Goal: Task Accomplishment & Management: Manage account settings

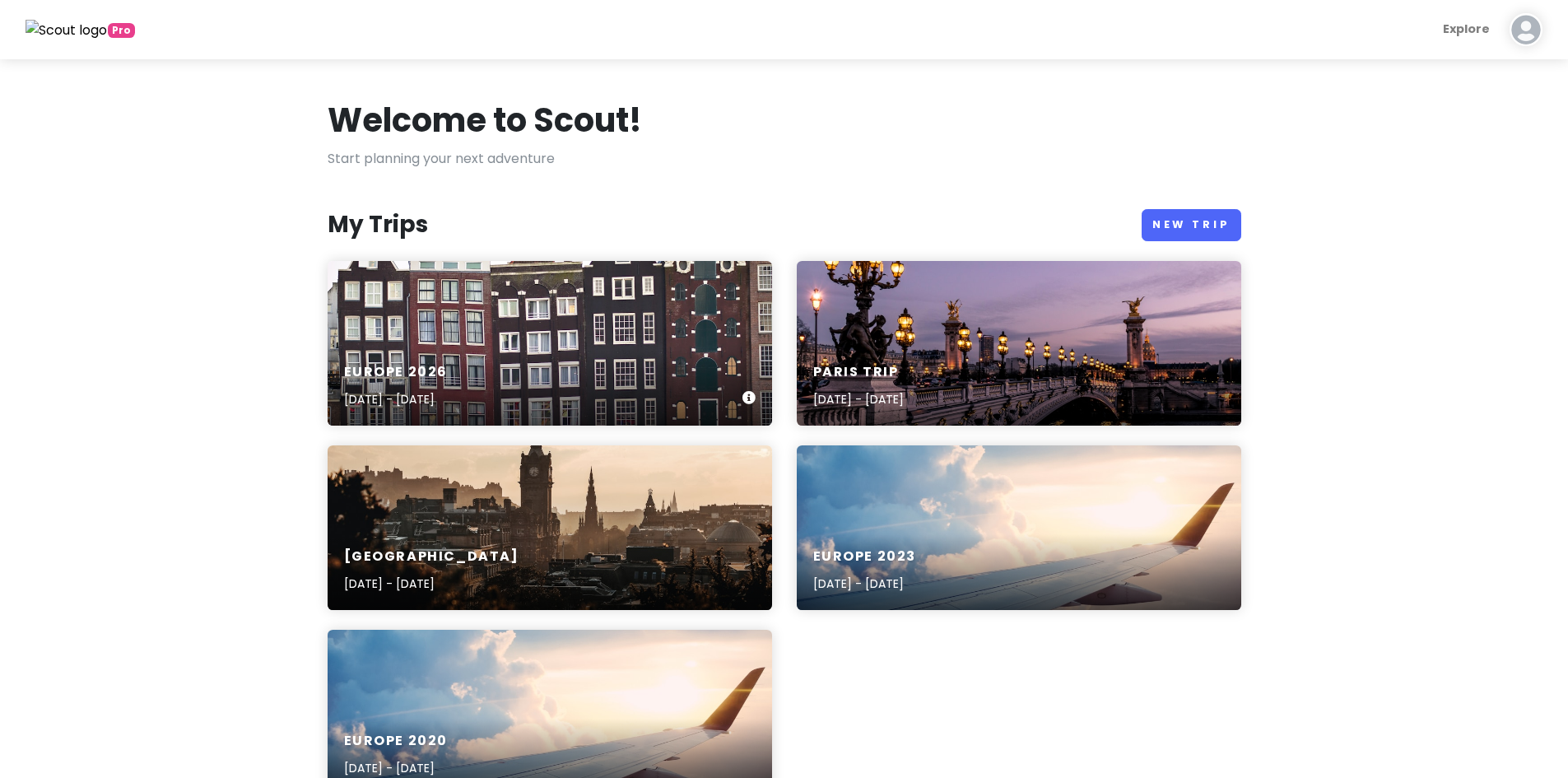
click at [579, 361] on div "Europe [DATE], 2026 - [DATE]" at bounding box center [549, 386] width 444 height 78
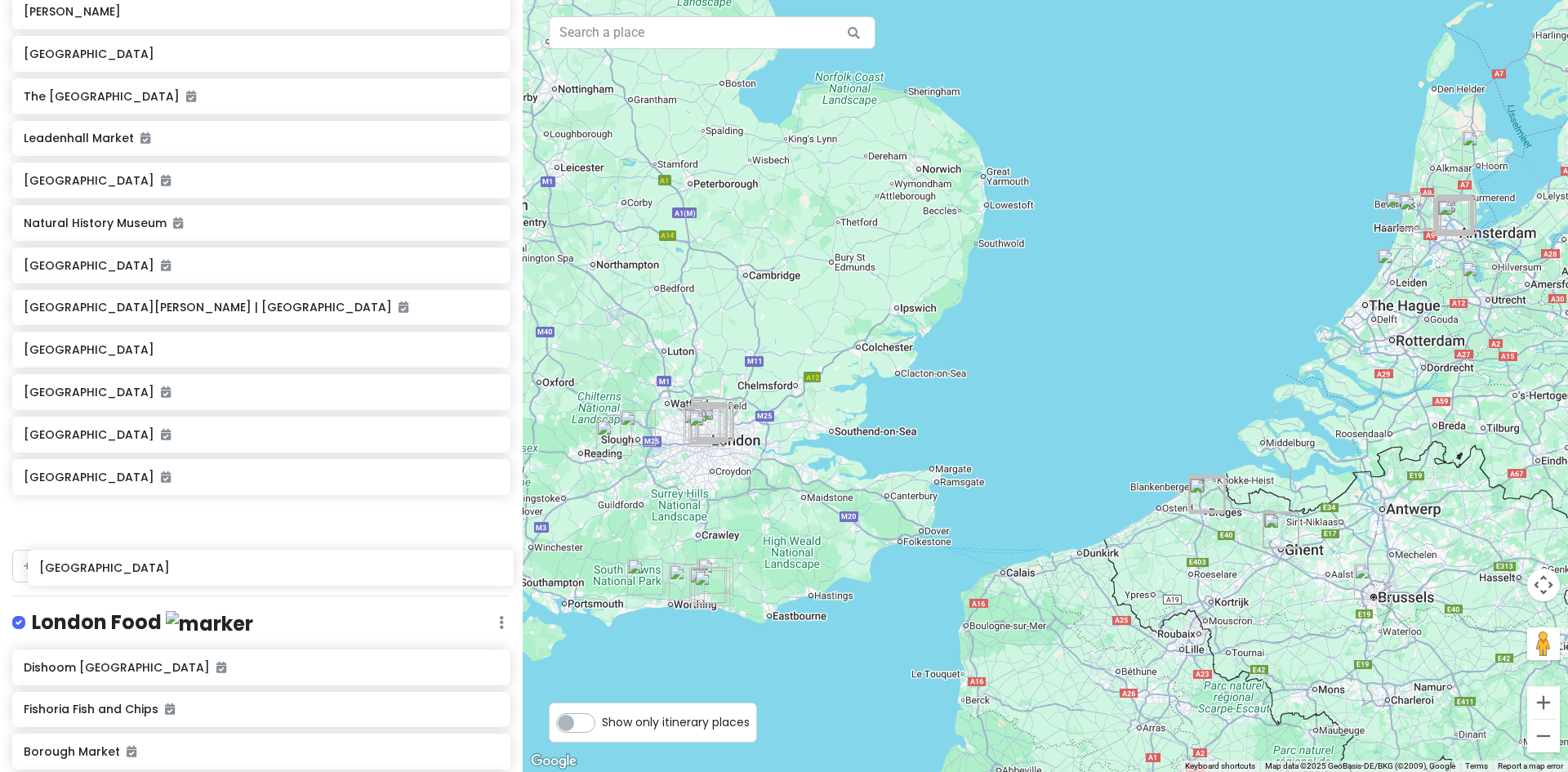
scroll to position [3916, 0]
drag, startPoint x: 119, startPoint y: 81, endPoint x: 123, endPoint y: 502, distance: 421.0
click at [123, 503] on div "[GEOGRAPHIC_DATA] [GEOGRAPHIC_DATA] Farer Watches [GEOGRAPHIC_DATA] [GEOGRAPHIC…" at bounding box center [261, 70] width 523 height 945
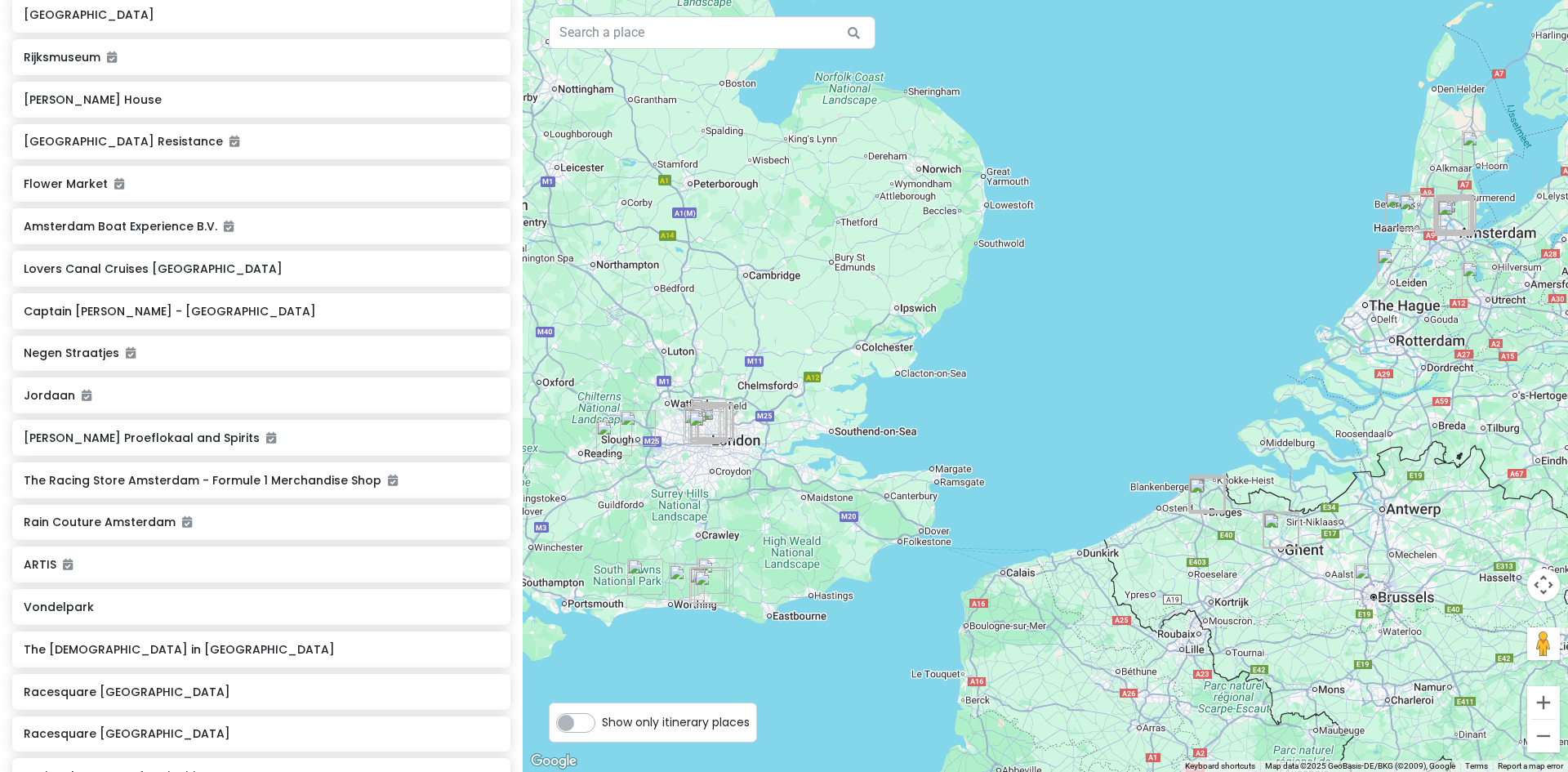
scroll to position [0, 0]
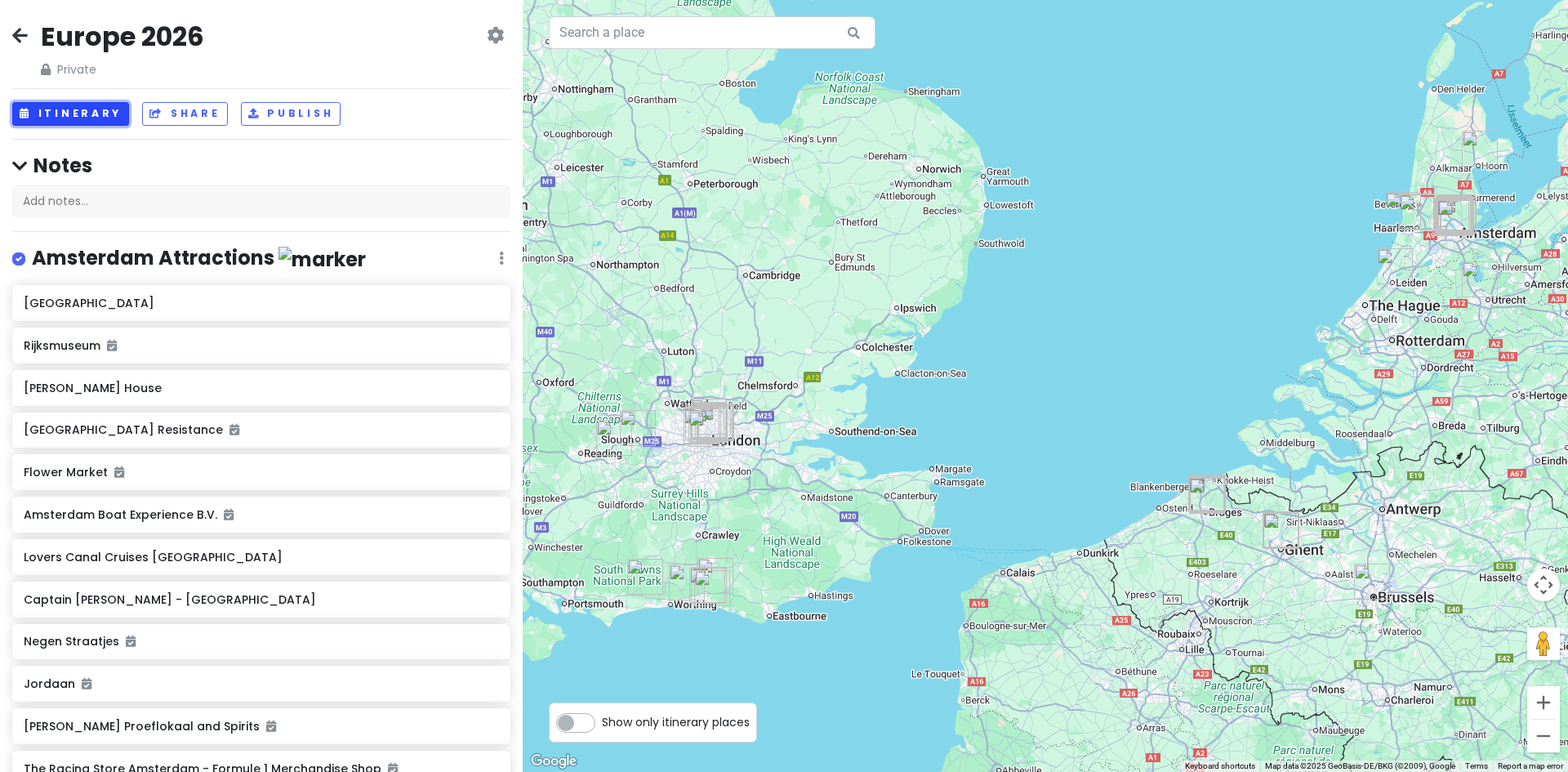
click at [81, 105] on button "Itinerary" at bounding box center [71, 114] width 117 height 23
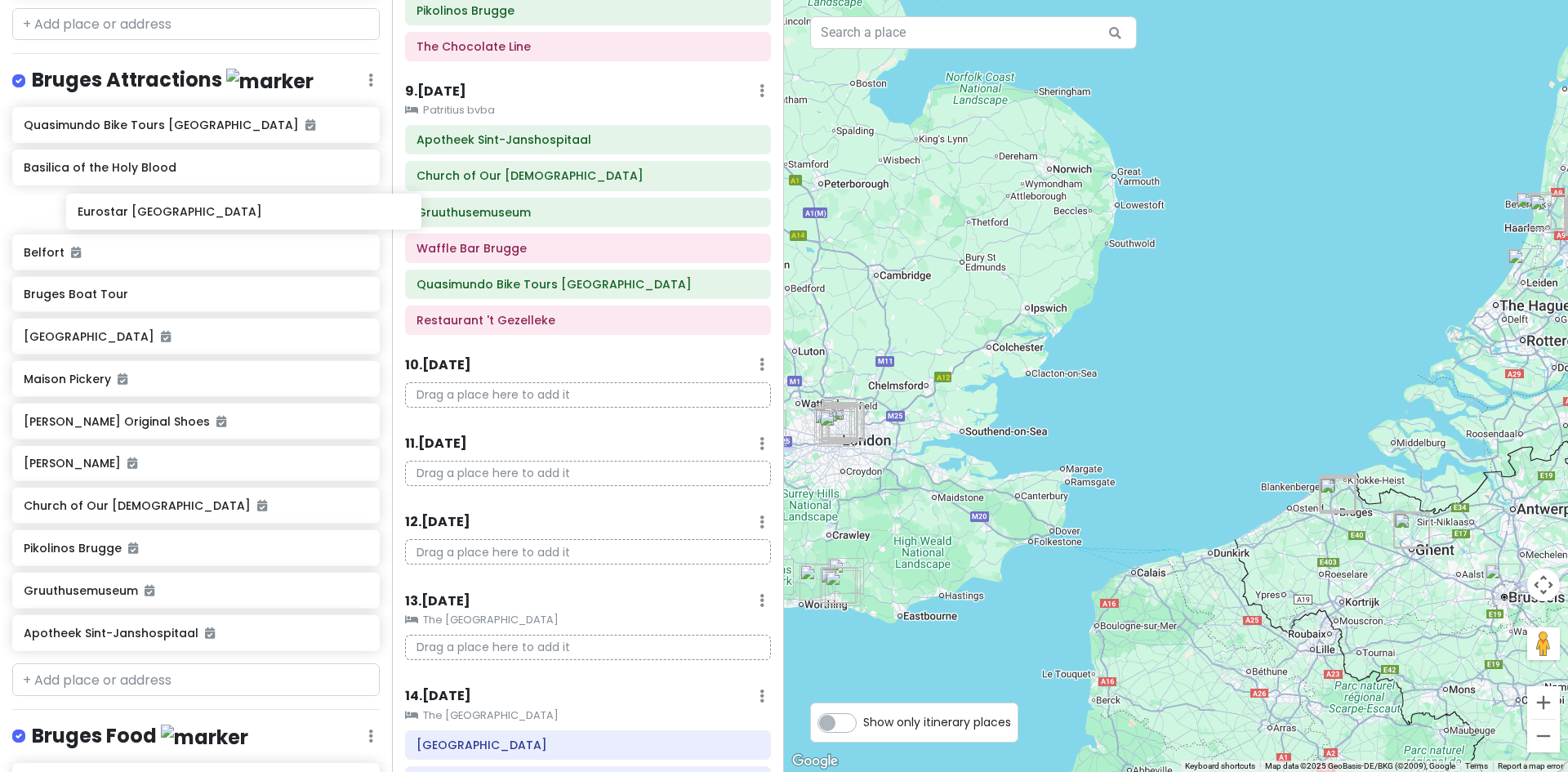
scroll to position [1856, 0]
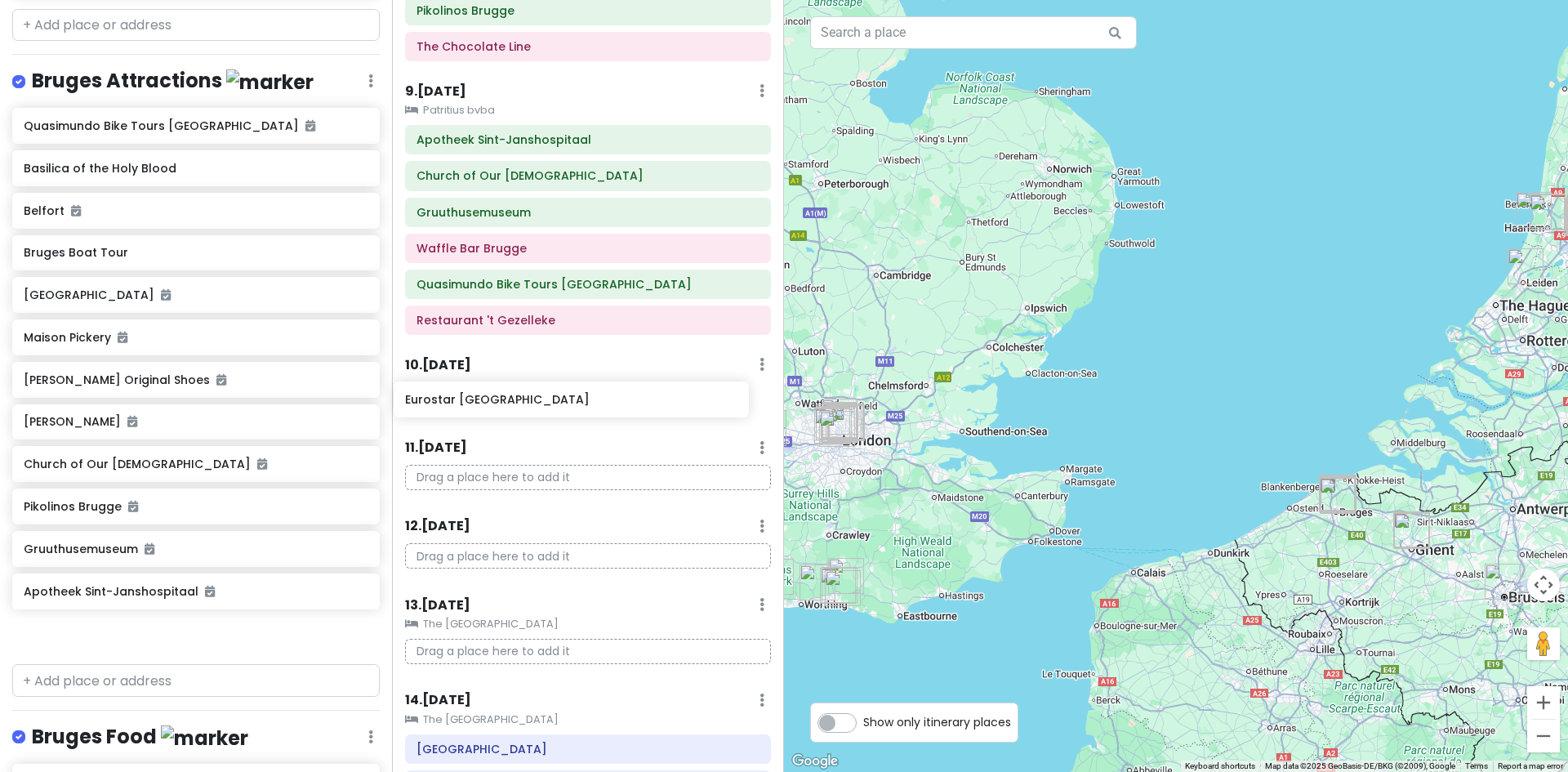
drag, startPoint x: 118, startPoint y: 158, endPoint x: 493, endPoint y: 398, distance: 445.2
click at [502, 400] on div "Europe 2026 Private Change Dates Make a Copy Delete Trip Give Feedback 💡 Suppor…" at bounding box center [784, 386] width 1568 height 772
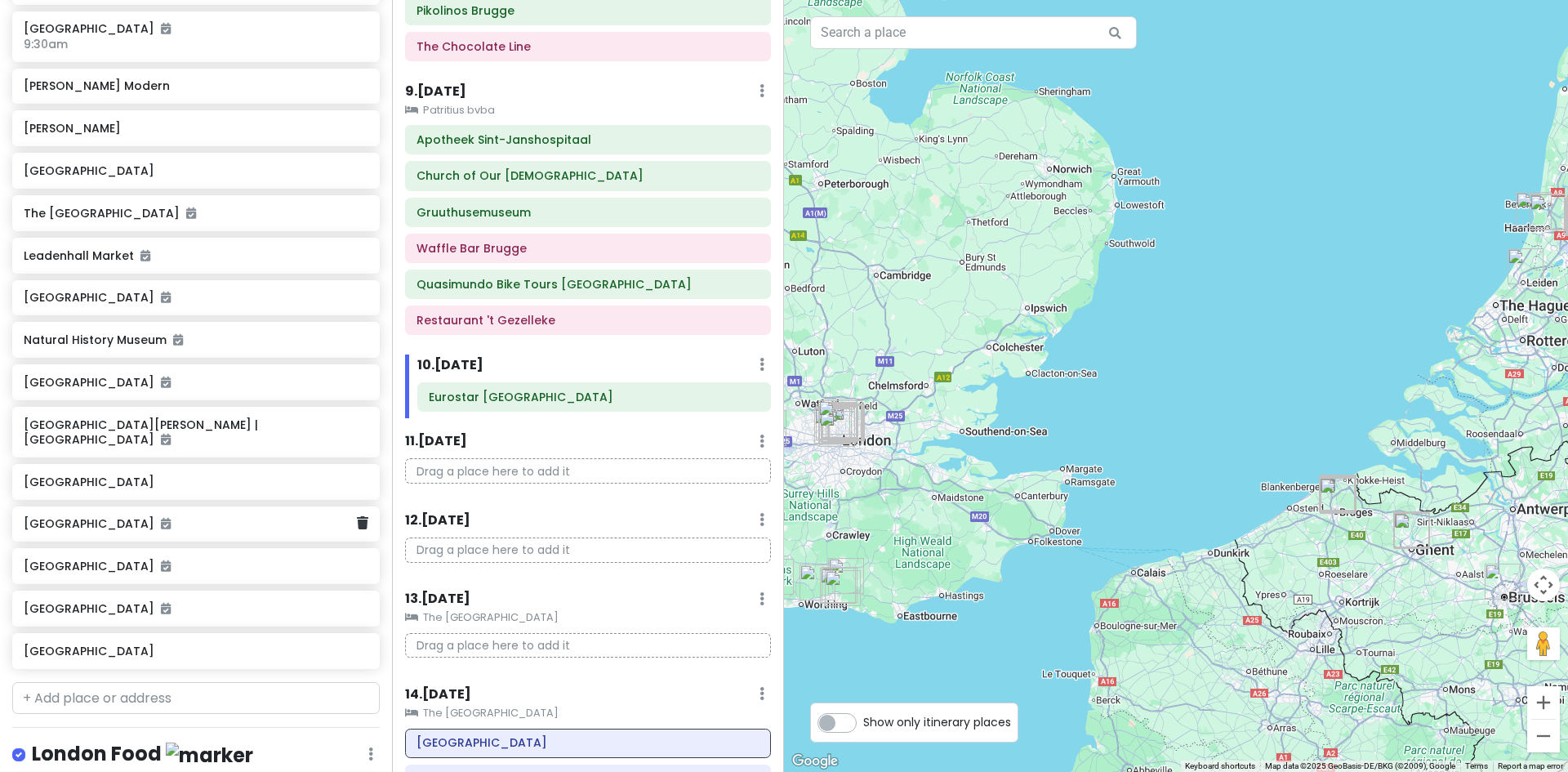
scroll to position [3979, 0]
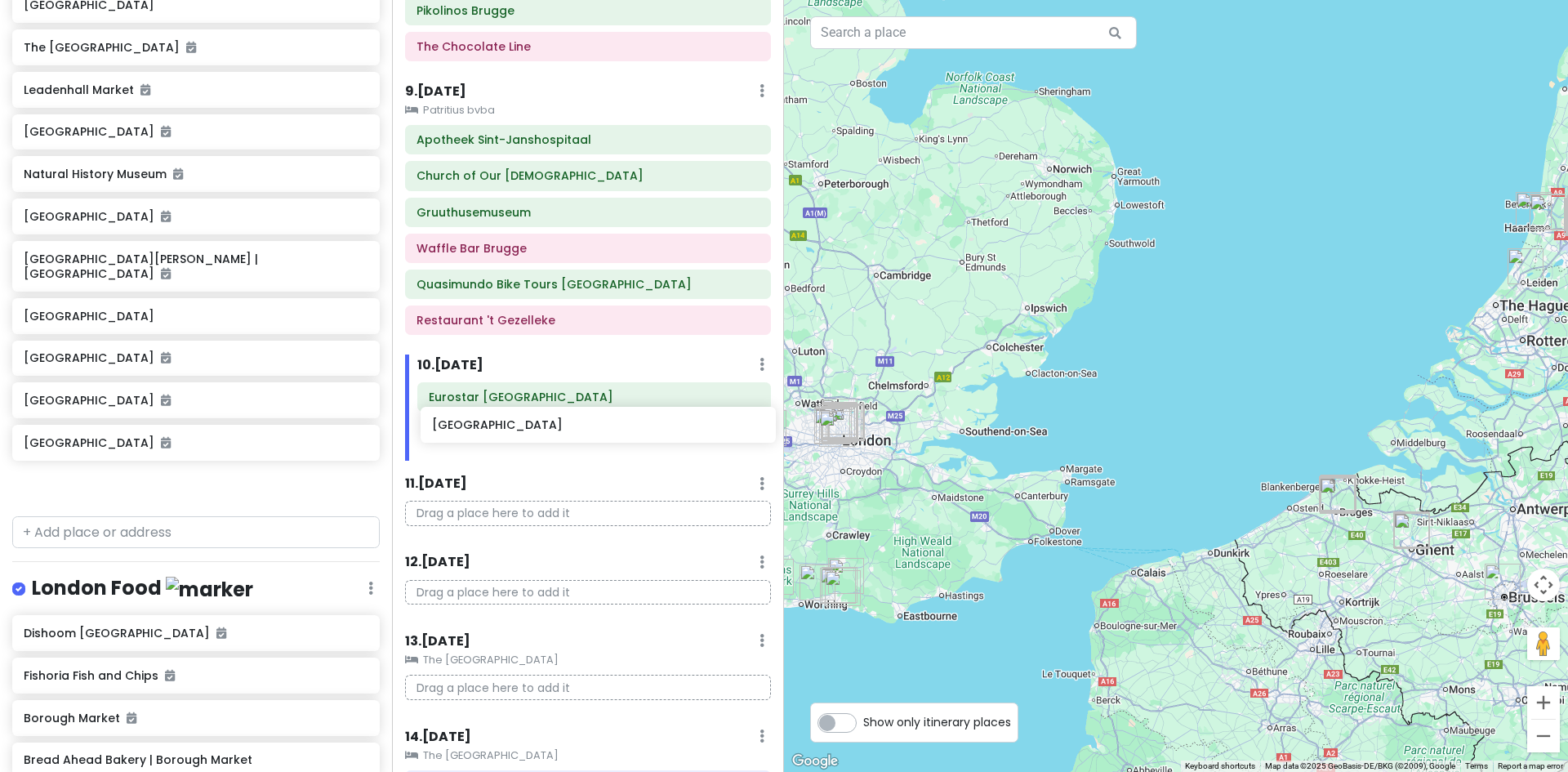
drag, startPoint x: 137, startPoint y: 482, endPoint x: 525, endPoint y: 428, distance: 391.7
click at [525, 428] on div "Europe 2026 Private Change Dates Make a Copy Delete Trip Give Feedback 💡 Suppor…" at bounding box center [784, 386] width 1568 height 772
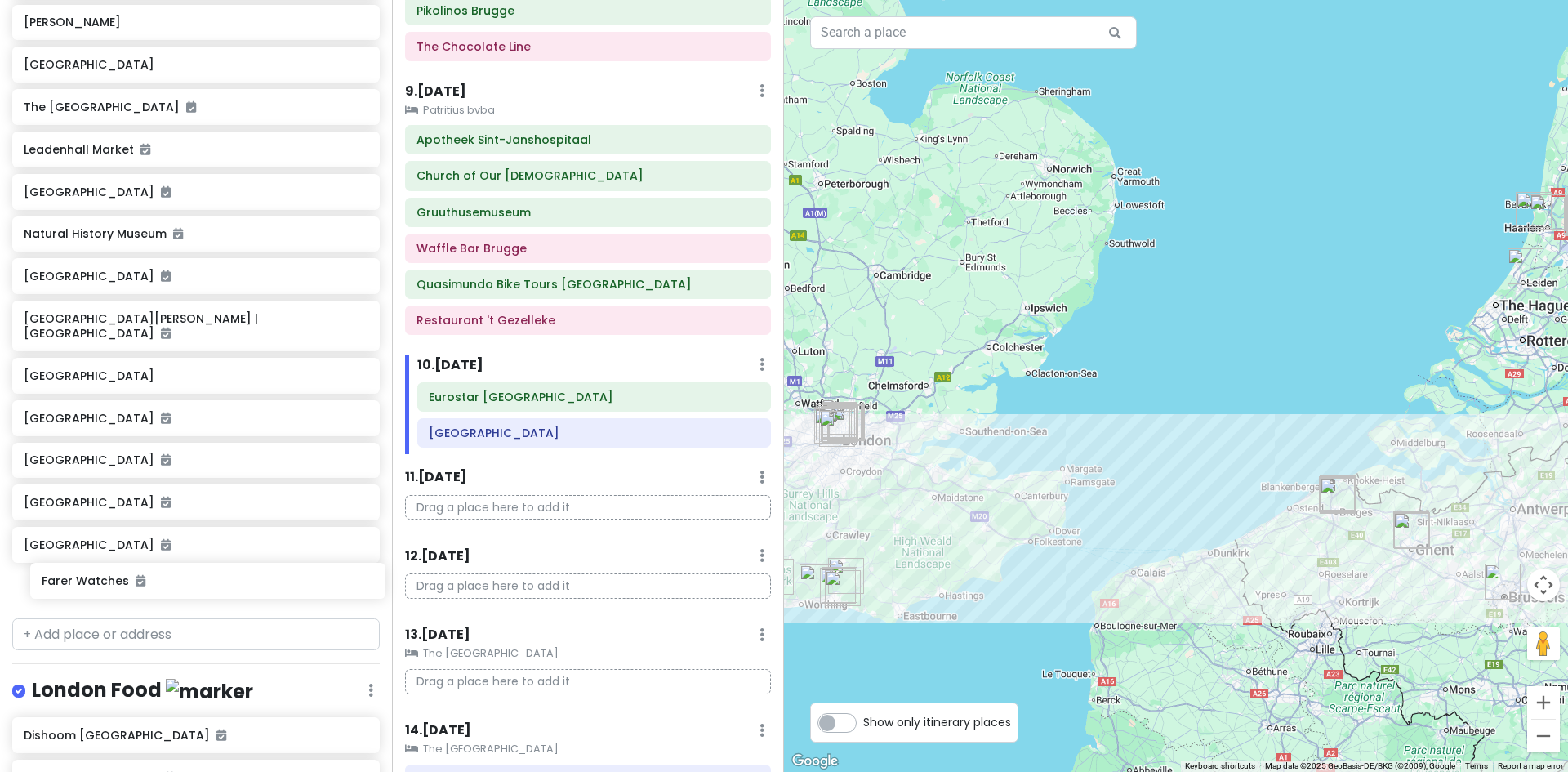
scroll to position [3879, 0]
drag, startPoint x: 94, startPoint y: 112, endPoint x: 94, endPoint y: 535, distance: 423.0
click at [94, 535] on div "Farer Watches [GEOGRAPHIC_DATA] [GEOGRAPHIC_DATA] [GEOGRAPHIC_DATA] [GEOGRAPHIC…" at bounding box center [196, 129] width 392 height 960
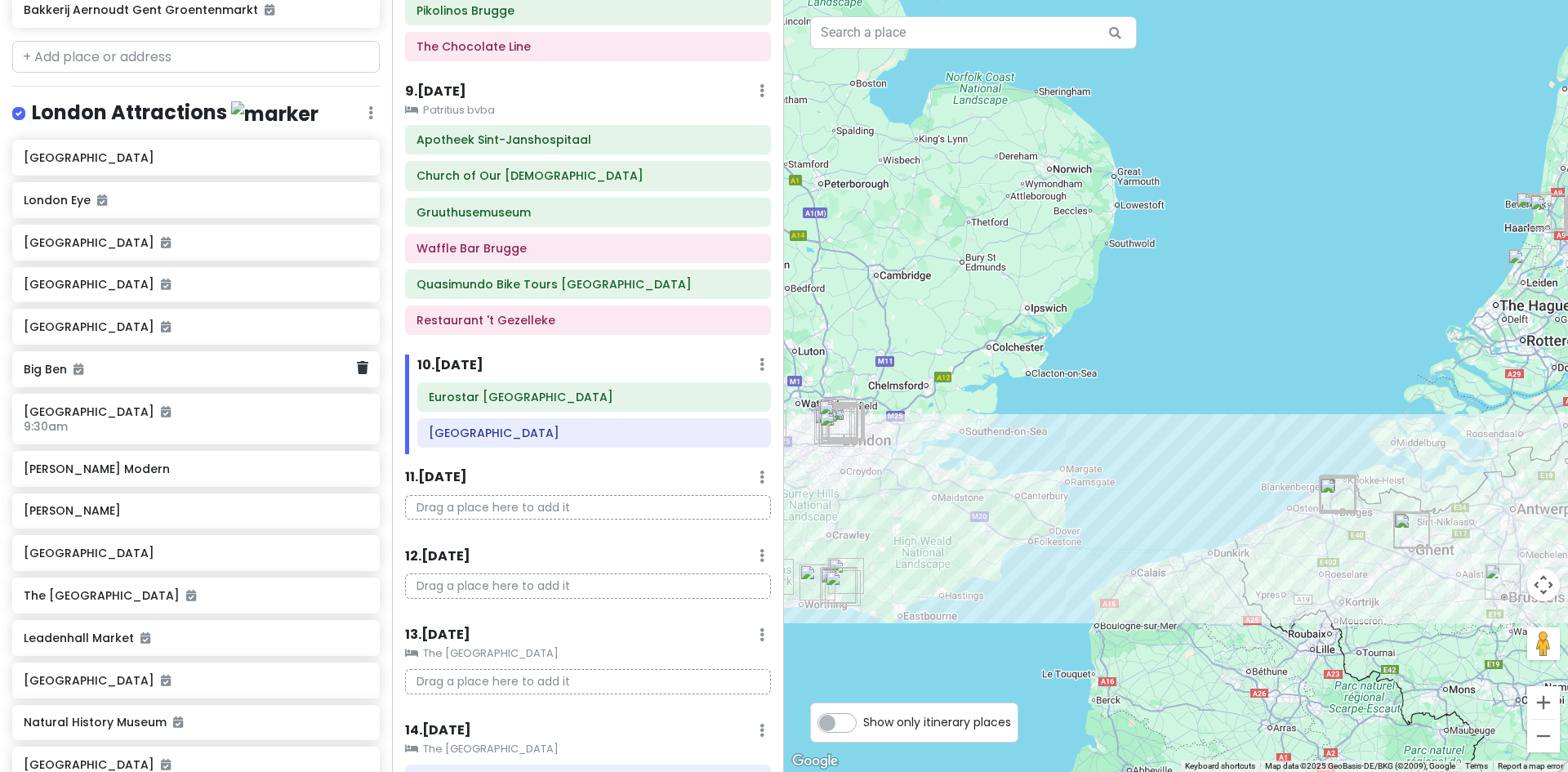
scroll to position [3389, 0]
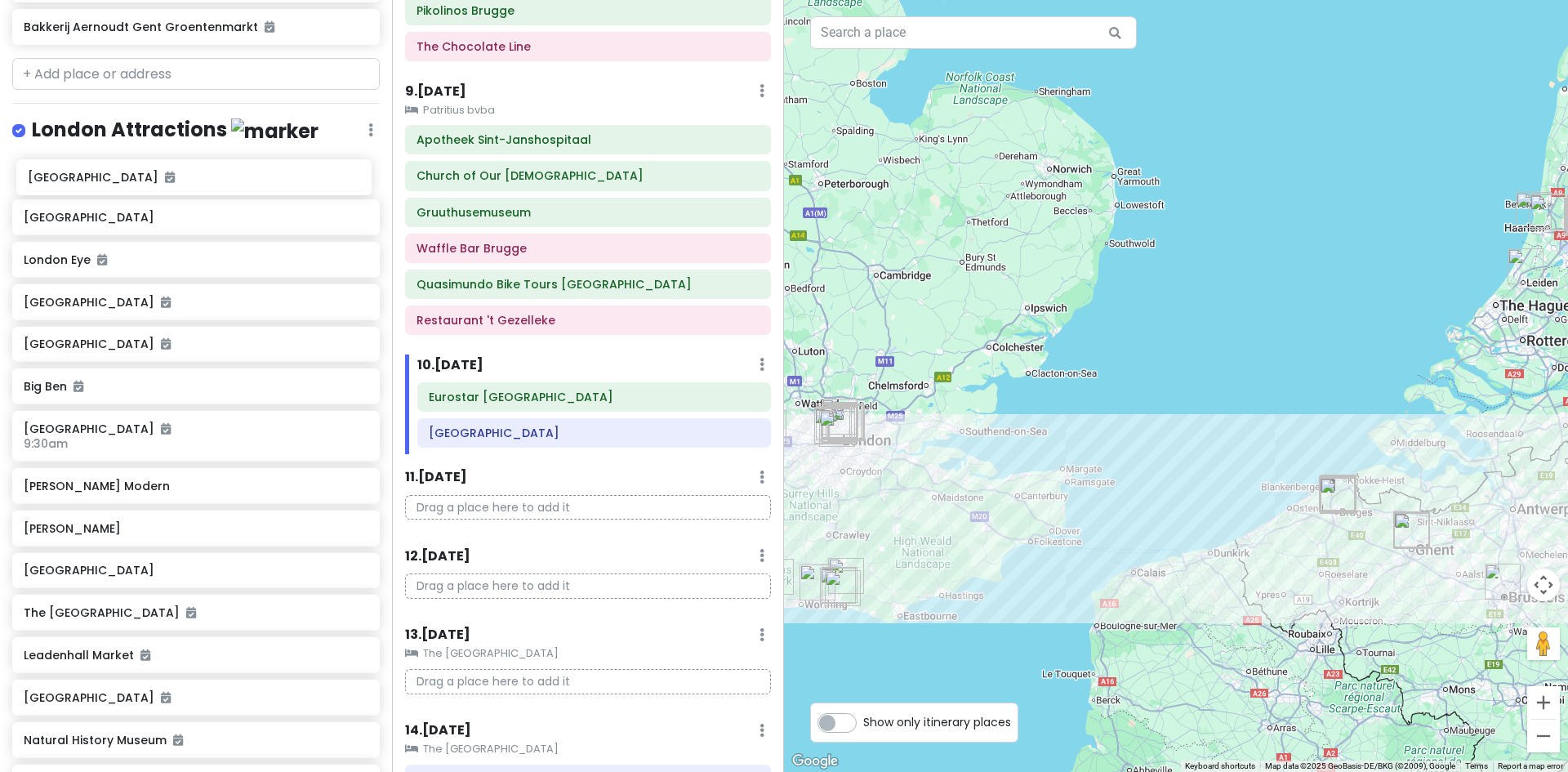
drag, startPoint x: 97, startPoint y: 255, endPoint x: 97, endPoint y: 185, distance: 70.0
click at [100, 183] on div "[GEOGRAPHIC_DATA] [GEOGRAPHIC_DATA] [GEOGRAPHIC_DATA] [GEOGRAPHIC_DATA] [GEOGRA…" at bounding box center [196, 637] width 392 height 960
drag, startPoint x: 76, startPoint y: 311, endPoint x: 70, endPoint y: 206, distance: 105.2
click at [79, 197] on div "[GEOGRAPHIC_DATA] [GEOGRAPHIC_DATA] [GEOGRAPHIC_DATA] [GEOGRAPHIC_DATA] 9:30am …" at bounding box center [196, 638] width 392 height 960
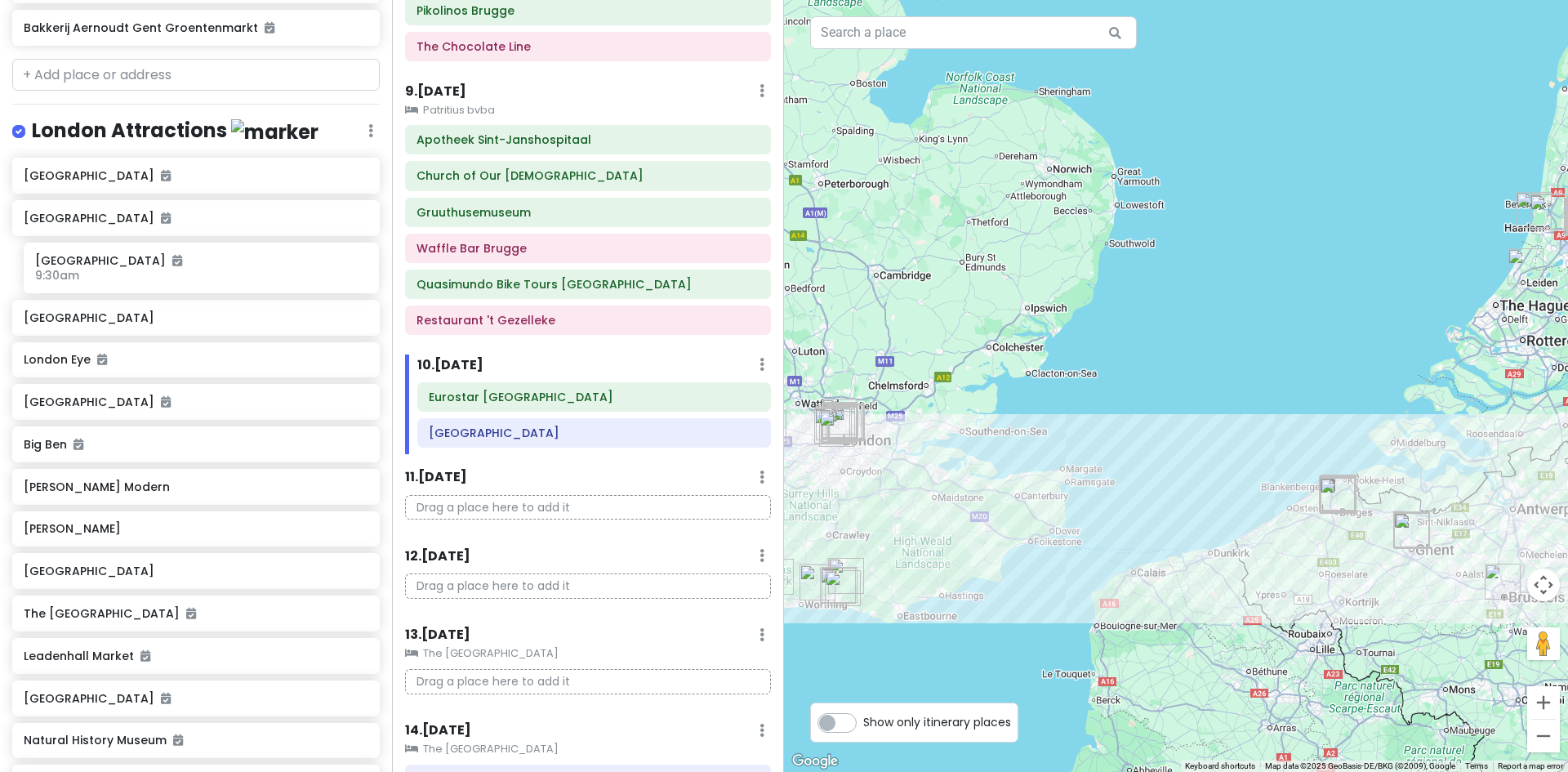
drag, startPoint x: 72, startPoint y: 441, endPoint x: 75, endPoint y: 269, distance: 172.0
click at [76, 269] on div "[GEOGRAPHIC_DATA] [GEOGRAPHIC_DATA] [GEOGRAPHIC_DATA] [GEOGRAPHIC_DATA] [GEOGRA…" at bounding box center [196, 638] width 392 height 960
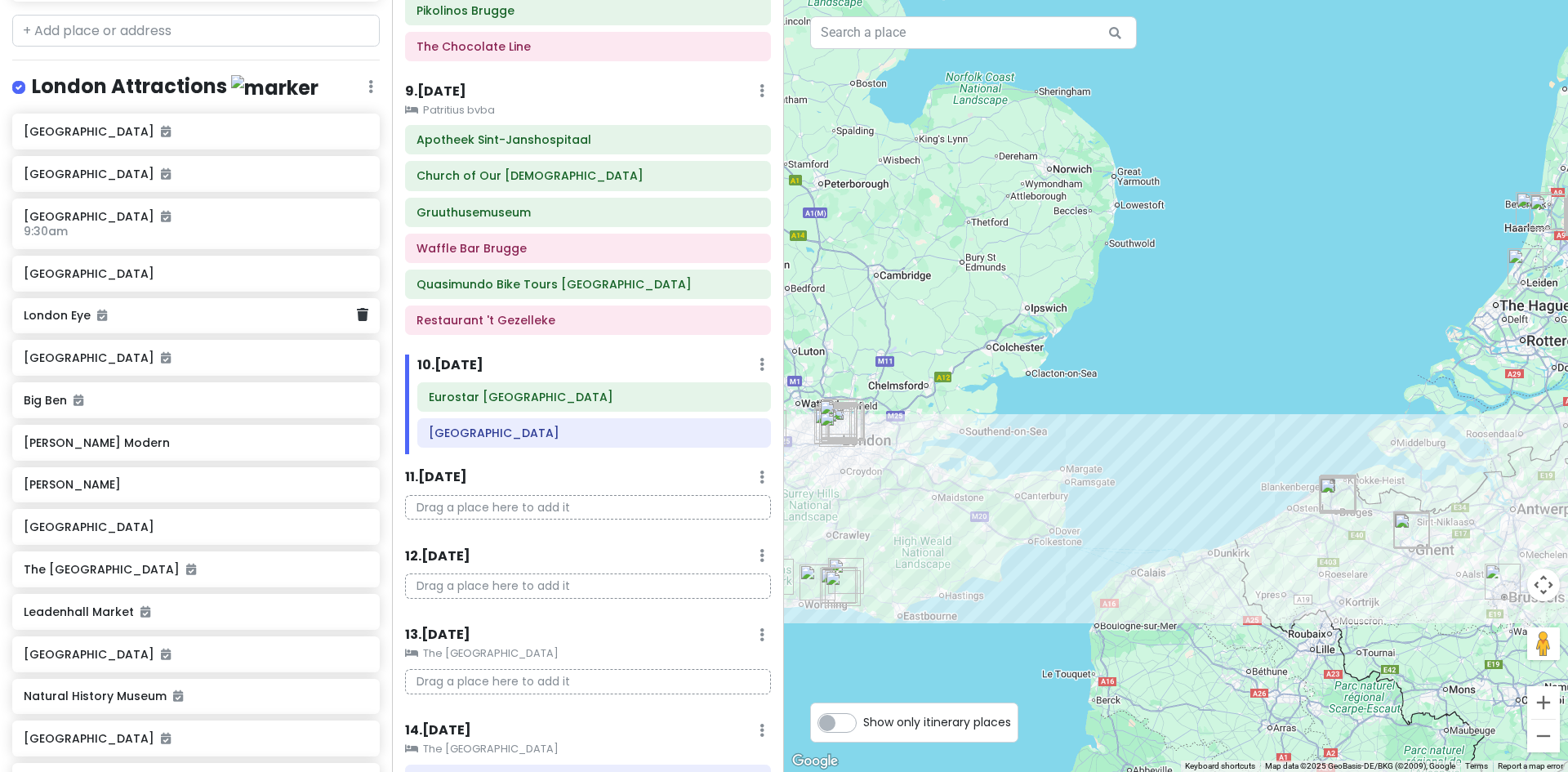
scroll to position [3452, 0]
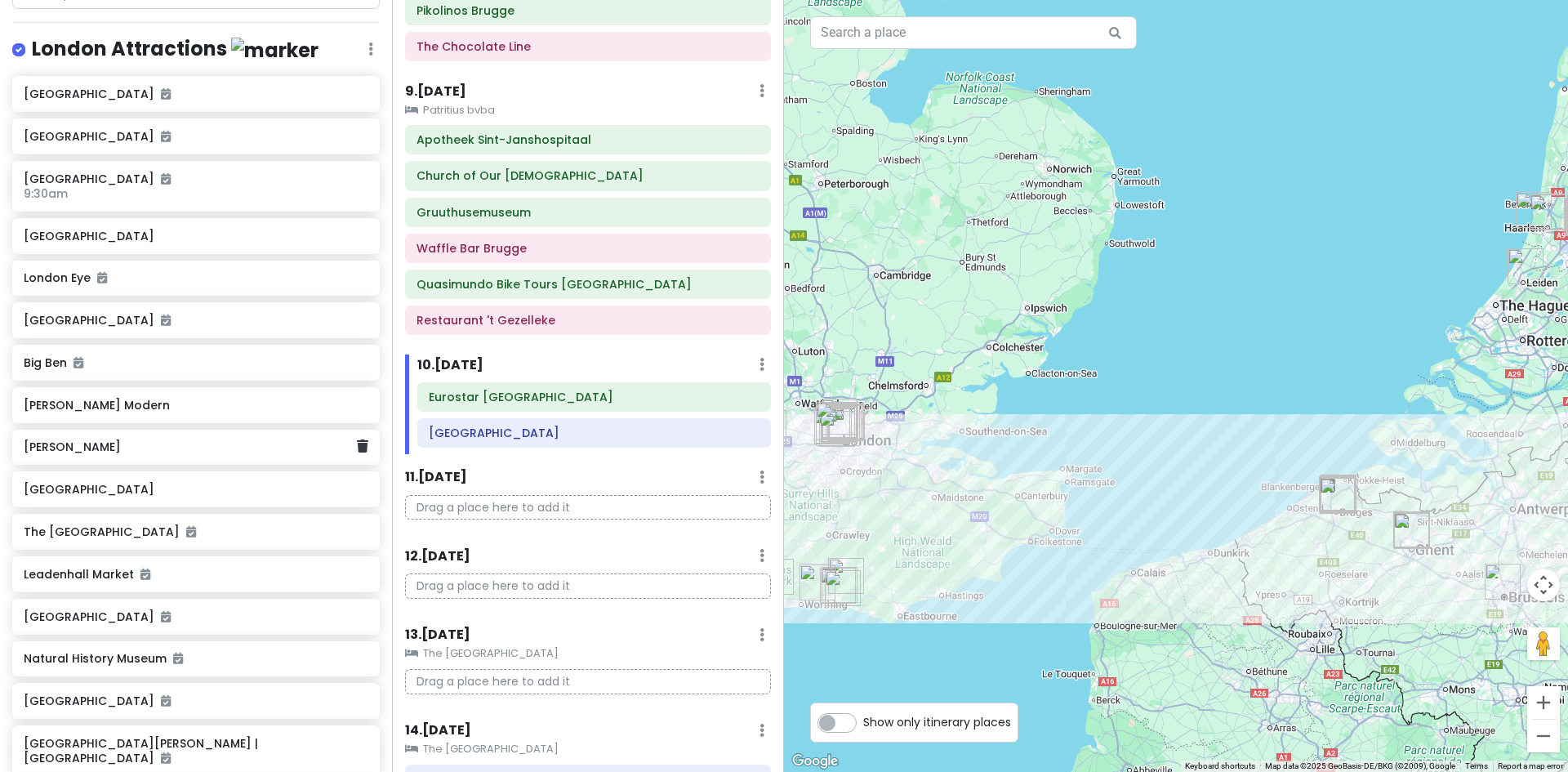
drag, startPoint x: 64, startPoint y: 457, endPoint x: 88, endPoint y: 446, distance: 26.4
click at [64, 454] on h6 "[PERSON_NAME]" at bounding box center [190, 447] width 332 height 15
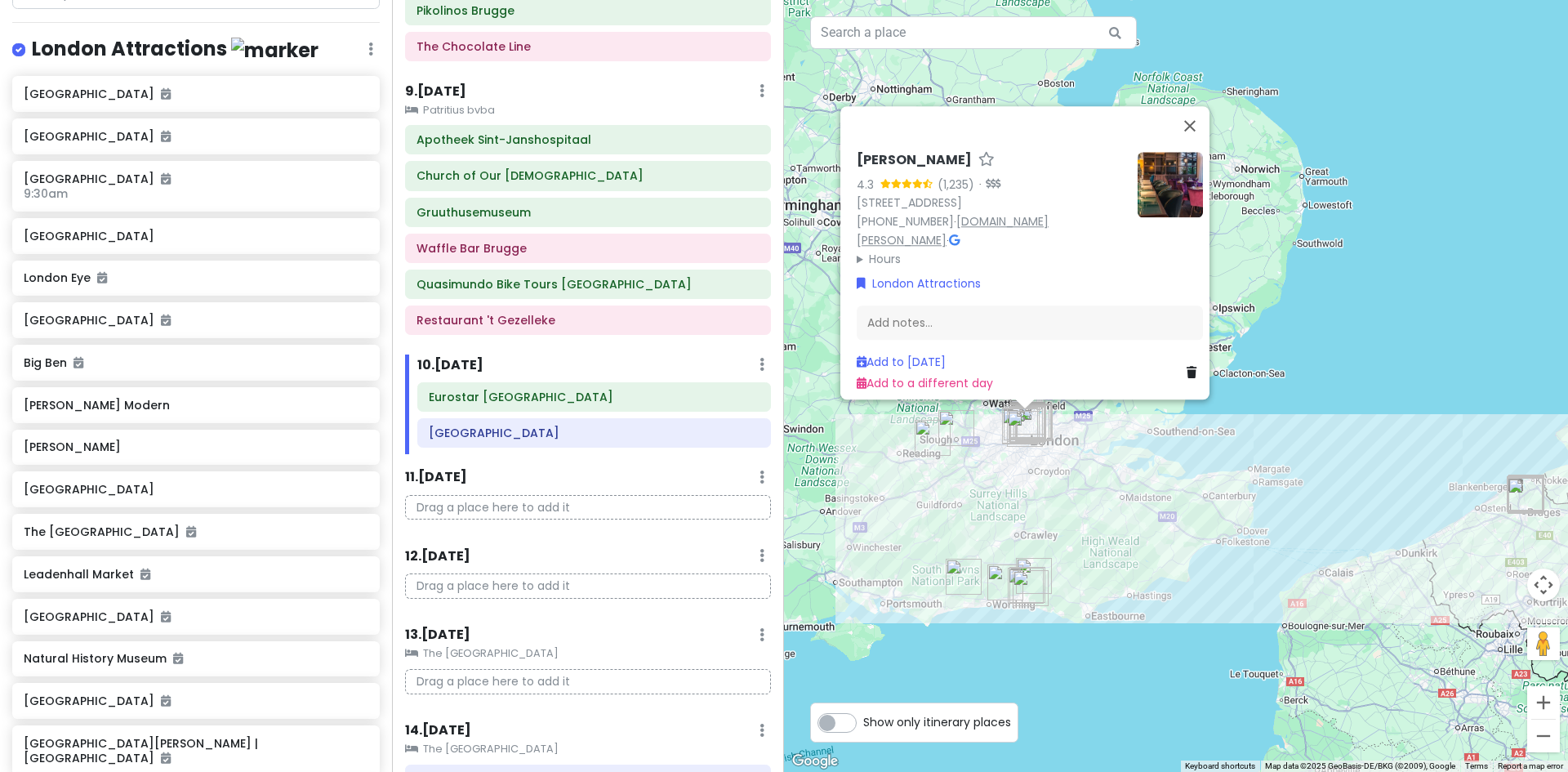
click at [1015, 231] on link "[DOMAIN_NAME][PERSON_NAME]" at bounding box center [953, 231] width 192 height 35
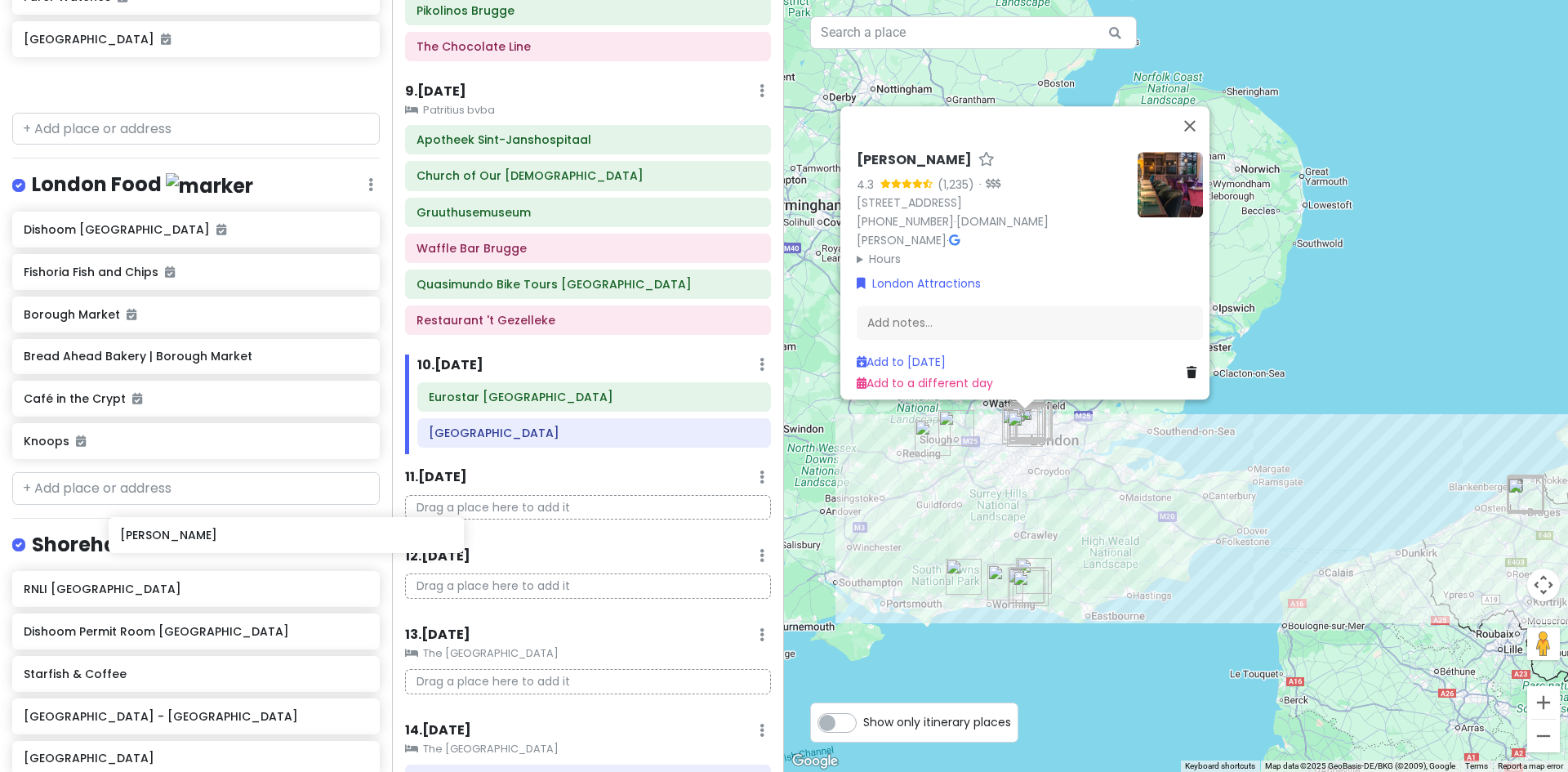
scroll to position [4384, 0]
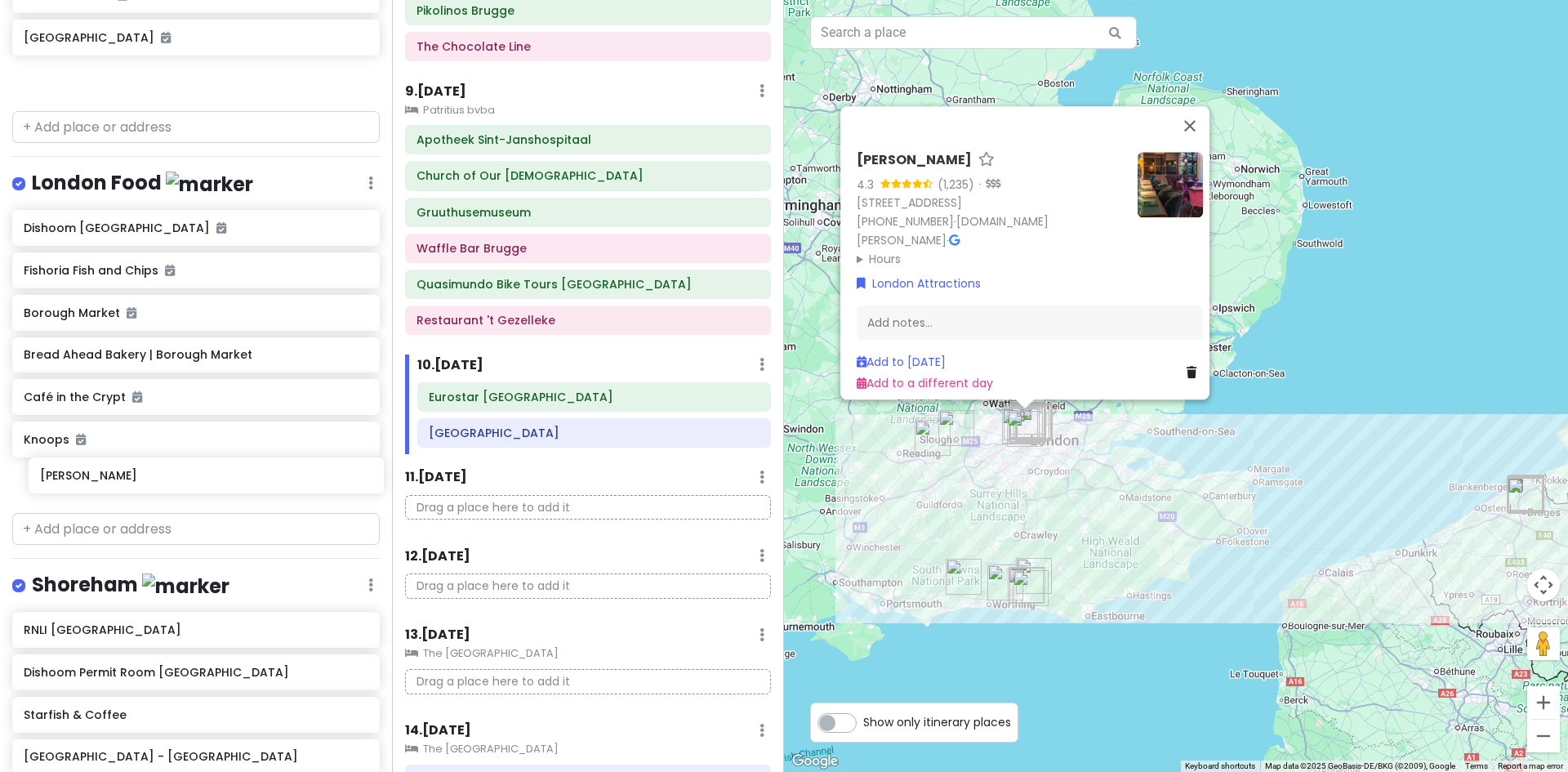
drag, startPoint x: 66, startPoint y: 458, endPoint x: 76, endPoint y: 473, distance: 18.0
click at [78, 477] on div "Europe 2026 Private Change Dates Make a Copy Delete Trip Give Feedback 💡 Suppor…" at bounding box center [196, 386] width 392 height 772
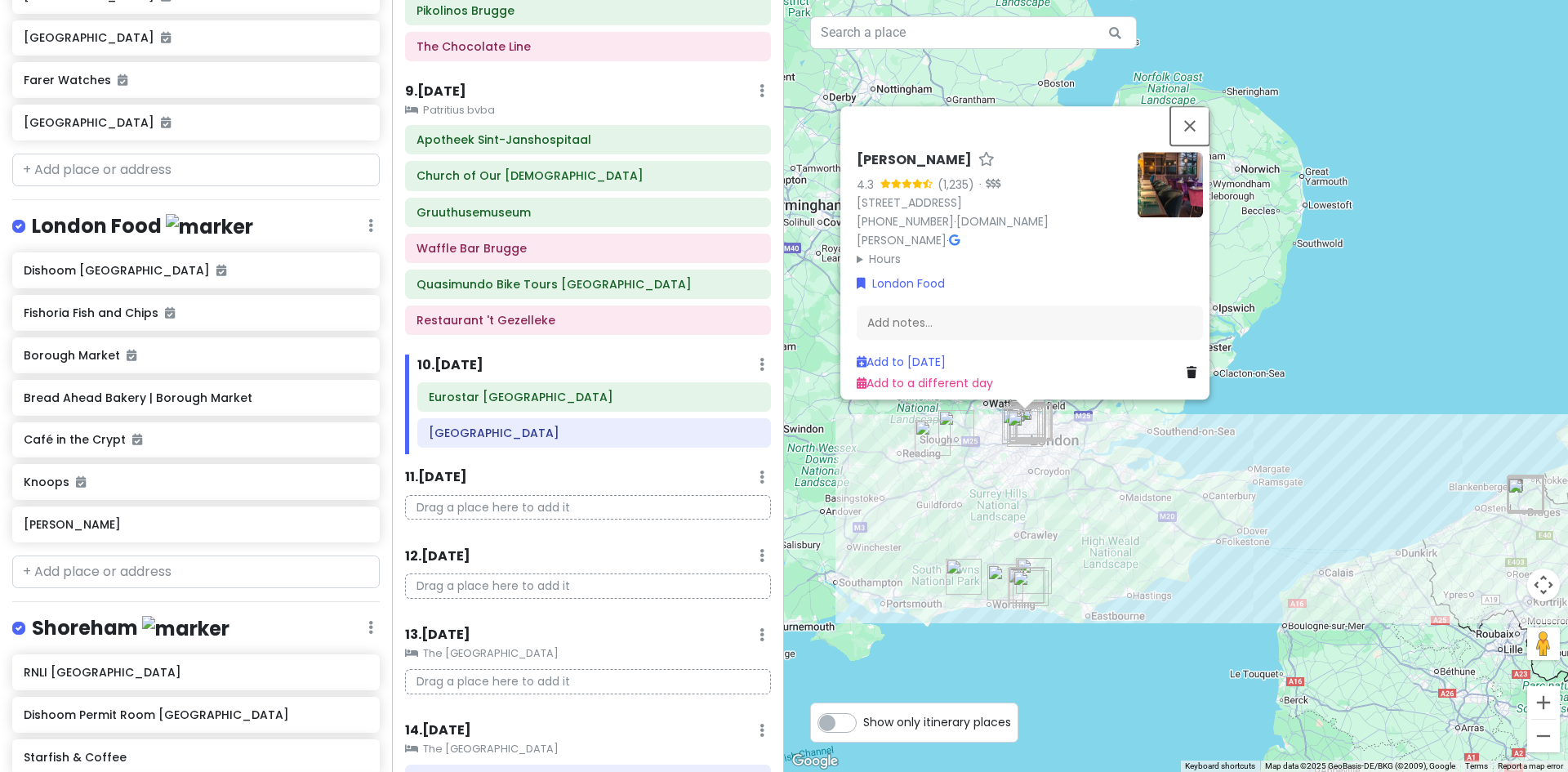
drag, startPoint x: 1194, startPoint y: 131, endPoint x: 1171, endPoint y: 143, distance: 25.9
click at [1194, 131] on button "Close" at bounding box center [1189, 126] width 39 height 39
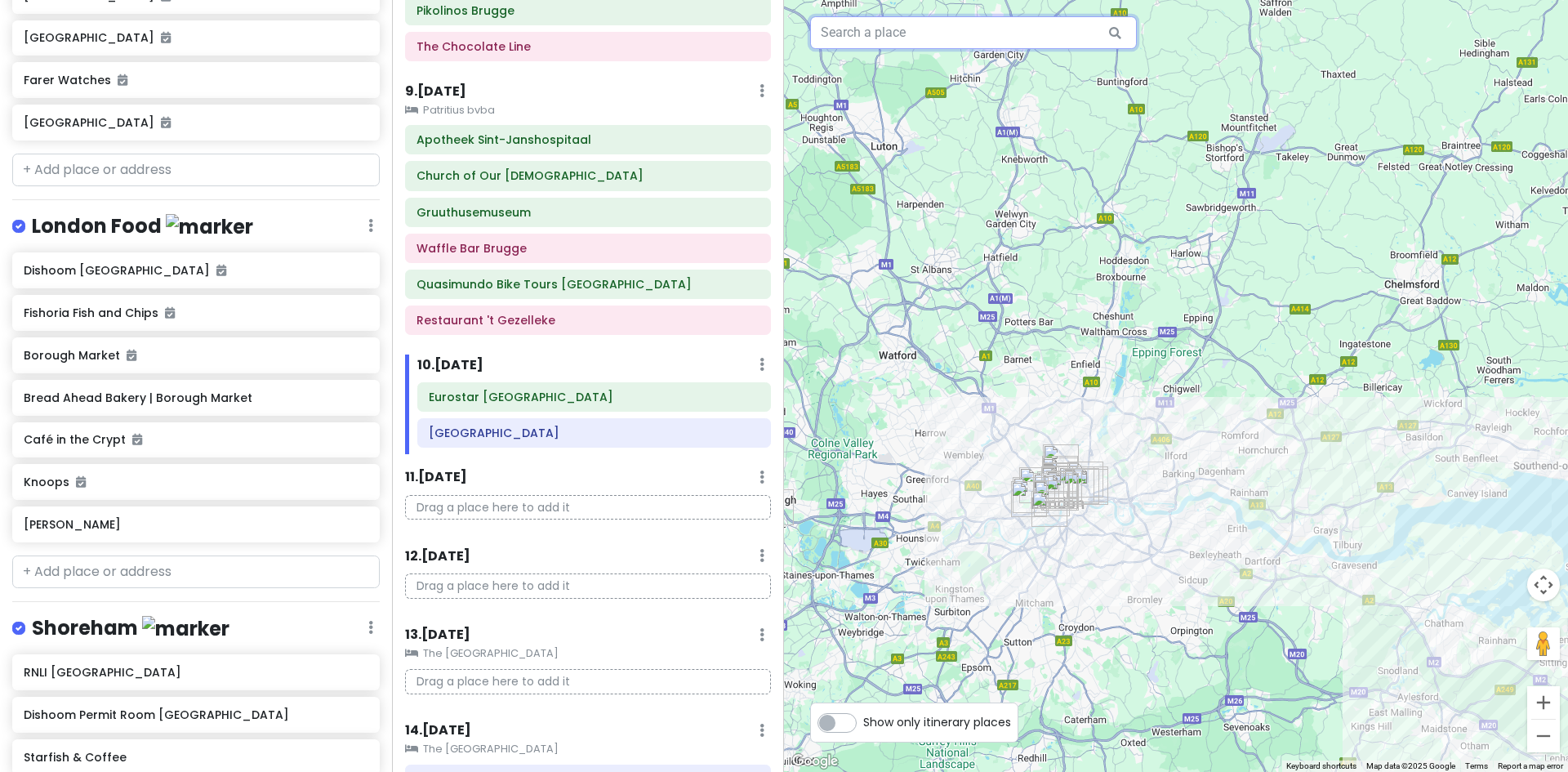
click at [913, 29] on input "text" at bounding box center [973, 32] width 327 height 33
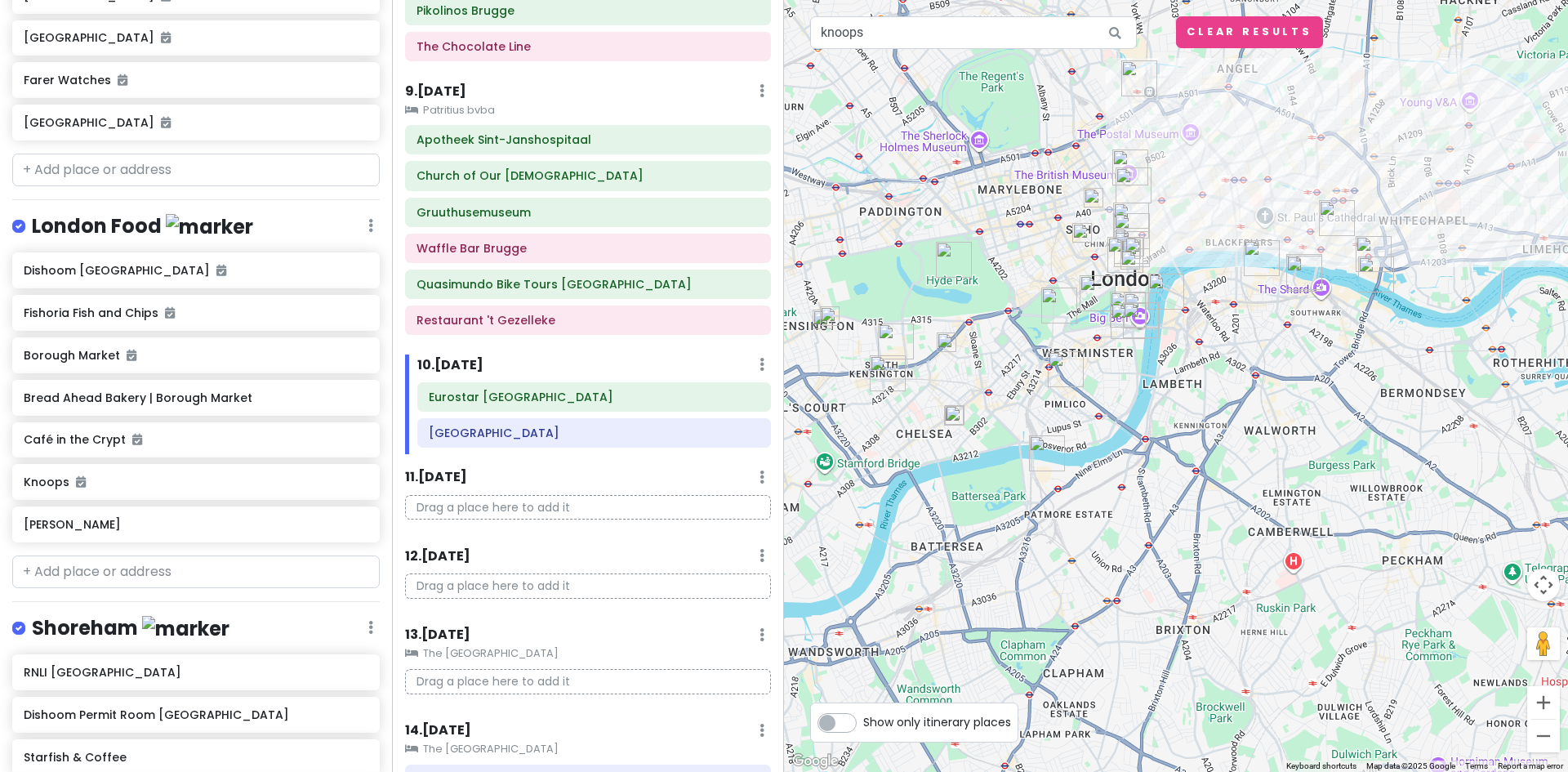
drag, startPoint x: 1036, startPoint y: 516, endPoint x: 1231, endPoint y: 172, distance: 395.4
click at [1233, 172] on div at bounding box center [1176, 386] width 784 height 772
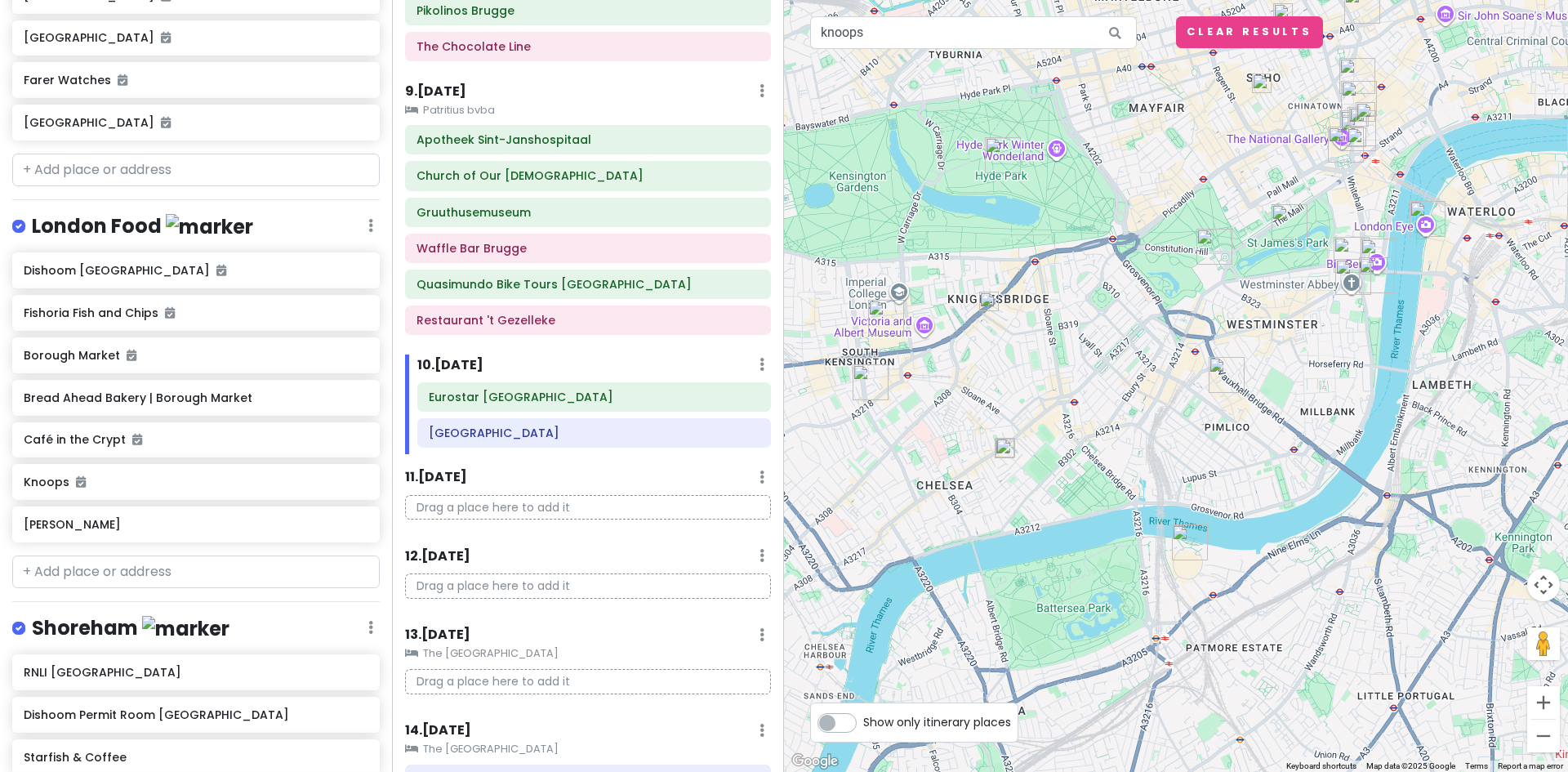
drag, startPoint x: 1185, startPoint y: 220, endPoint x: 1450, endPoint y: 107, distance: 288.1
click at [1450, 107] on div at bounding box center [1176, 386] width 784 height 772
click at [989, 305] on img at bounding box center [989, 300] width 19 height 19
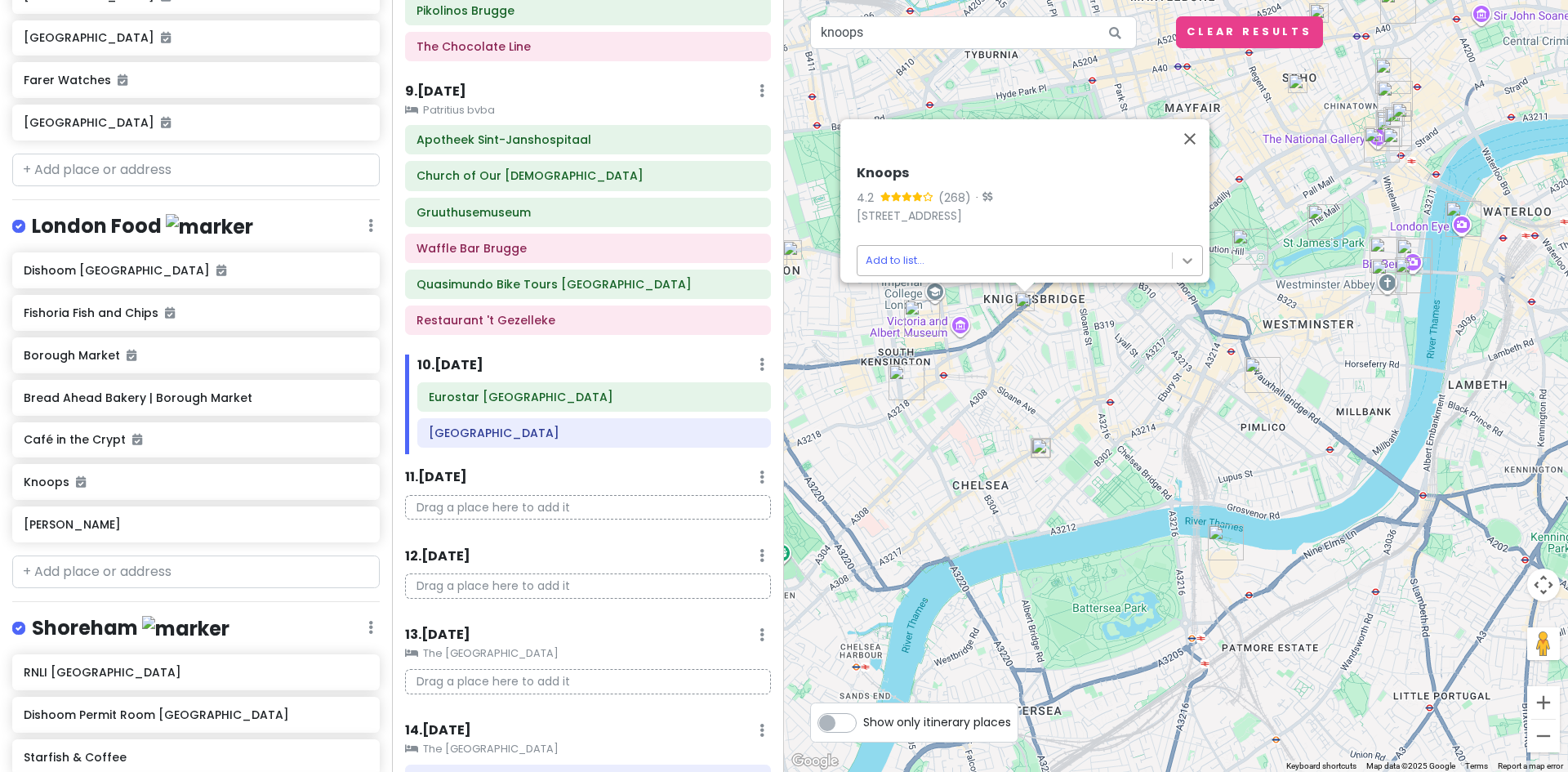
click at [1177, 248] on body "Europe 2026 Private Change Dates Make a Copy Delete Trip Give Feedback 💡 Suppor…" at bounding box center [784, 386] width 1568 height 772
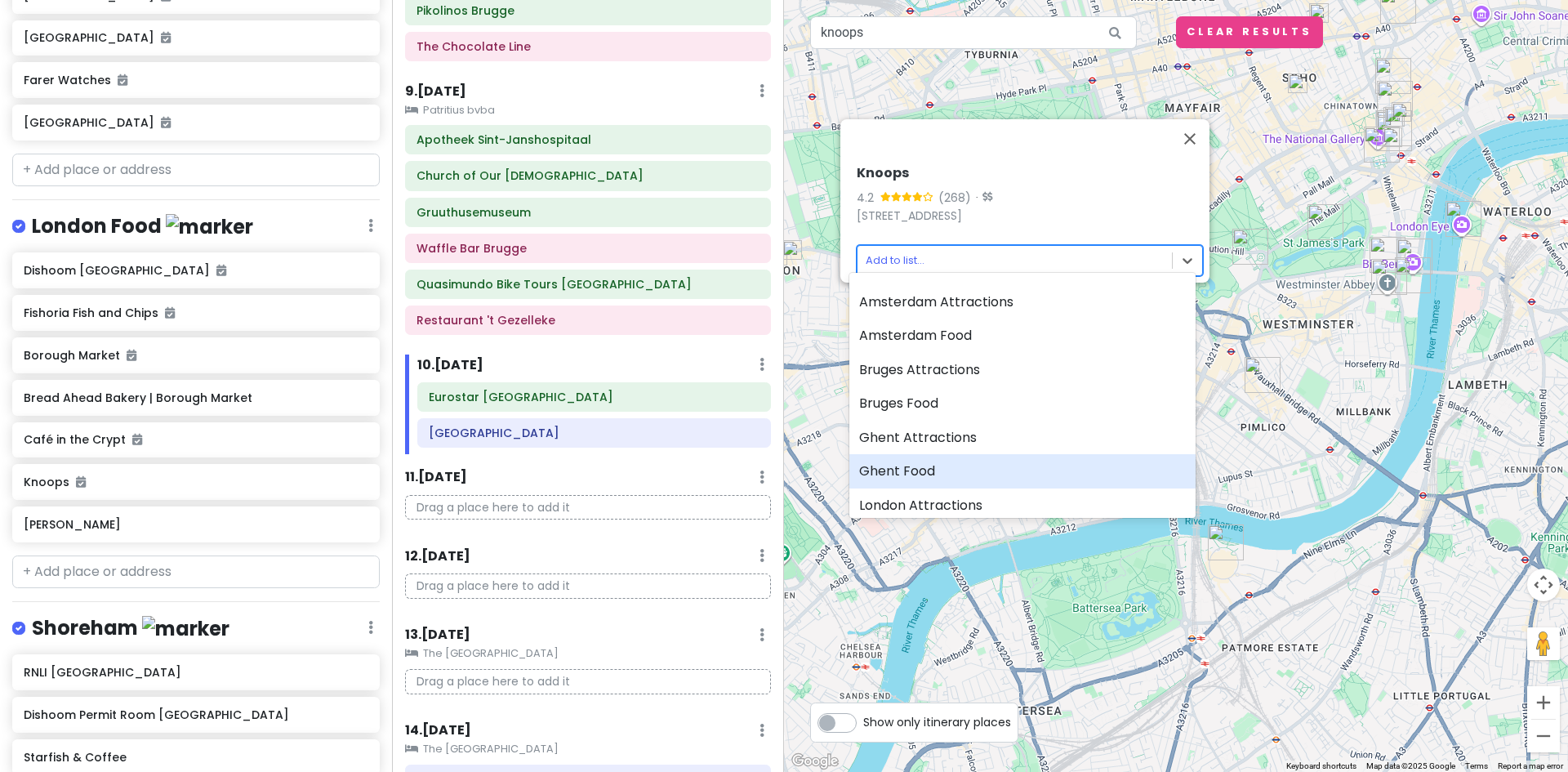
scroll to position [81, 0]
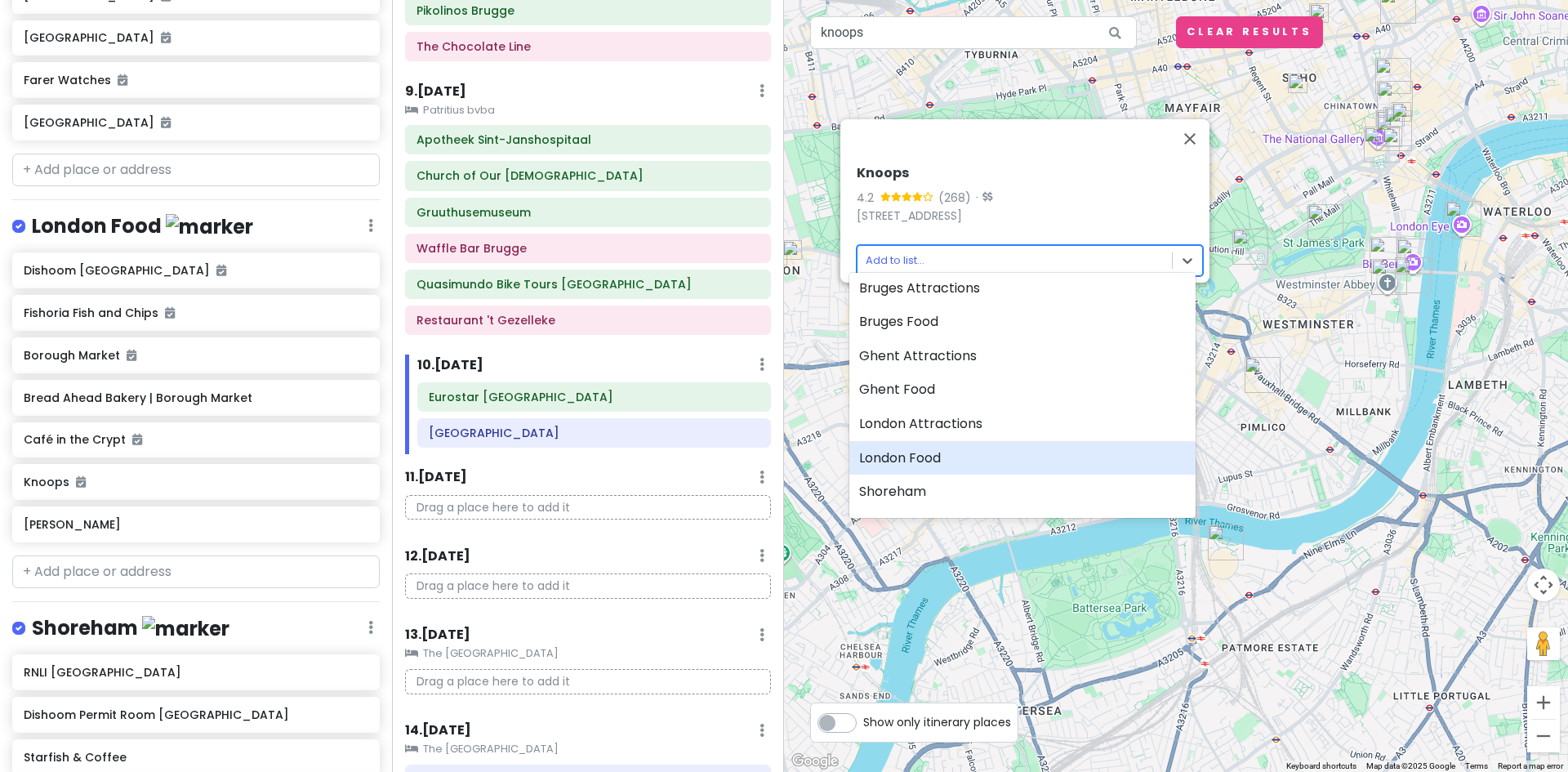
click at [934, 450] on div "London Food" at bounding box center [1022, 457] width 347 height 34
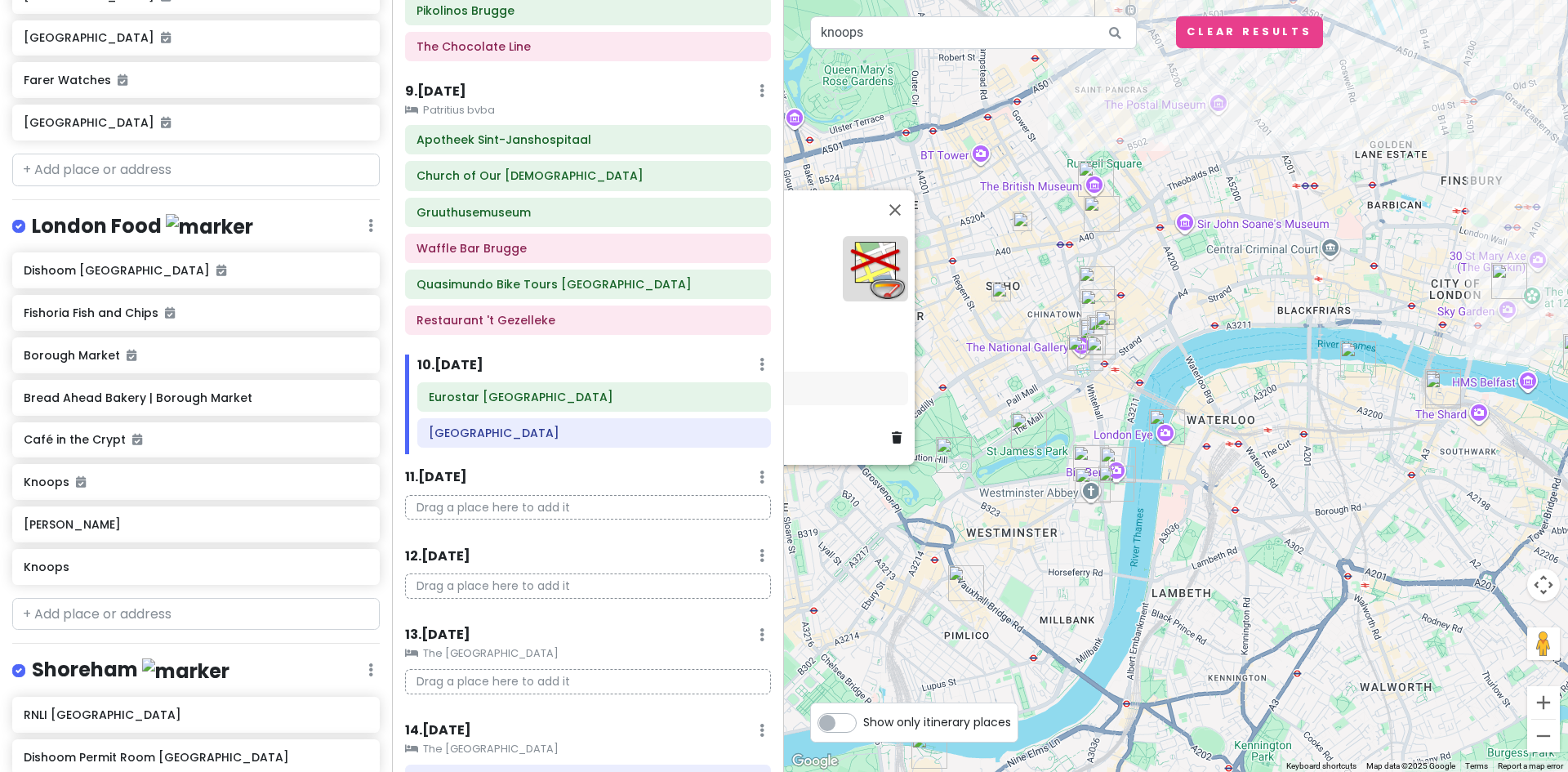
drag, startPoint x: 1316, startPoint y: 372, endPoint x: 1019, endPoint y: 503, distance: 324.6
click at [1019, 503] on div "Knoops 4.2 (268) · [STREET_ADDRESS] [PHONE_NUMBER] · [DOMAIN_NAME] · Hours [DAT…" at bounding box center [1176, 386] width 784 height 772
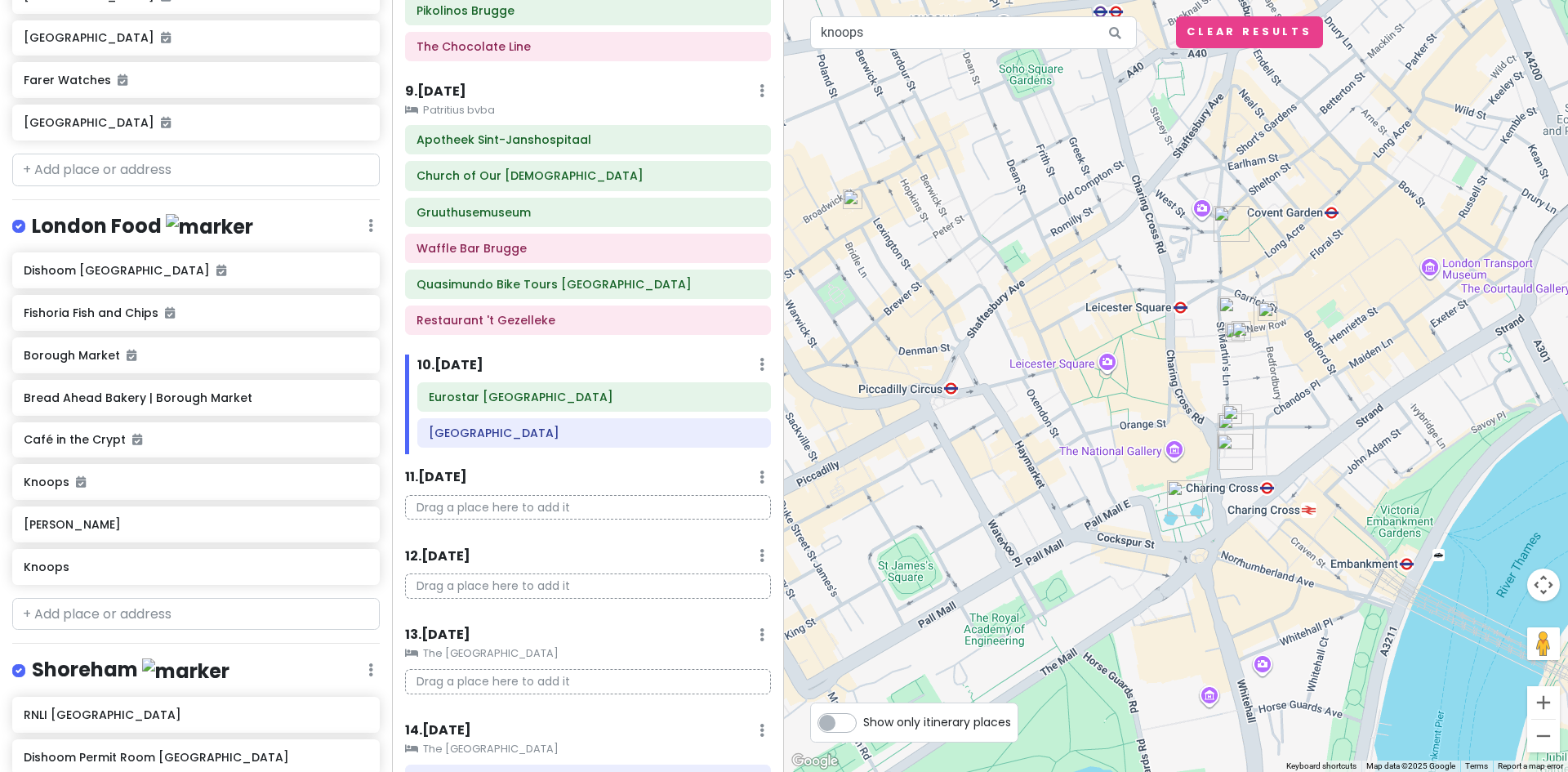
drag, startPoint x: 1299, startPoint y: 418, endPoint x: 1230, endPoint y: 420, distance: 69.0
click at [1231, 420] on div "Knoops 4.2 (268) · [STREET_ADDRESS] [PHONE_NUMBER] · [DOMAIN_NAME] · Hours [DAT…" at bounding box center [1176, 386] width 784 height 772
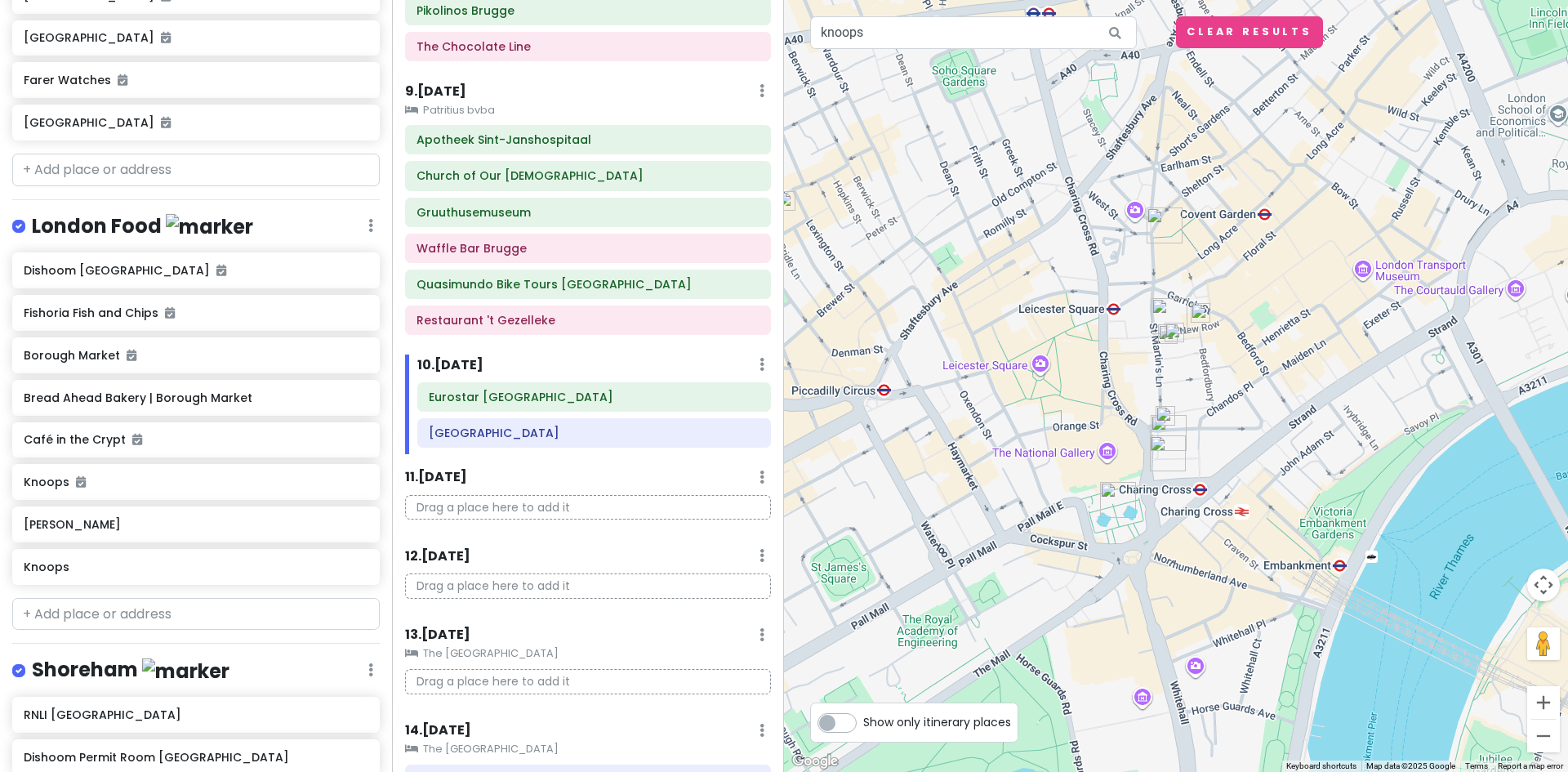
click at [1168, 416] on img at bounding box center [1165, 415] width 19 height 19
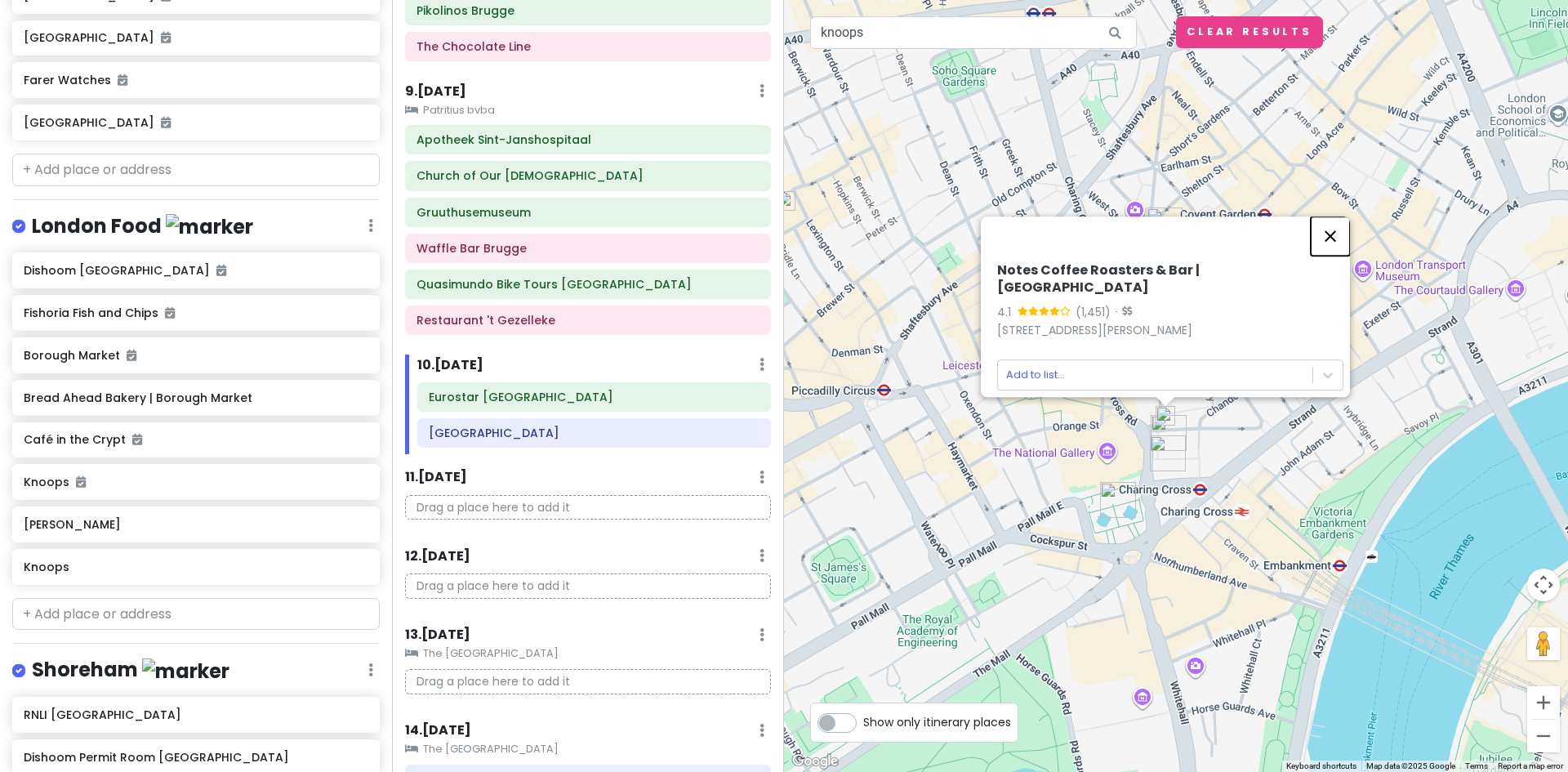
click at [1339, 235] on button "Close" at bounding box center [1330, 236] width 39 height 39
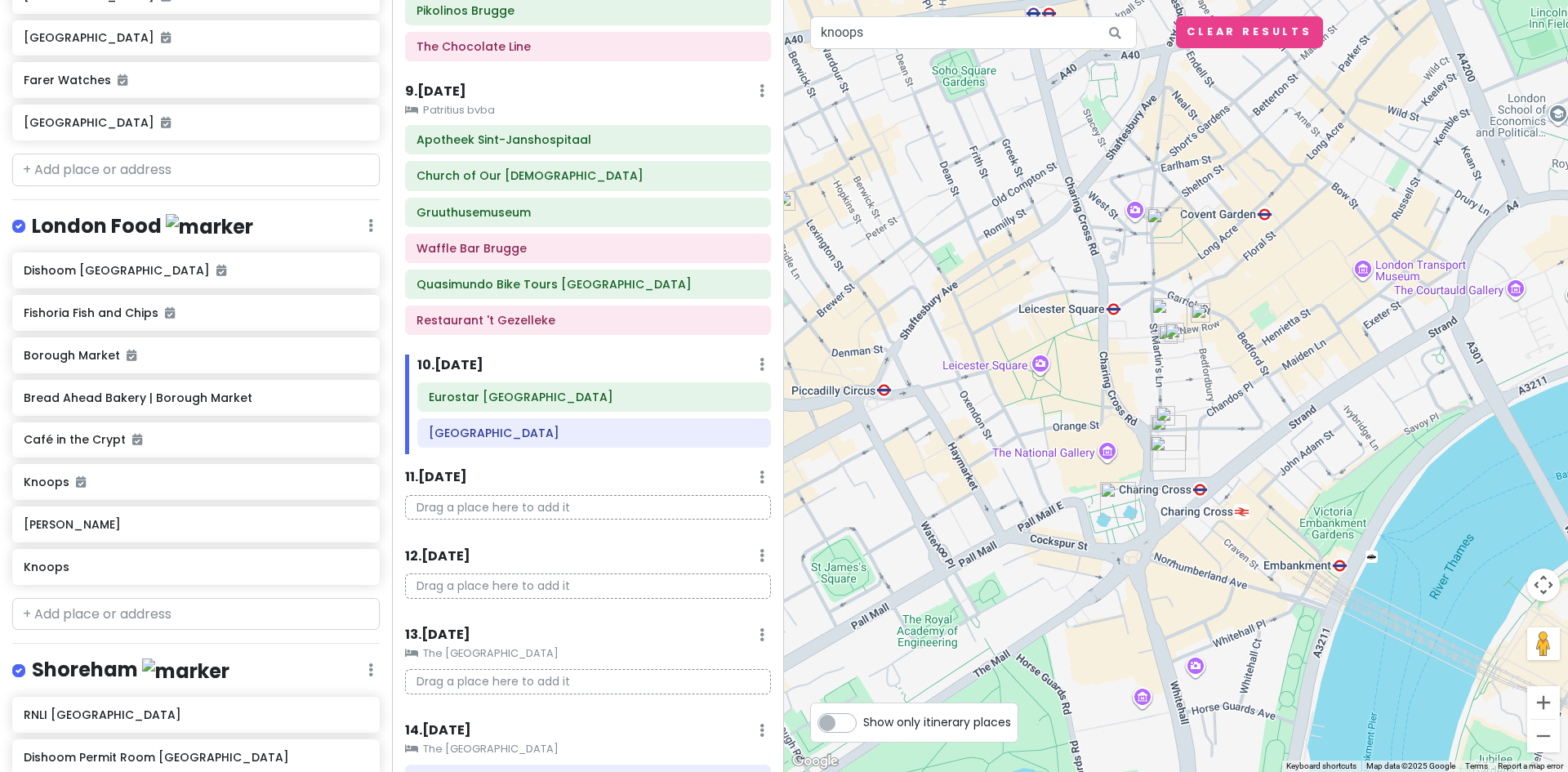
click at [1206, 313] on img at bounding box center [1200, 312] width 19 height 19
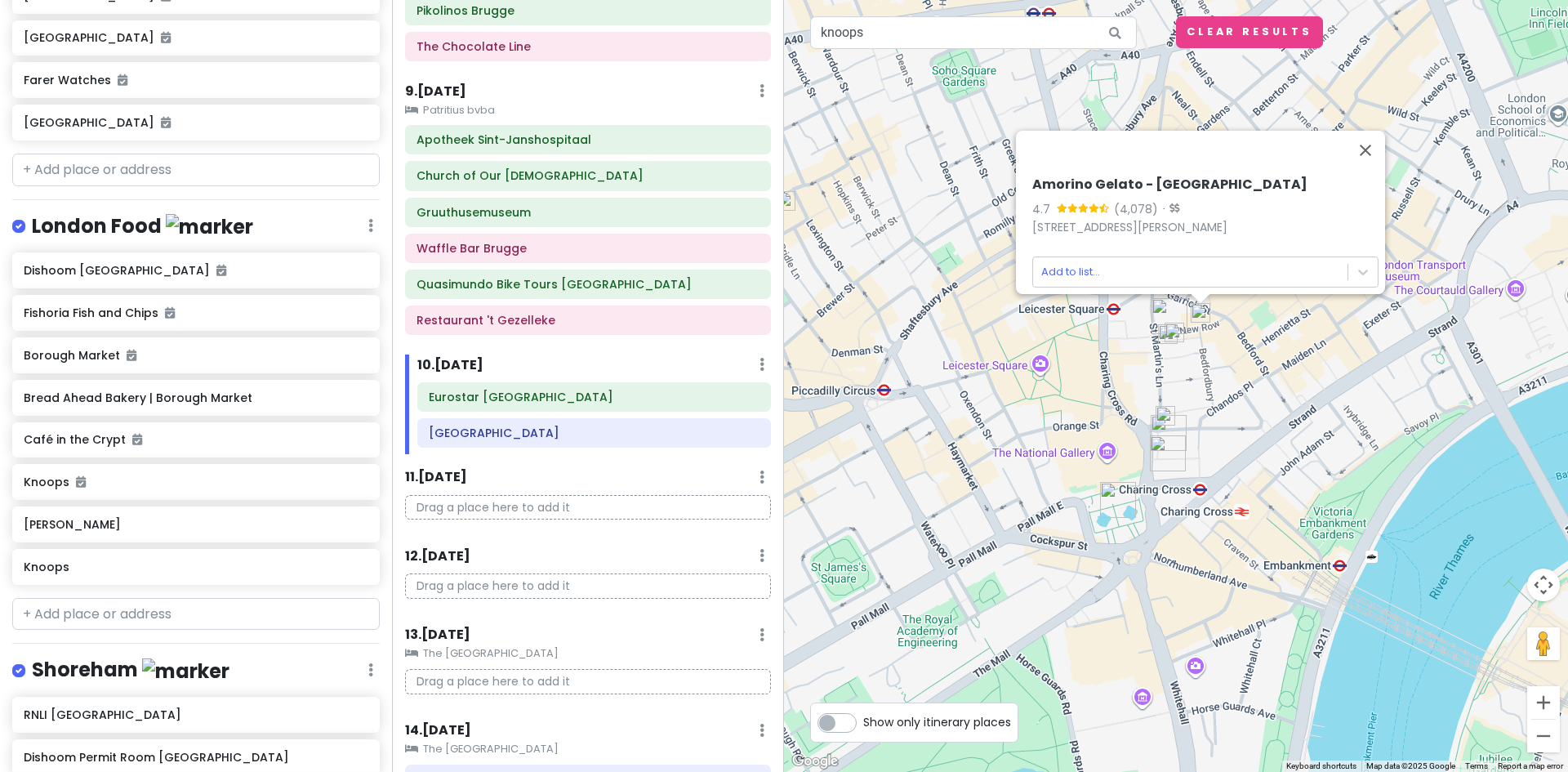
click at [1179, 328] on img at bounding box center [1174, 331] width 19 height 19
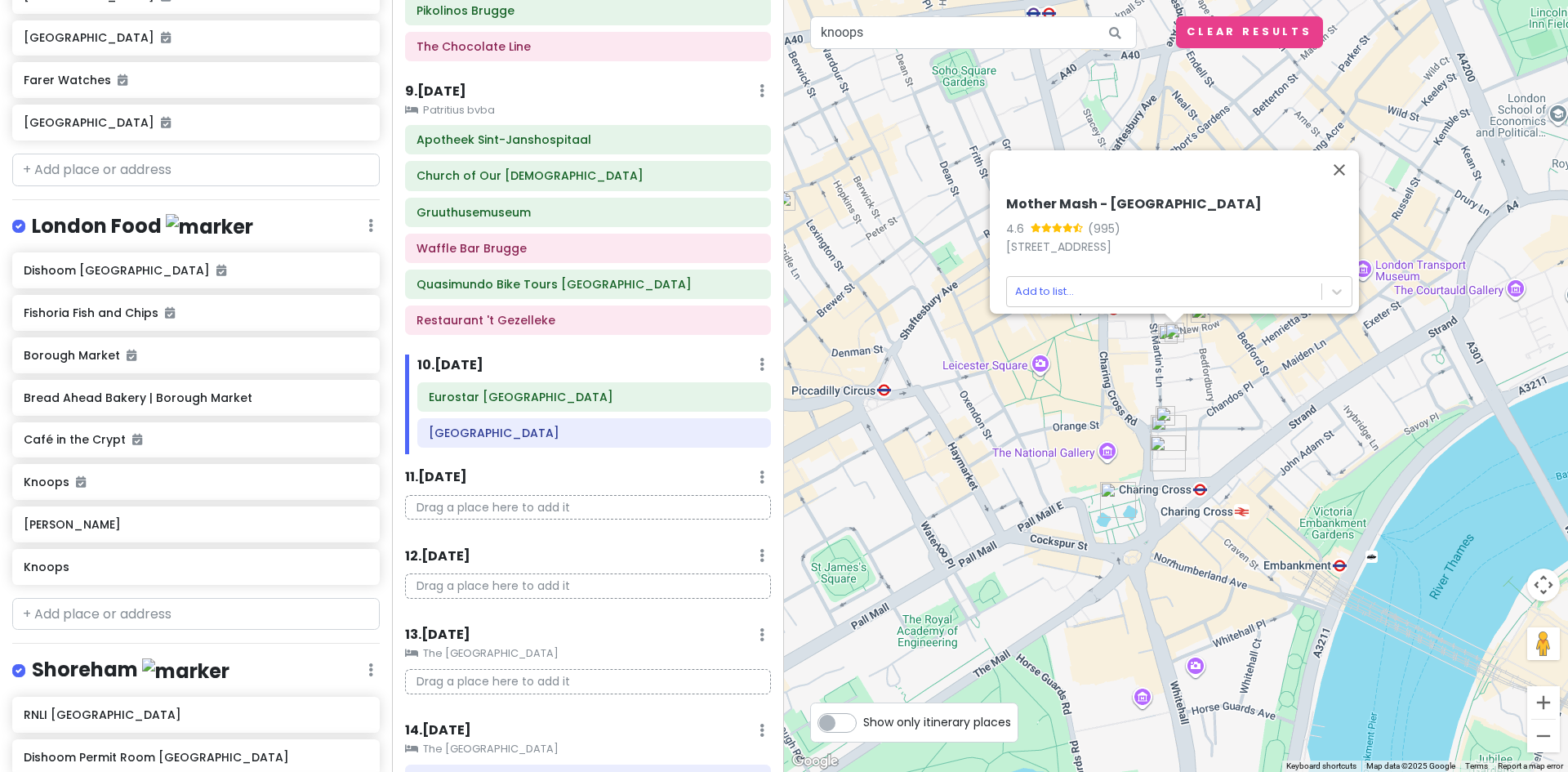
click at [1163, 336] on img at bounding box center [1168, 333] width 19 height 19
click at [1316, 286] on body "Europe 2026 Private Change Dates Make a Copy Delete Trip Give Feedback 💡 Suppor…" at bounding box center [784, 386] width 1568 height 772
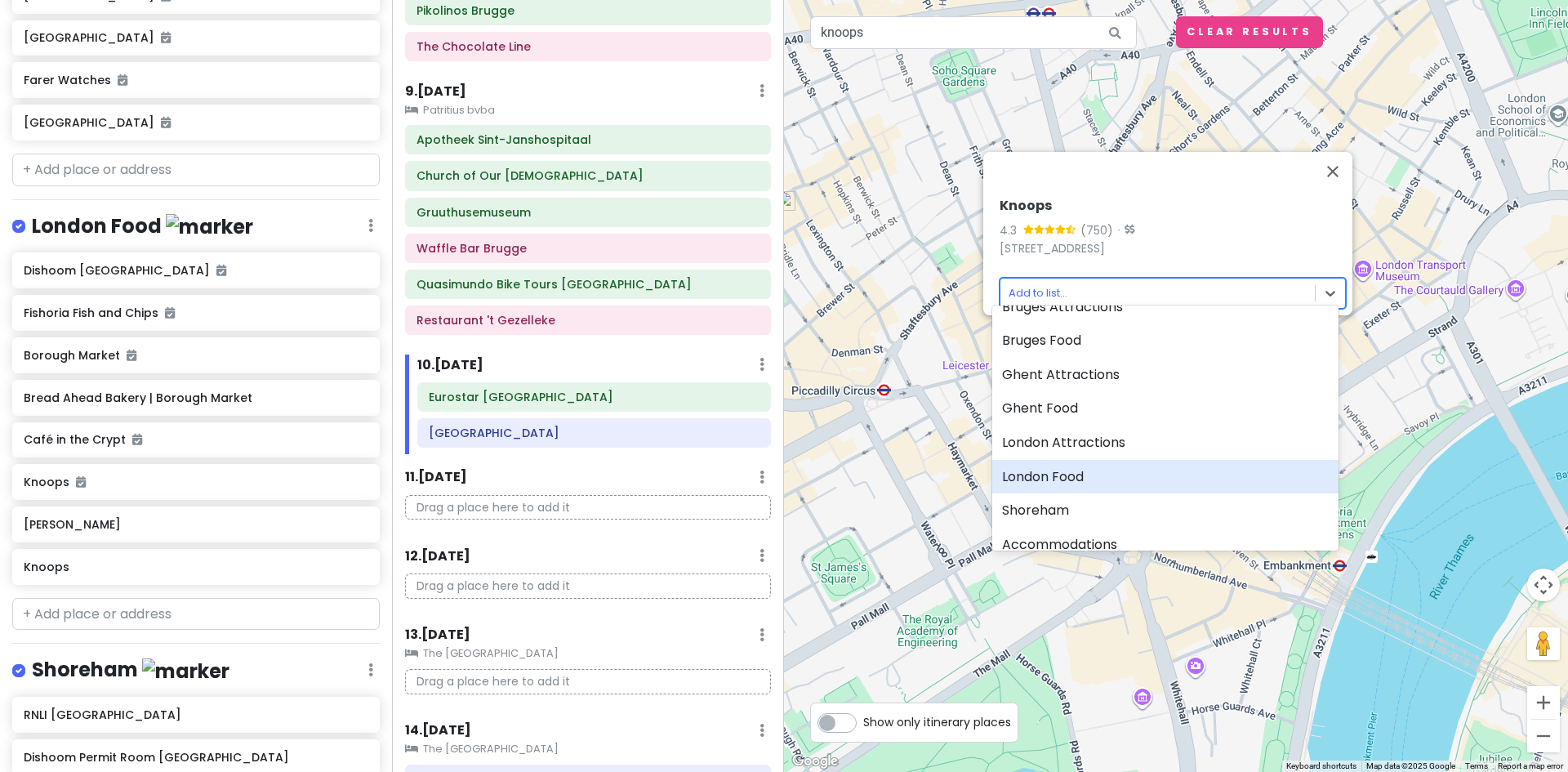
scroll to position [164, 0]
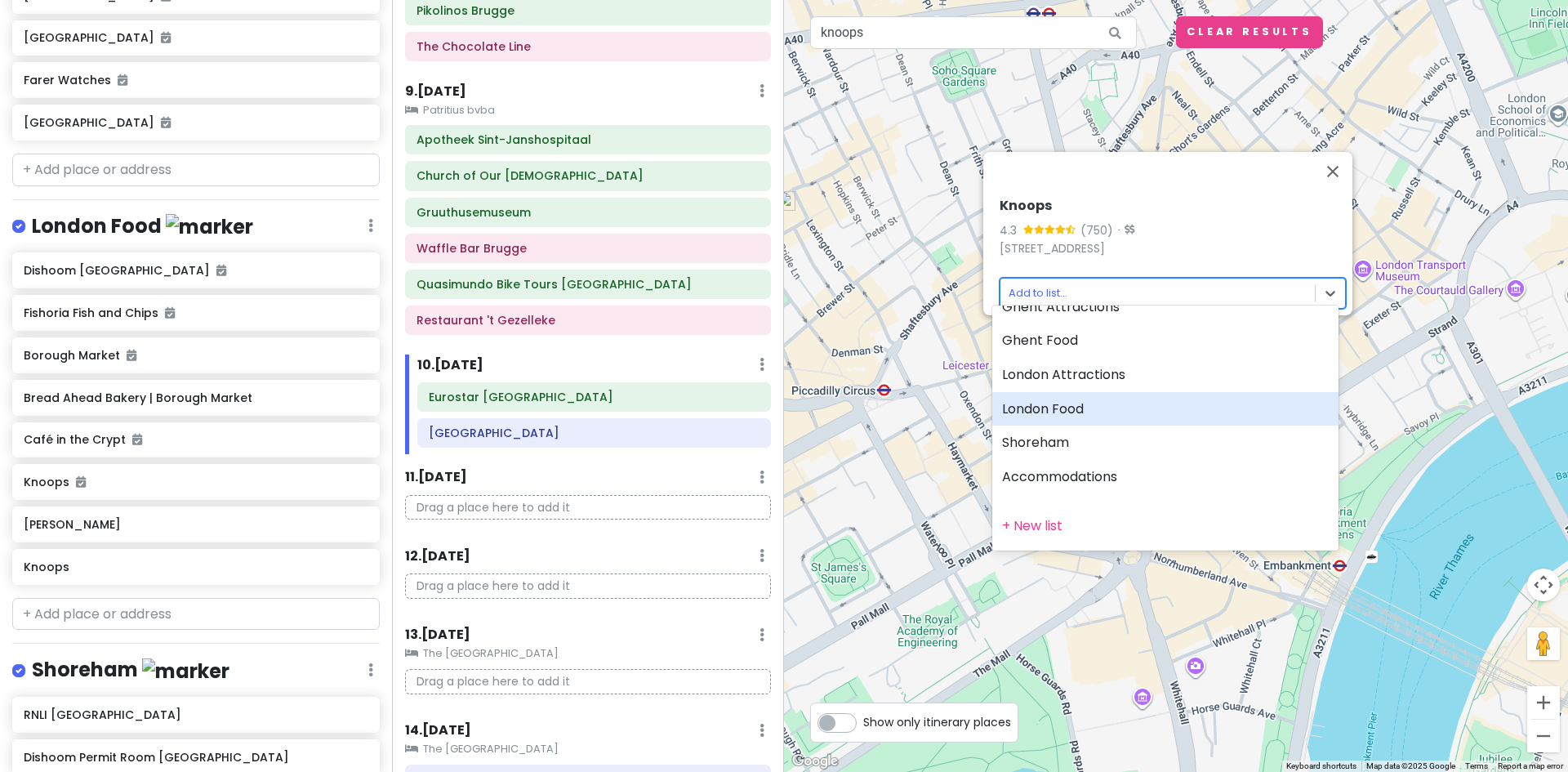
click at [1110, 404] on div "London Food" at bounding box center [1165, 409] width 347 height 34
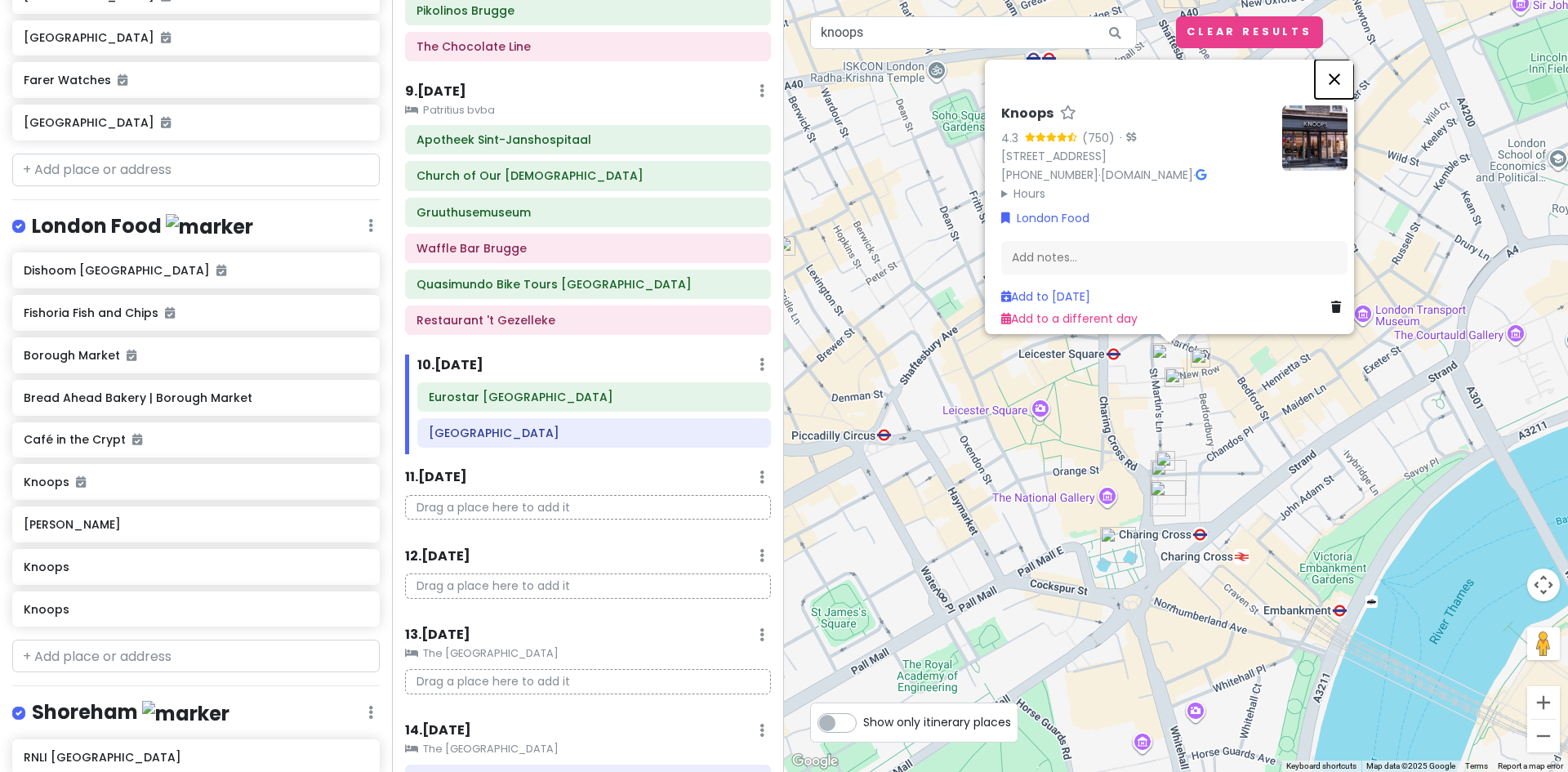
click at [1345, 65] on button "Close" at bounding box center [1335, 79] width 39 height 39
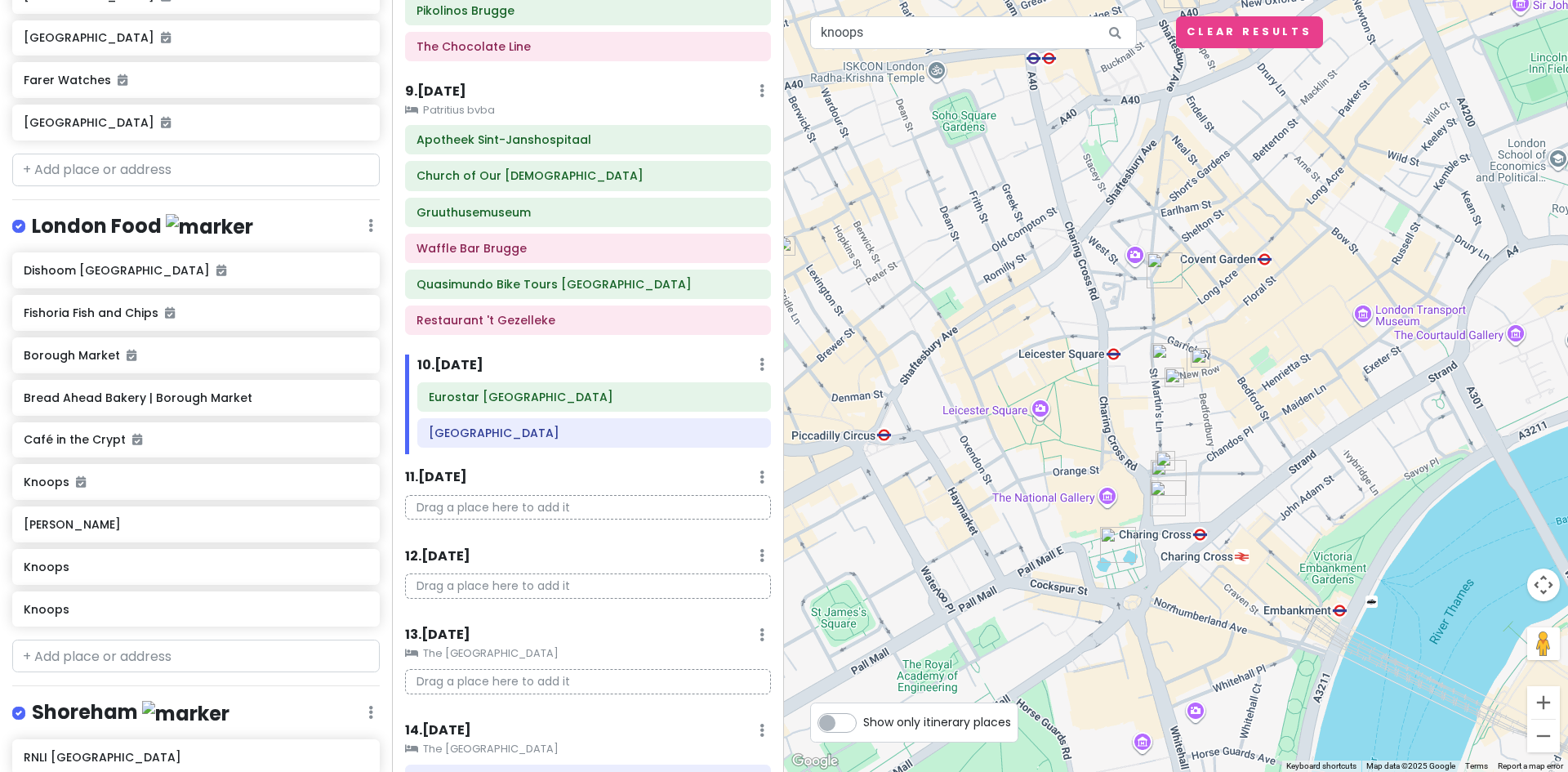
click at [1177, 381] on img at bounding box center [1174, 377] width 19 height 19
click at [1175, 381] on img at bounding box center [1174, 377] width 19 height 19
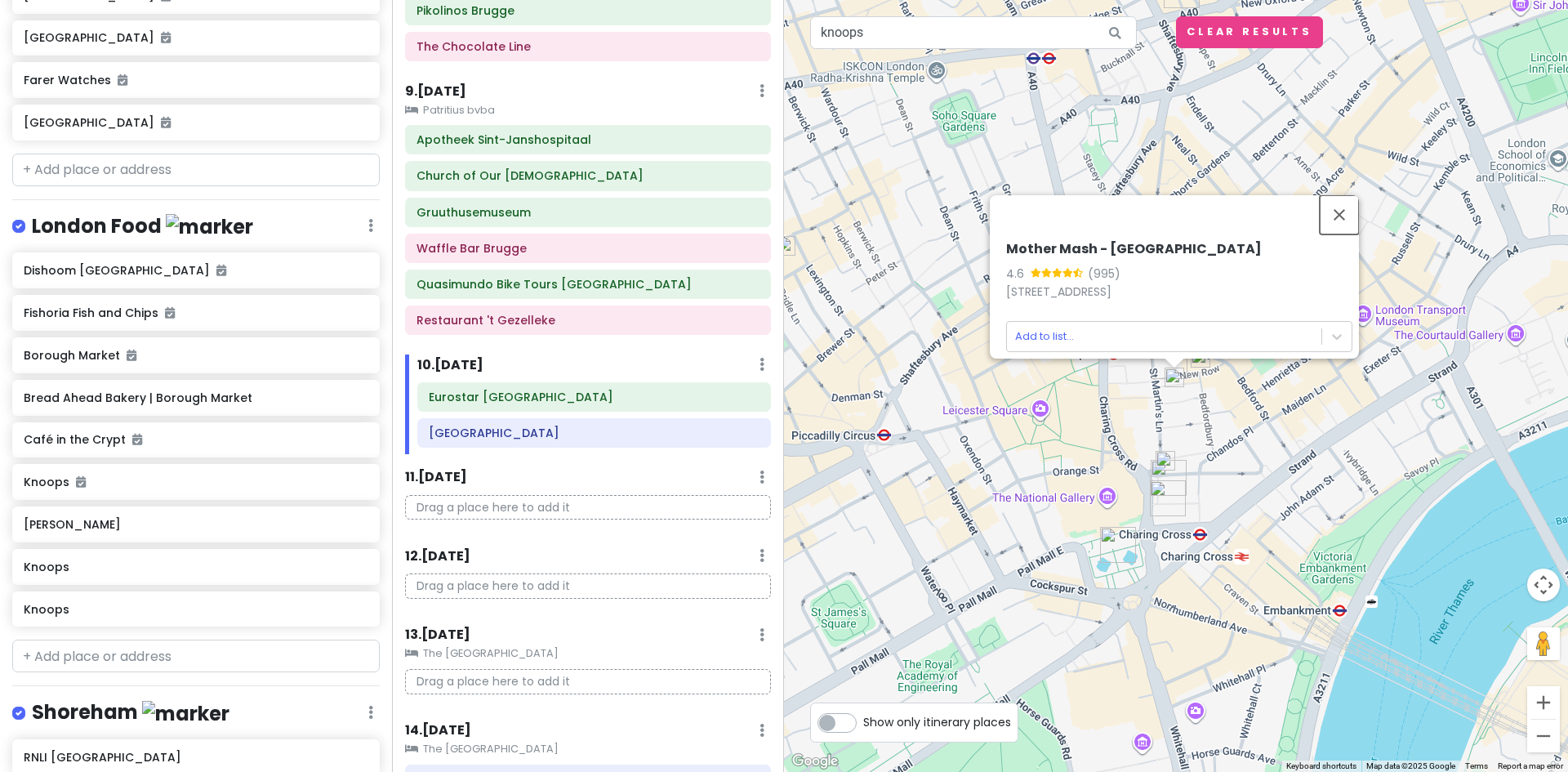
drag, startPoint x: 1361, startPoint y: 197, endPoint x: 1357, endPoint y: 206, distance: 9.8
click at [1359, 200] on button "Close" at bounding box center [1340, 215] width 39 height 39
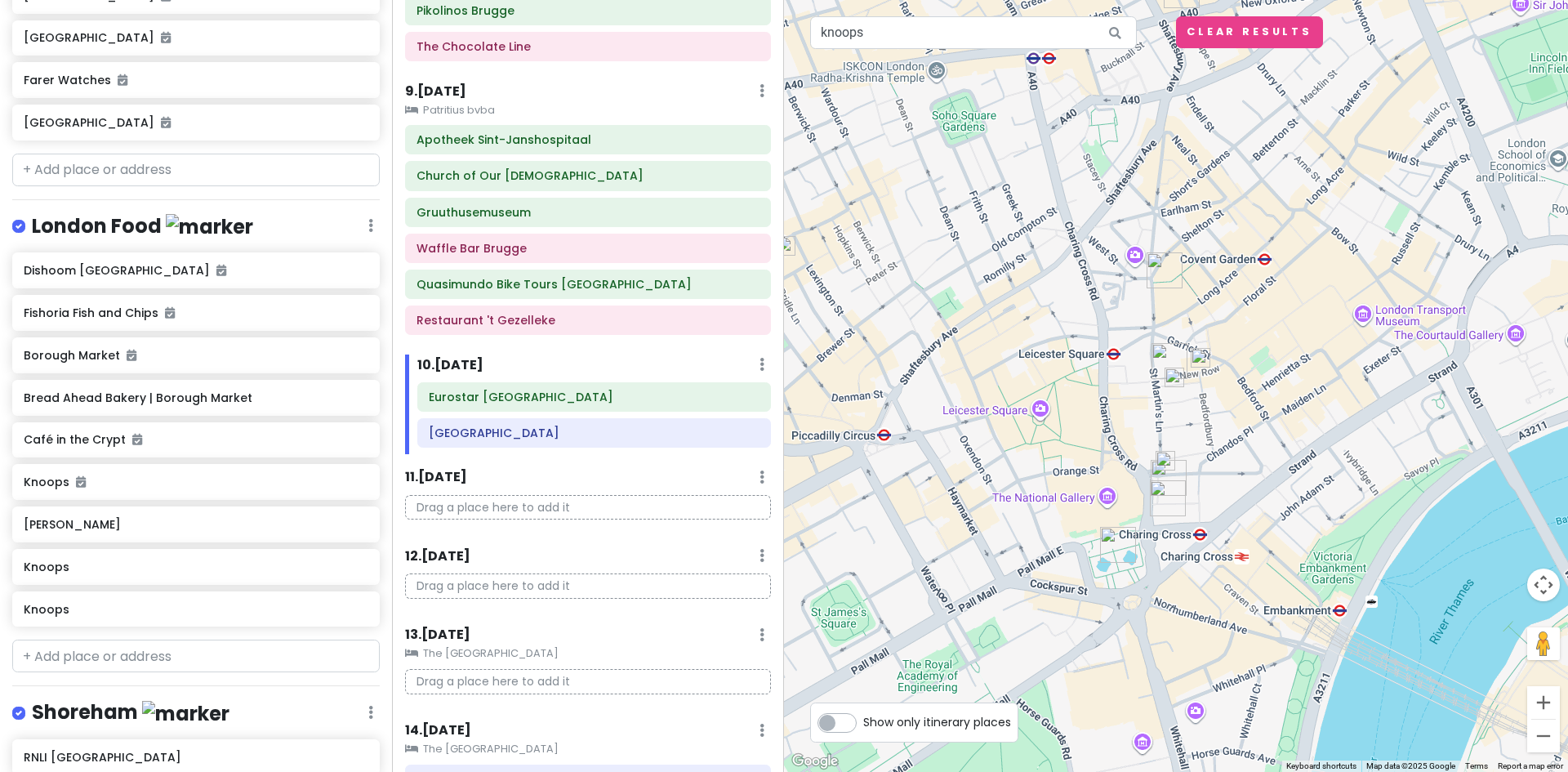
drag, startPoint x: 937, startPoint y: 237, endPoint x: 1119, endPoint y: 238, distance: 182.0
click at [1120, 238] on div at bounding box center [1176, 386] width 784 height 772
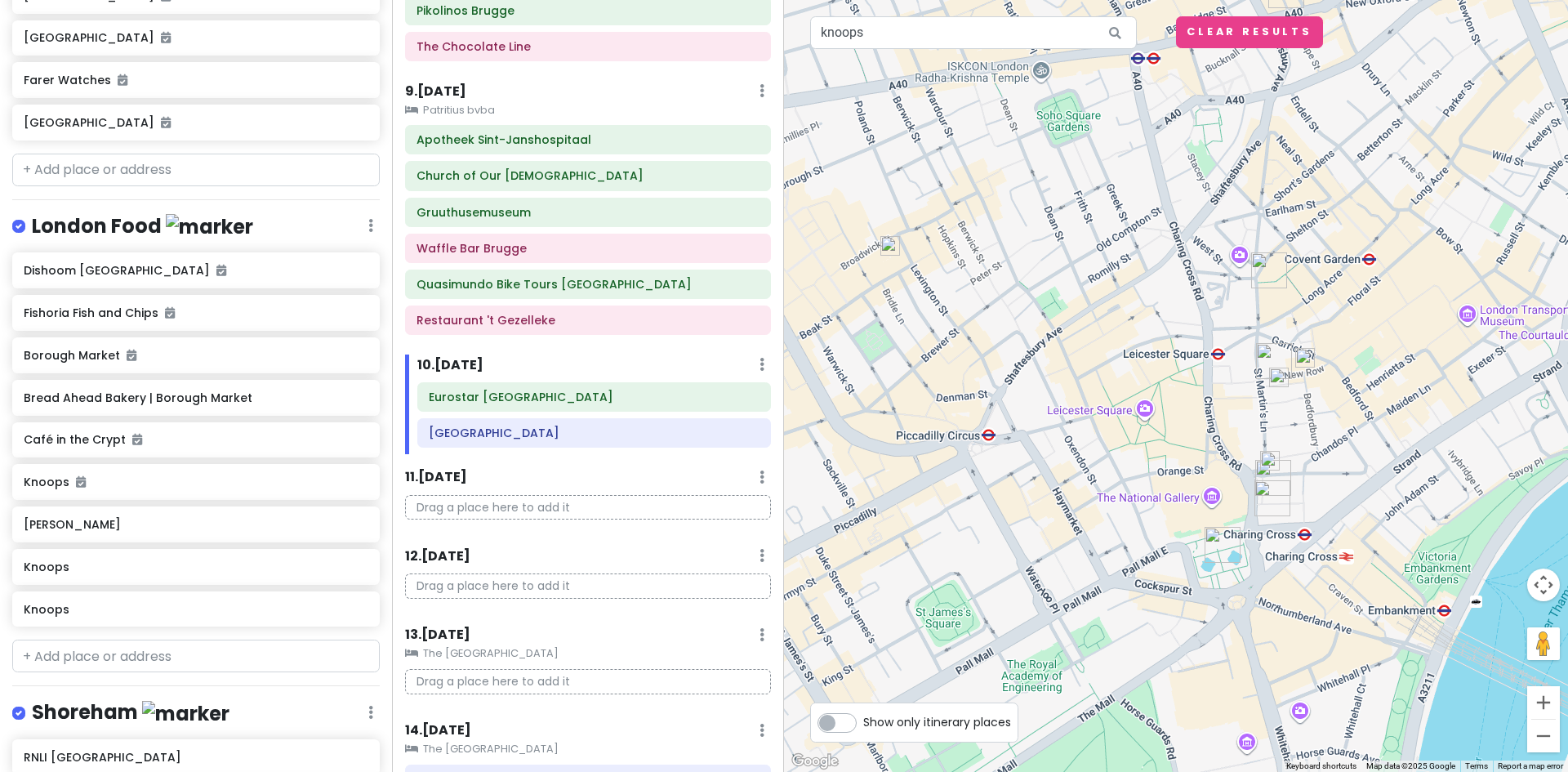
drag, startPoint x: 1070, startPoint y: 249, endPoint x: 1200, endPoint y: 249, distance: 130.0
click at [1200, 249] on div at bounding box center [1176, 386] width 784 height 772
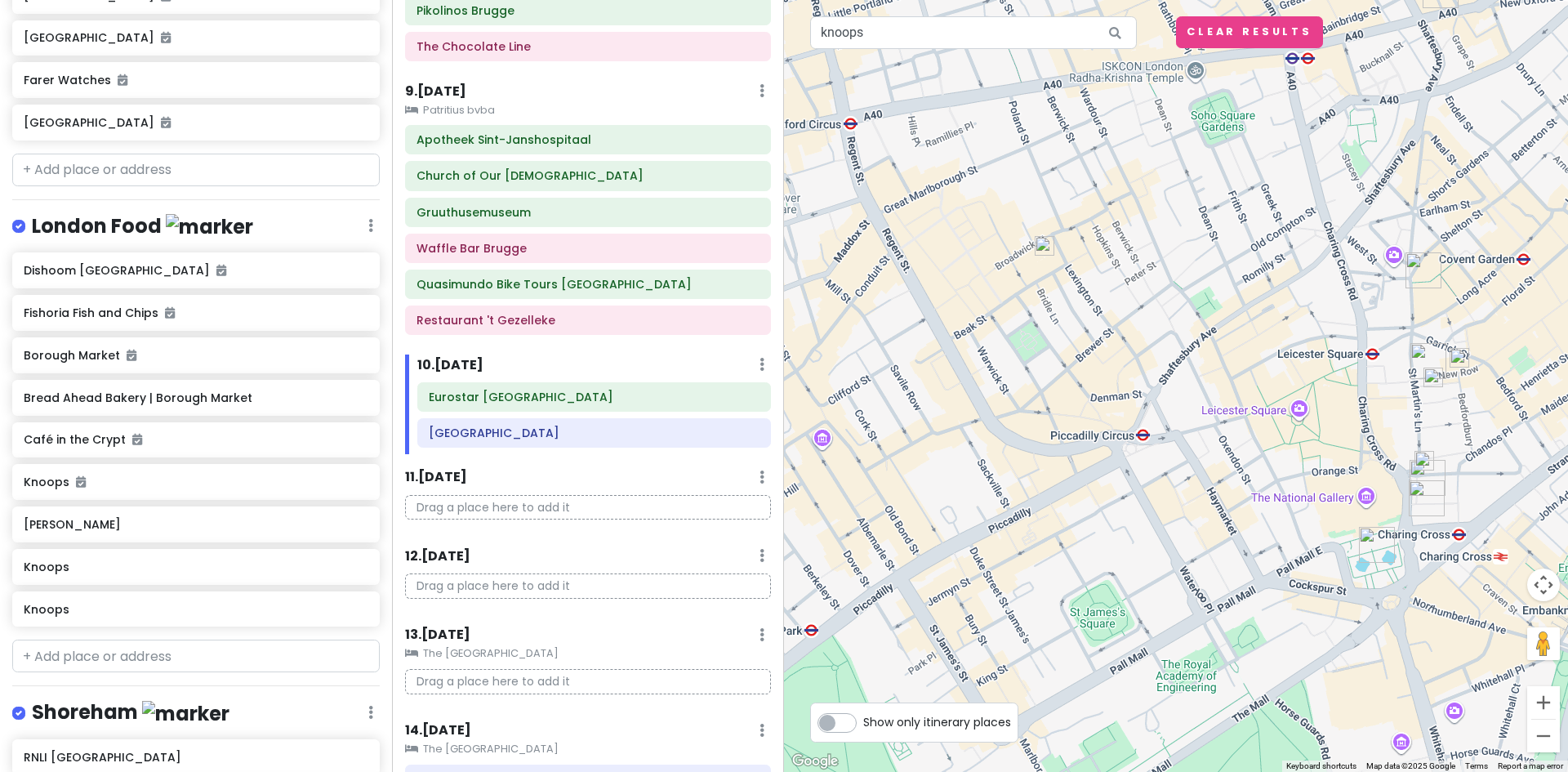
click at [1046, 252] on img at bounding box center [1044, 245] width 19 height 19
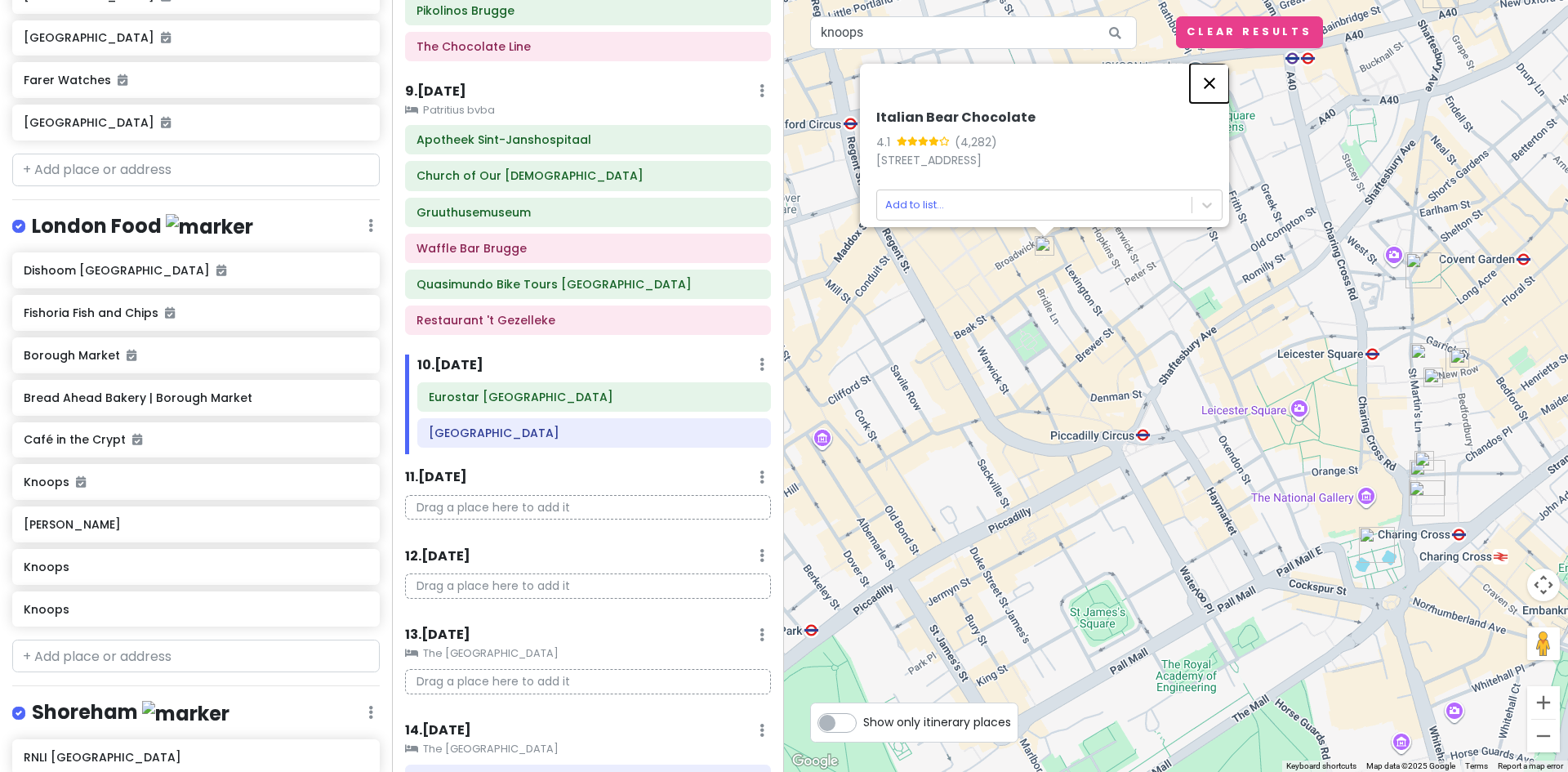
click at [1217, 80] on button "Close" at bounding box center [1210, 83] width 39 height 39
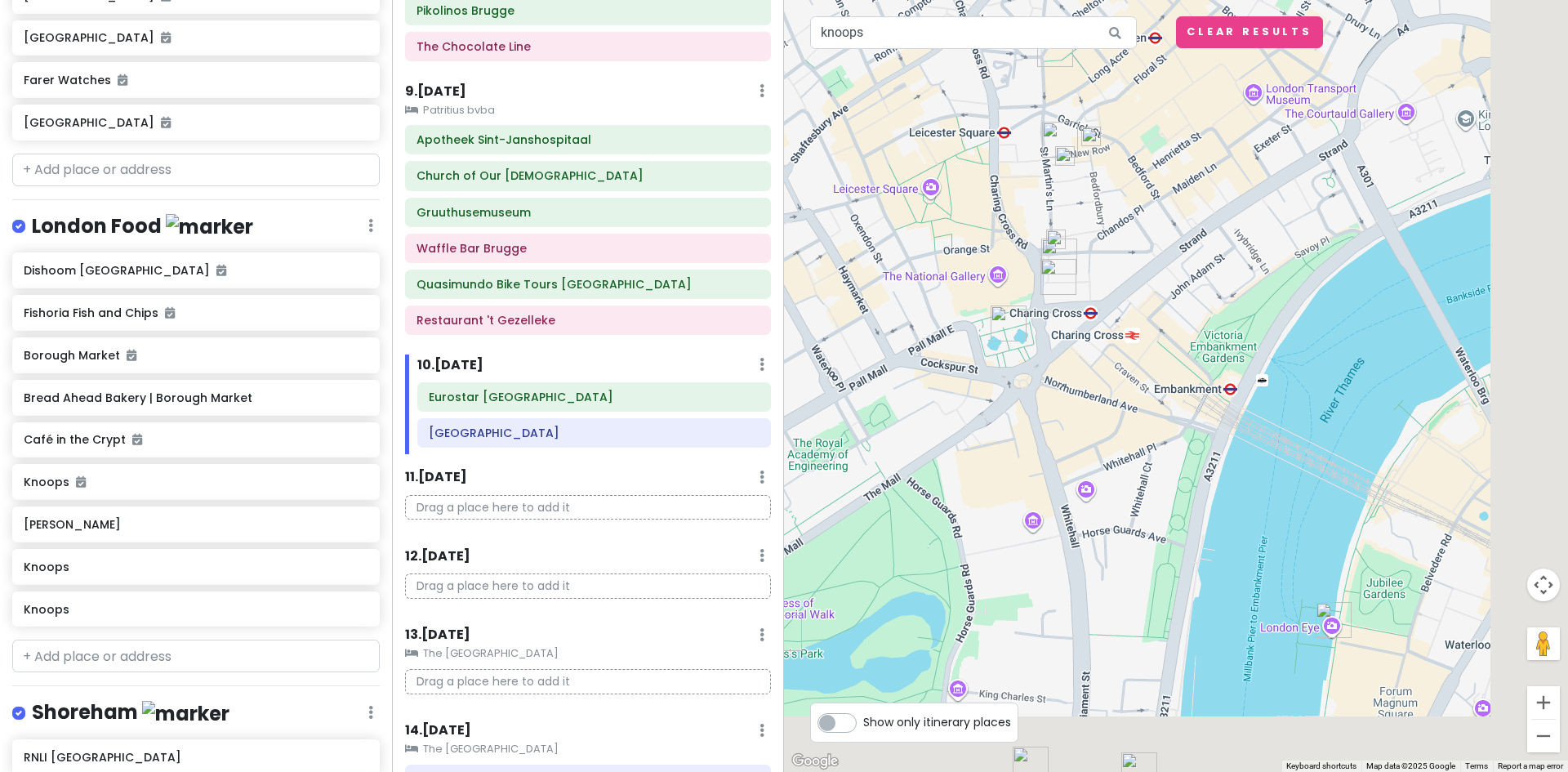
drag, startPoint x: 1214, startPoint y: 444, endPoint x: 938, endPoint y: 185, distance: 378.5
click at [937, 185] on div "To navigate, press the arrow keys." at bounding box center [1176, 386] width 784 height 772
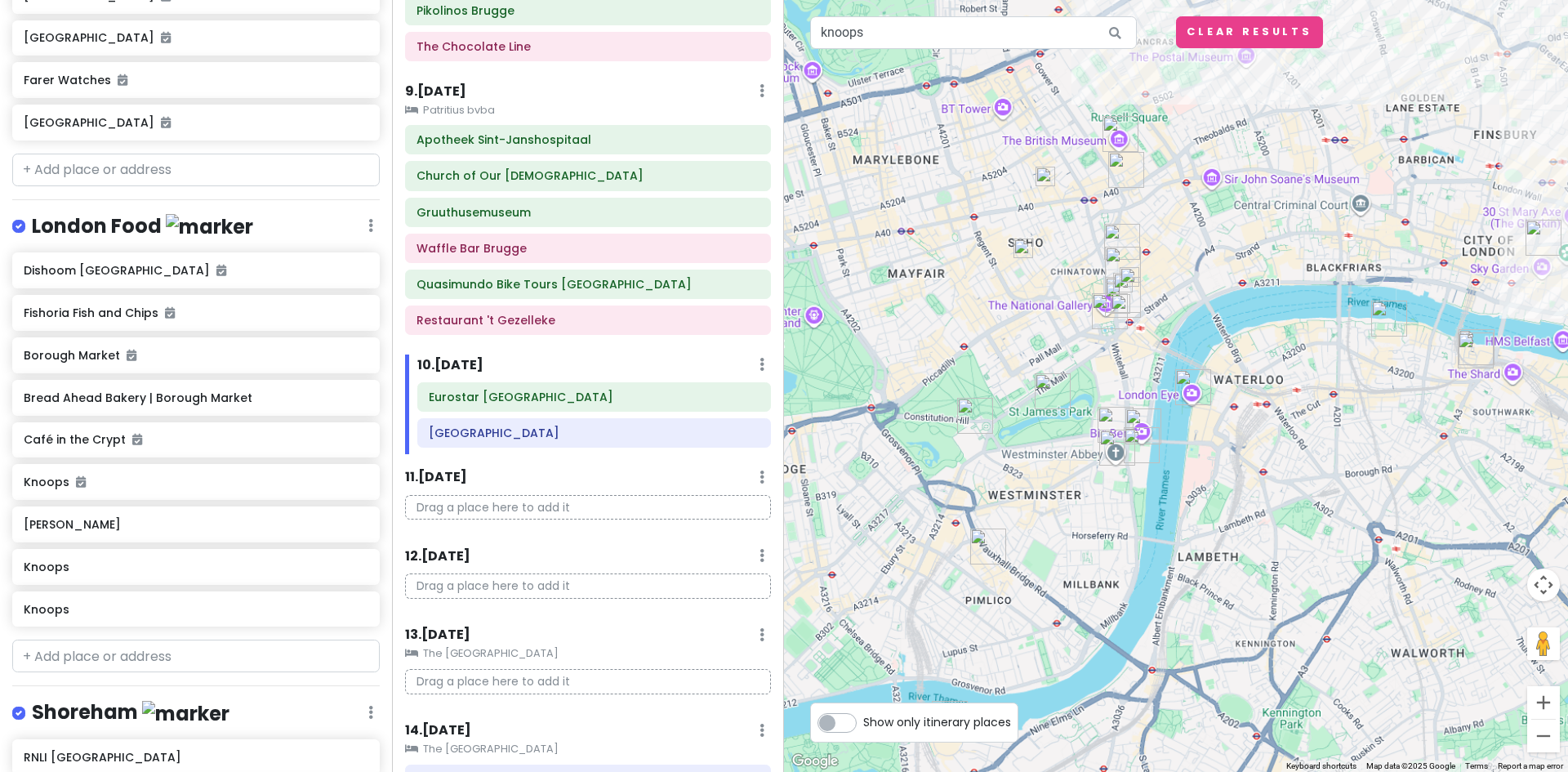
drag, startPoint x: 1296, startPoint y: 366, endPoint x: 1256, endPoint y: 202, distance: 168.8
click at [1292, 366] on div at bounding box center [1176, 386] width 784 height 772
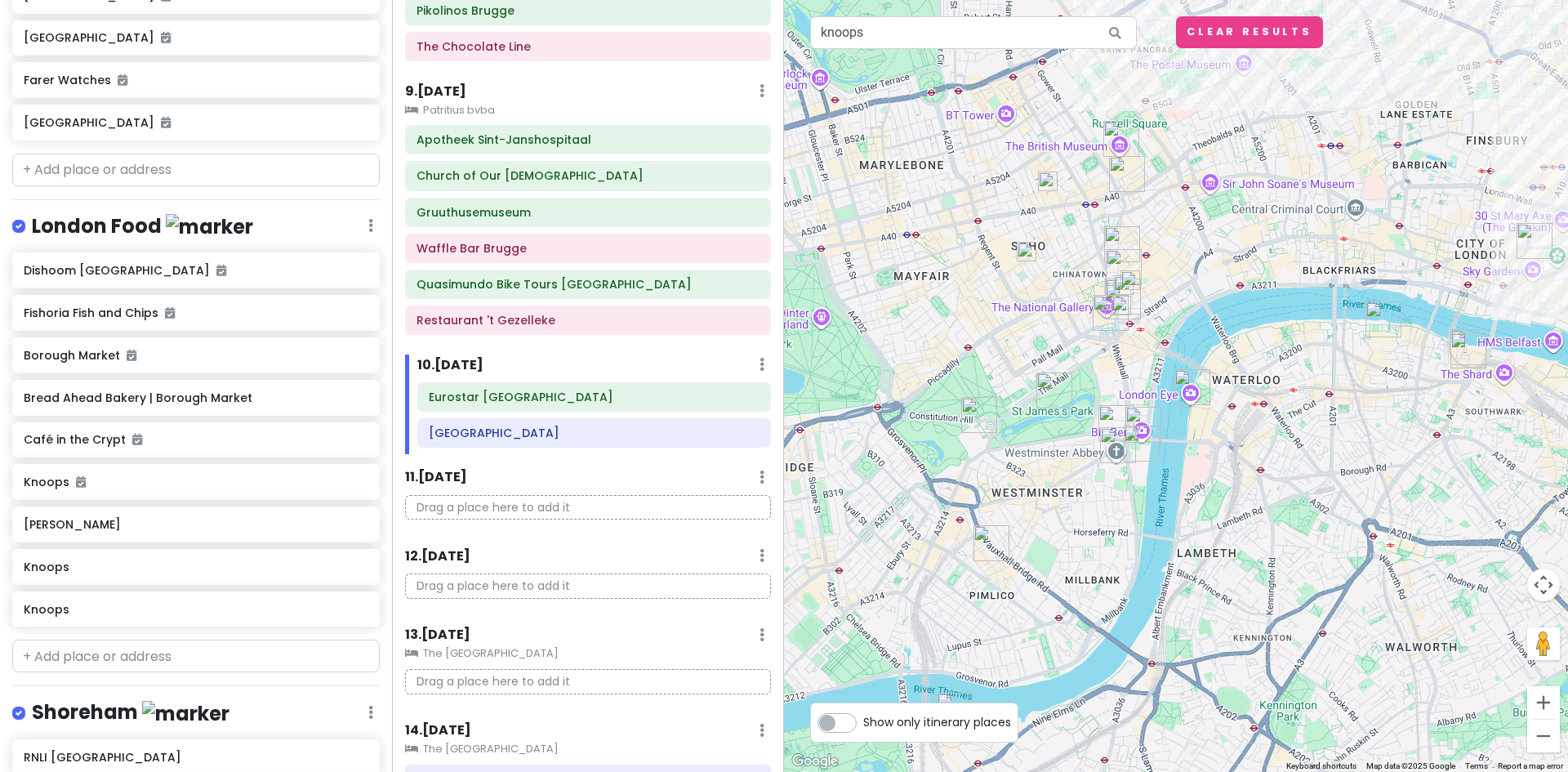
click at [1113, 37] on icon at bounding box center [1116, 33] width 37 height 34
click at [1113, 35] on icon at bounding box center [1116, 33] width 37 height 34
click at [1042, 35] on input "knoops" at bounding box center [973, 32] width 327 height 33
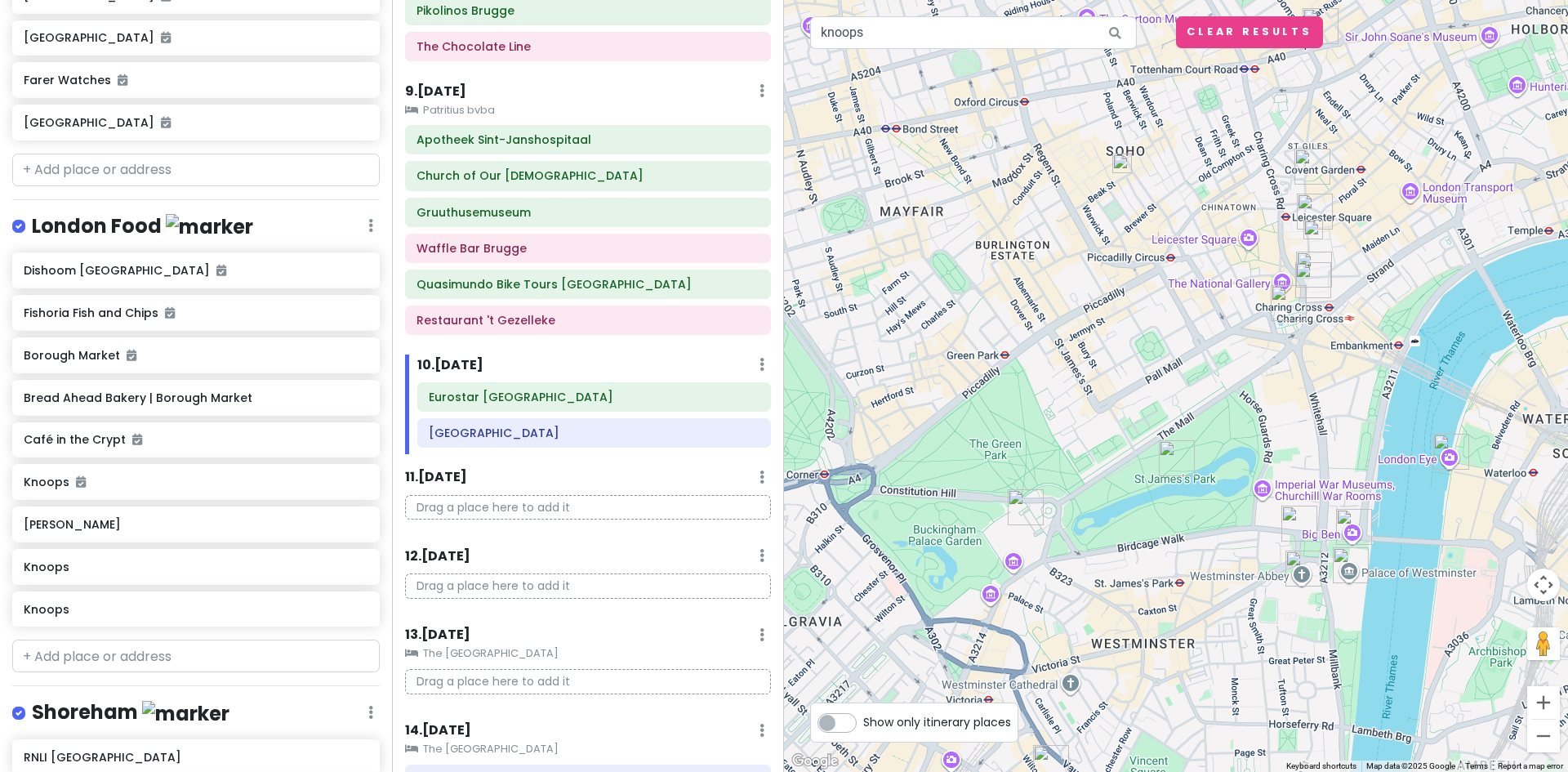
drag, startPoint x: 1383, startPoint y: 236, endPoint x: 1355, endPoint y: 265, distance: 40.3
click at [1355, 265] on div at bounding box center [1176, 386] width 784 height 772
click at [54, 611] on div "Knoops" at bounding box center [196, 609] width 368 height 36
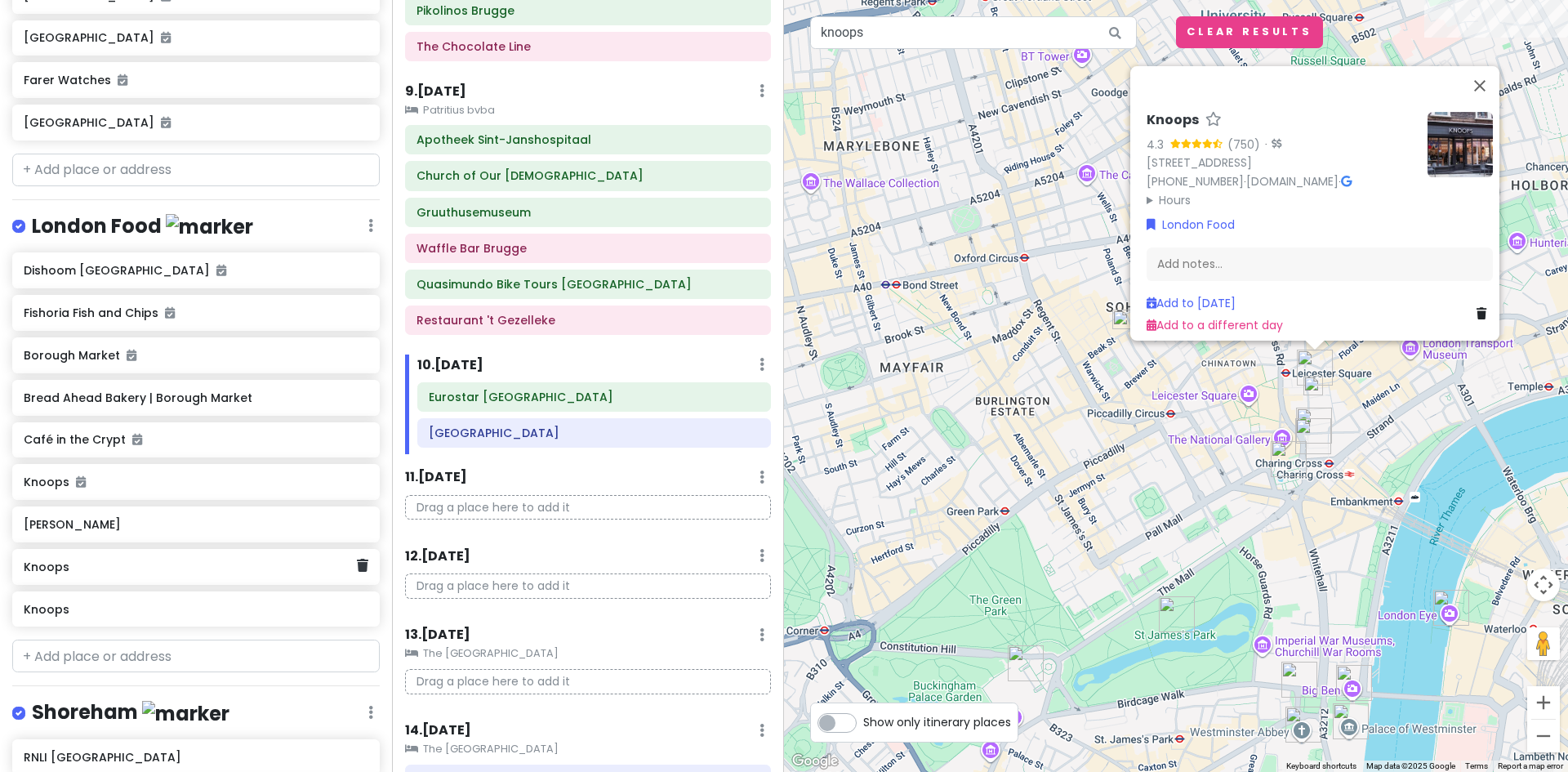
click at [55, 562] on h6 "Knoops" at bounding box center [190, 567] width 332 height 15
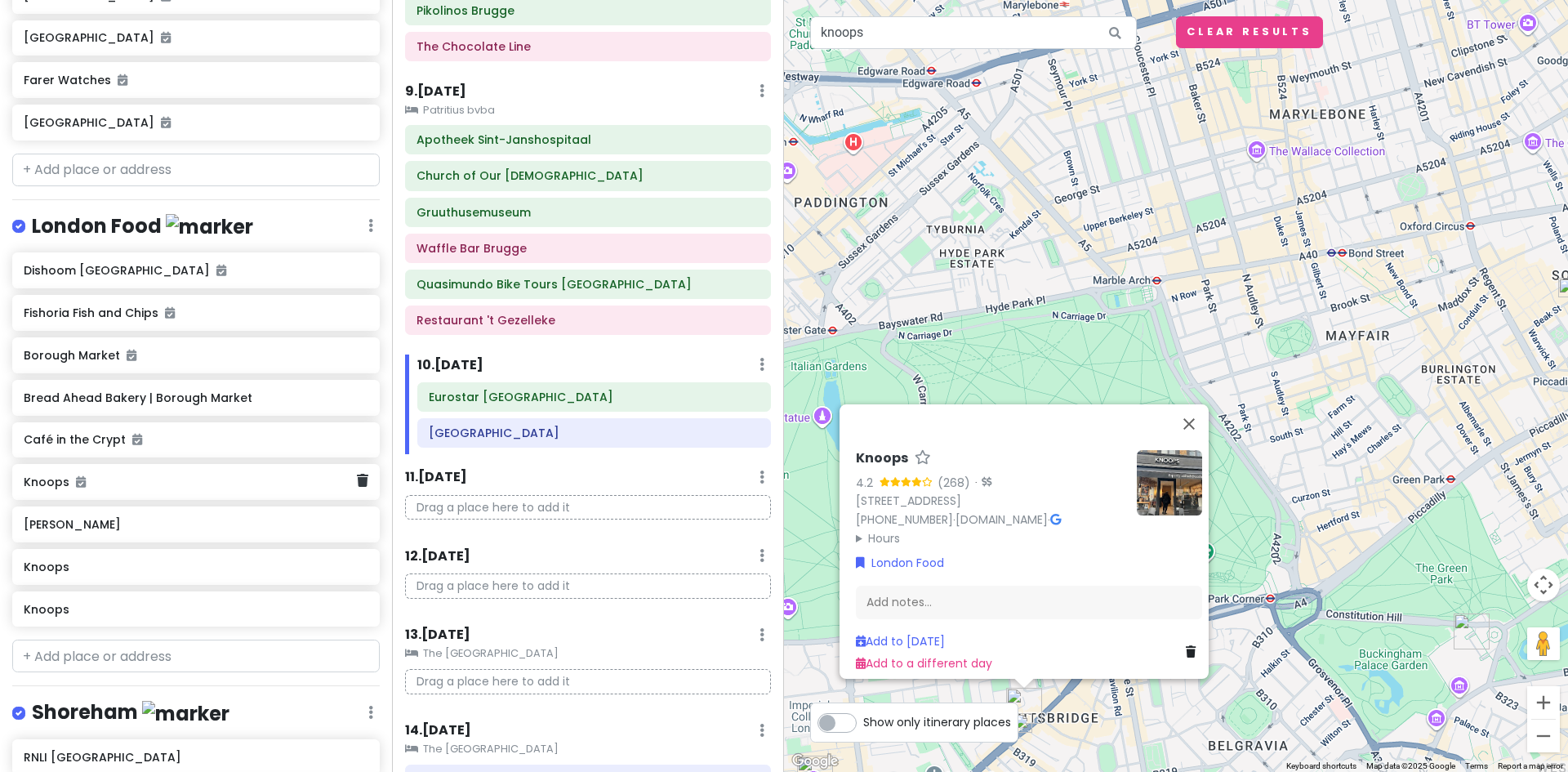
click at [55, 480] on div "Knoops" at bounding box center [190, 482] width 332 height 23
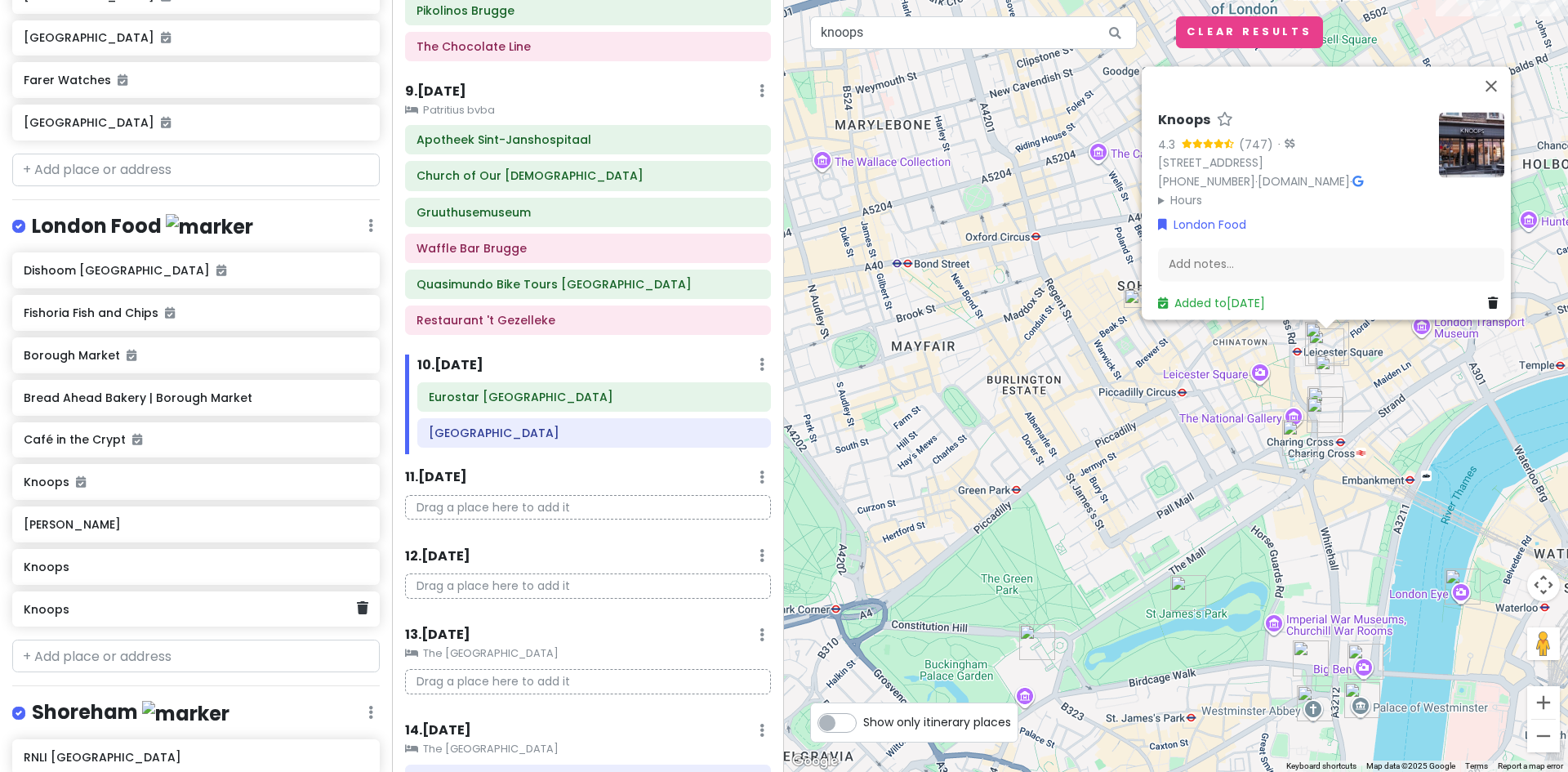
click at [64, 602] on h6 "Knoops" at bounding box center [190, 609] width 332 height 15
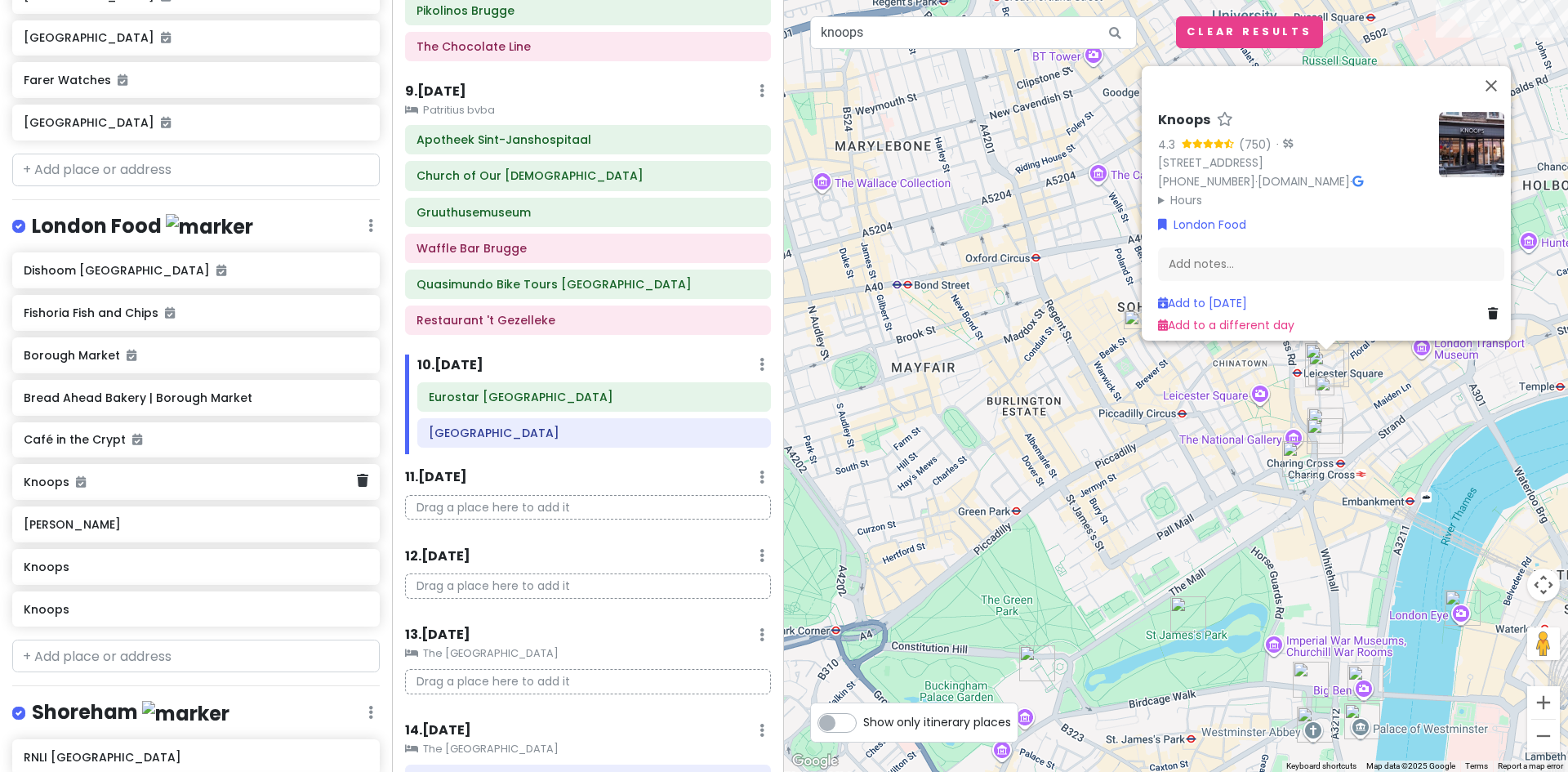
click at [54, 475] on h6 "Knoops" at bounding box center [190, 482] width 332 height 15
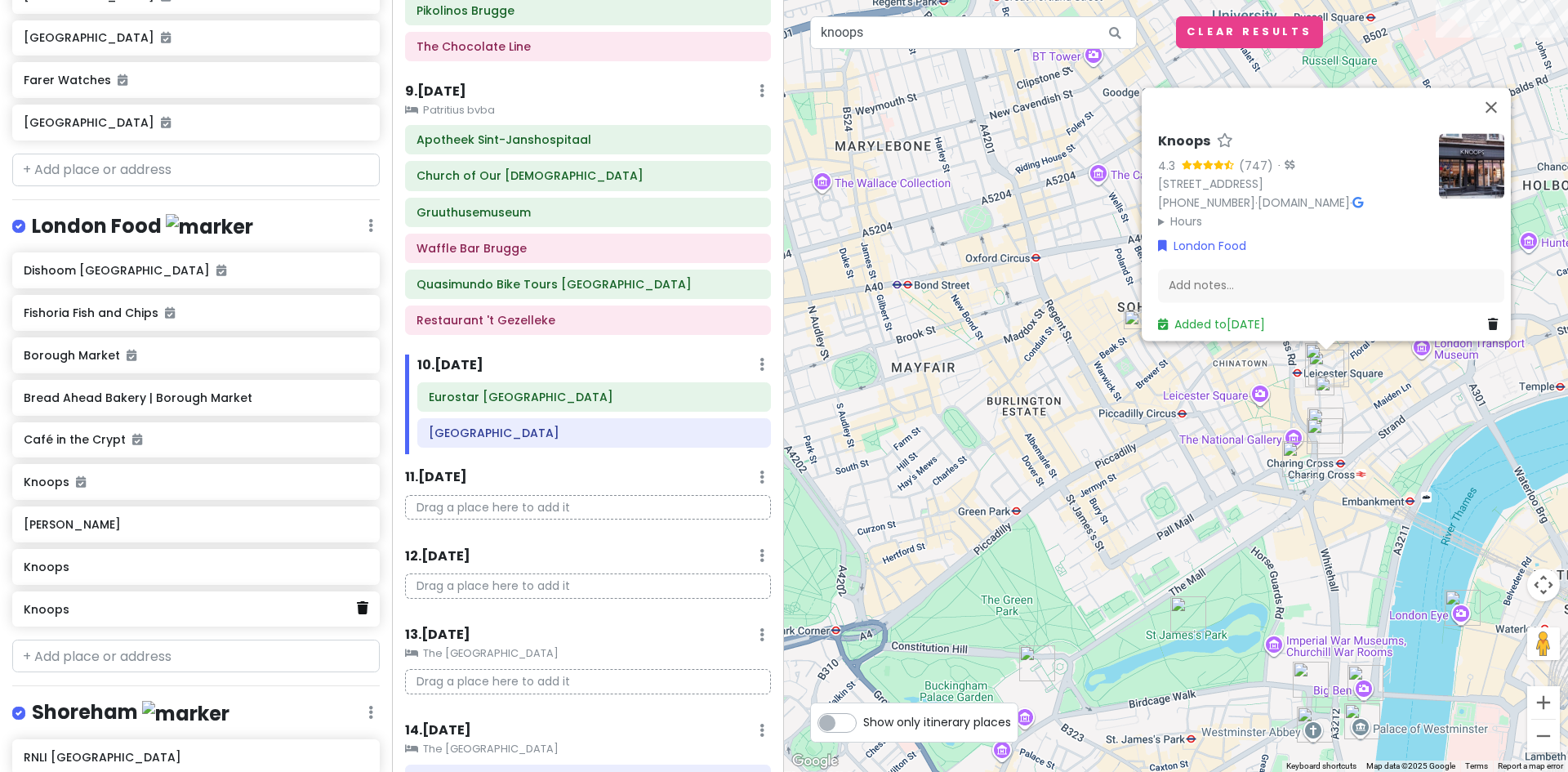
click at [357, 601] on icon at bounding box center [363, 608] width 12 height 13
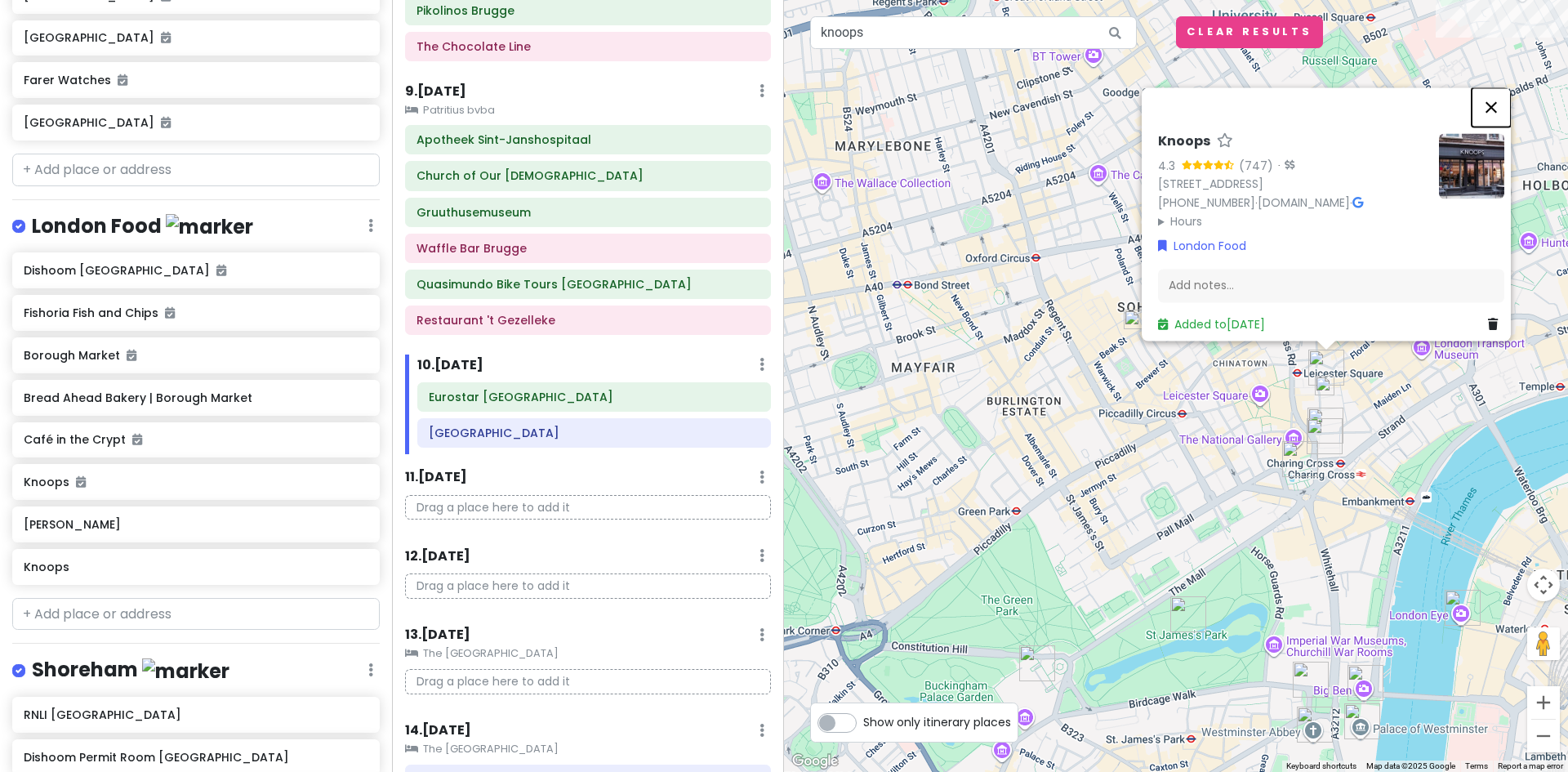
click at [1509, 93] on button "Close" at bounding box center [1492, 107] width 39 height 39
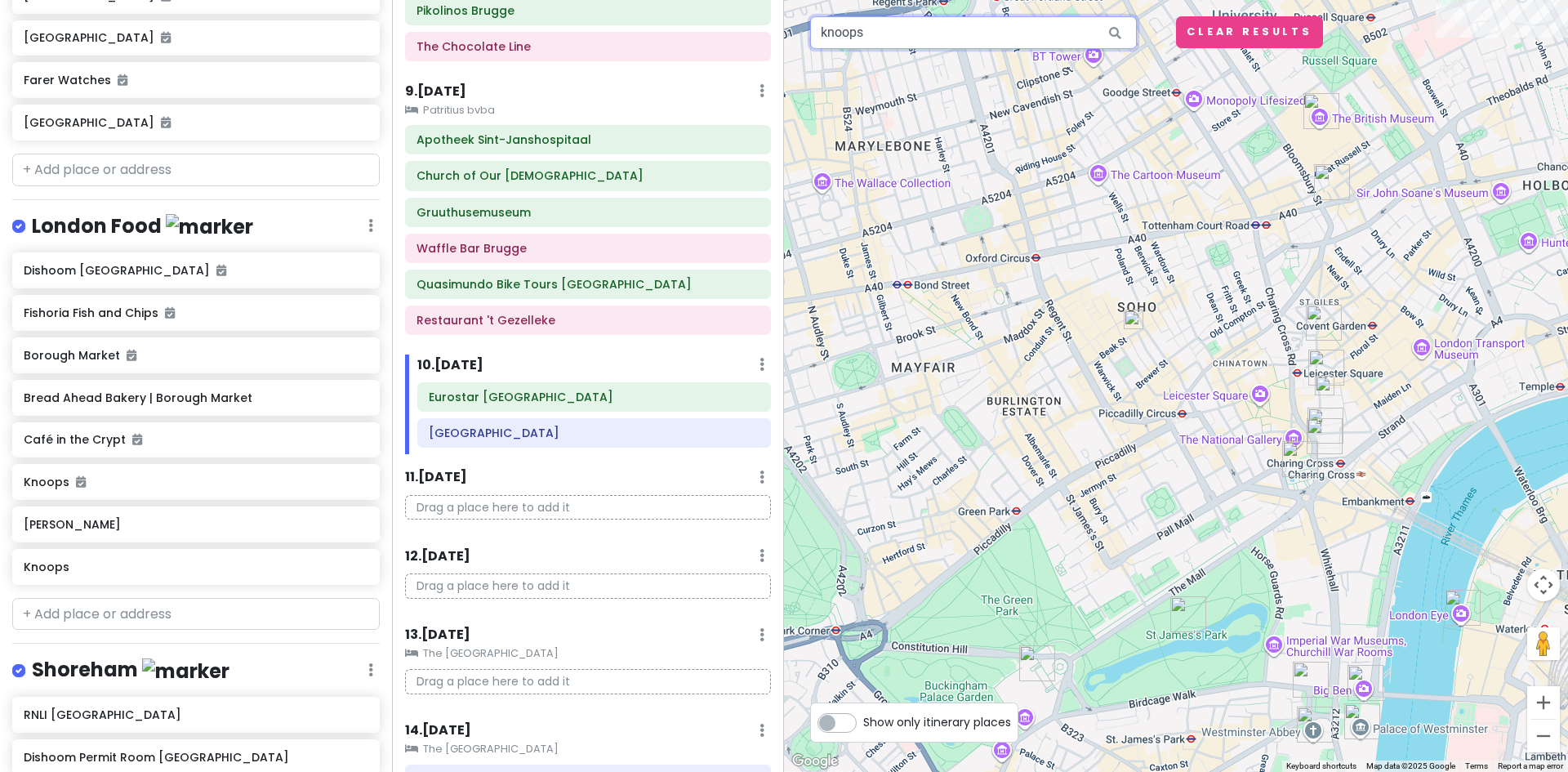
click at [1057, 44] on input "knoops" at bounding box center [973, 32] width 327 height 33
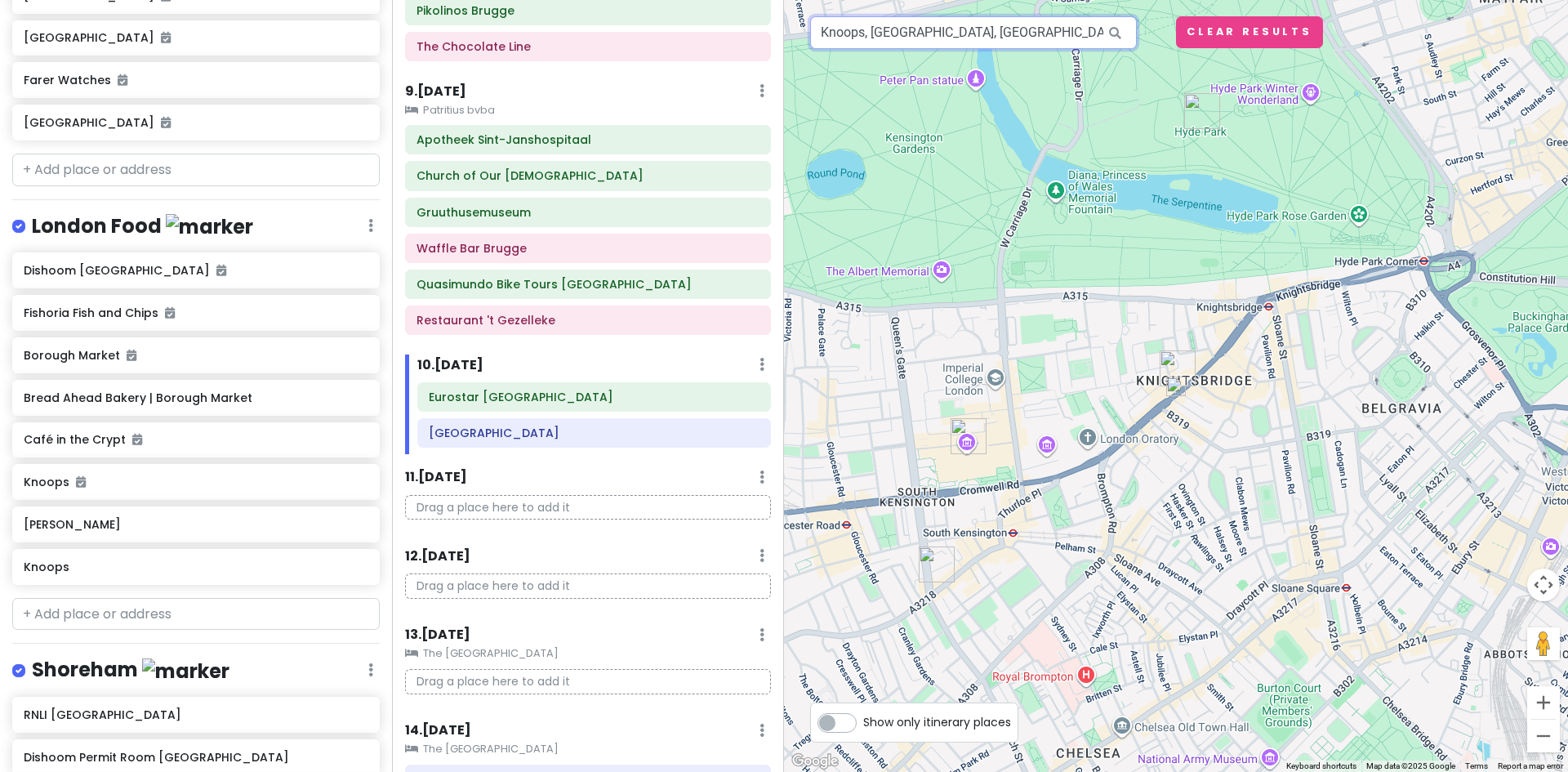
drag, startPoint x: 1064, startPoint y: 25, endPoint x: 580, endPoint y: 29, distance: 484.0
click at [580, 28] on div "Europe 2026 Private Change Dates Make a Copy Delete Trip Give Feedback 💡 Suppor…" at bounding box center [784, 386] width 1568 height 772
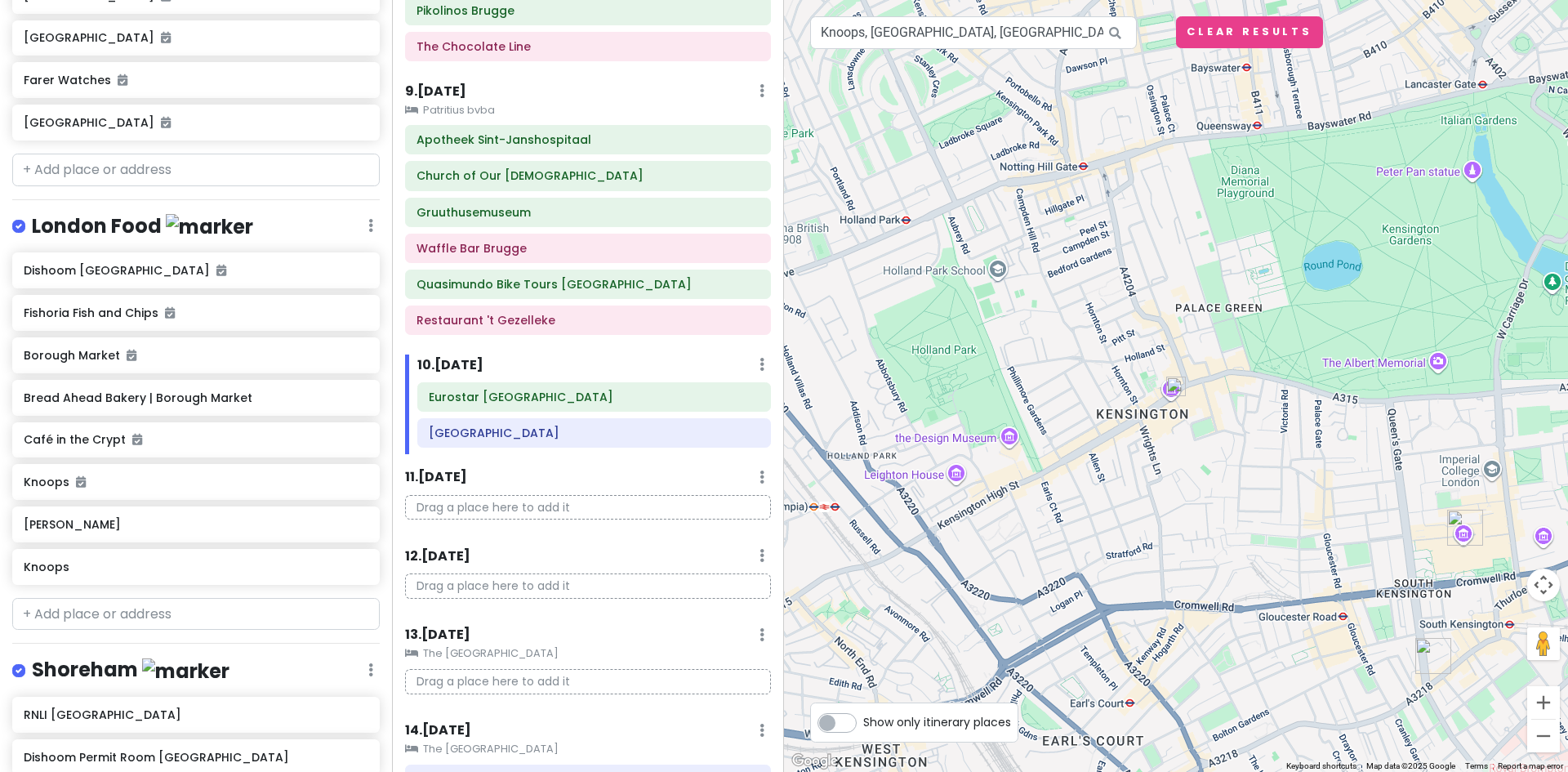
click at [1180, 389] on img at bounding box center [1176, 386] width 19 height 19
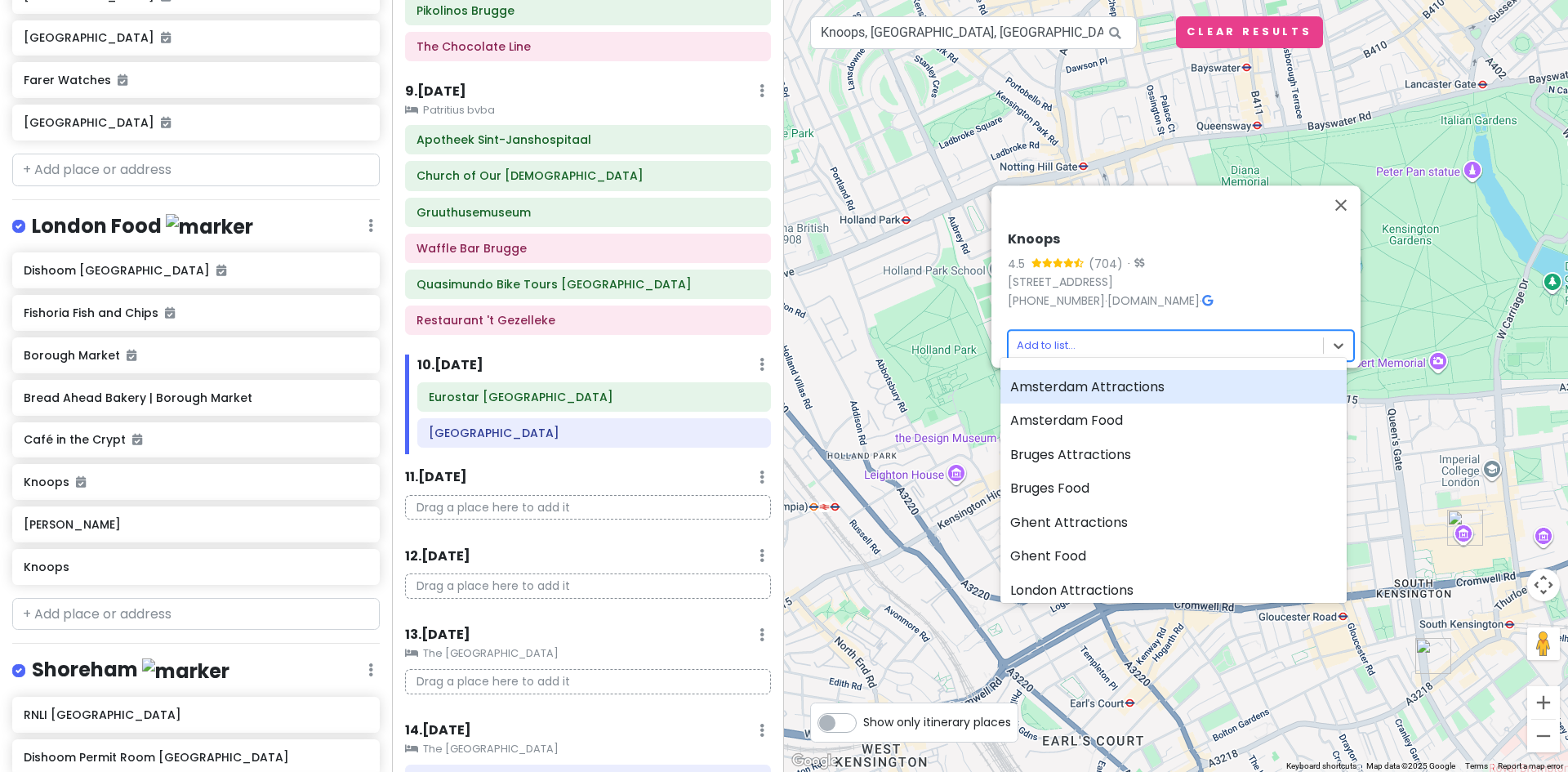
click at [1252, 346] on body "Europe 2026 Private Change Dates Make a Copy Delete Trip Give Feedback 💡 Suppor…" at bounding box center [784, 386] width 1568 height 772
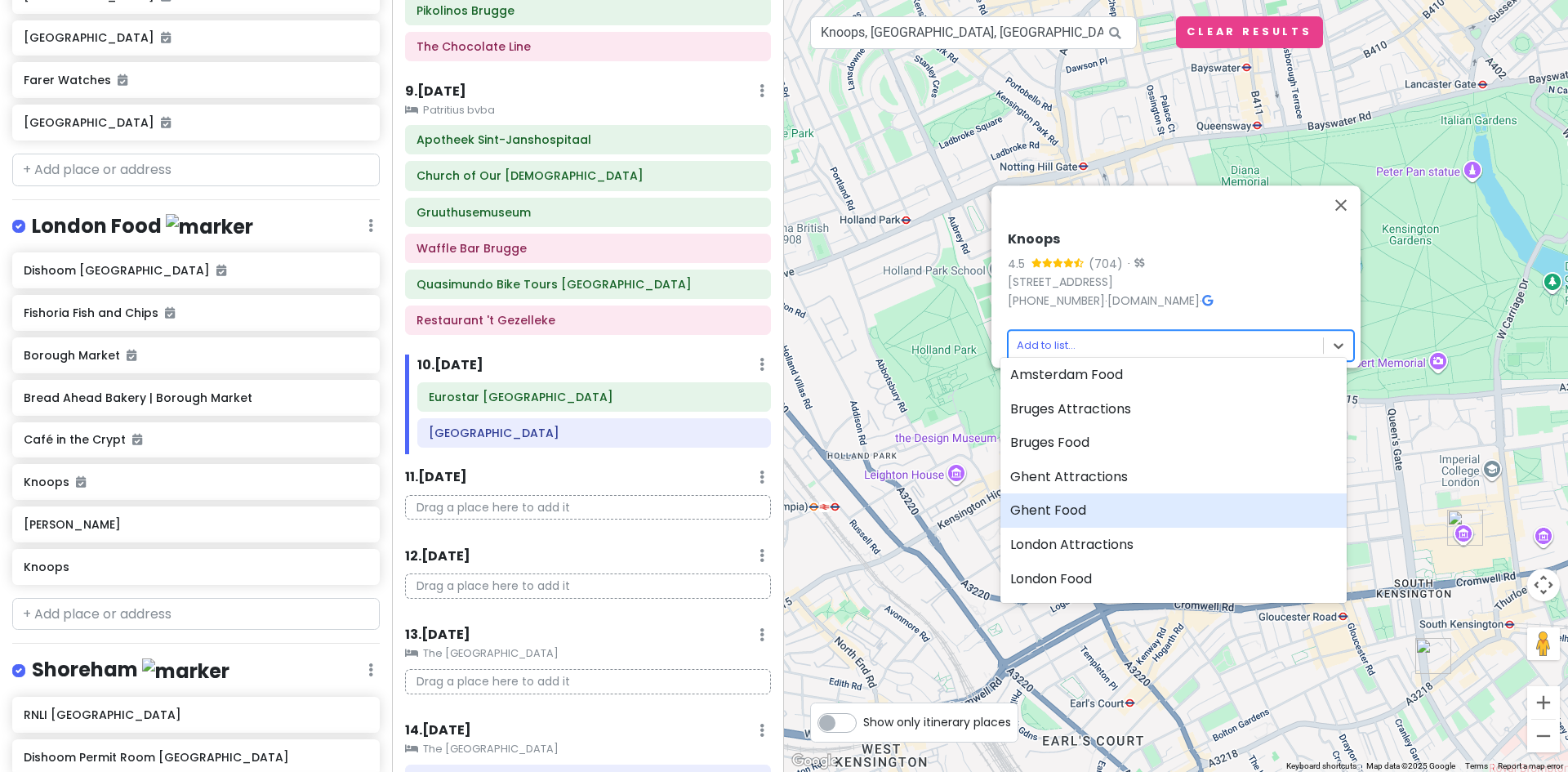
scroll to position [81, 0]
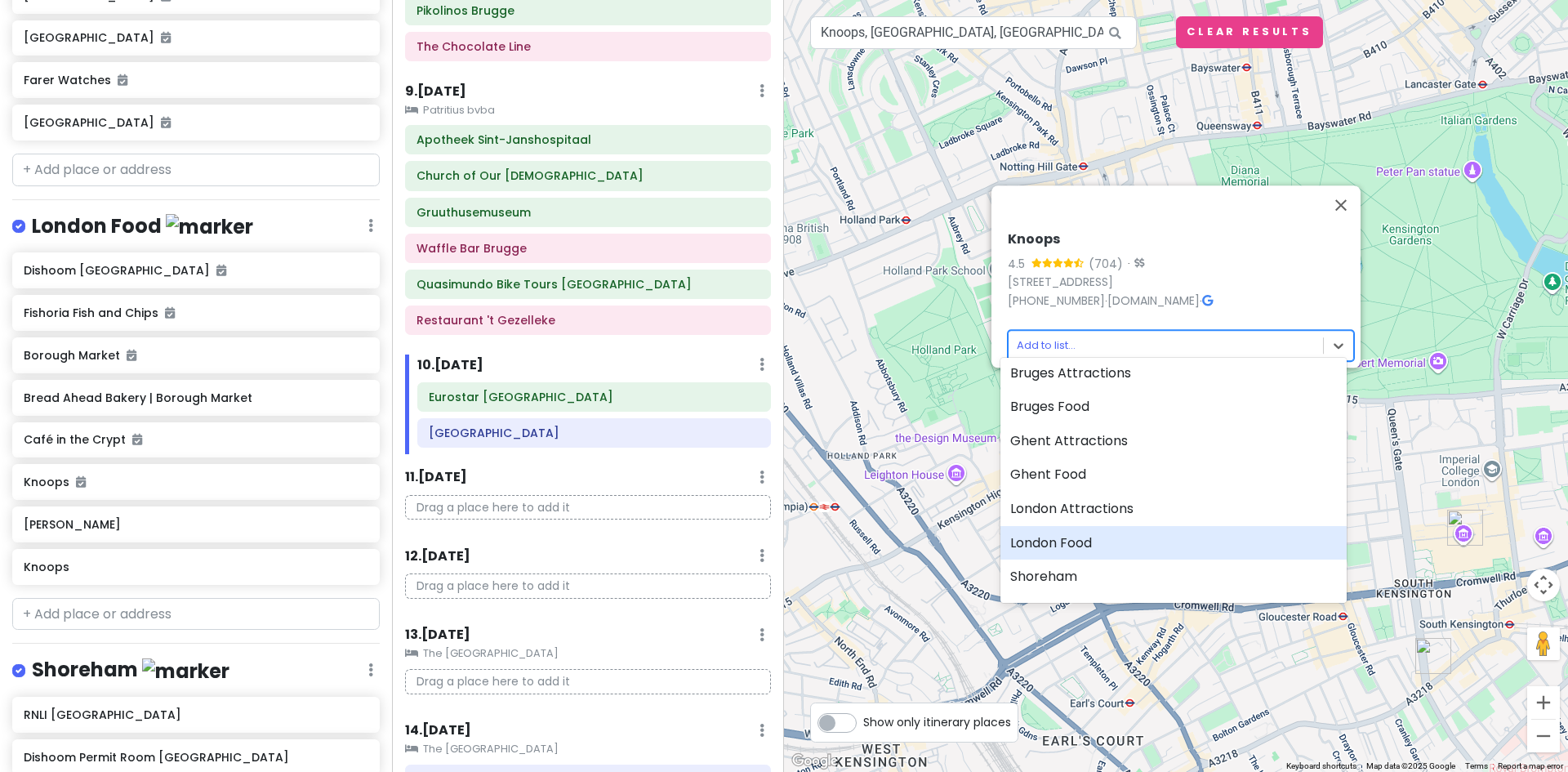
click at [1121, 526] on div "London Food" at bounding box center [1173, 543] width 347 height 34
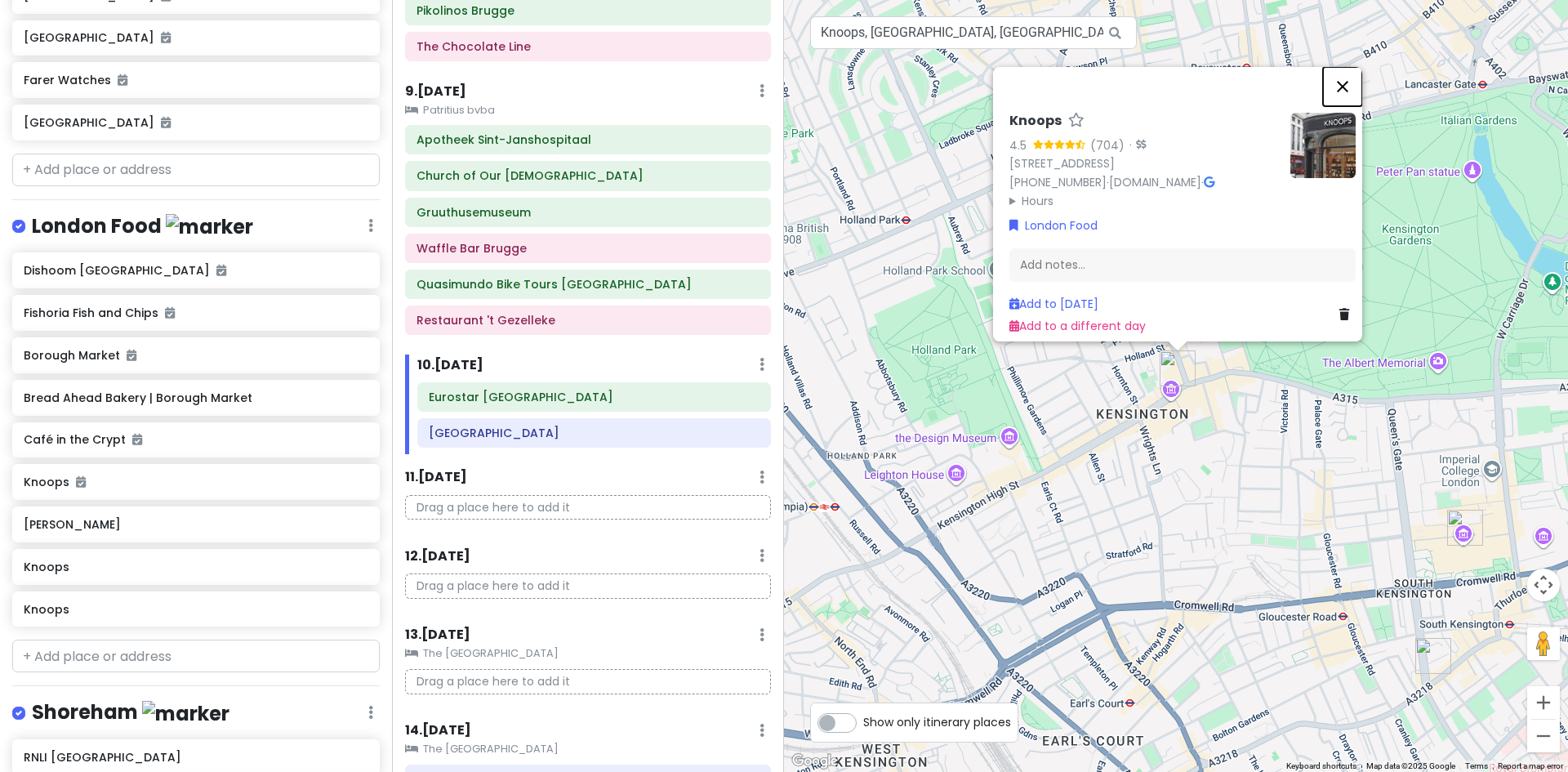
click at [1356, 80] on button "Close" at bounding box center [1342, 86] width 39 height 39
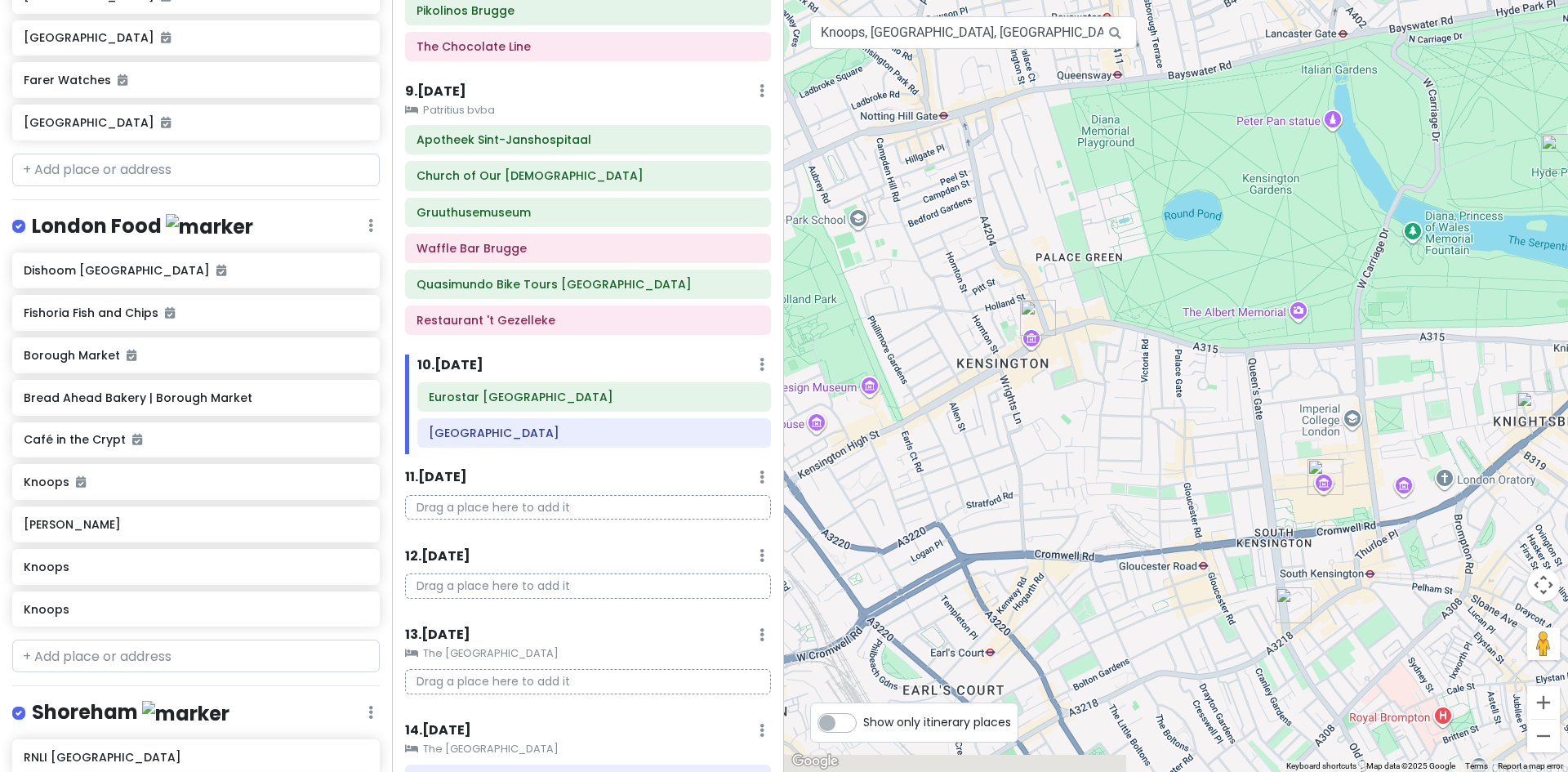
drag, startPoint x: 1359, startPoint y: 468, endPoint x: 1210, endPoint y: 412, distance: 159.2
click at [1220, 418] on div at bounding box center [1176, 386] width 784 height 772
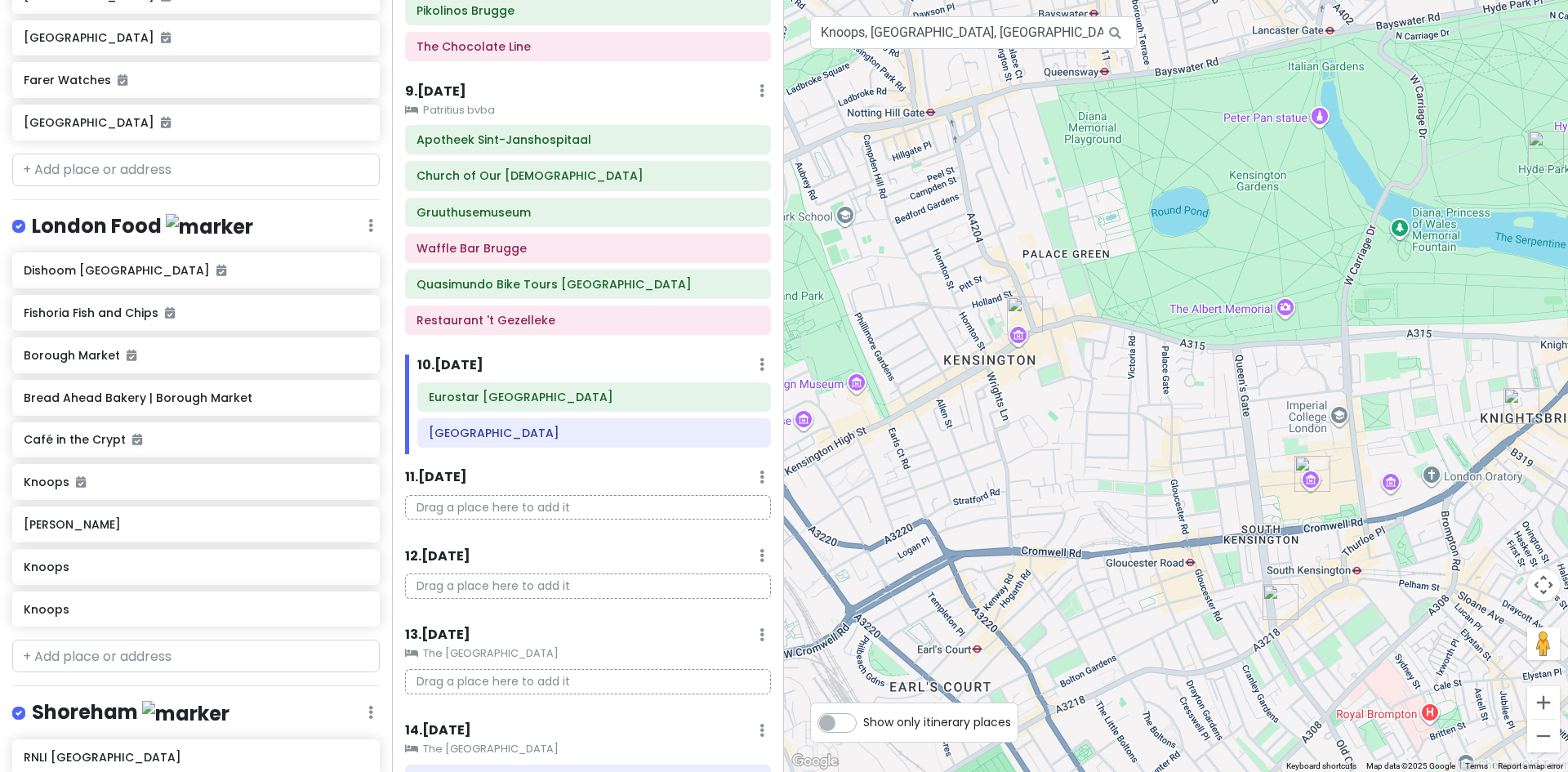
click at [1524, 408] on img "Knoops" at bounding box center [1522, 405] width 36 height 36
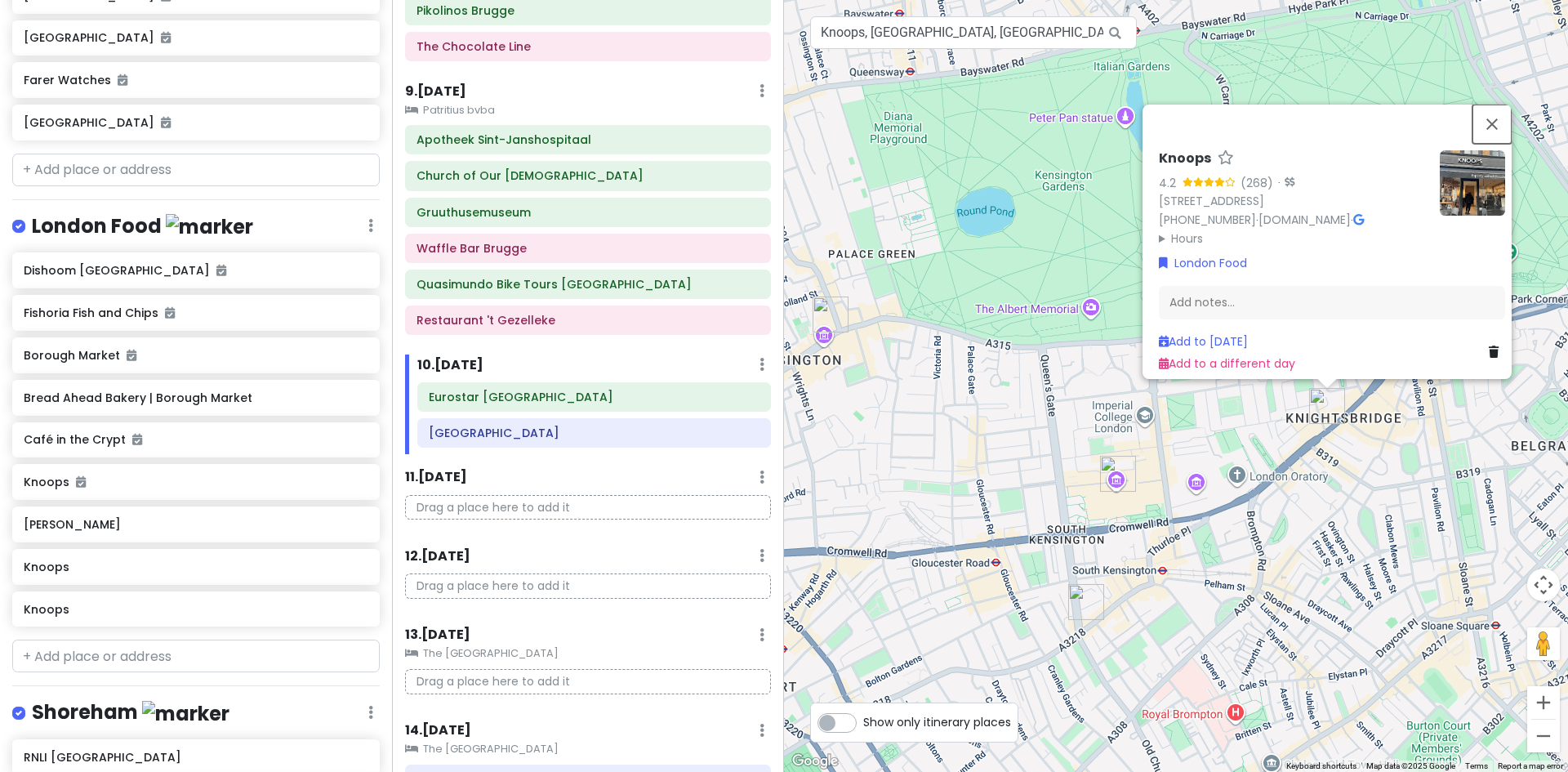
click at [1505, 117] on button "Close" at bounding box center [1492, 124] width 39 height 39
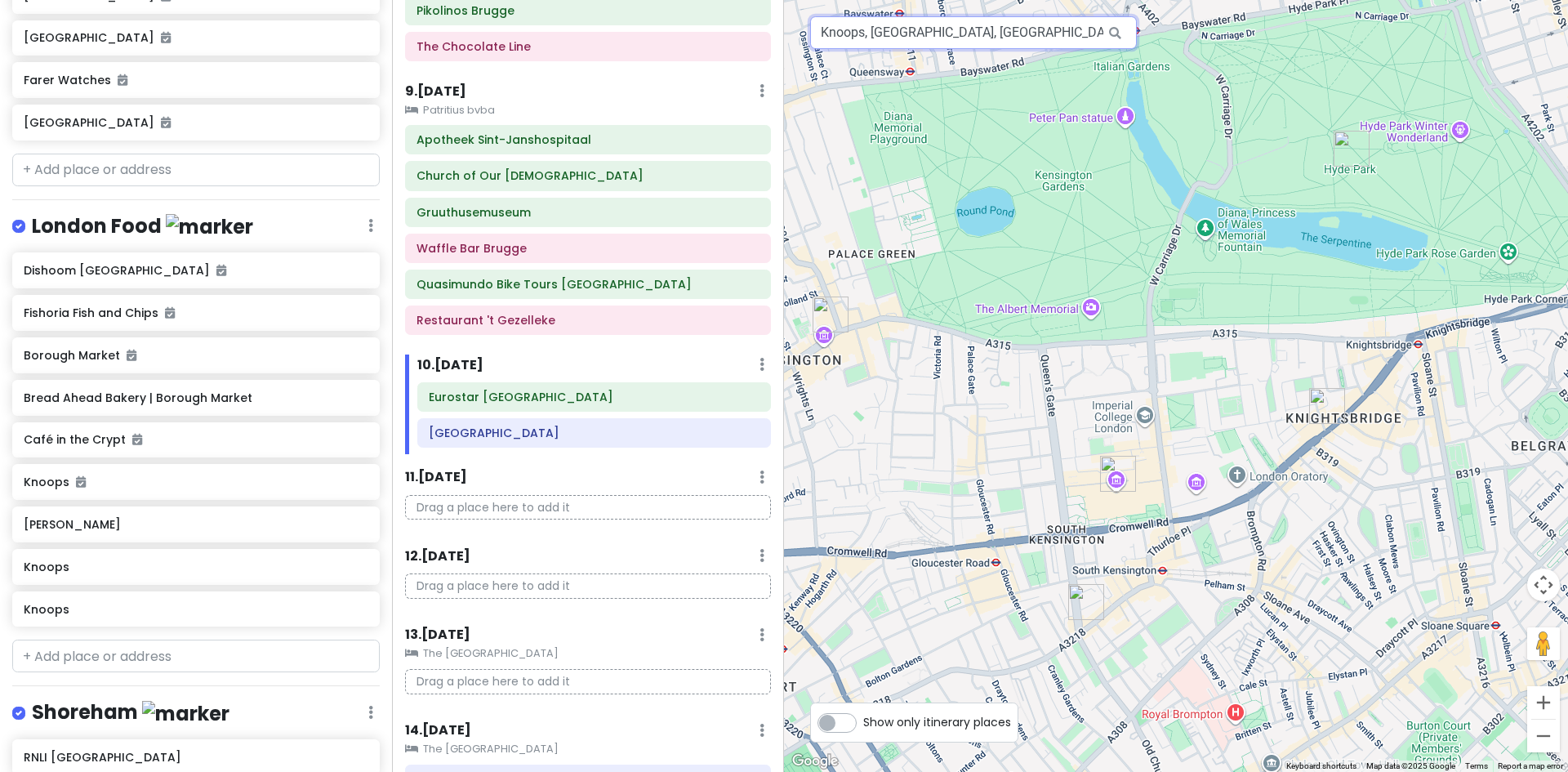
drag, startPoint x: 1079, startPoint y: 32, endPoint x: 866, endPoint y: 38, distance: 213.1
click at [866, 38] on input "Knoops, [GEOGRAPHIC_DATA], [GEOGRAPHIC_DATA]" at bounding box center [973, 32] width 327 height 33
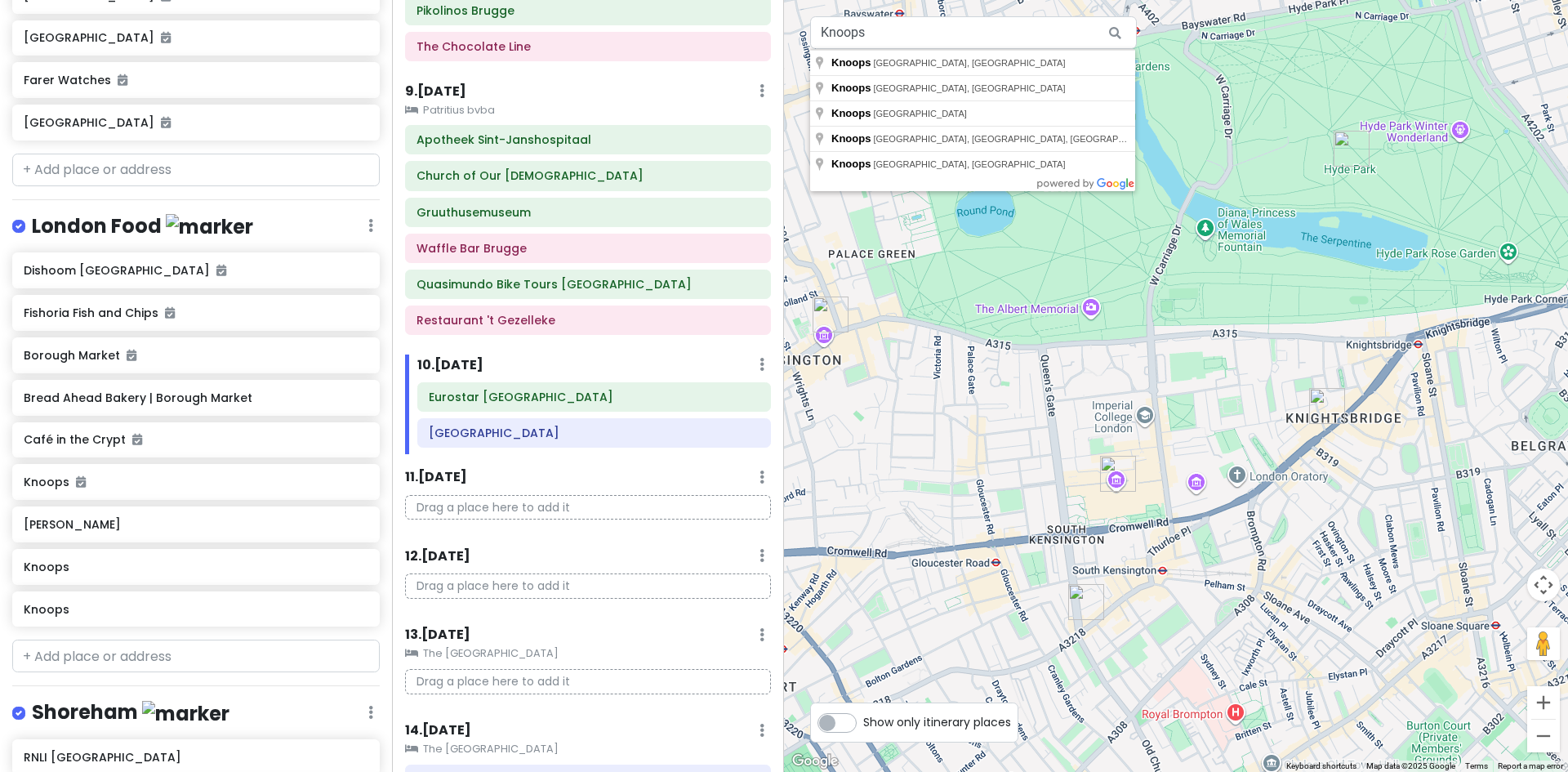
type input "Knoops, [GEOGRAPHIC_DATA], [GEOGRAPHIC_DATA]"
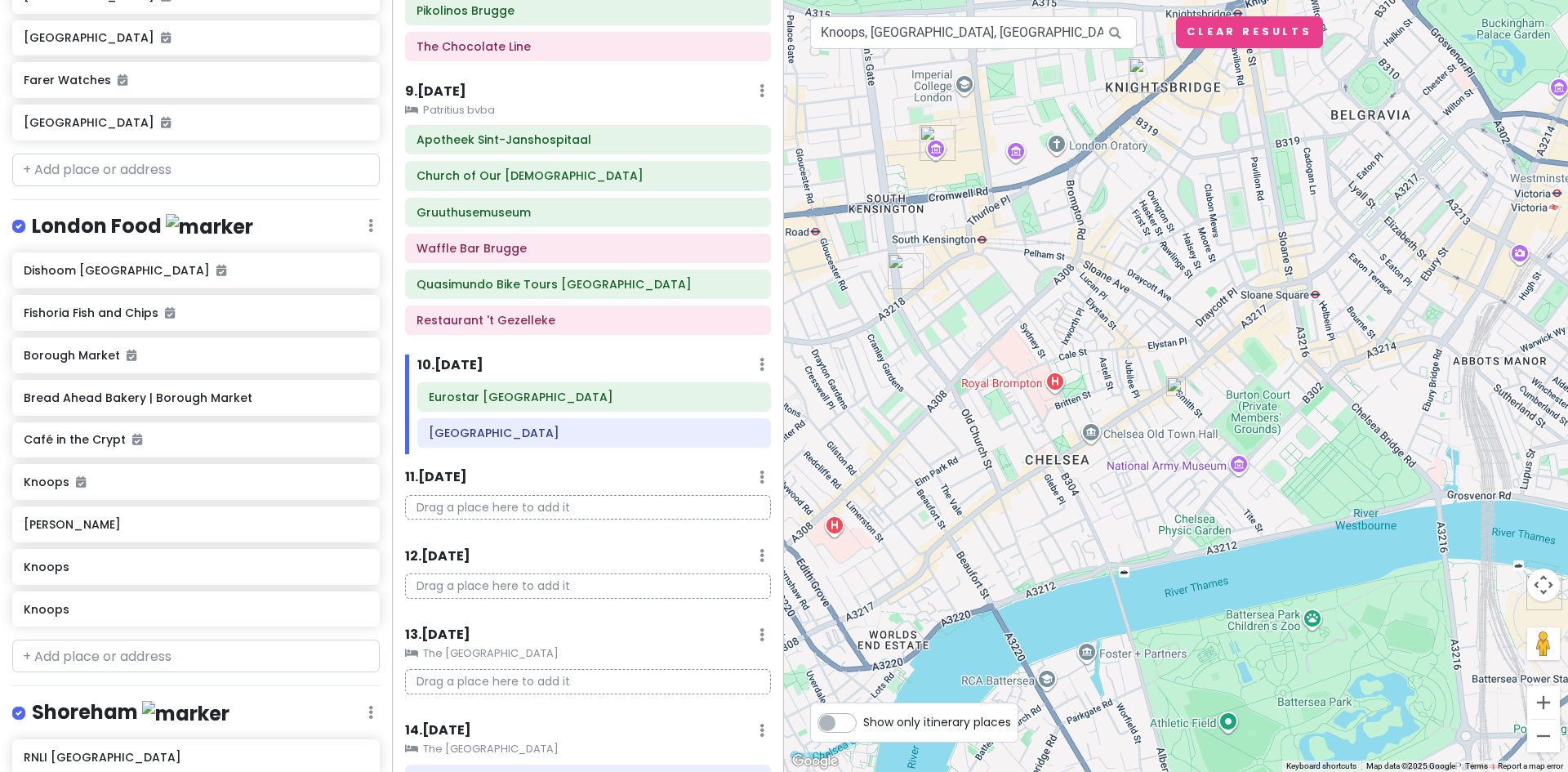
click at [1178, 383] on img at bounding box center [1176, 386] width 19 height 19
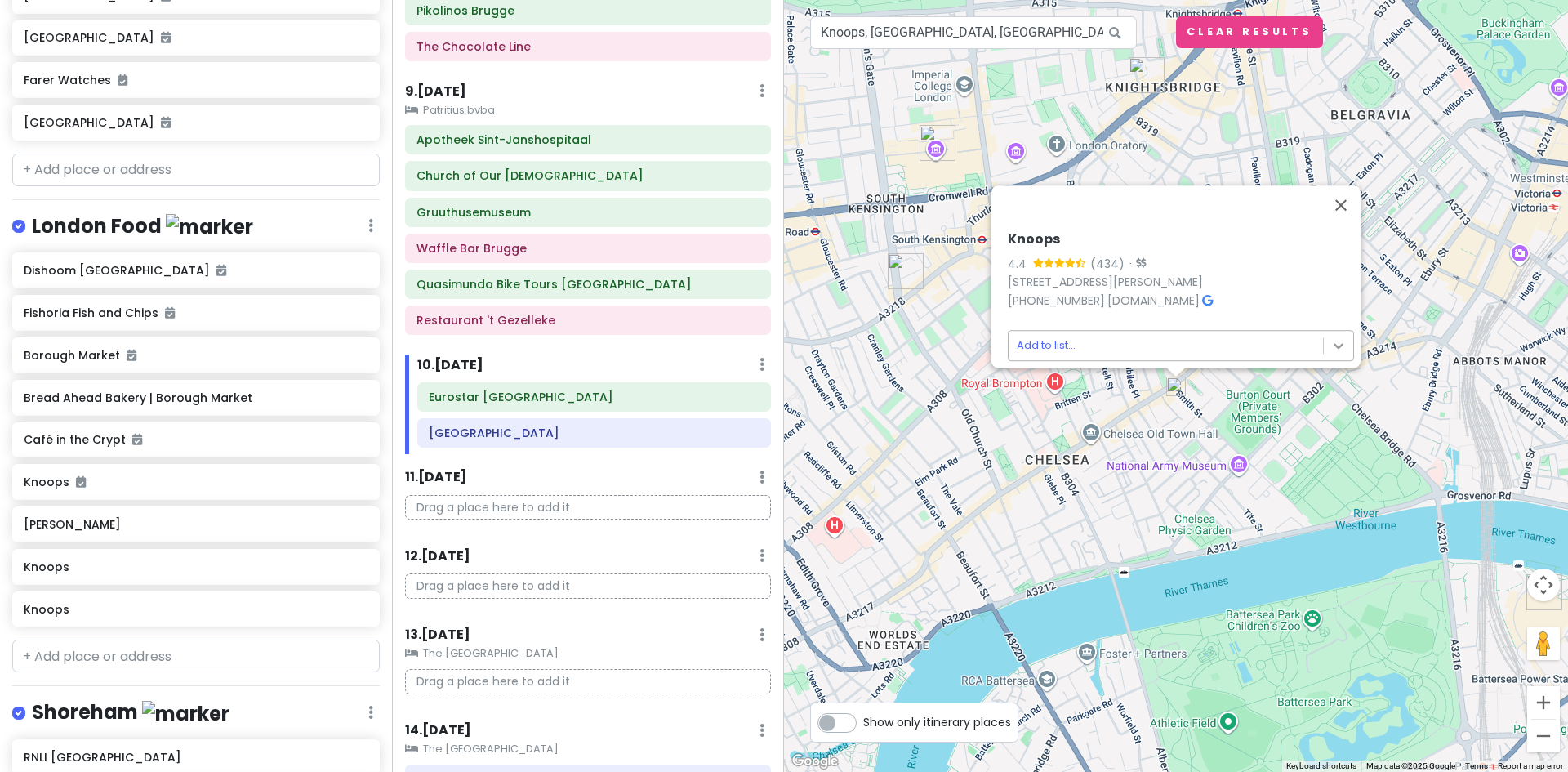
click at [1333, 334] on body "Europe 2026 Private Change Dates Make a Copy Delete Trip Give Feedback 💡 Suppor…" at bounding box center [784, 386] width 1568 height 772
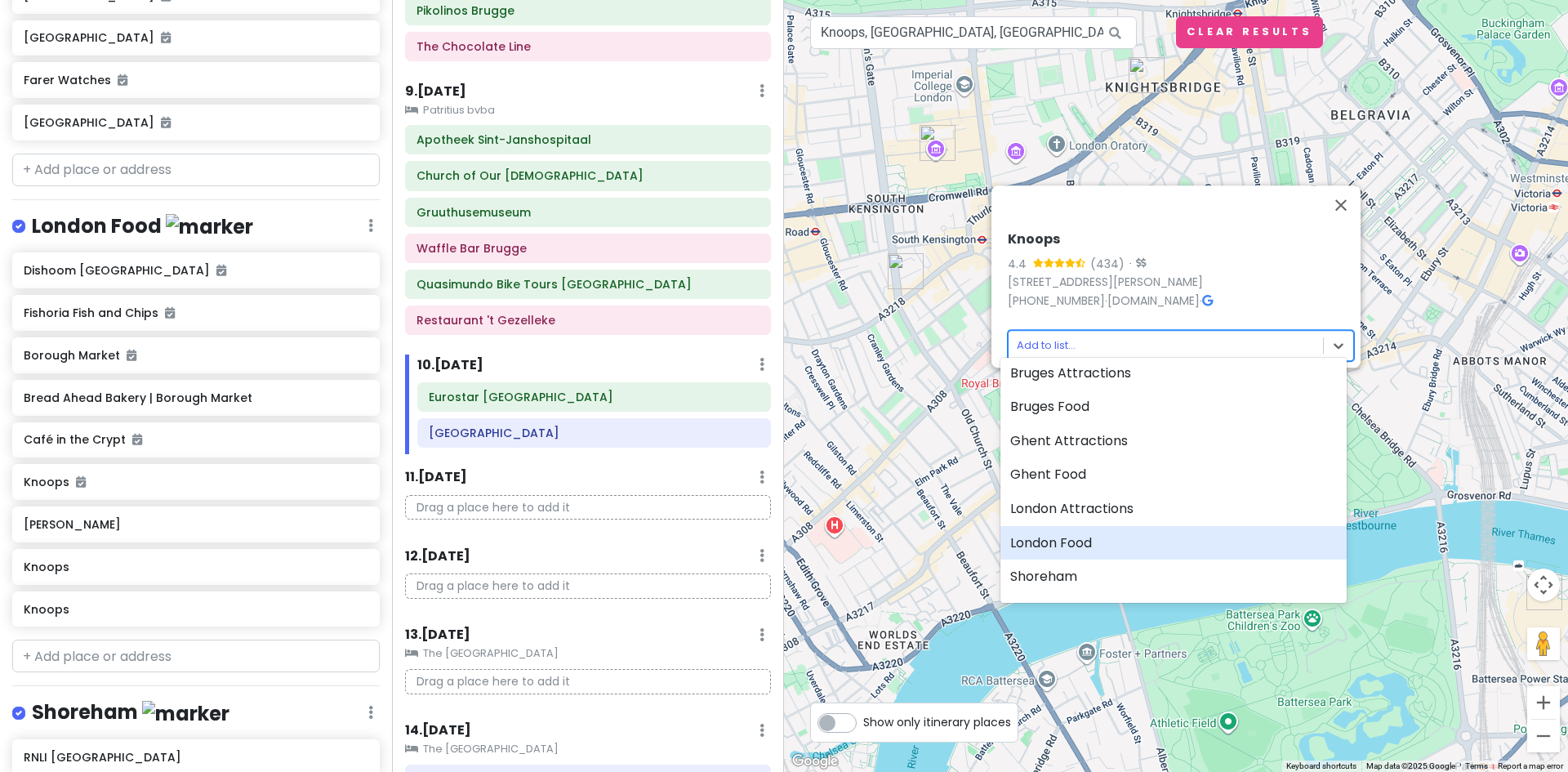
click at [1098, 539] on div "London Food" at bounding box center [1173, 543] width 347 height 34
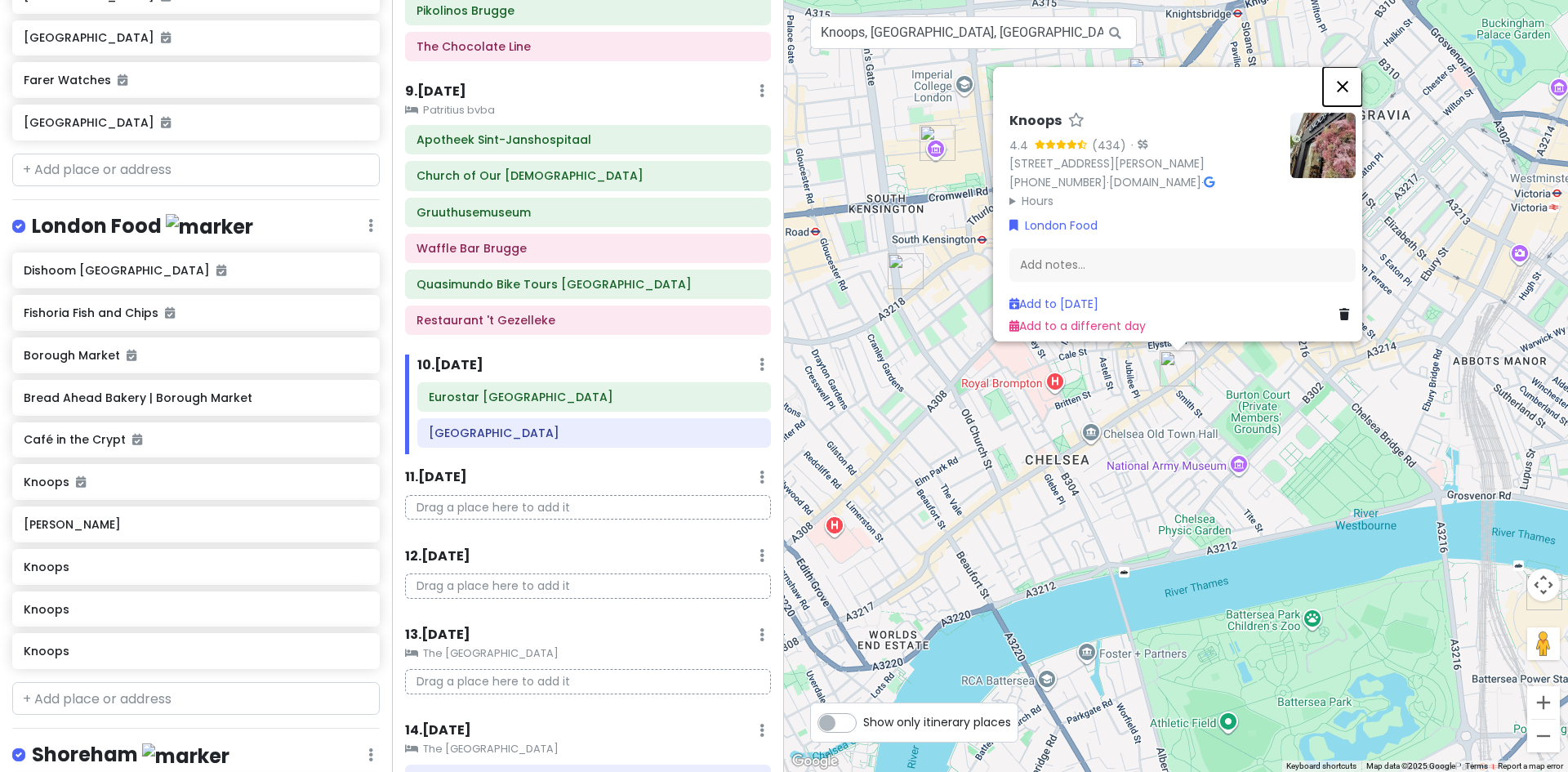
click at [1348, 76] on button "Close" at bounding box center [1342, 86] width 39 height 39
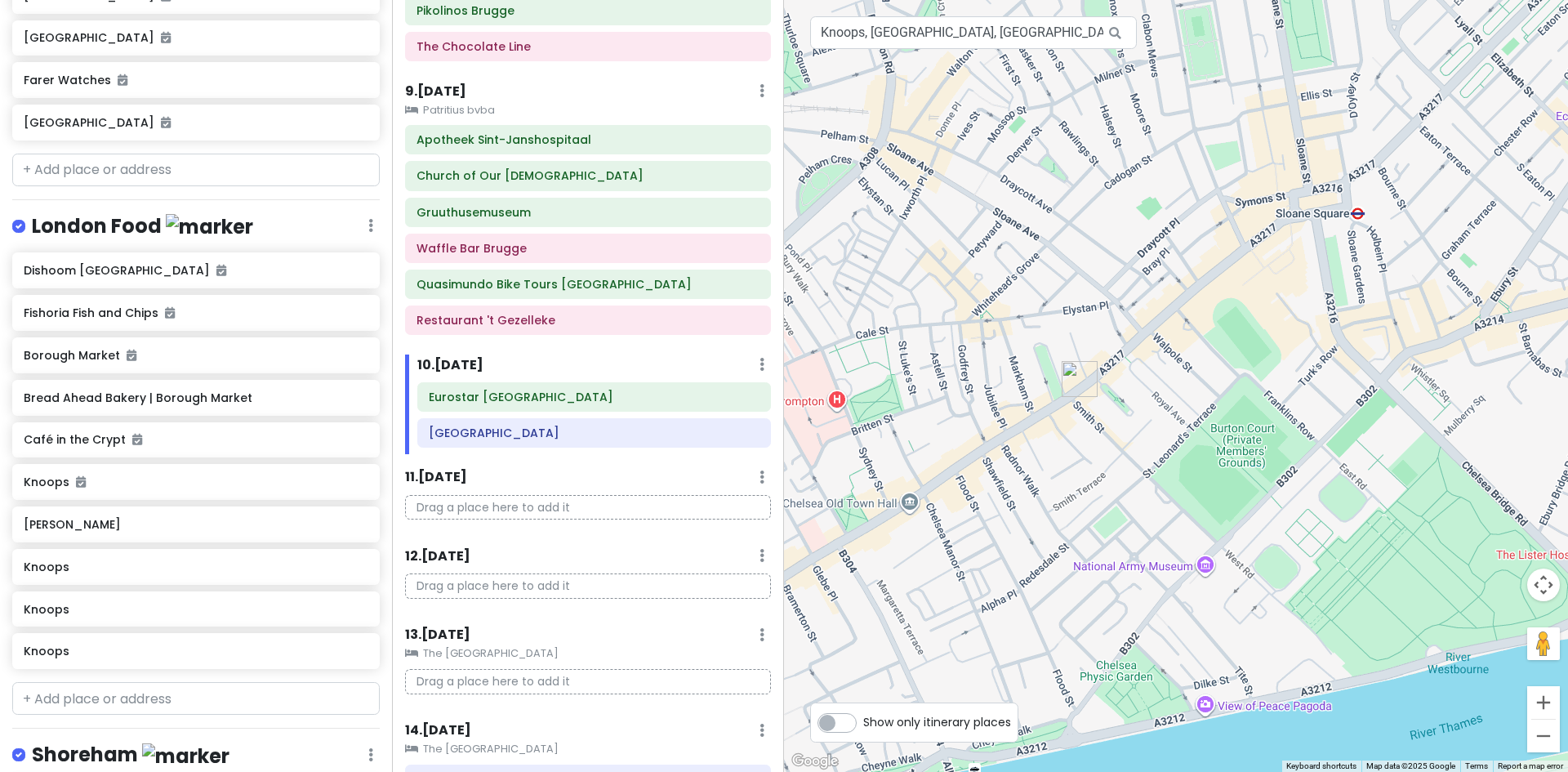
click at [1249, 461] on div at bounding box center [1176, 386] width 784 height 772
drag, startPoint x: 1325, startPoint y: 447, endPoint x: 1319, endPoint y: 457, distance: 11.7
click at [1325, 457] on div at bounding box center [1176, 386] width 784 height 772
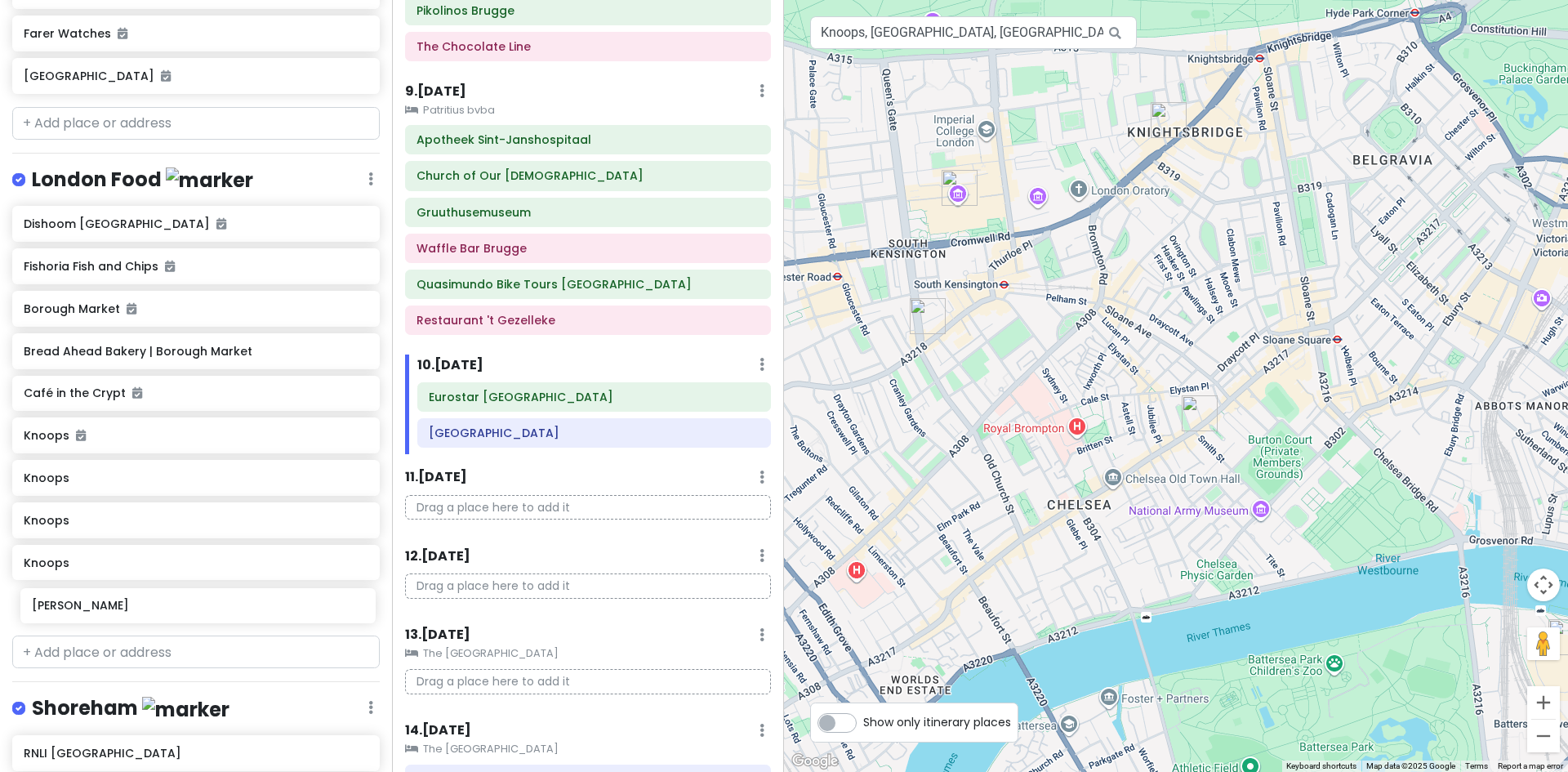
drag, startPoint x: 40, startPoint y: 511, endPoint x: 21, endPoint y: 591, distance: 82.2
click at [43, 597] on div "[GEOGRAPHIC_DATA] Fishoria Fish and Chips Borough Market Bread Ahead Bakery | […" at bounding box center [196, 417] width 392 height 423
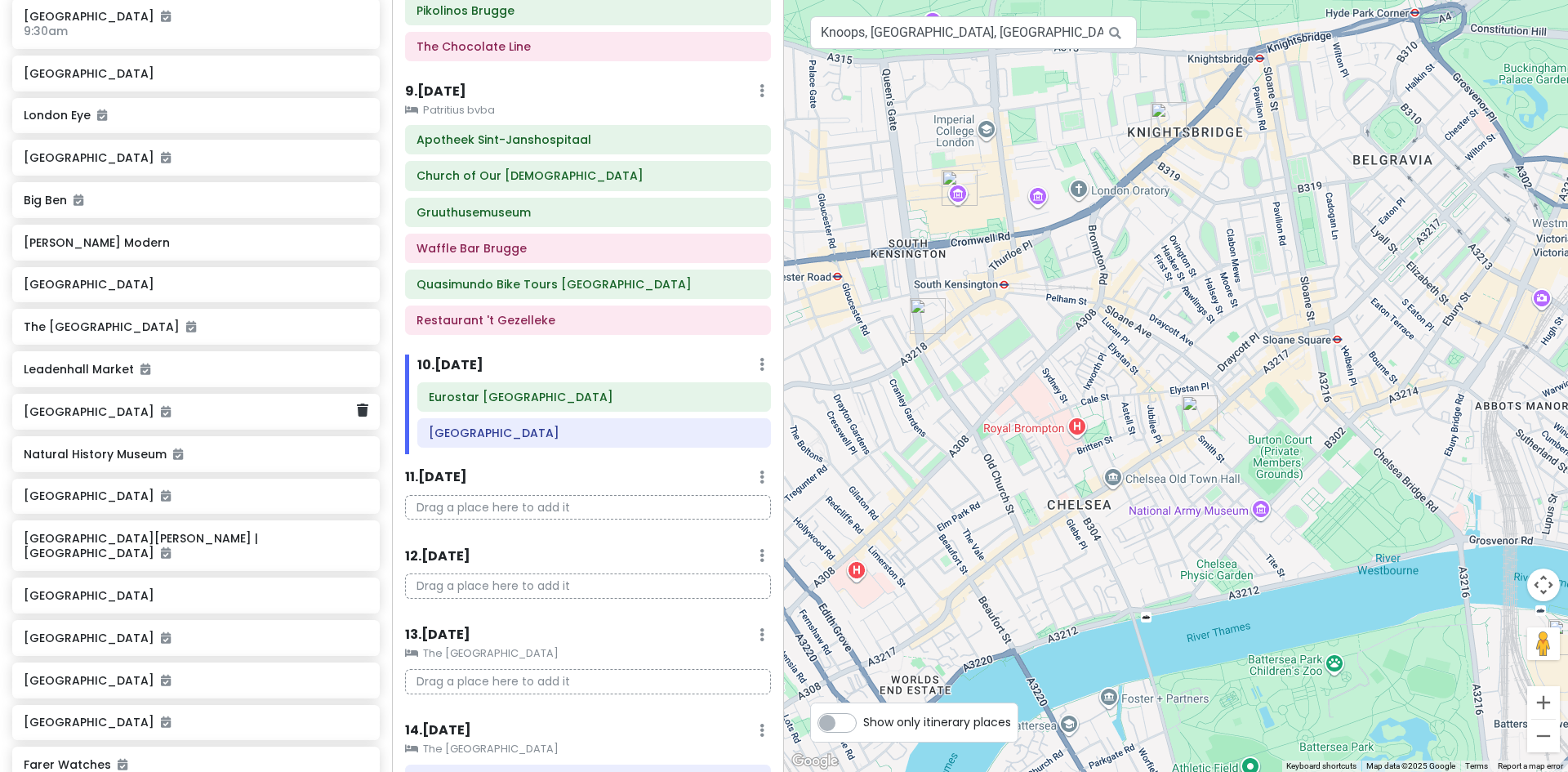
scroll to position [3534, 0]
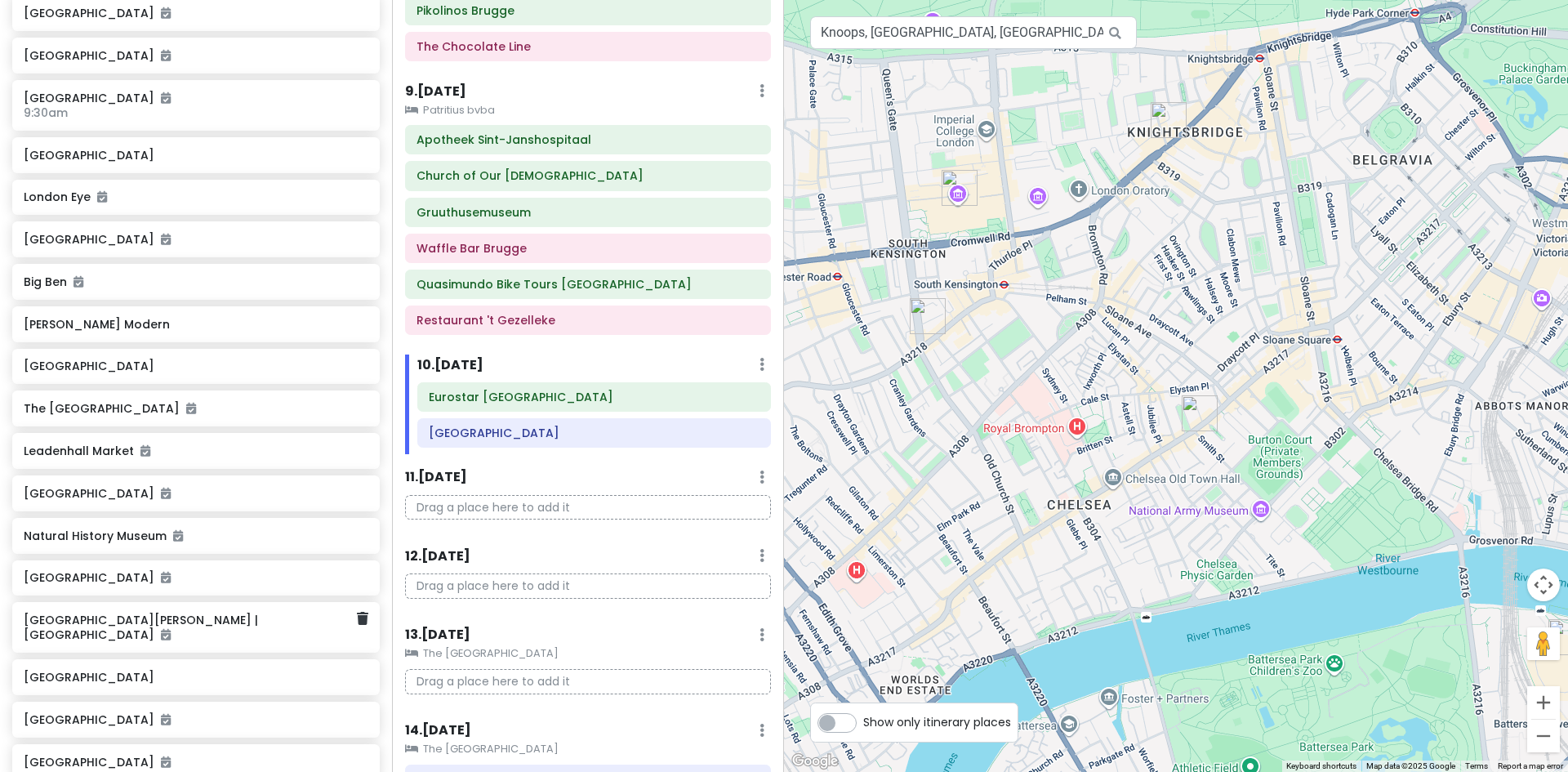
click at [209, 631] on h6 "[GEOGRAPHIC_DATA][PERSON_NAME] | [GEOGRAPHIC_DATA]" at bounding box center [190, 627] width 332 height 29
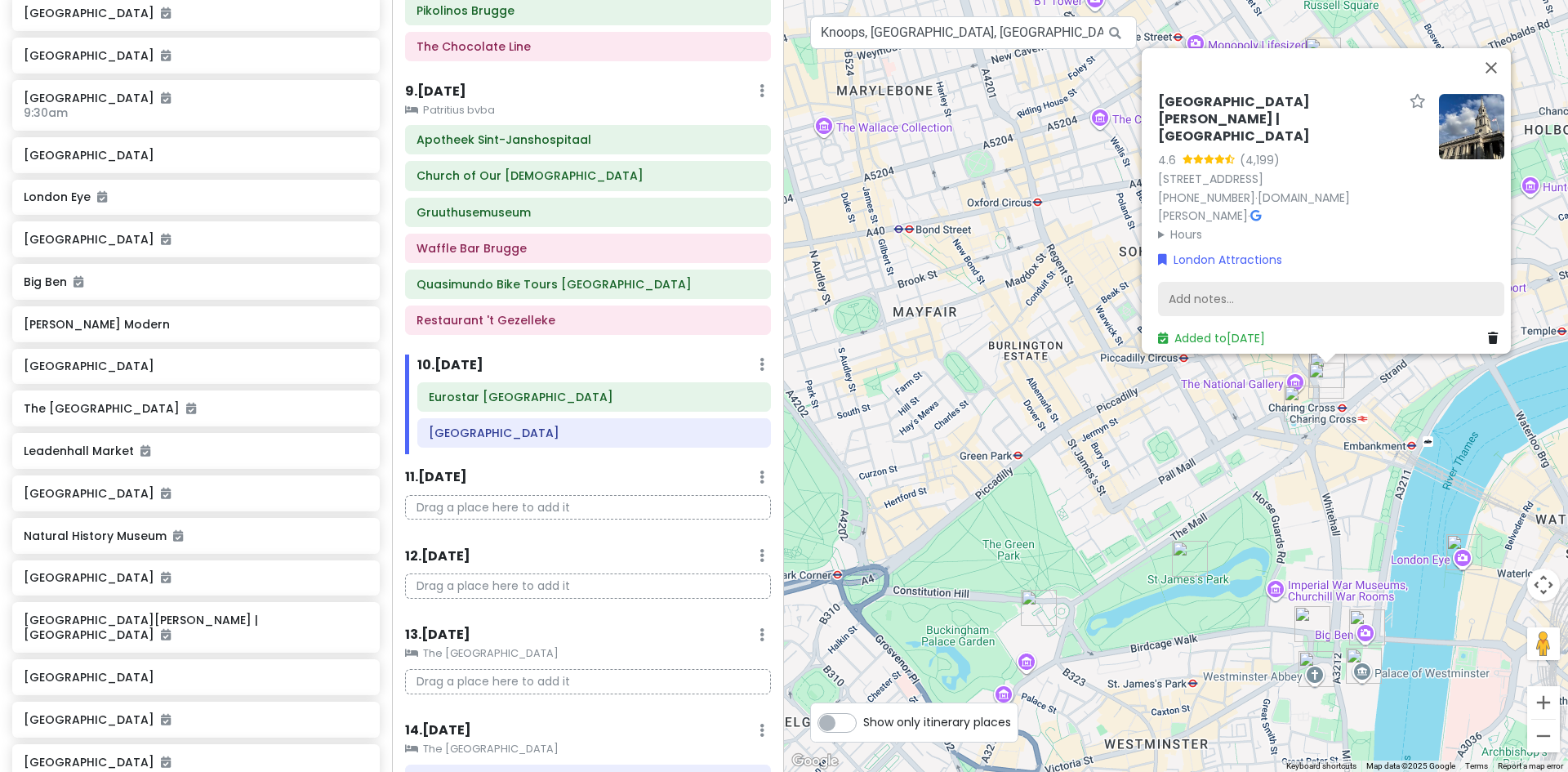
click at [1238, 294] on div "Add notes..." at bounding box center [1331, 299] width 347 height 34
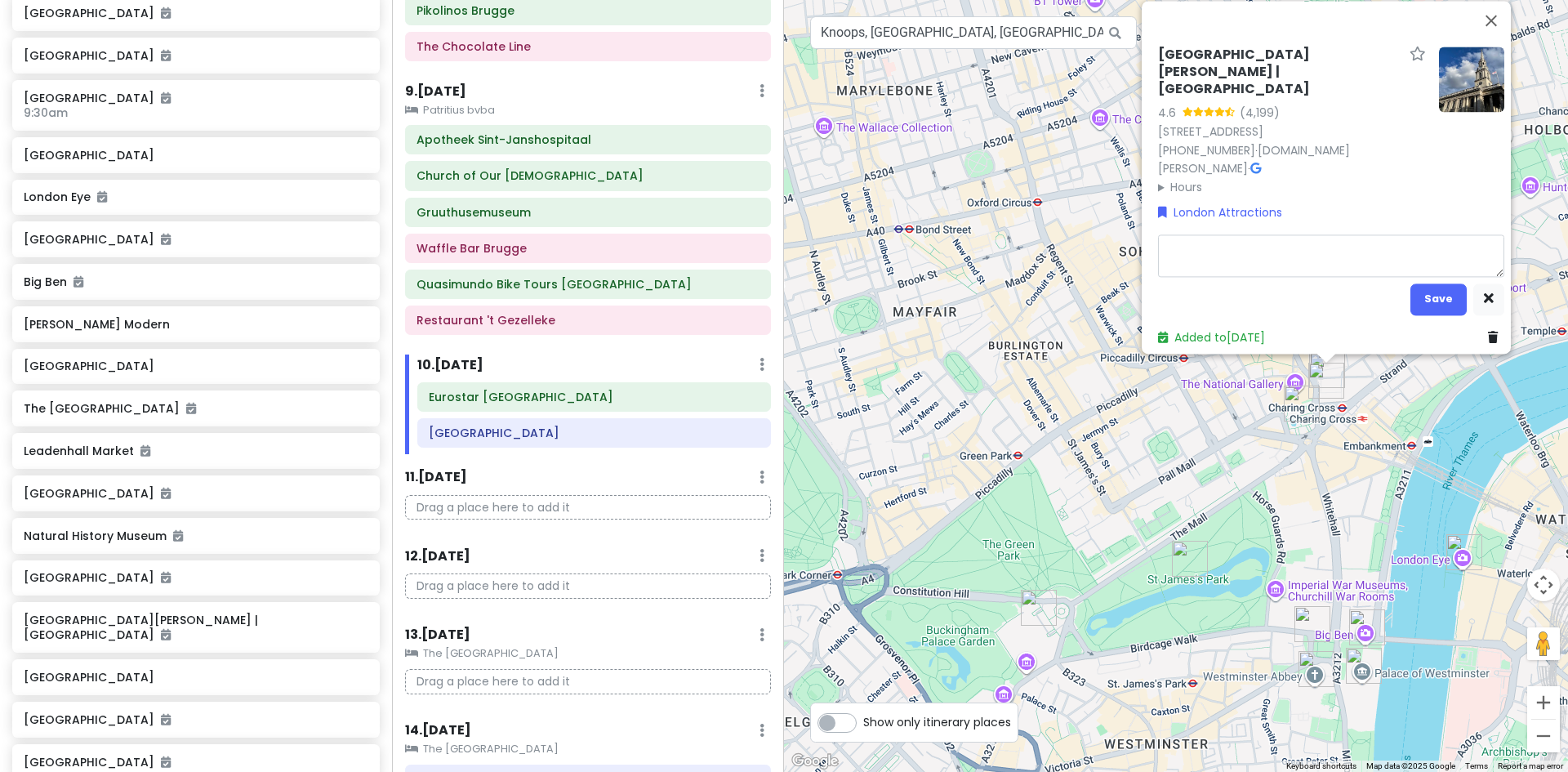
type textarea "x"
type textarea "B"
type textarea "x"
type textarea "Br"
type textarea "x"
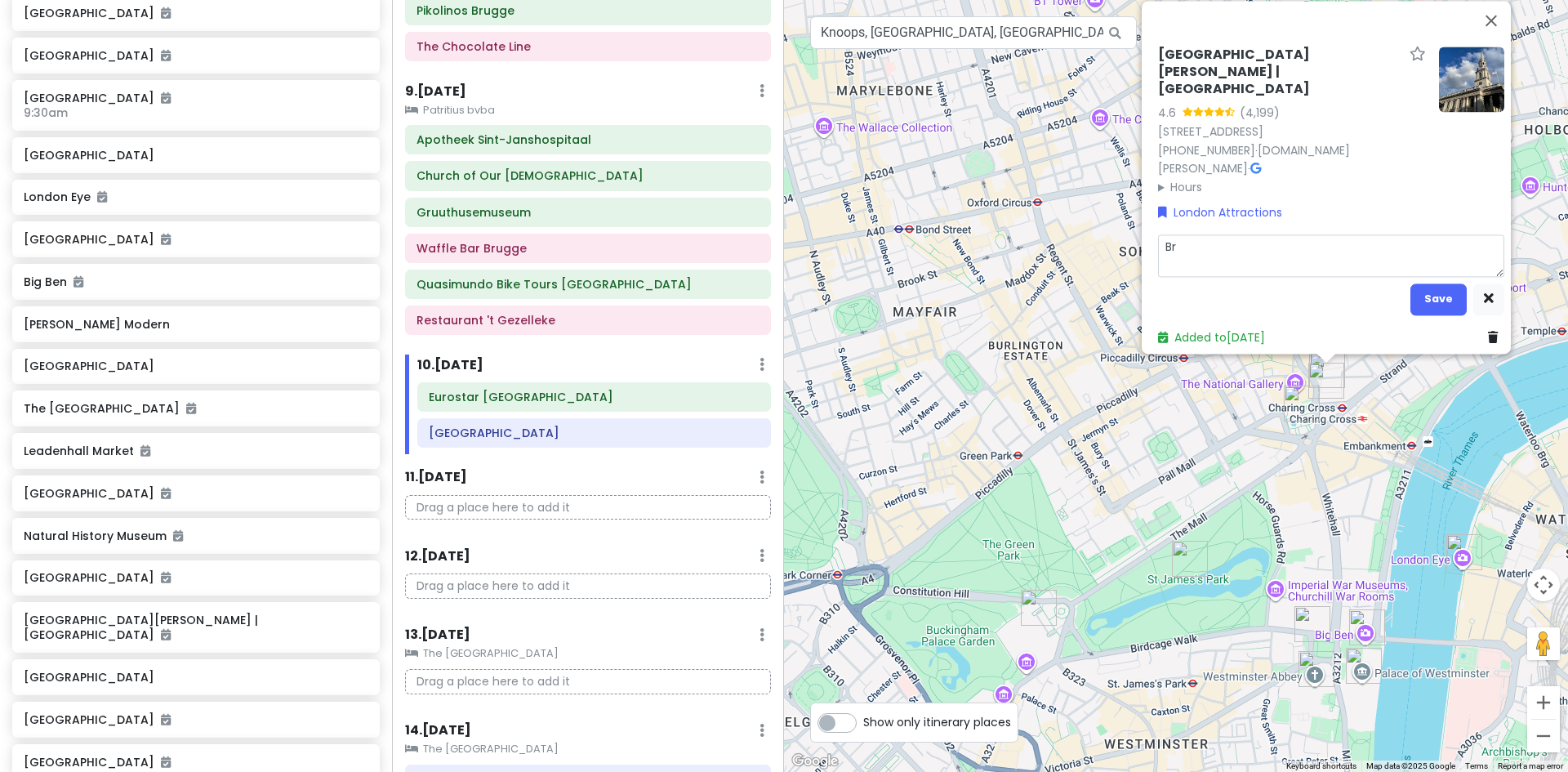
type textarea "Bra"
type textarea "x"
type textarea "Bras"
type textarea "x"
type textarea "Brass"
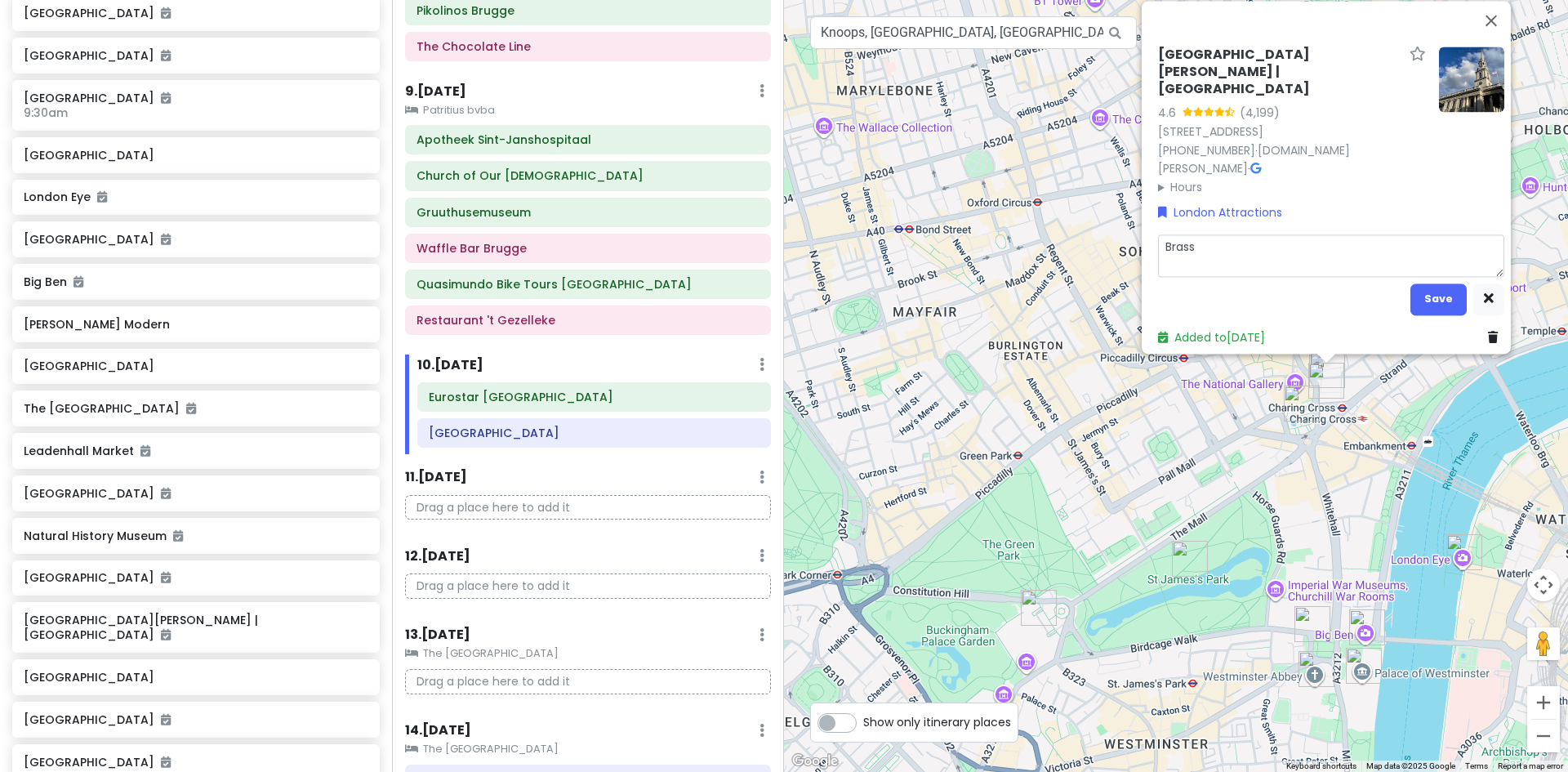
type textarea "x"
type textarea "Brass"
type textarea "x"
type textarea "Brass r"
type textarea "x"
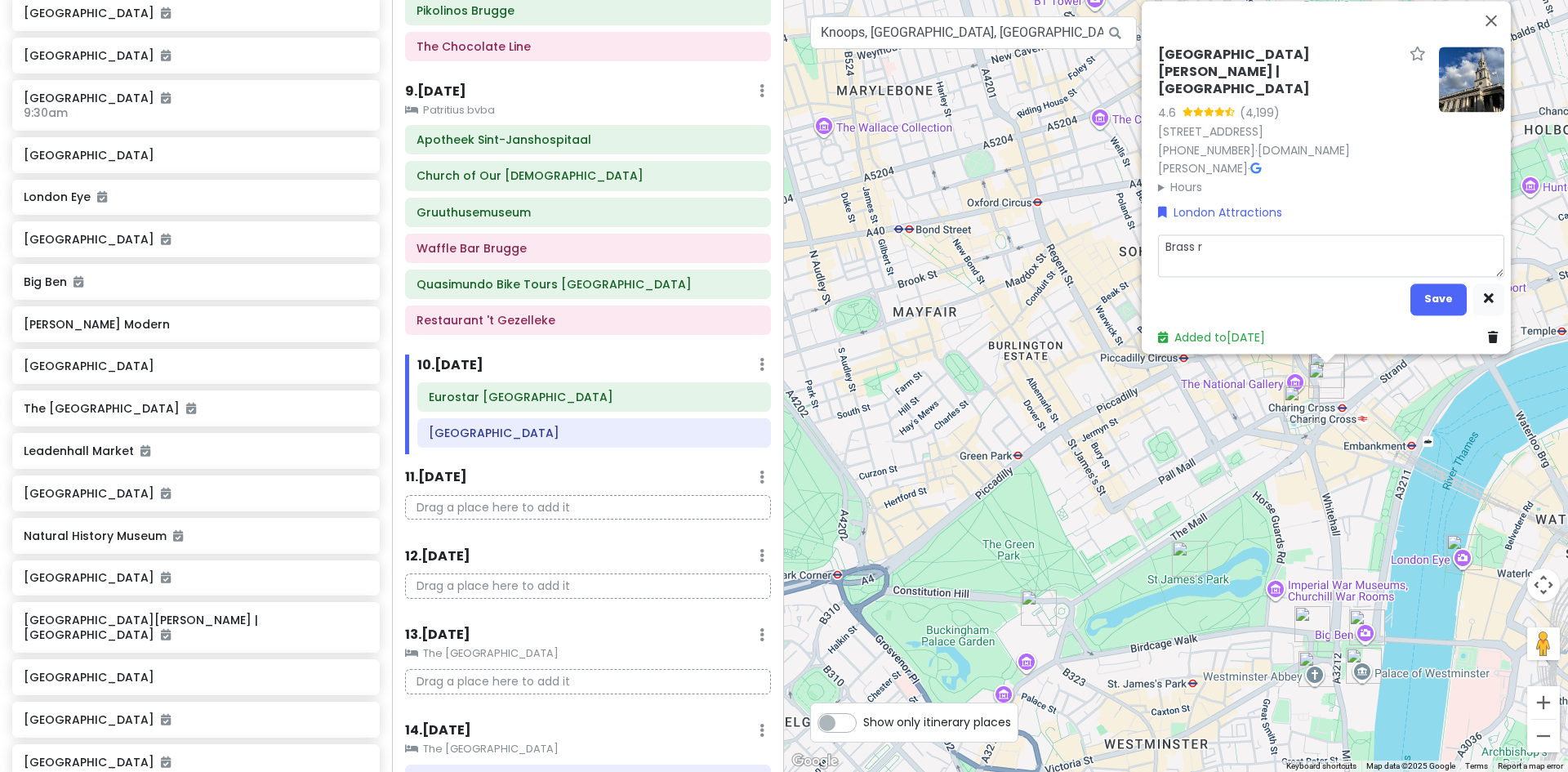
type textarea "Brass ru"
type textarea "x"
type textarea "Brass rub"
type textarea "x"
type textarea "Brass rubb"
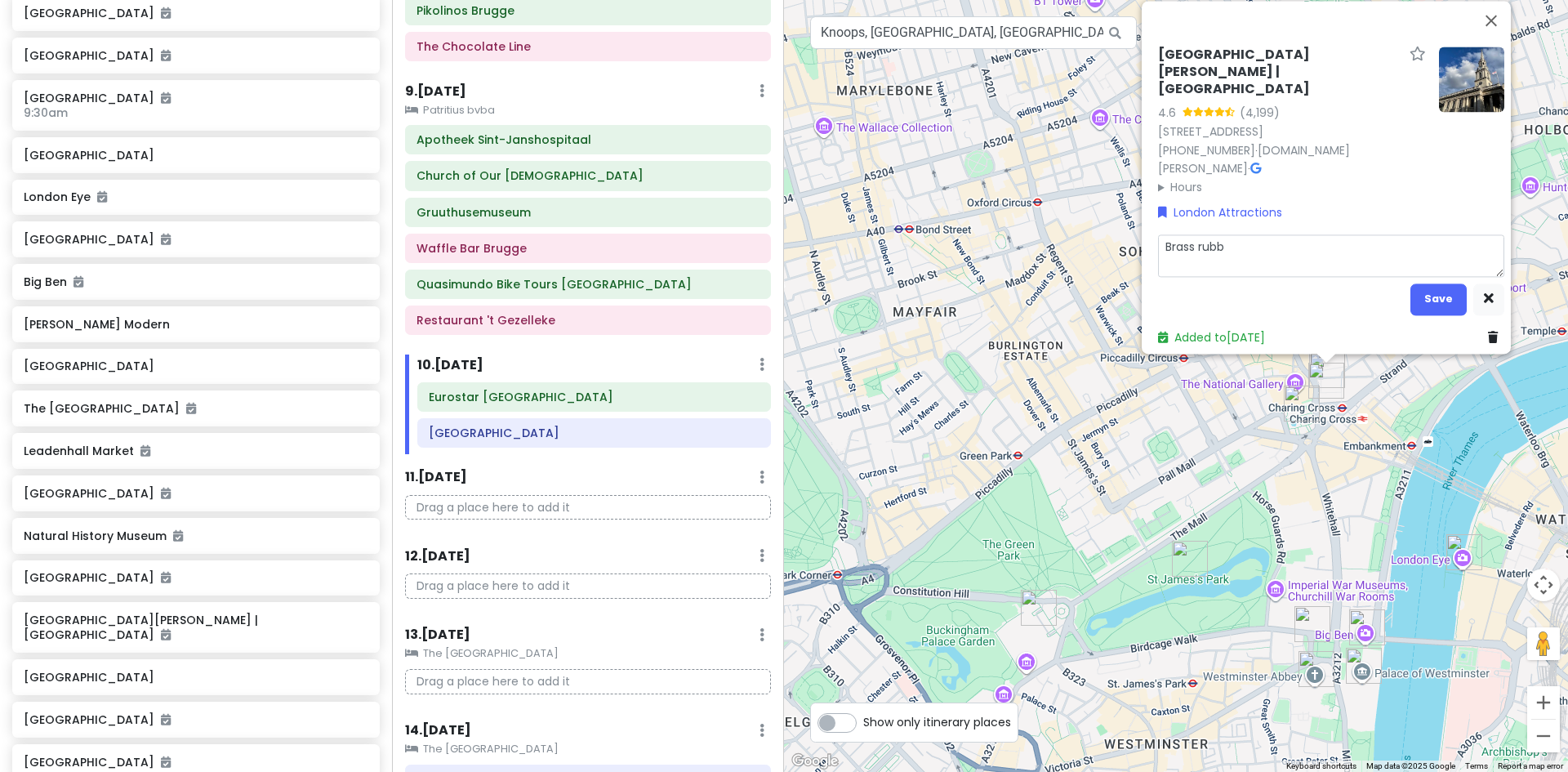
type textarea "x"
type textarea "Brass rubbi"
type textarea "x"
type textarea "Brass rubbin"
type textarea "x"
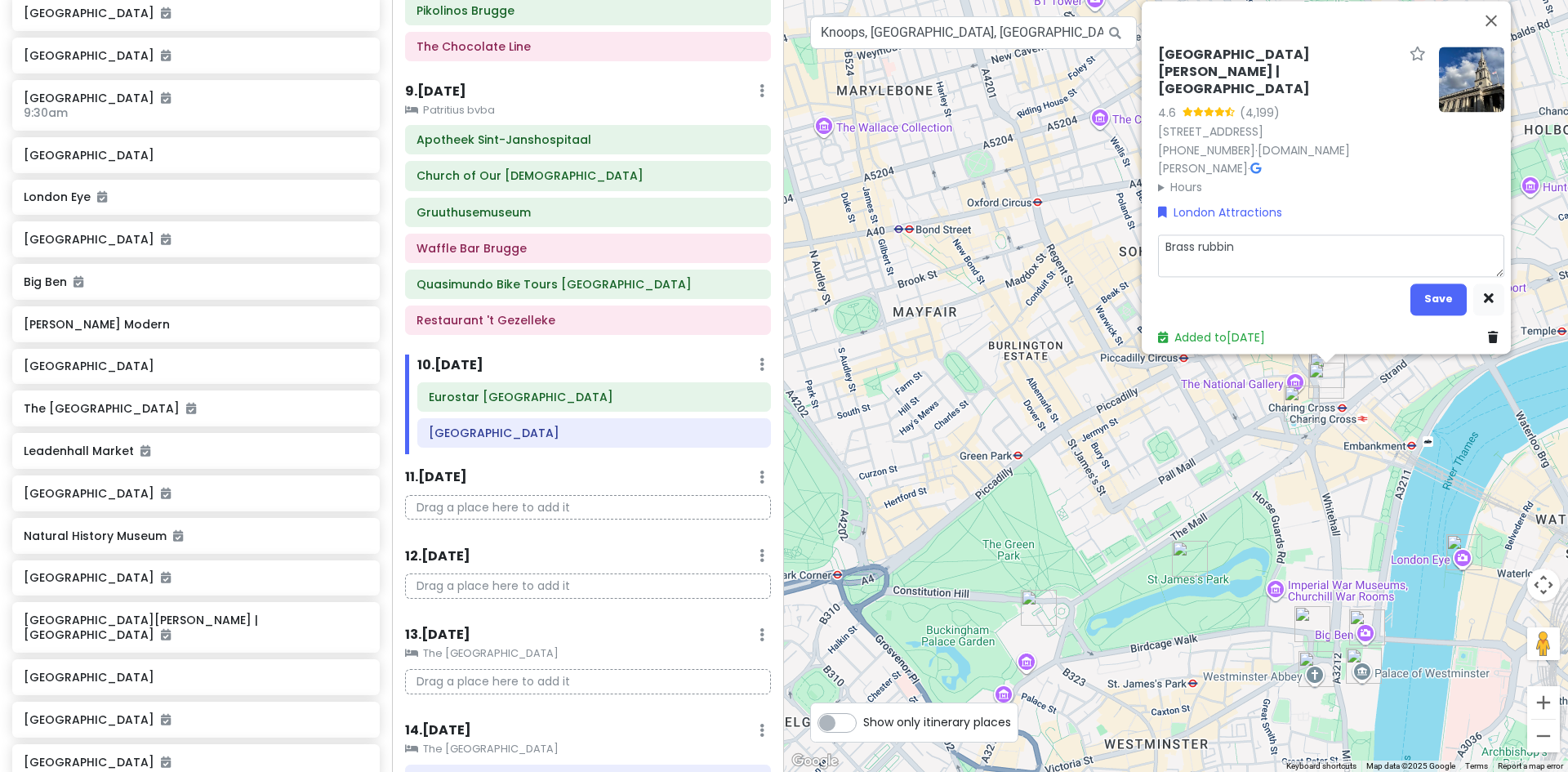
type textarea "Brass rubbing"
type textarea "x"
type textarea "Brass rubbings"
type textarea "x"
type textarea "Brass rubbings?"
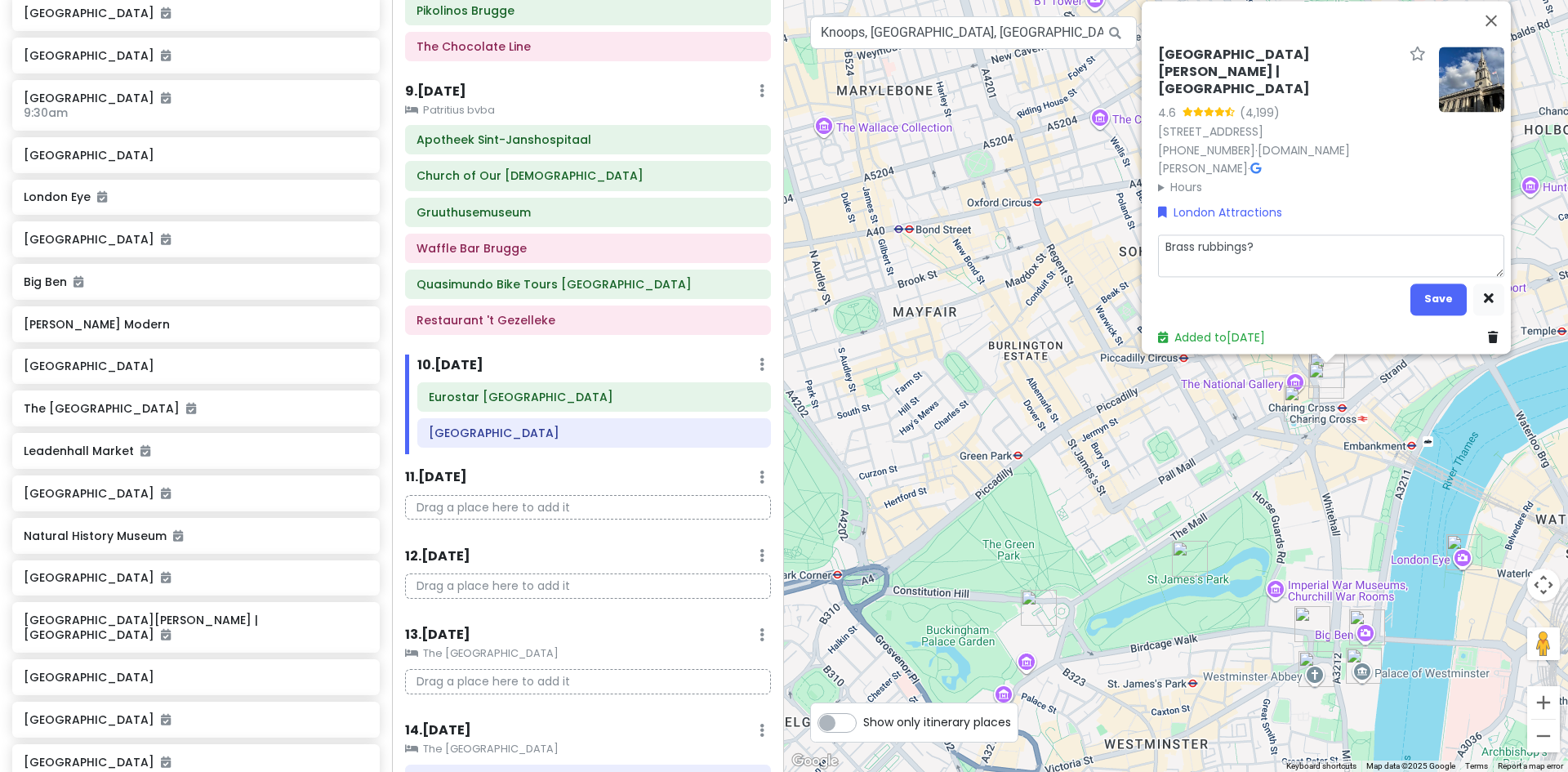
type textarea "x"
type textarea "Brass rubbings?"
type textarea "x"
type textarea "Brass rubbings? M"
type textarea "x"
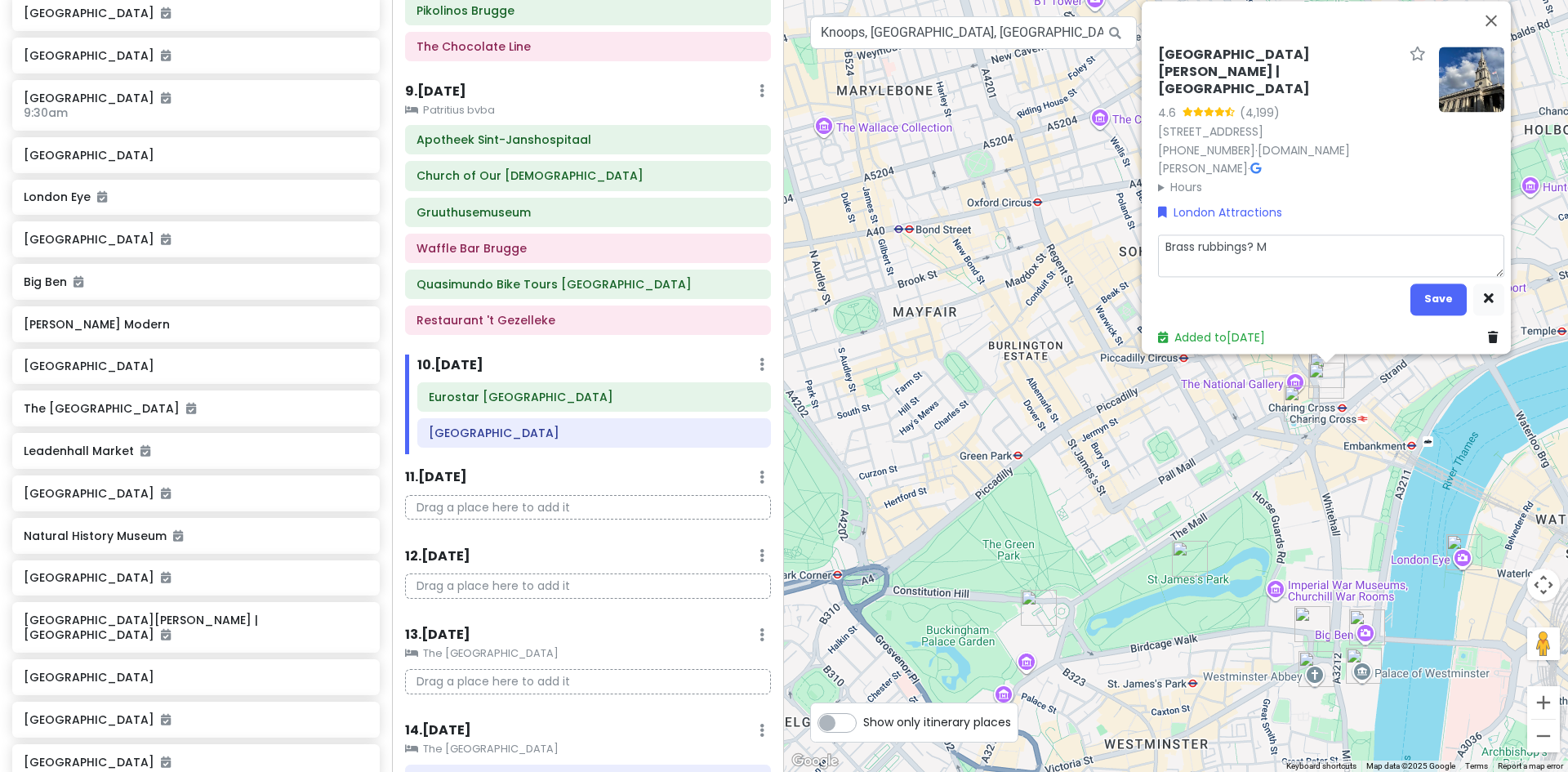
type textarea "Brass rubbings?"
type textarea "x"
type textarea "Brass rubbings?"
type textarea "x"
type textarea "Brass rubbings"
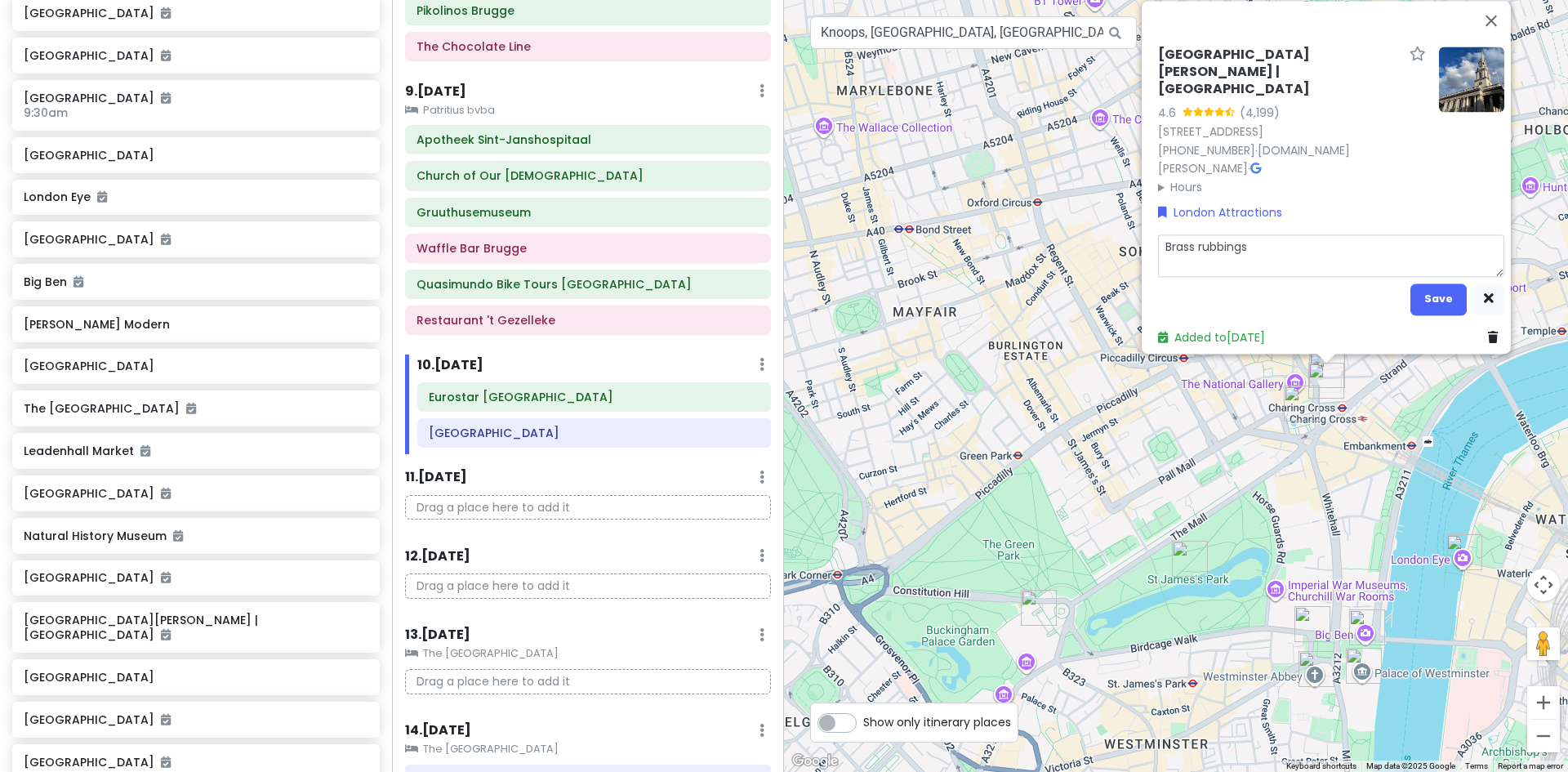
type textarea "x"
type textarea "Brass rubbings."
type textarea "x"
type textarea "Brass rubbings."
type textarea "x"
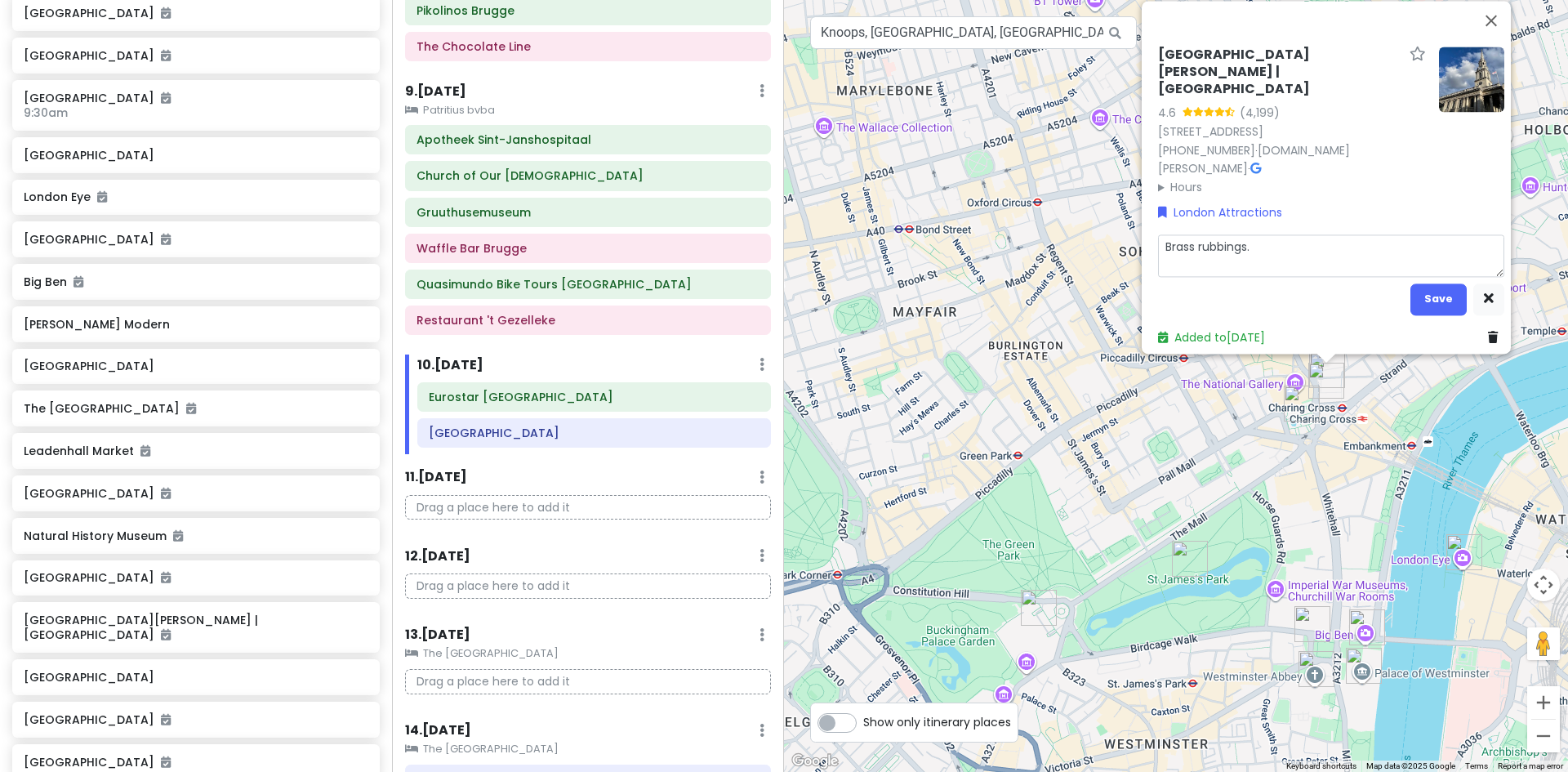
type textarea "Brass rubbings. M"
type textarea "x"
type textarea "Brass rubbings. Ma"
type textarea "x"
type textarea "Brass rubbings. Mak"
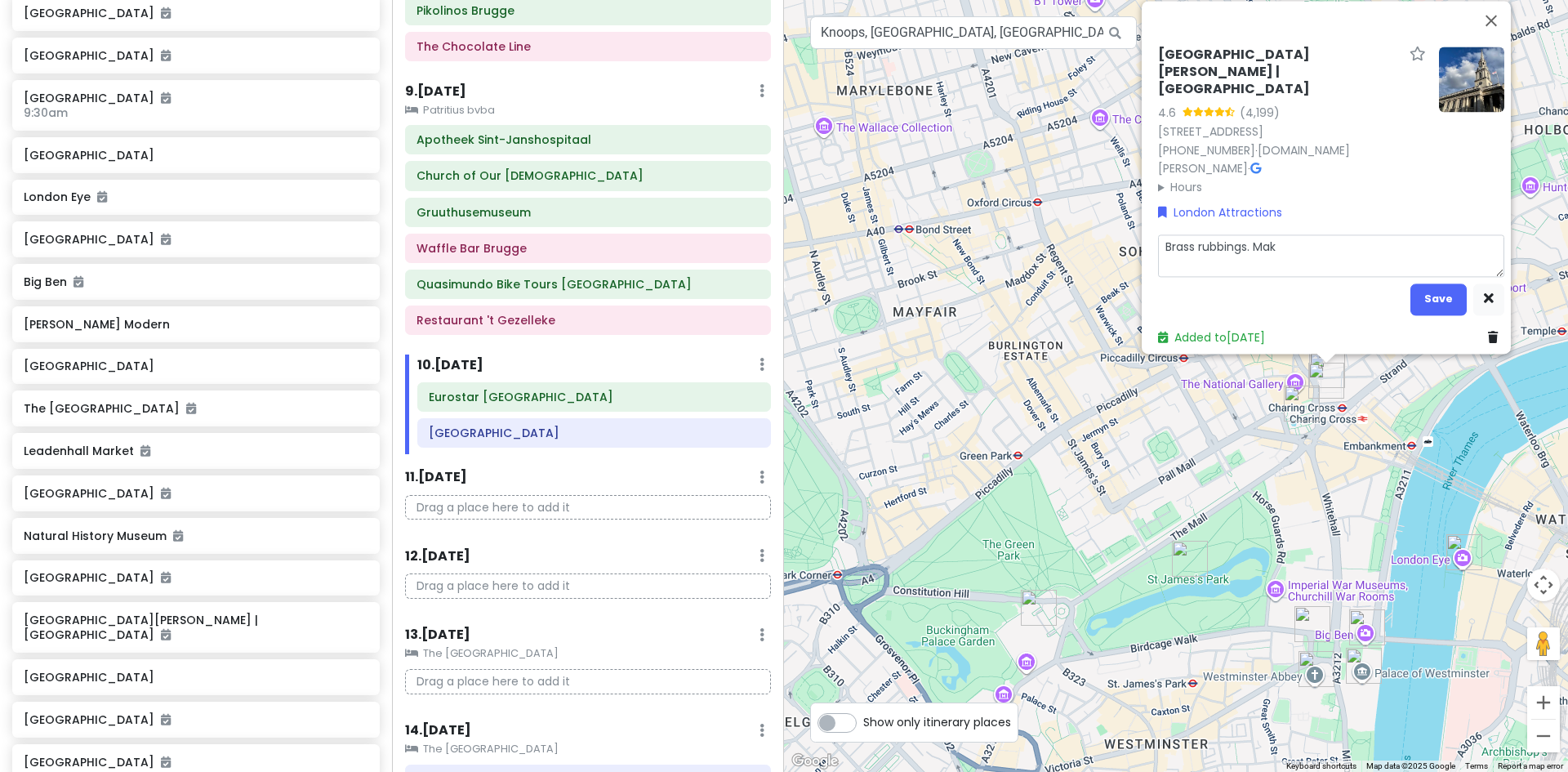
type textarea "x"
type textarea "Brass rubbings. Make"
type textarea "x"
type textarea "Brass rubbings. Make"
type textarea "x"
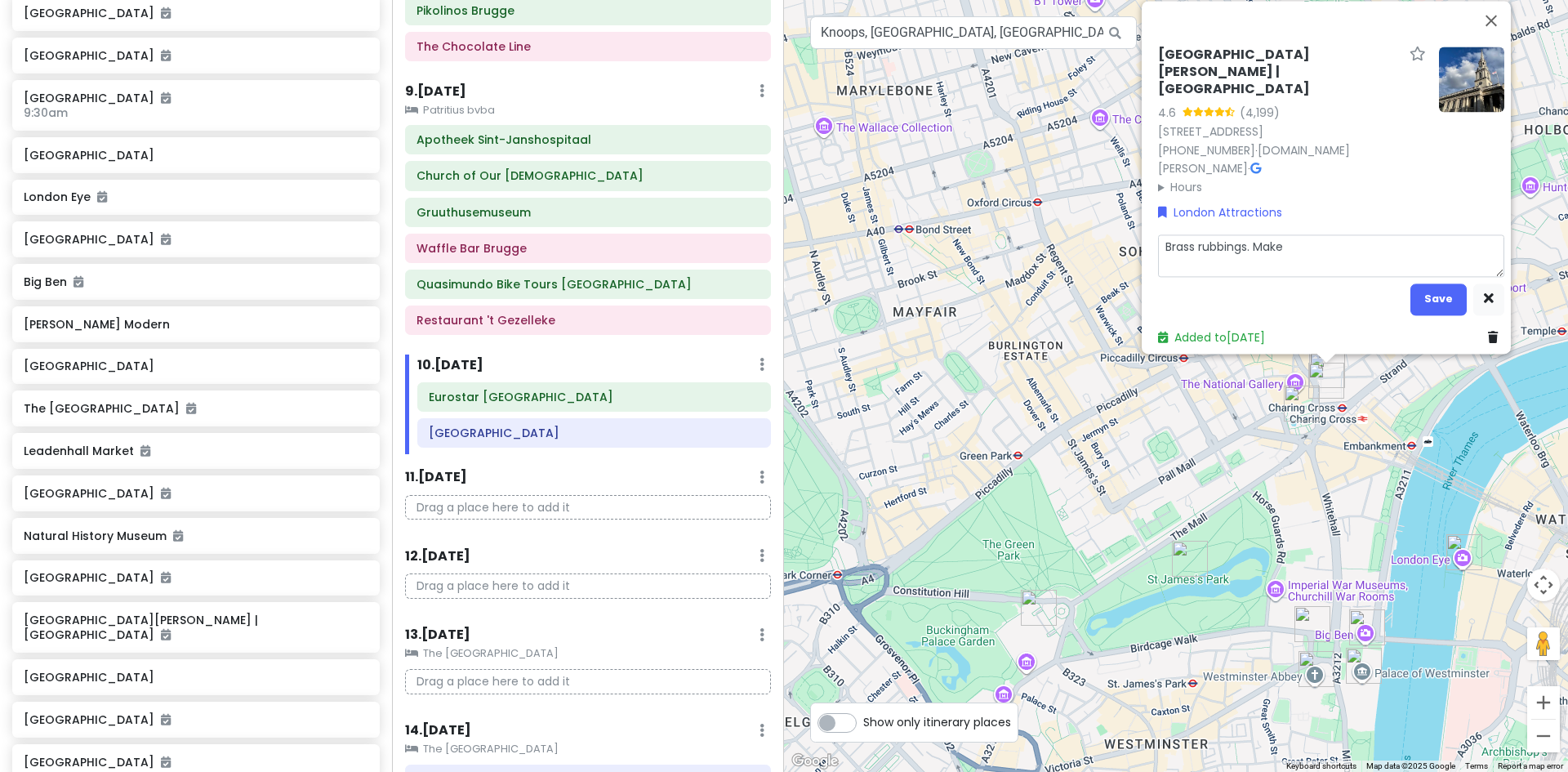
type textarea "Brass rubbings. Make r"
type textarea "x"
type textarea "Brass rubbings. Make re"
type textarea "x"
type textarea "Brass rubbings. Make res"
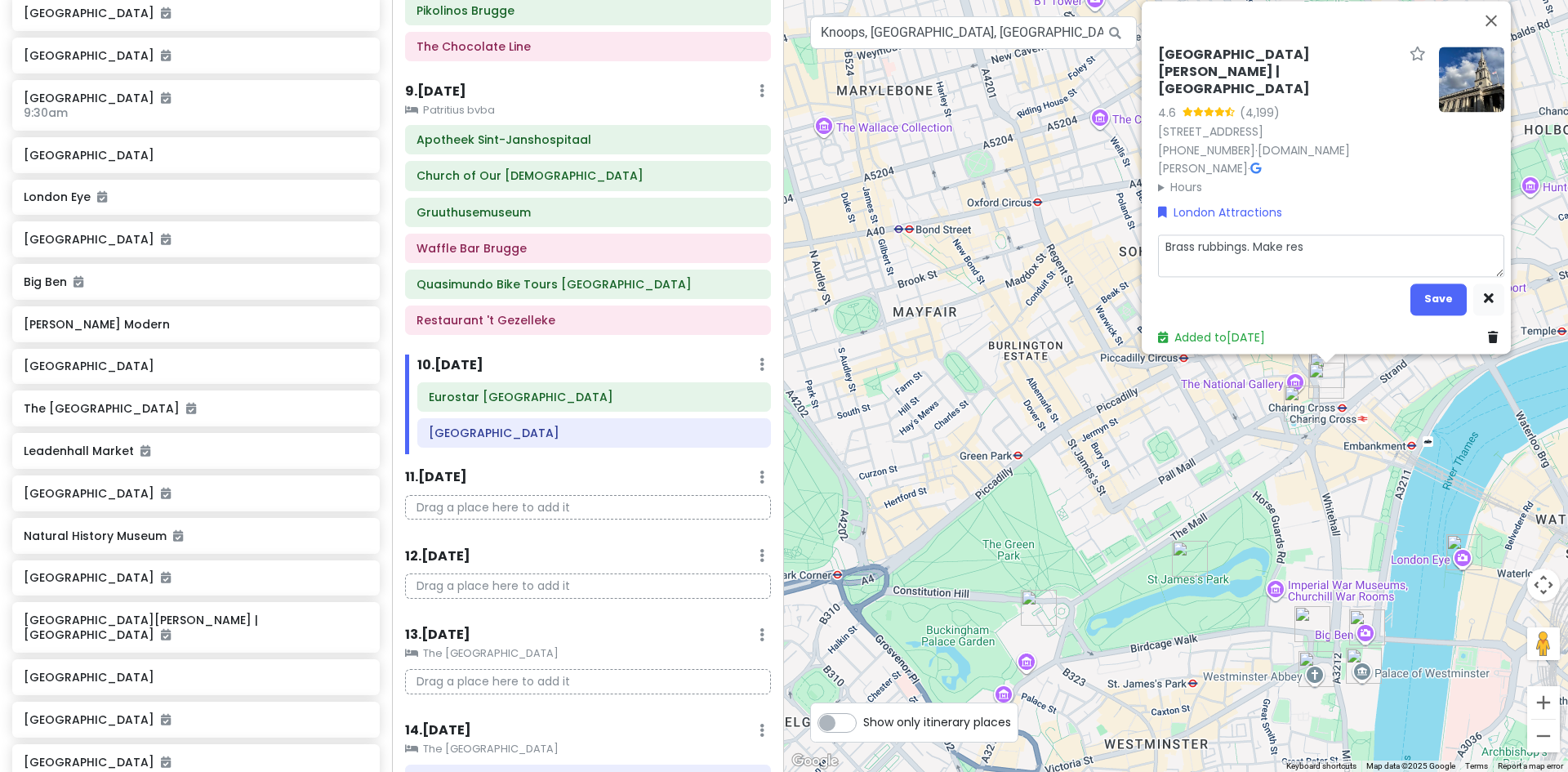
type textarea "x"
type textarea "Brass rubbings. Make rese"
type textarea "x"
type textarea "Brass rubbings. Make [PERSON_NAME]"
type textarea "x"
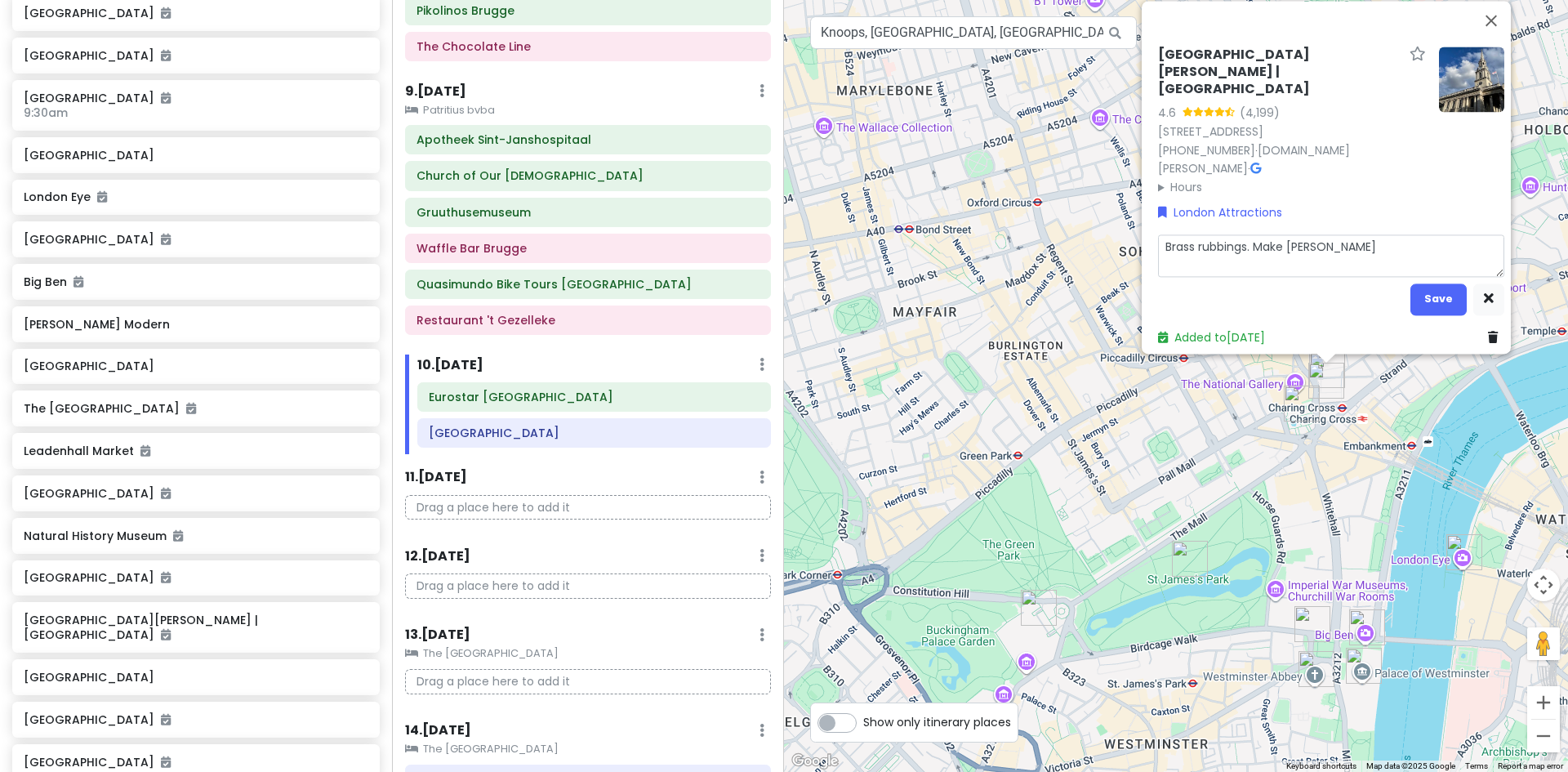
type textarea "Brass rubbings. Make reserv"
type textarea "x"
type textarea "Brass rubbings. Make reserva"
type textarea "x"
type textarea "Brass rubbings. Make reservat"
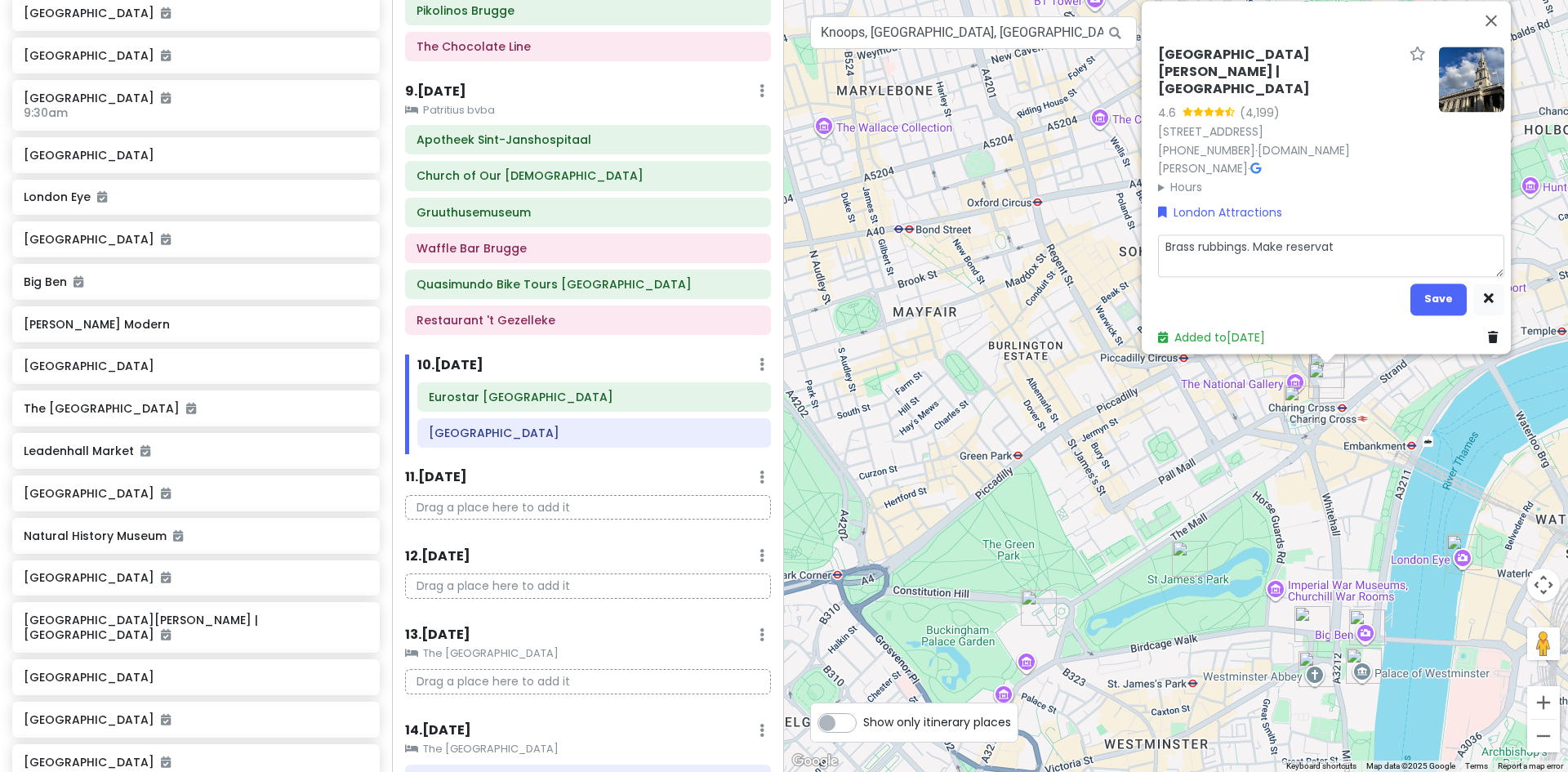
type textarea "x"
type textarea "Brass rubbings. Make reservati"
type textarea "x"
type textarea "Brass rubbings. Make reservatio"
type textarea "x"
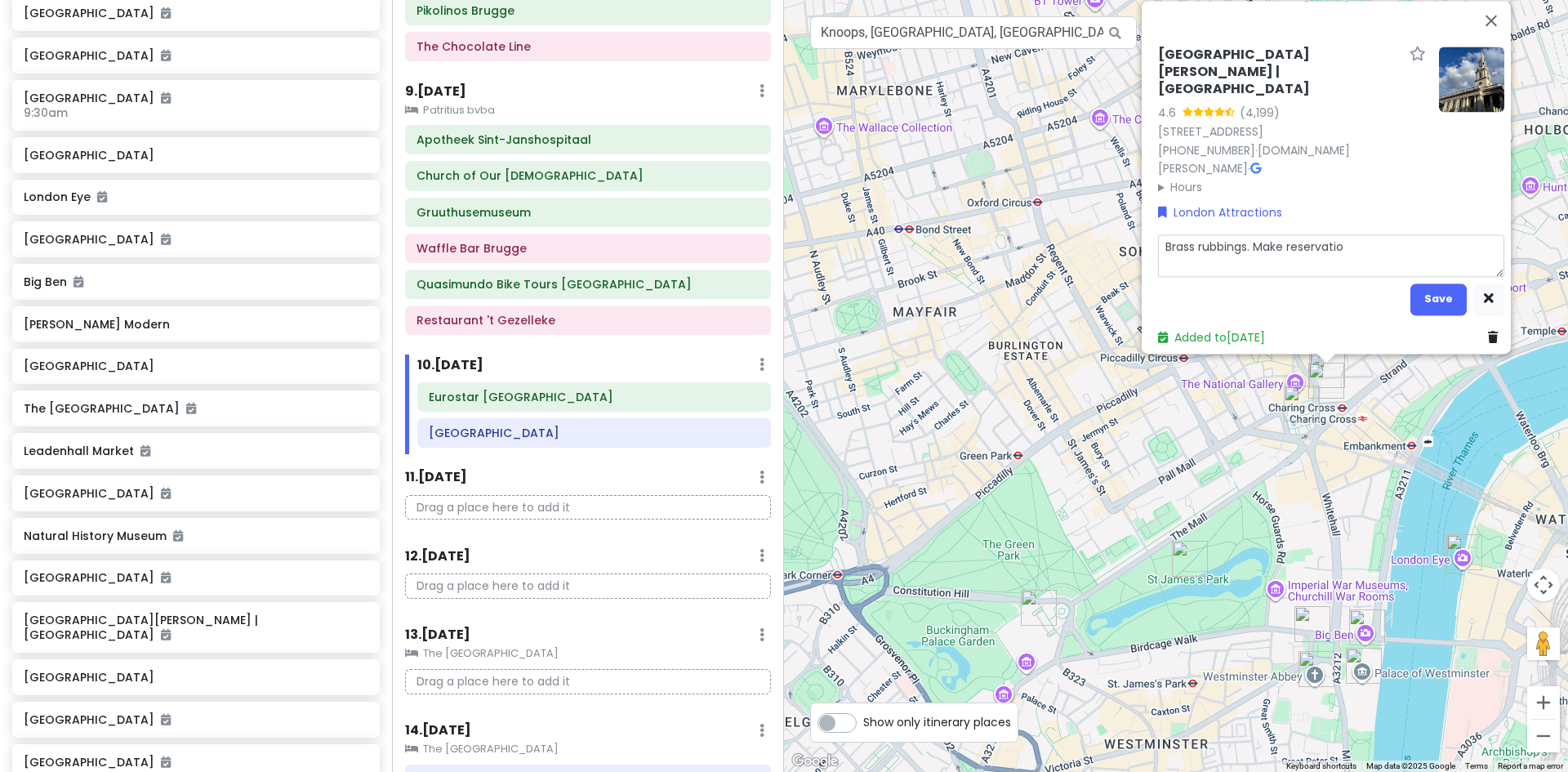
type textarea "Brass rubbings. Make reservation"
type textarea "x"
type textarea "Brass rubbings. Make reservation?"
click at [1428, 290] on button "Save" at bounding box center [1439, 300] width 56 height 32
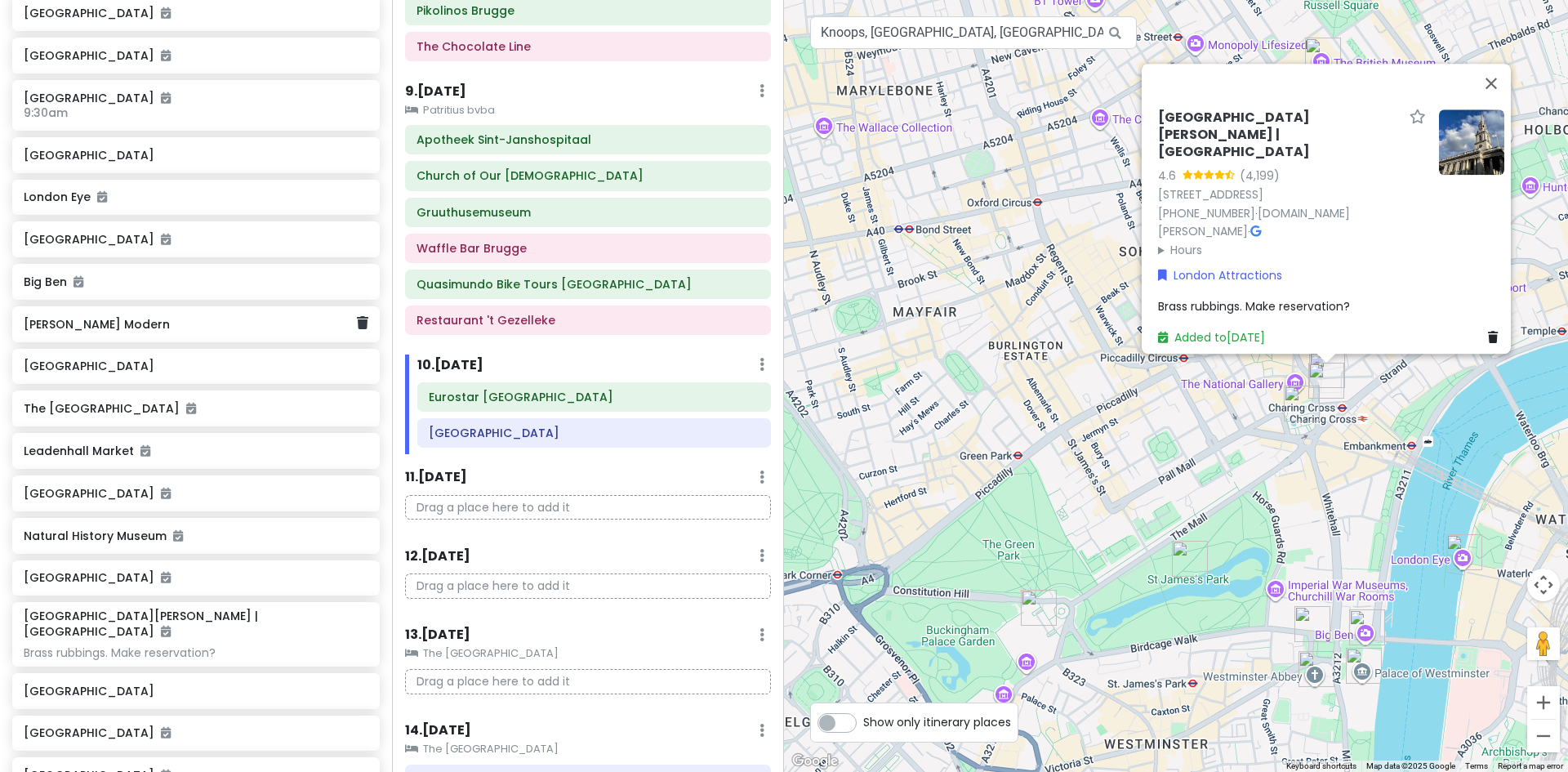
click at [91, 331] on h6 "[PERSON_NAME] Modern" at bounding box center [190, 325] width 332 height 15
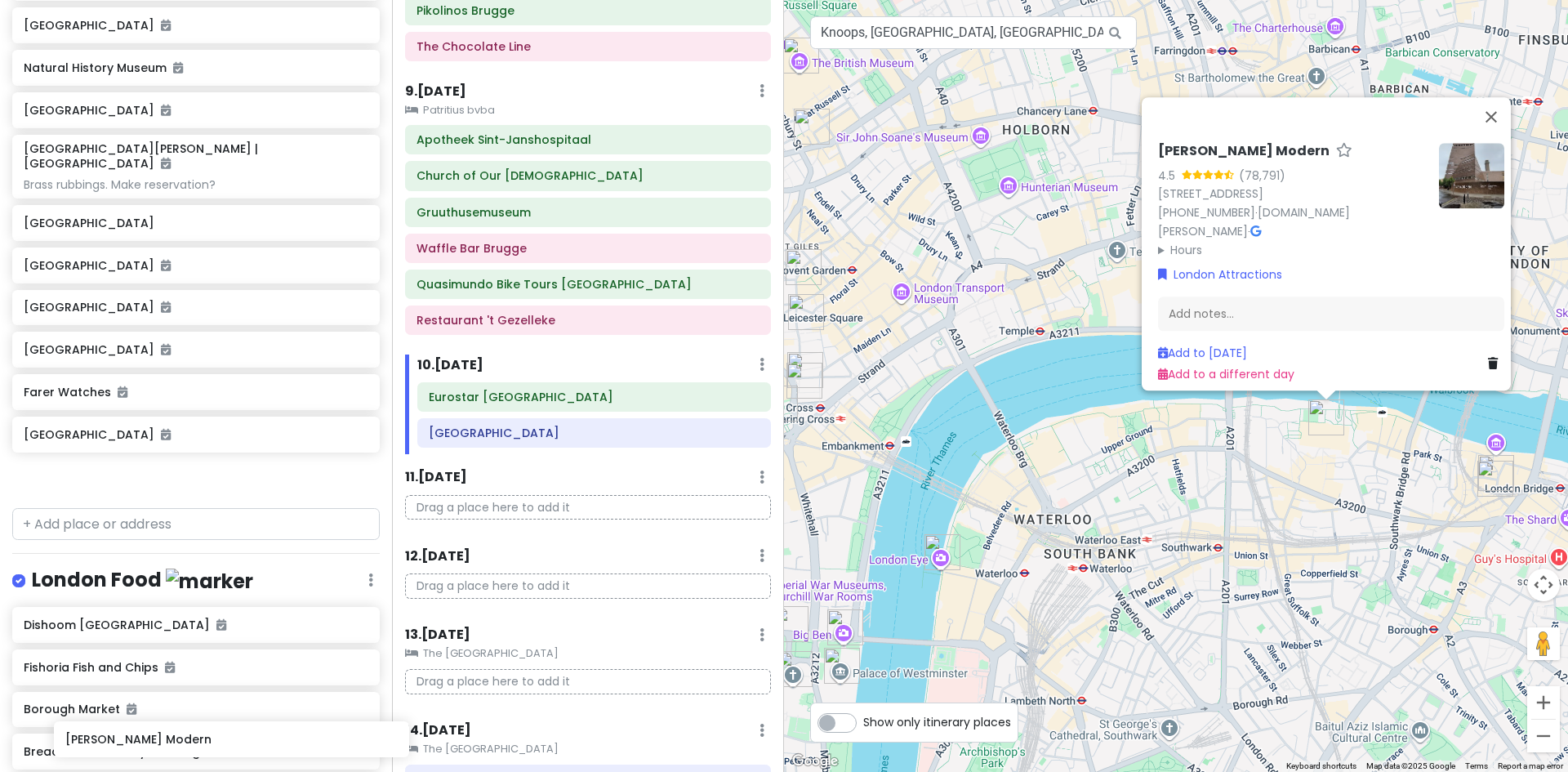
scroll to position [3965, 0]
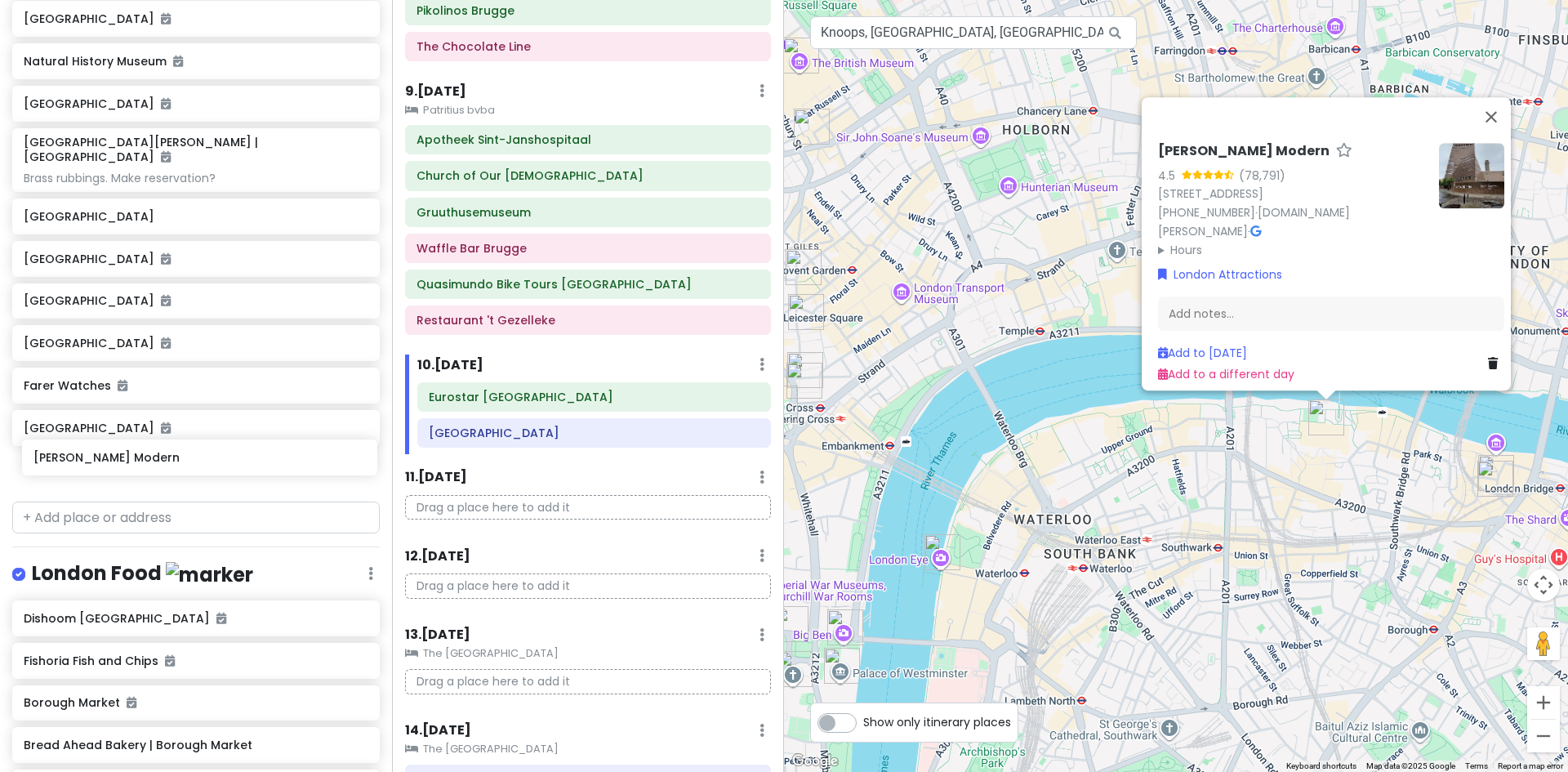
drag, startPoint x: 105, startPoint y: 329, endPoint x: 114, endPoint y: 457, distance: 128.3
click at [114, 457] on div "[GEOGRAPHIC_DATA] [GEOGRAPHIC_DATA] [GEOGRAPHIC_DATA] 9:30am [GEOGRAPHIC_DATA] …" at bounding box center [196, 28] width 392 height 931
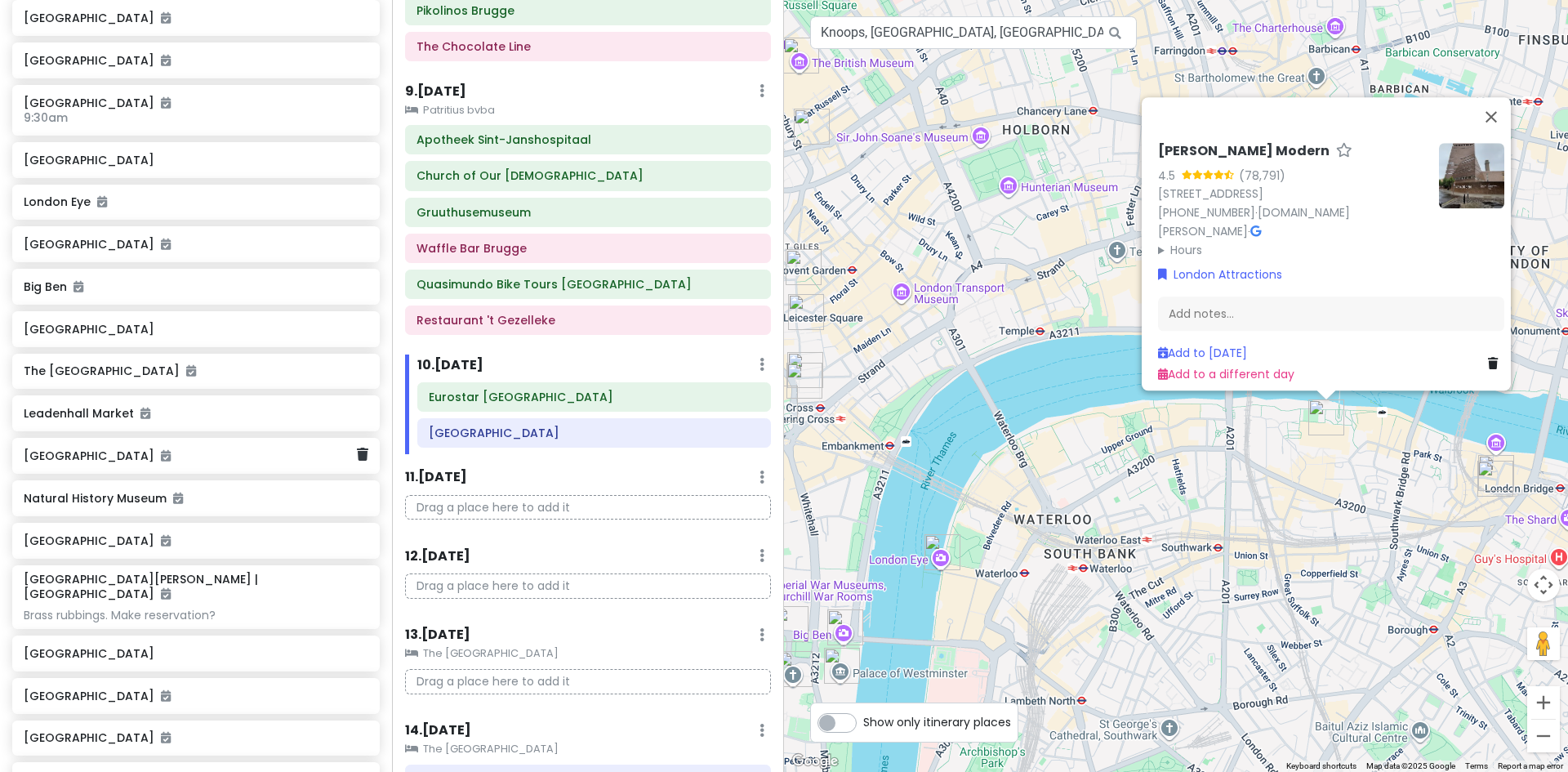
scroll to position [3557, 0]
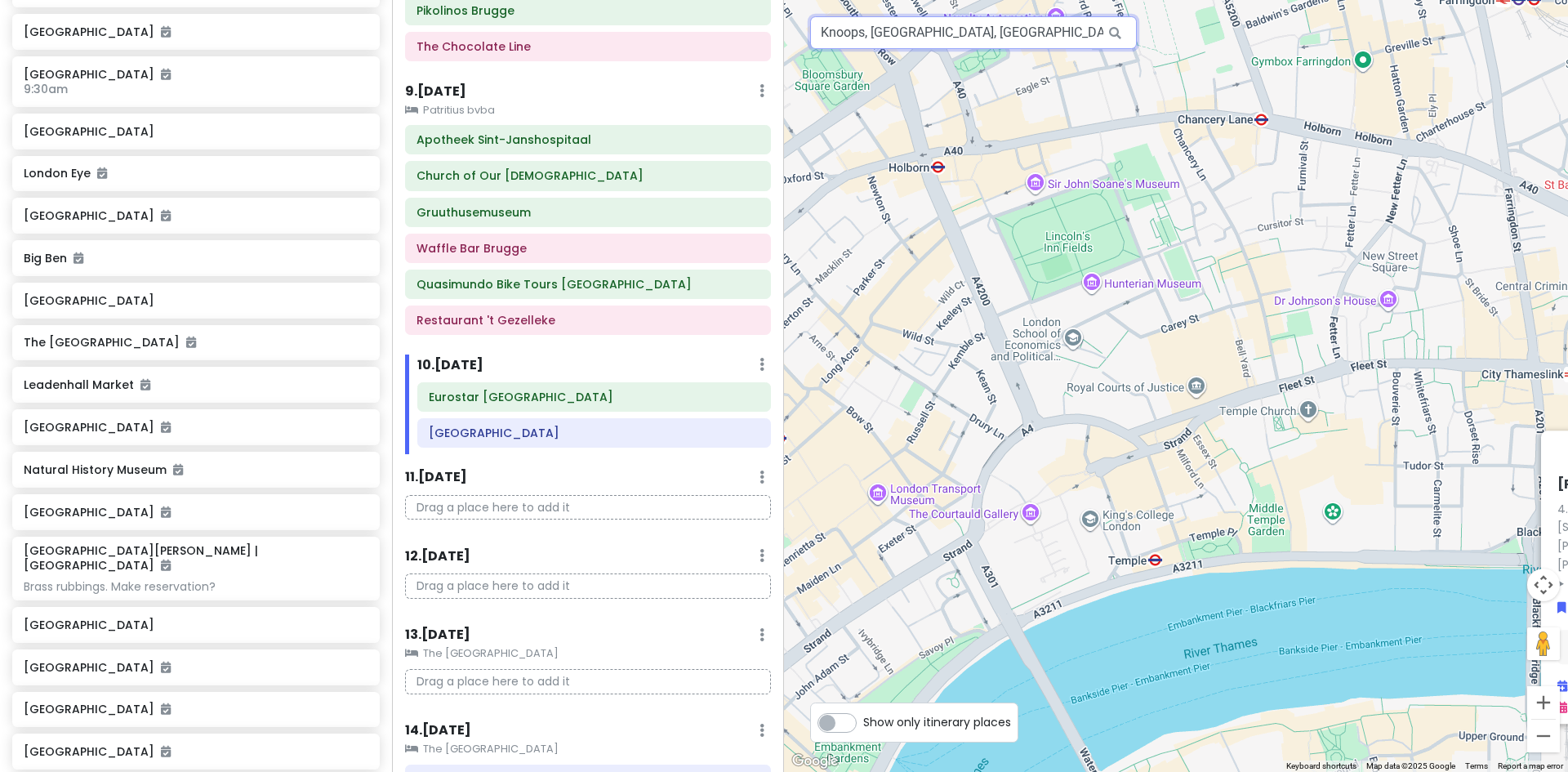
click at [1046, 28] on input "Knoops, [GEOGRAPHIC_DATA], [GEOGRAPHIC_DATA]" at bounding box center [973, 32] width 327 height 33
click at [1048, 27] on input "Knoops, [GEOGRAPHIC_DATA], [GEOGRAPHIC_DATA]" at bounding box center [973, 32] width 327 height 33
type input "[PERSON_NAME][GEOGRAPHIC_DATA], [GEOGRAPHIC_DATA], [GEOGRAPHIC_DATA], [GEOGRAPH…"
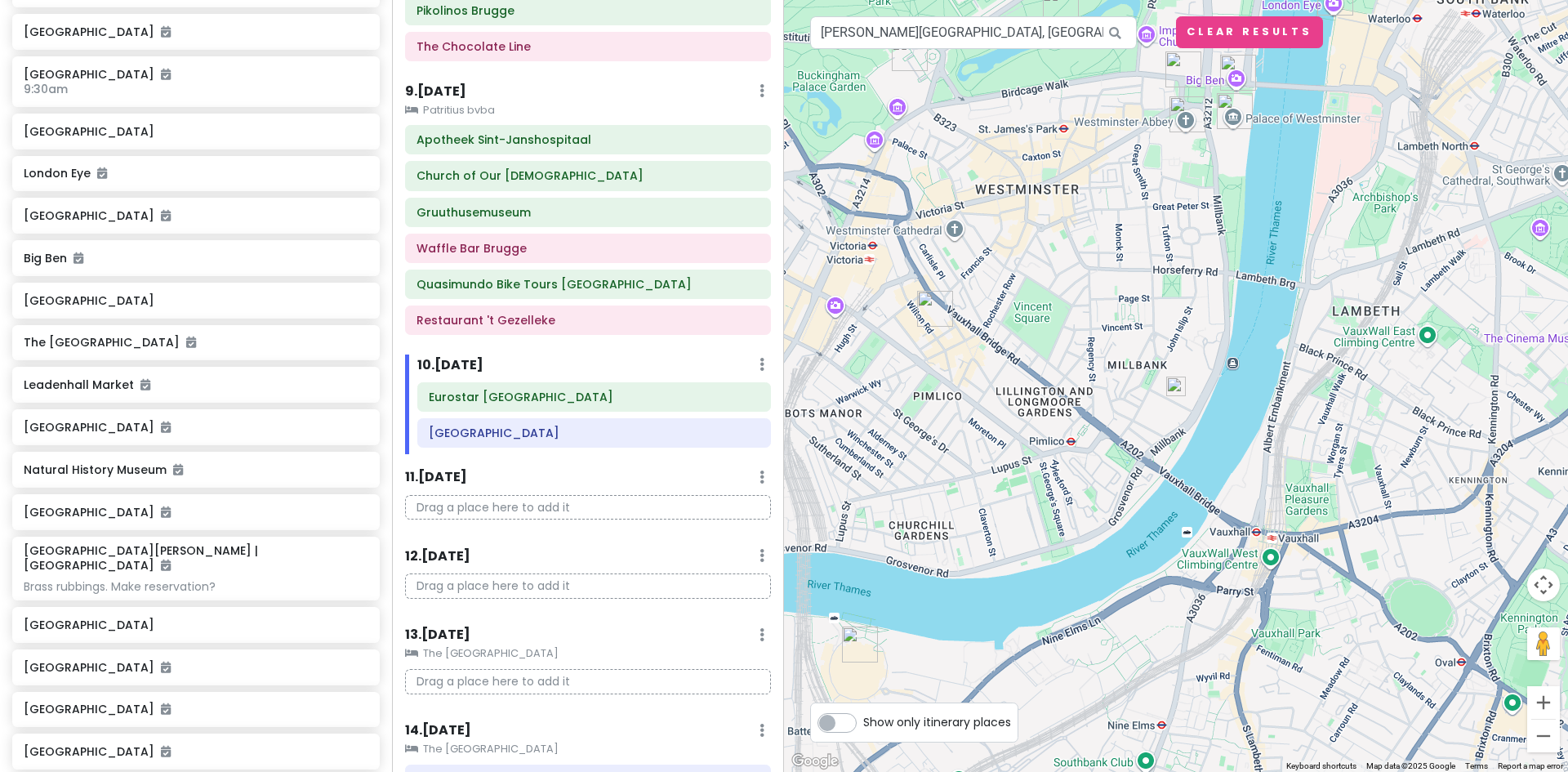
click at [1179, 388] on img at bounding box center [1176, 386] width 19 height 19
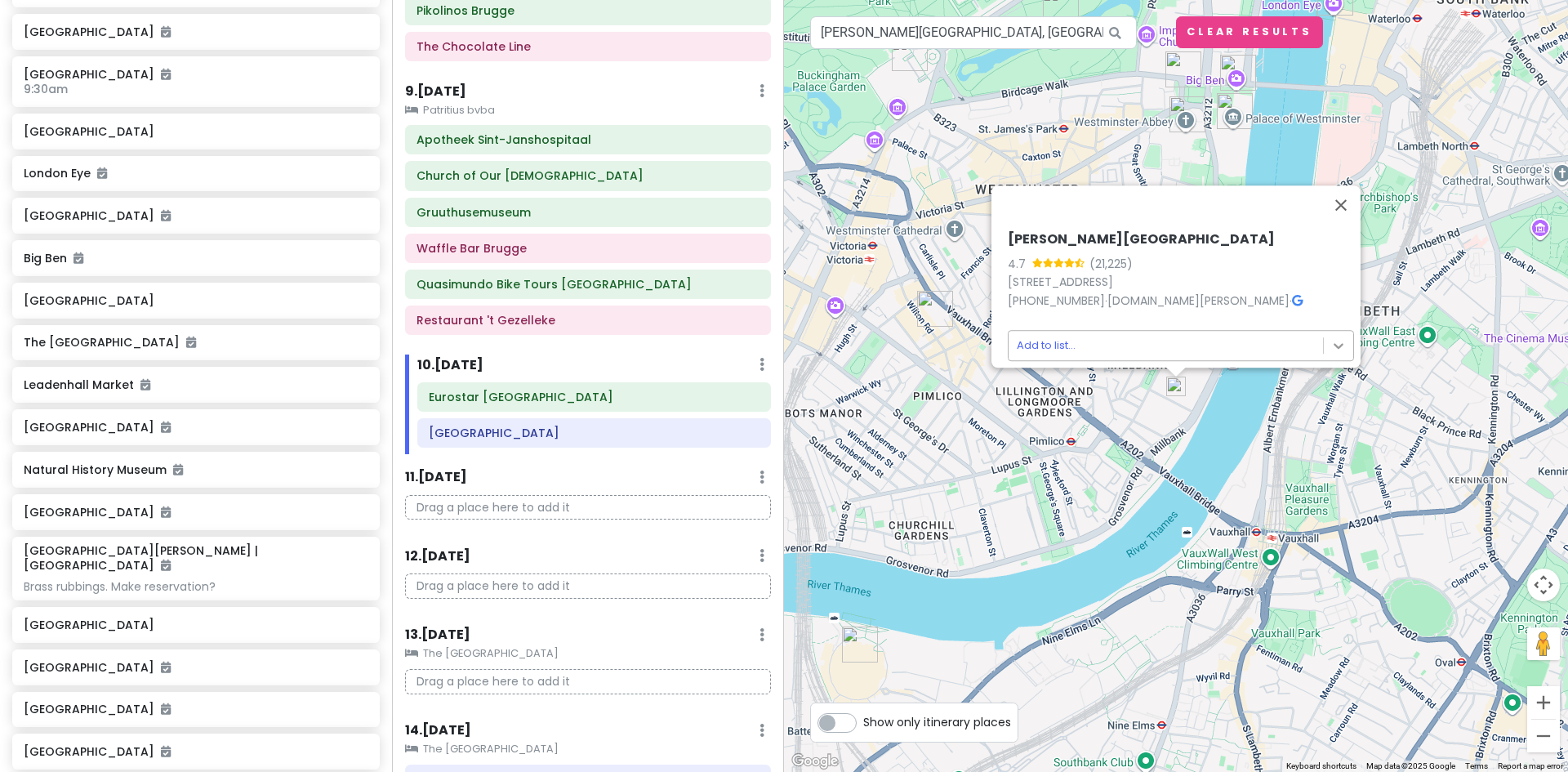
click at [1325, 335] on body "Europe 2026 Private Change Dates Make a Copy Delete Trip Give Feedback 💡 Suppor…" at bounding box center [784, 386] width 1568 height 772
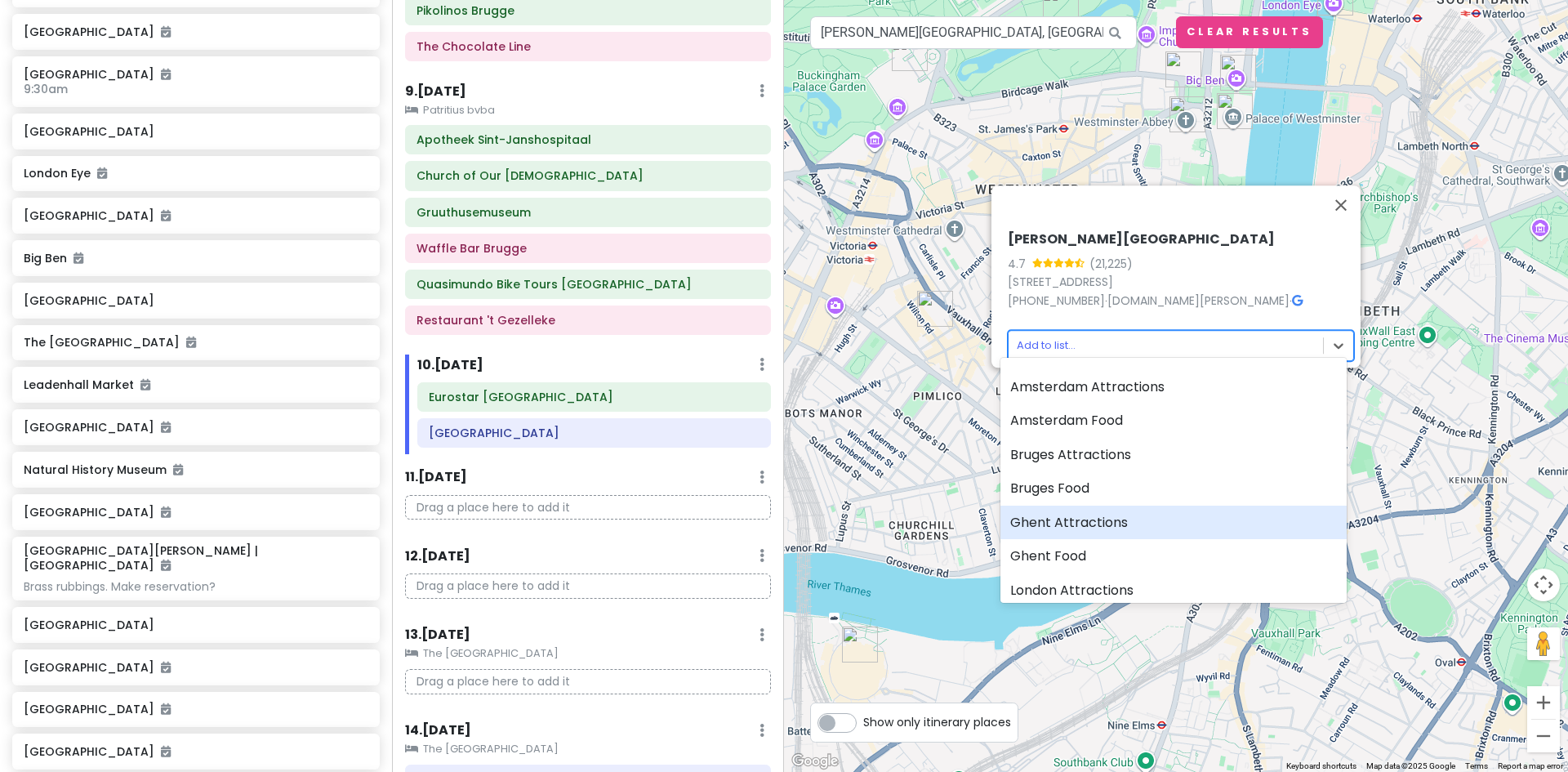
scroll to position [81, 0]
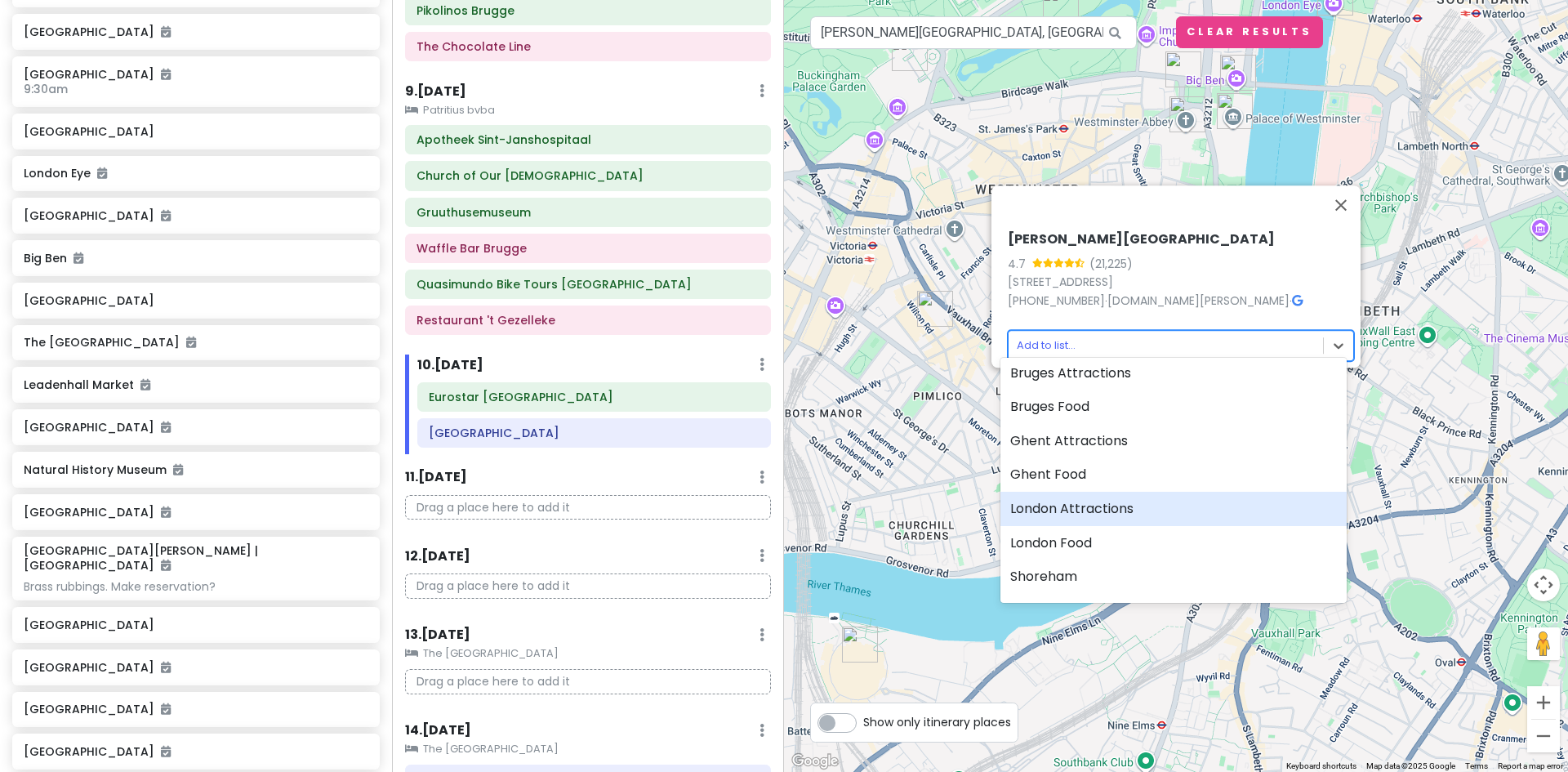
click at [1107, 516] on div "London Attractions" at bounding box center [1173, 509] width 347 height 34
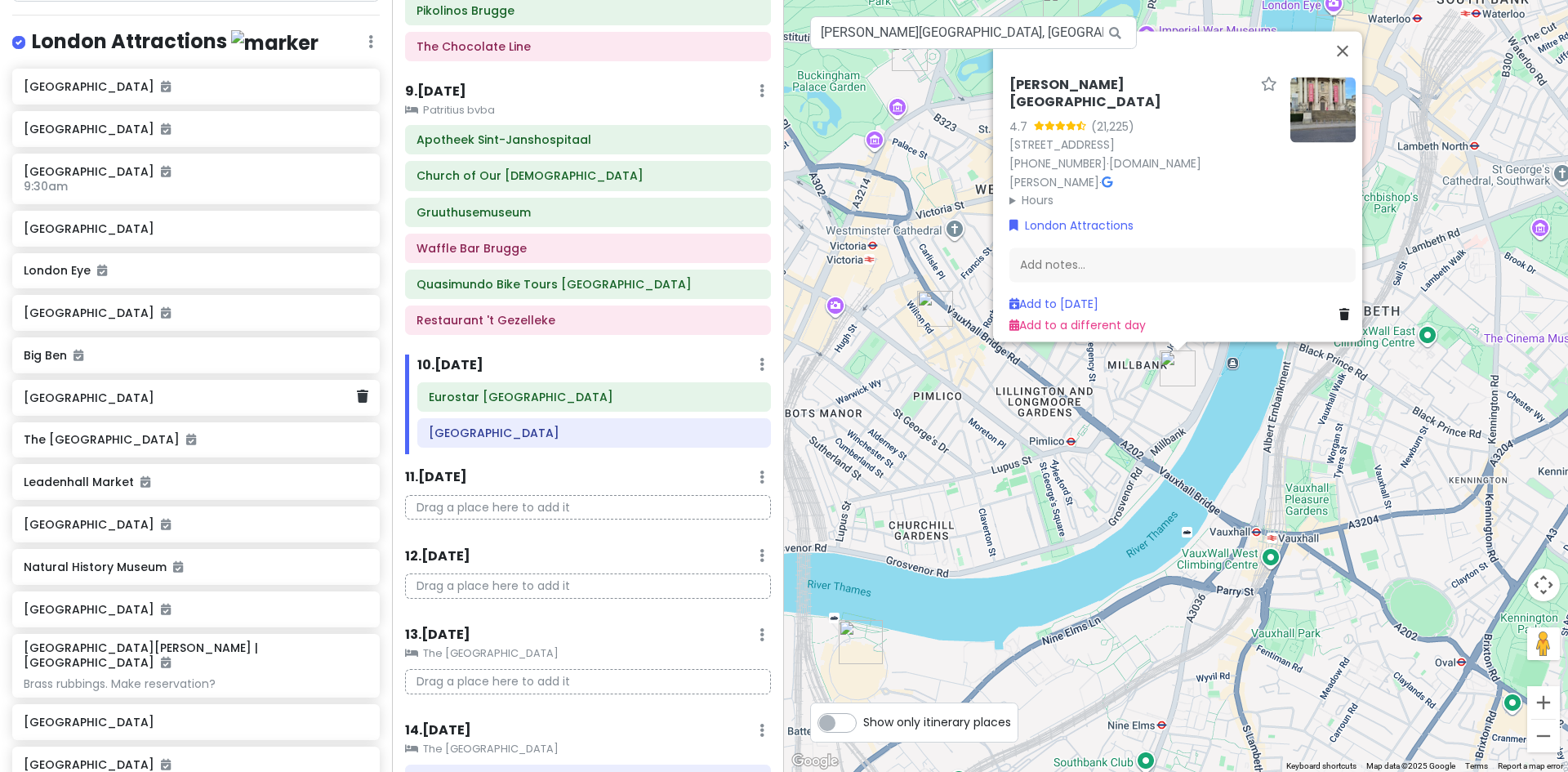
scroll to position [3476, 0]
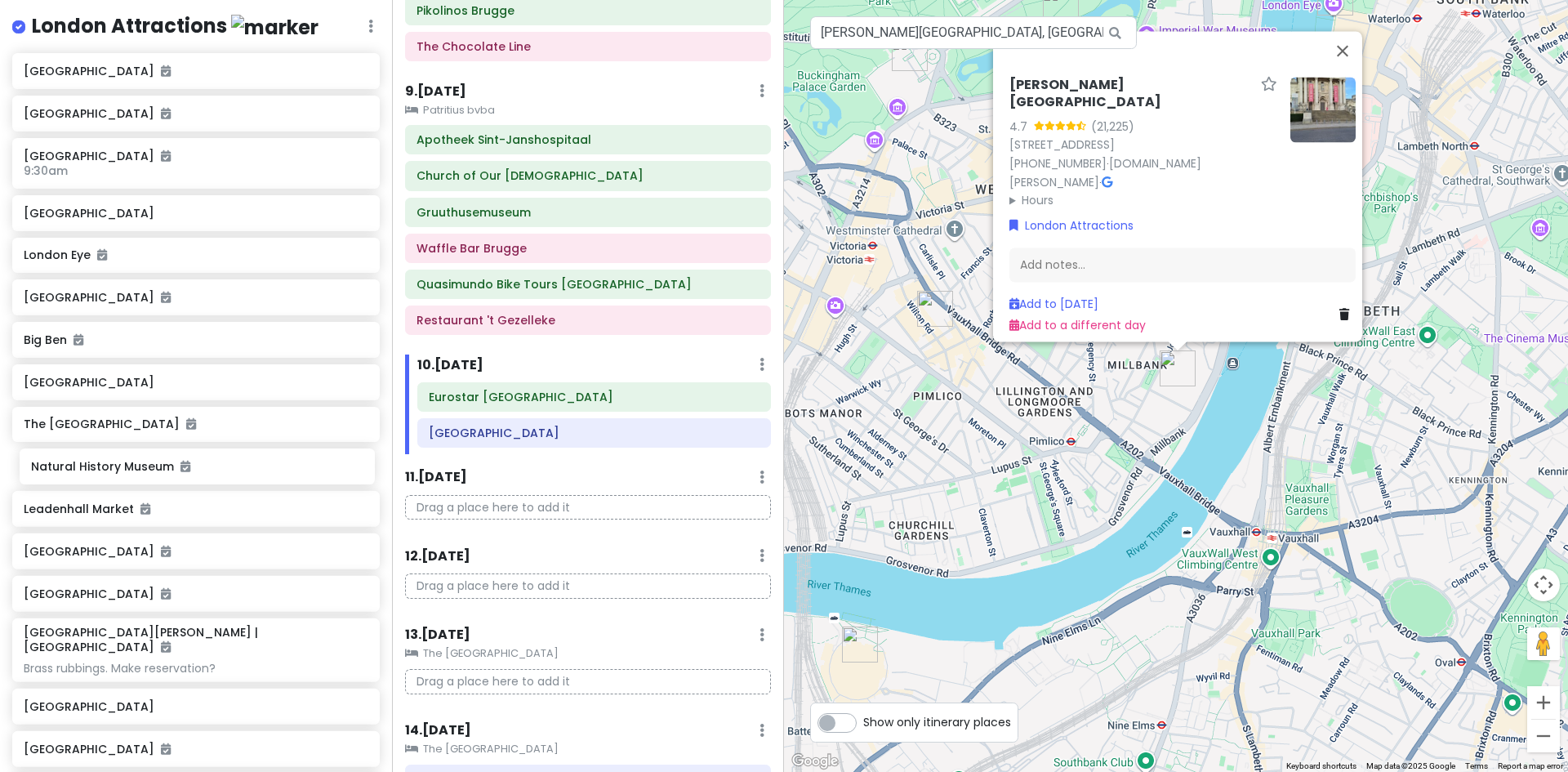
drag, startPoint x: 109, startPoint y: 559, endPoint x: 117, endPoint y: 469, distance: 90.4
click at [117, 469] on div "[GEOGRAPHIC_DATA] [GEOGRAPHIC_DATA] [GEOGRAPHIC_DATA] 9:30am [GEOGRAPHIC_DATA] …" at bounding box center [196, 540] width 392 height 973
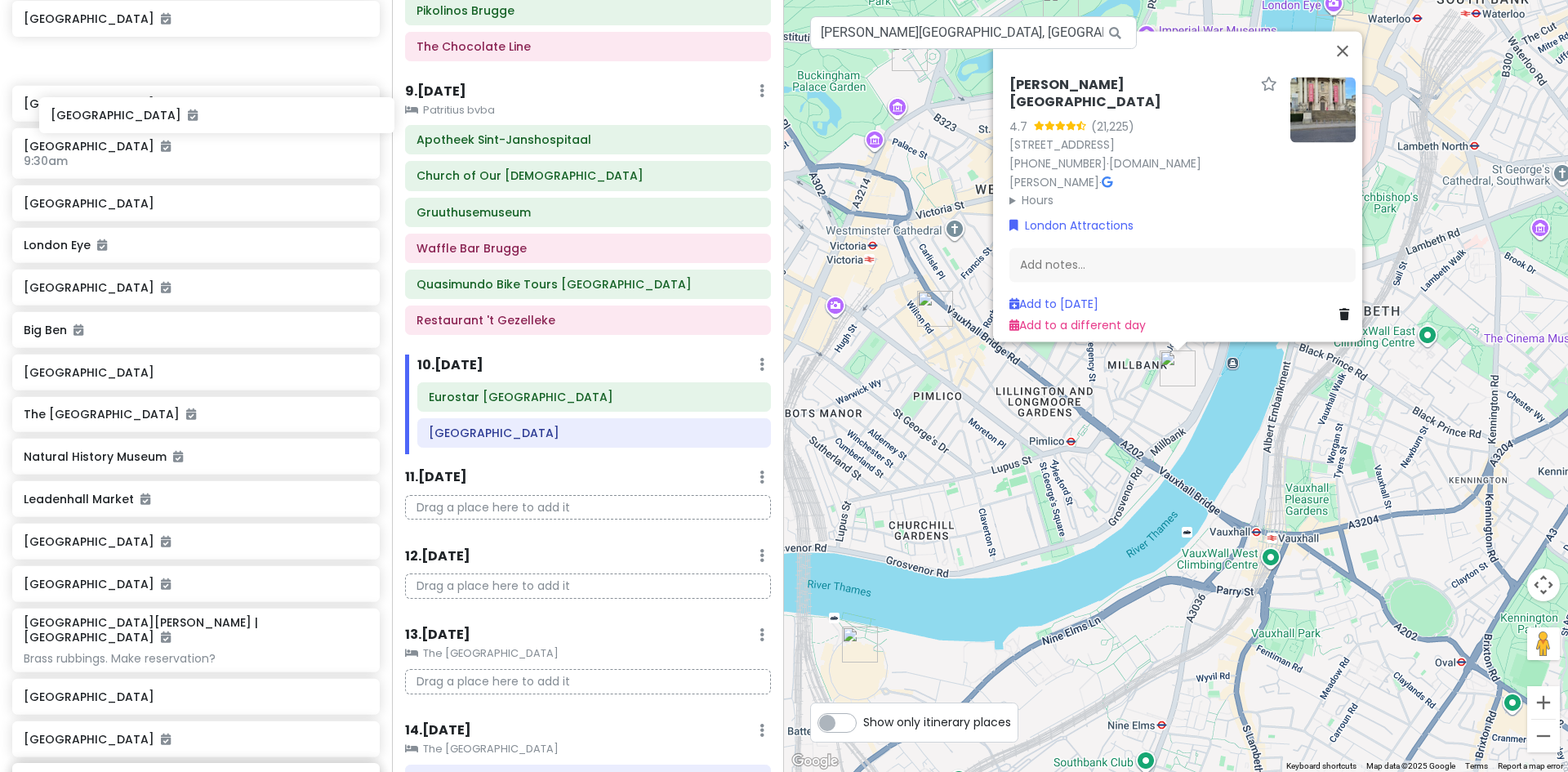
scroll to position [3478, 0]
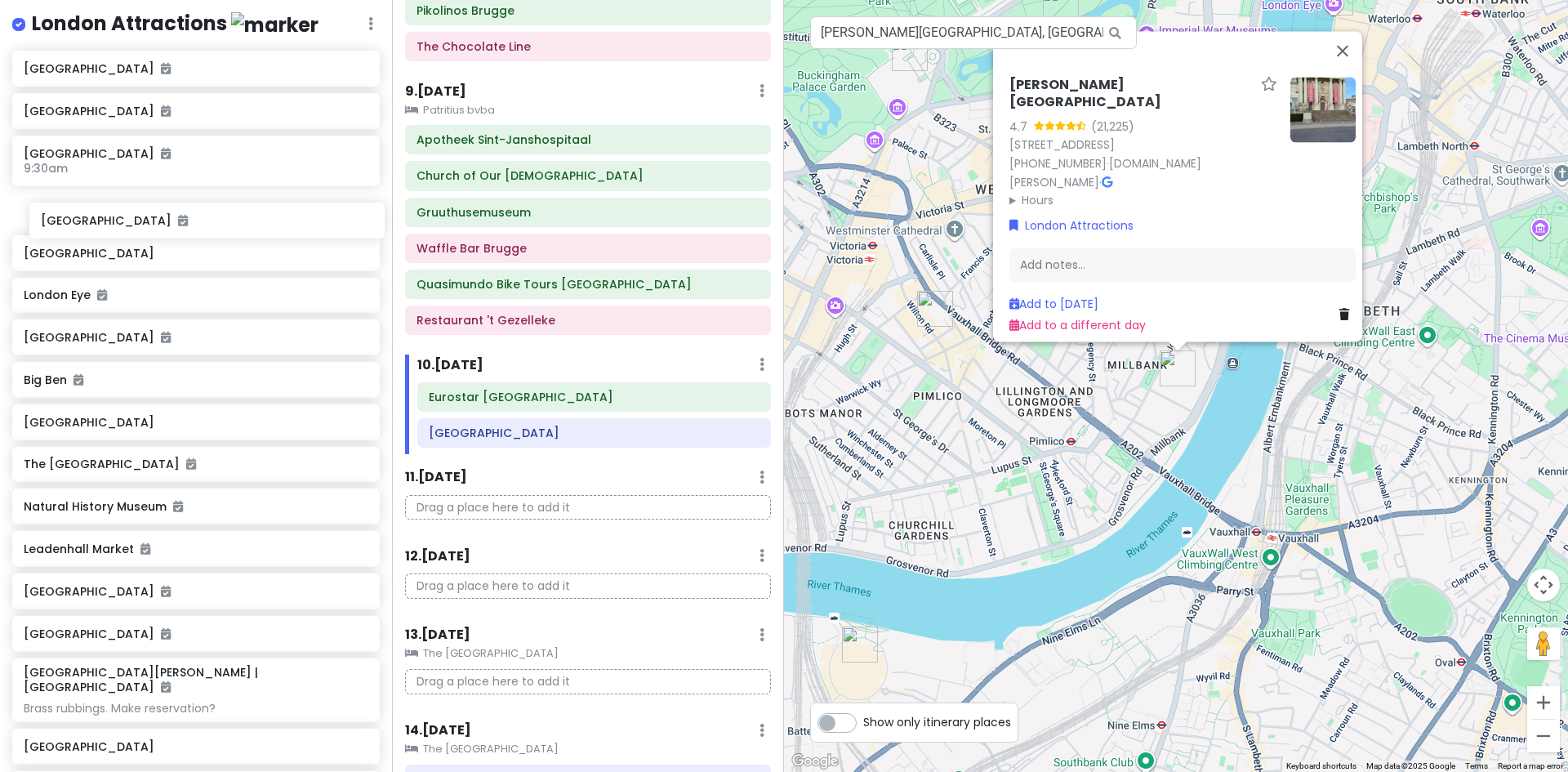
drag, startPoint x: 120, startPoint y: 657, endPoint x: 134, endPoint y: 217, distance: 440.2
click at [135, 218] on div "[GEOGRAPHIC_DATA] [GEOGRAPHIC_DATA] [GEOGRAPHIC_DATA] 9:30am [GEOGRAPHIC_DATA] …" at bounding box center [196, 537] width 392 height 973
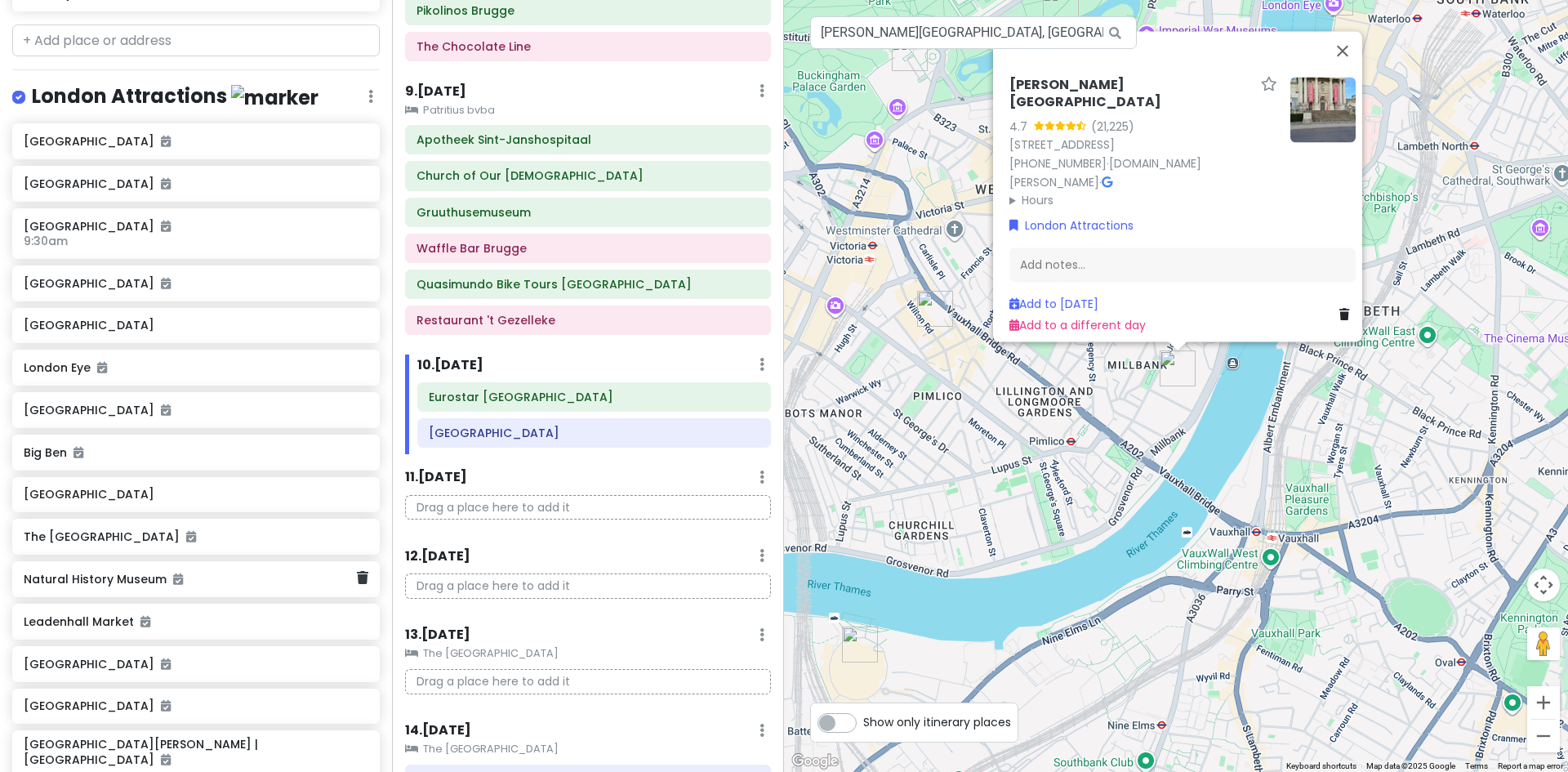
scroll to position [3396, 0]
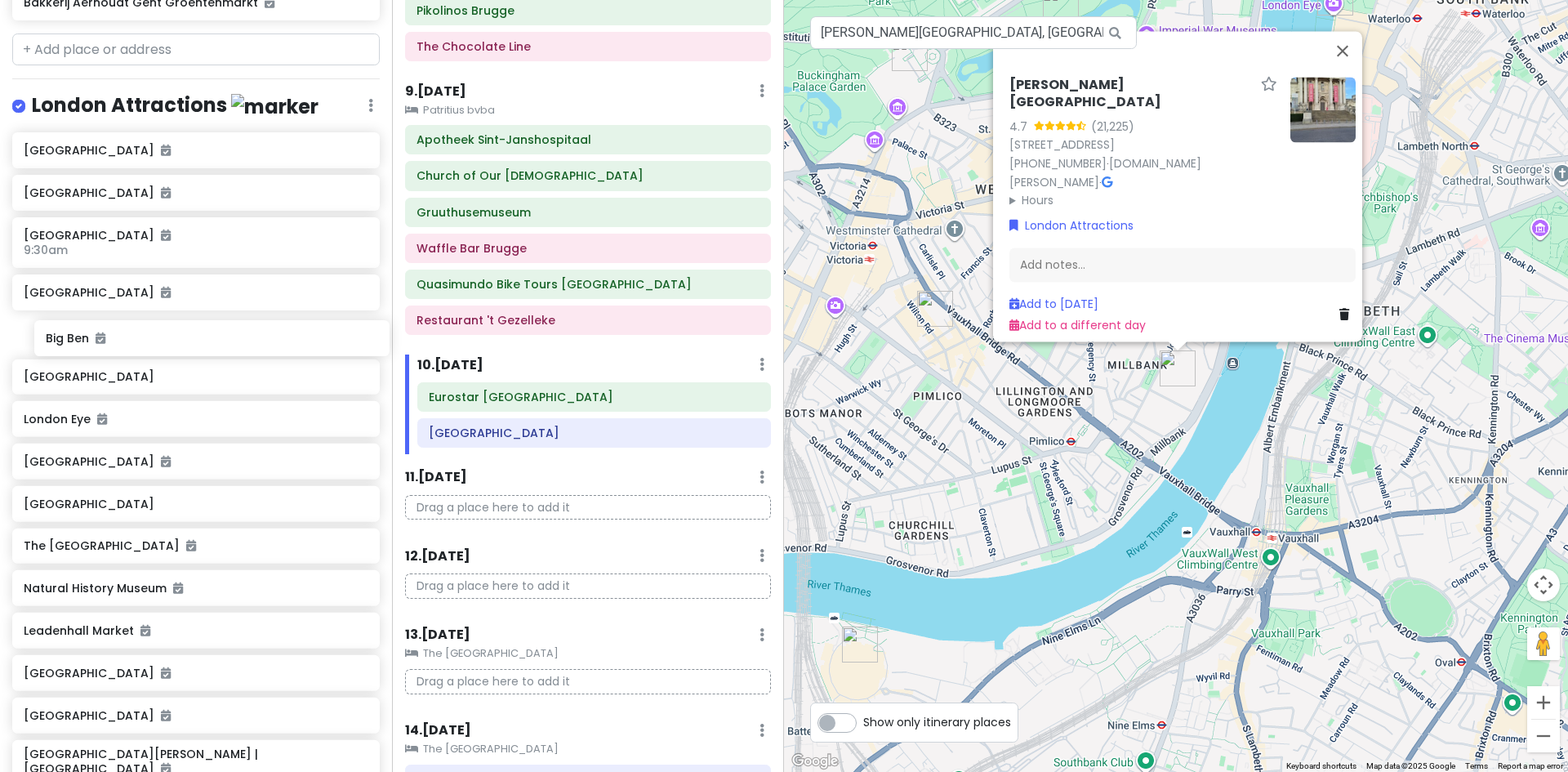
drag, startPoint x: 58, startPoint y: 472, endPoint x: 74, endPoint y: 345, distance: 128.0
click at [75, 345] on div "[GEOGRAPHIC_DATA] [GEOGRAPHIC_DATA] [GEOGRAPHIC_DATA] 9:30am [GEOGRAPHIC_DATA] …" at bounding box center [196, 619] width 392 height 973
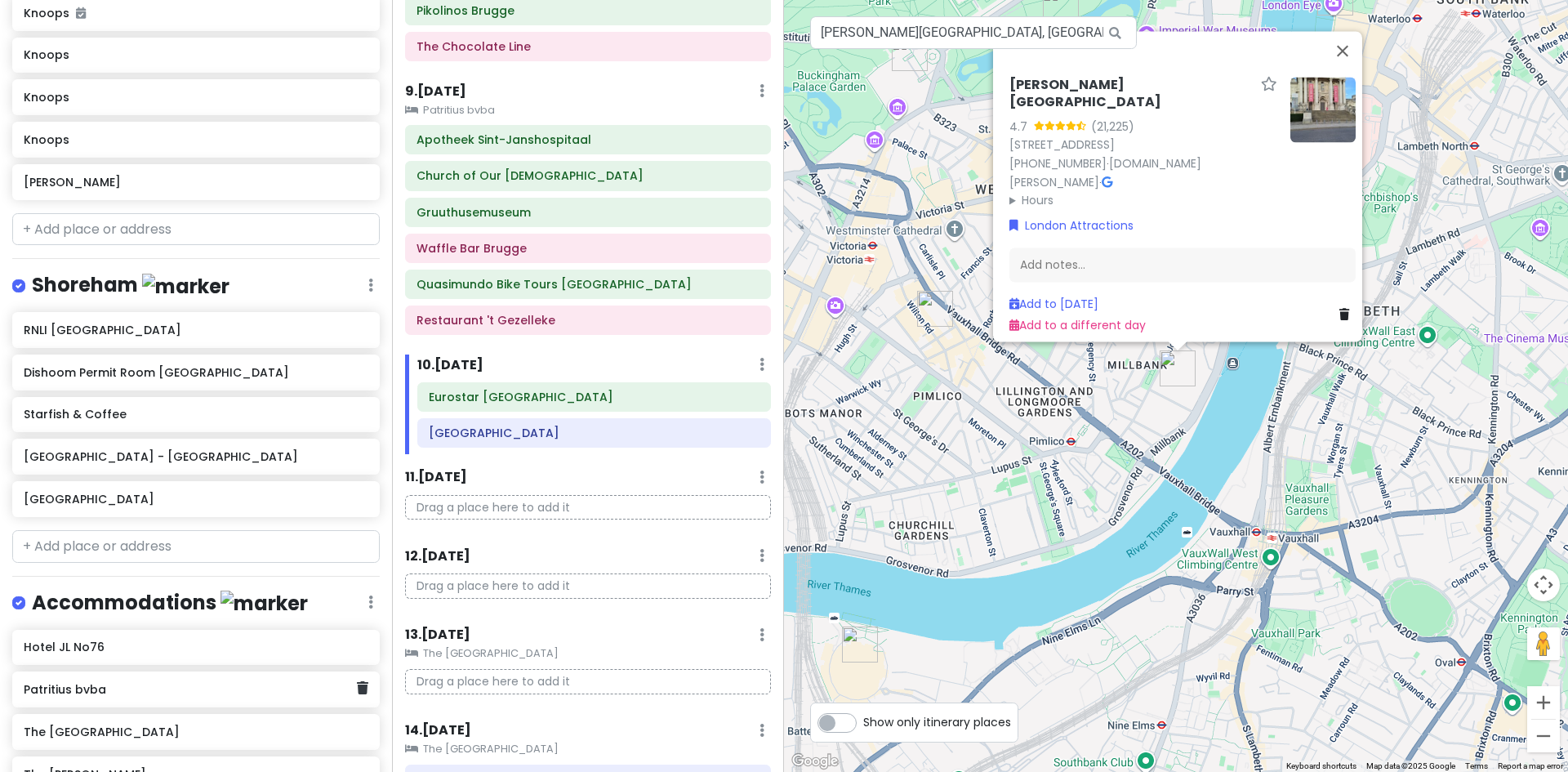
scroll to position [4937, 0]
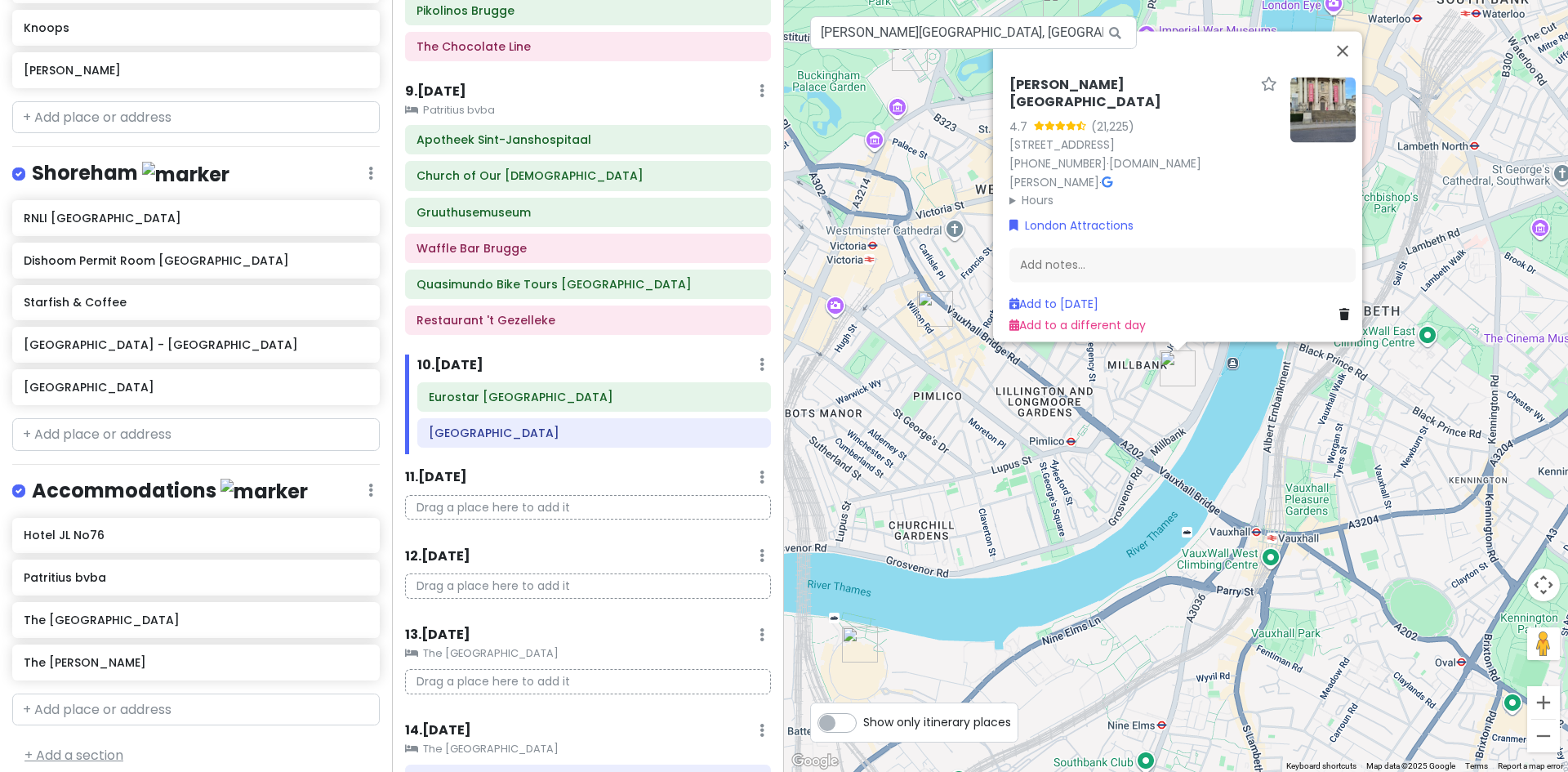
click at [104, 745] on link "+ Add a section" at bounding box center [74, 754] width 99 height 18
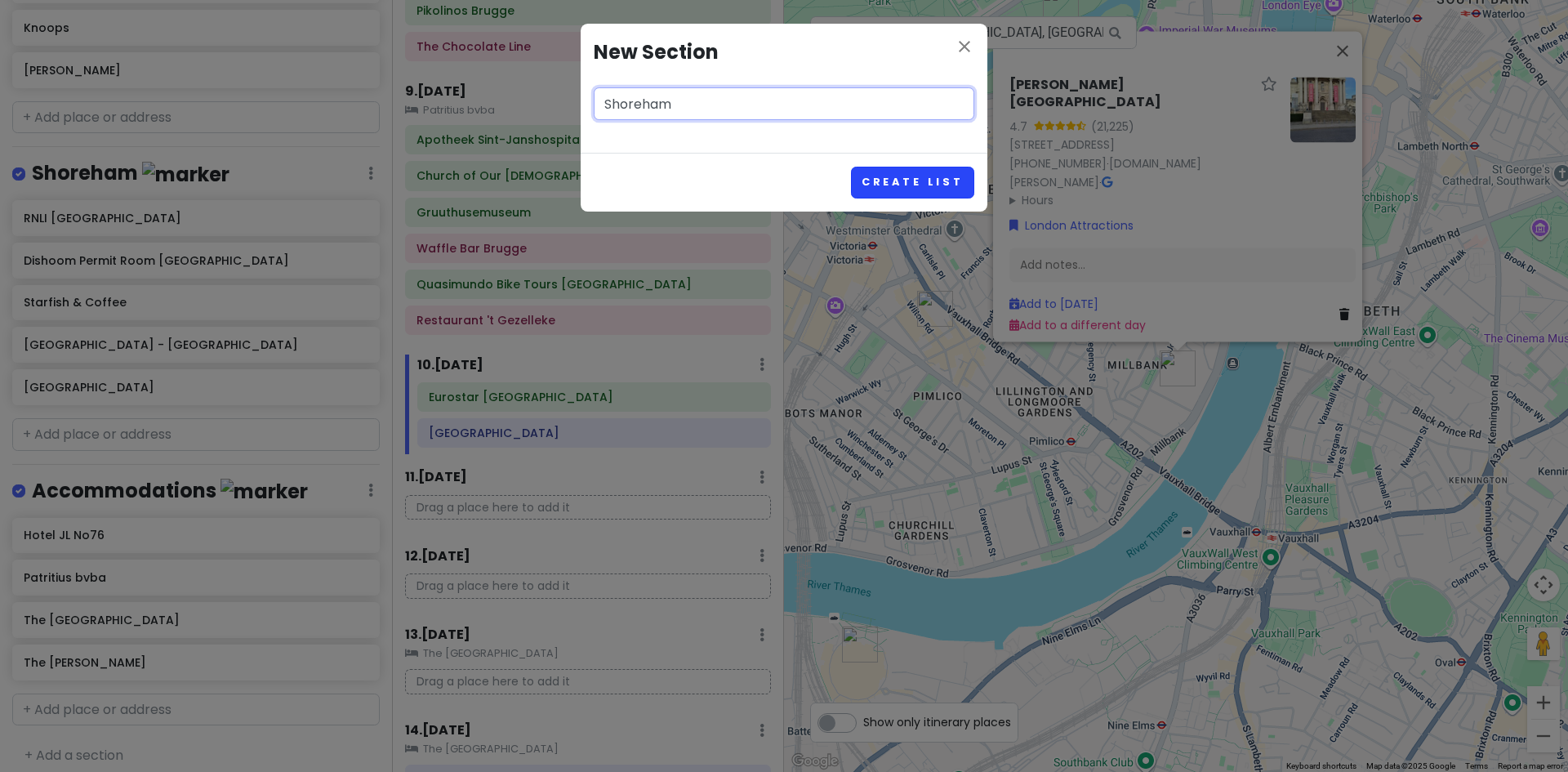
type input "Shoreham"
click at [914, 171] on button "Create List" at bounding box center [912, 183] width 123 height 32
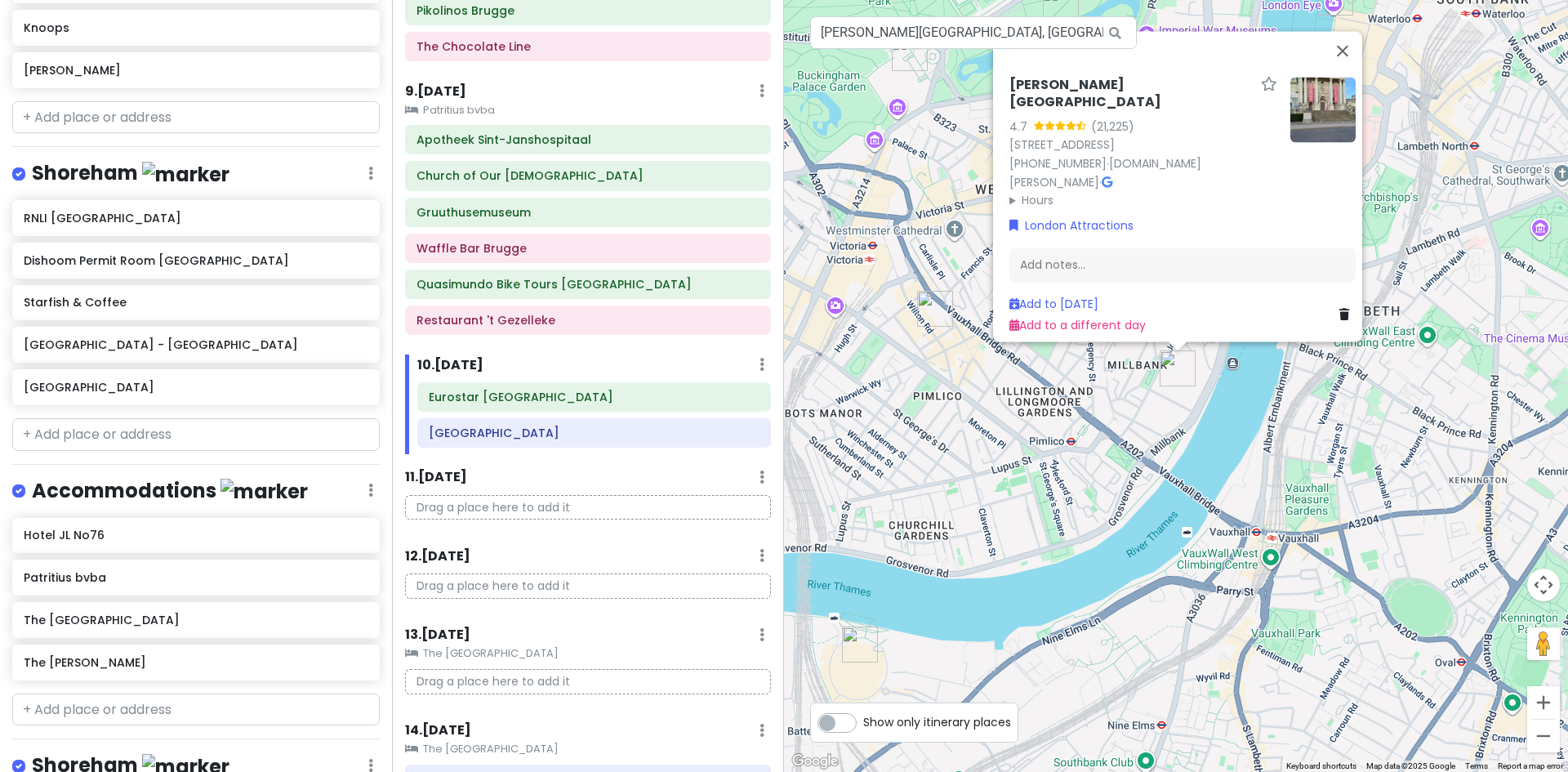
scroll to position [5041, 0]
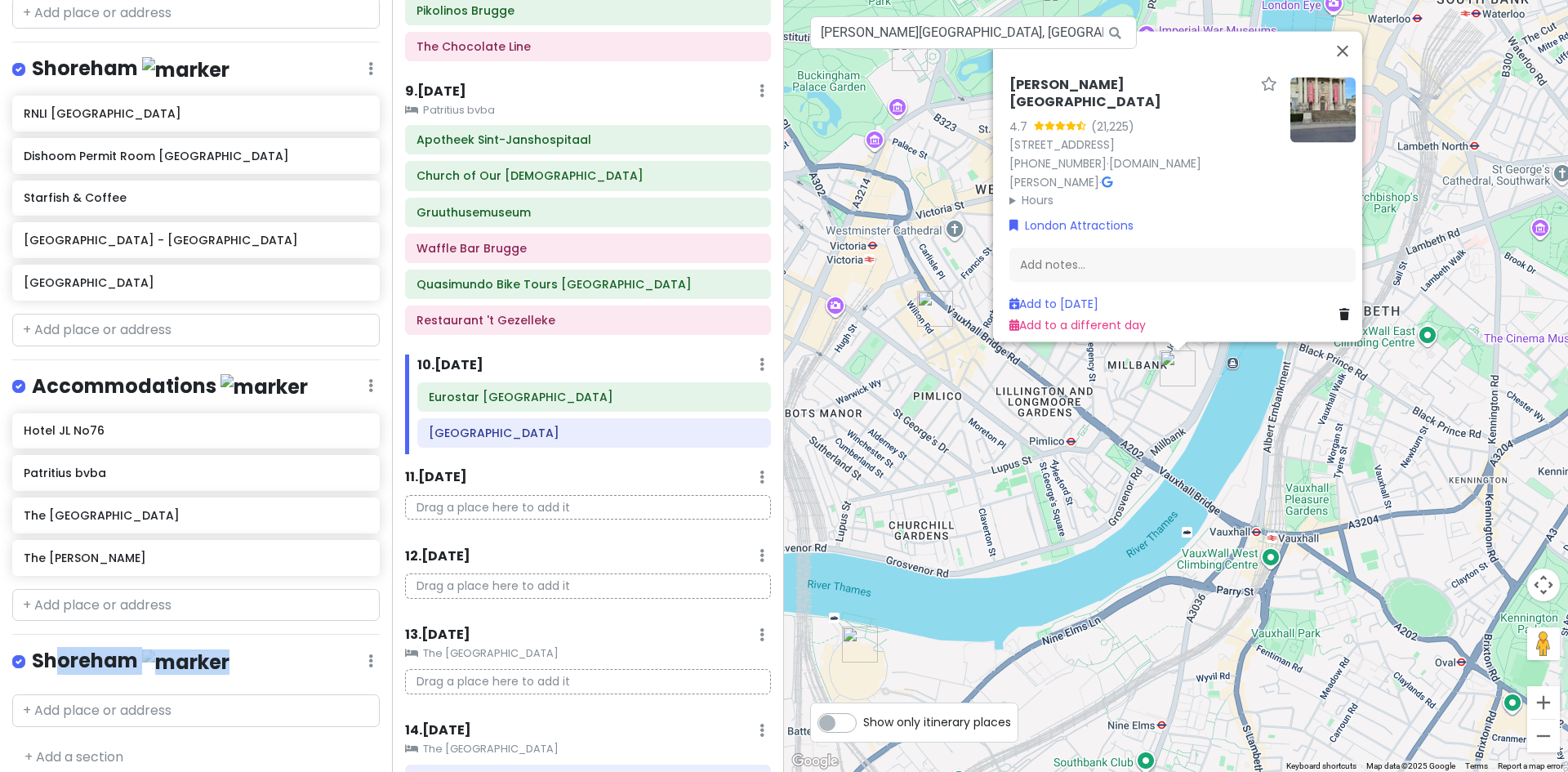
drag, startPoint x: 57, startPoint y: 645, endPoint x: 107, endPoint y: 640, distance: 50.2
click at [76, 693] on div "Europe 2026 Private Change Dates Make a Copy Delete Trip Give Feedback 💡 Suppor…" at bounding box center [196, 386] width 392 height 772
click at [368, 654] on icon at bounding box center [371, 660] width 5 height 13
click at [316, 613] on link "Delete List" at bounding box center [323, 625] width 131 height 39
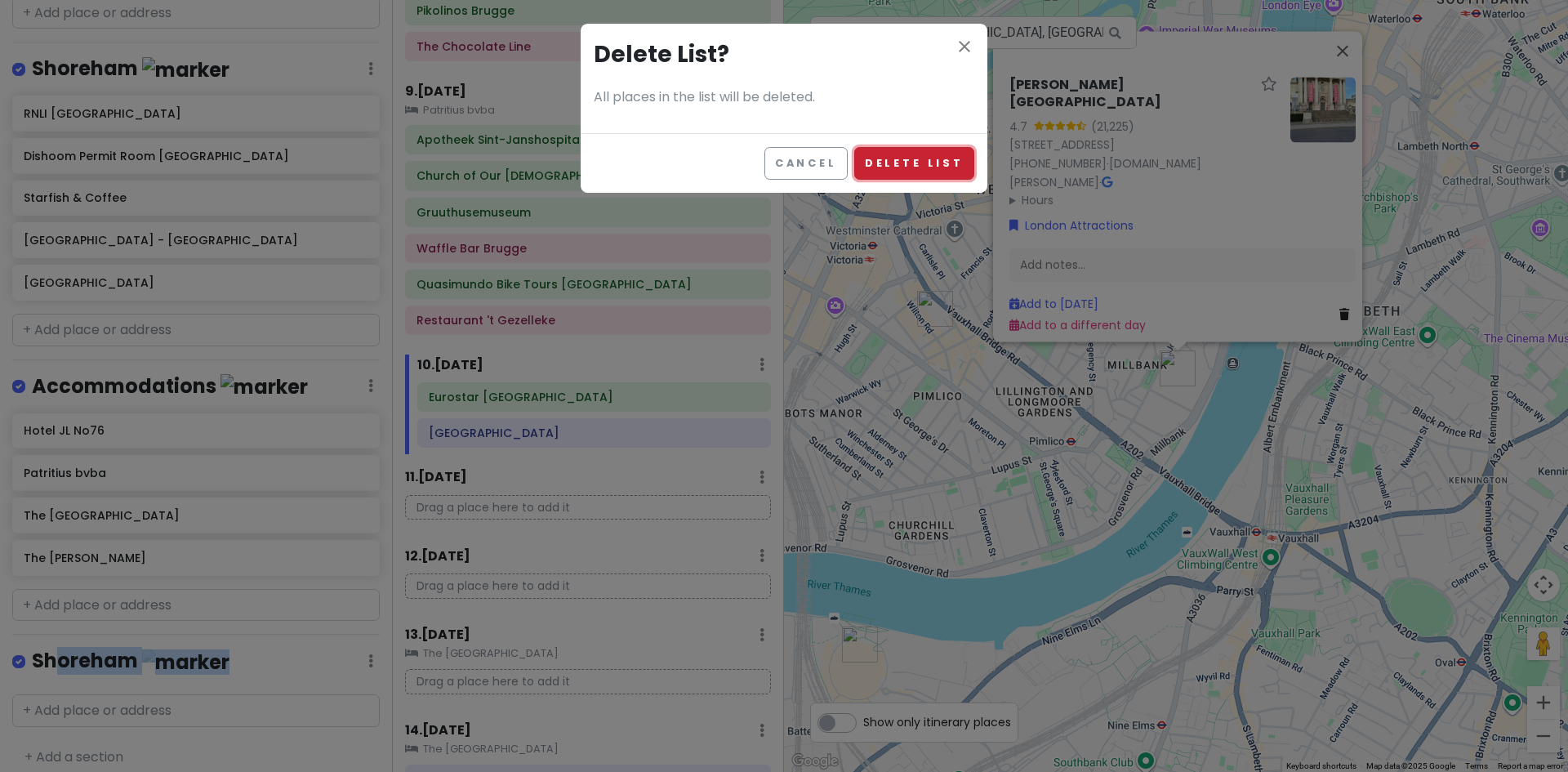
click at [920, 164] on button "Delete List" at bounding box center [914, 163] width 120 height 32
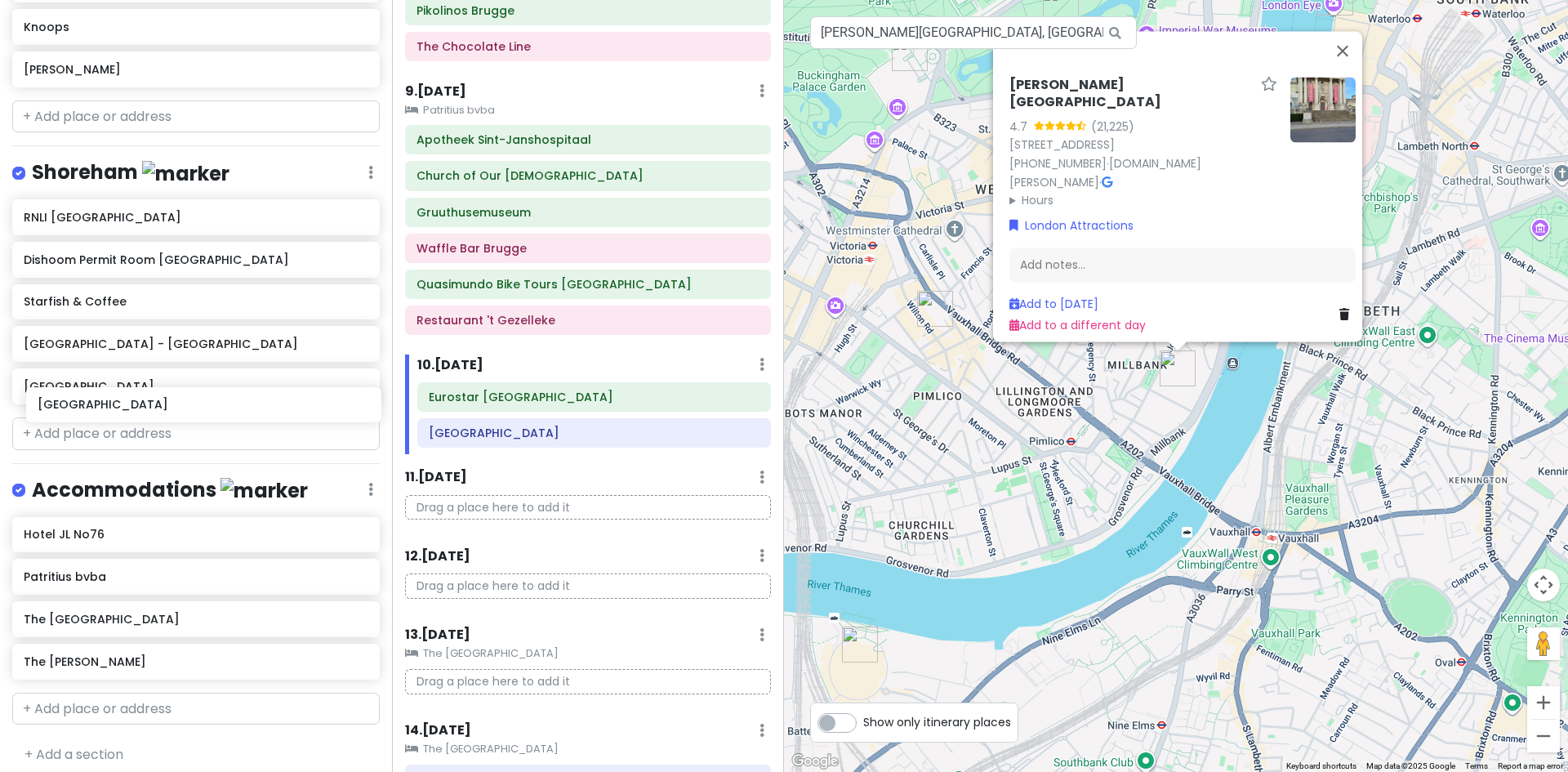
scroll to position [4958, 0]
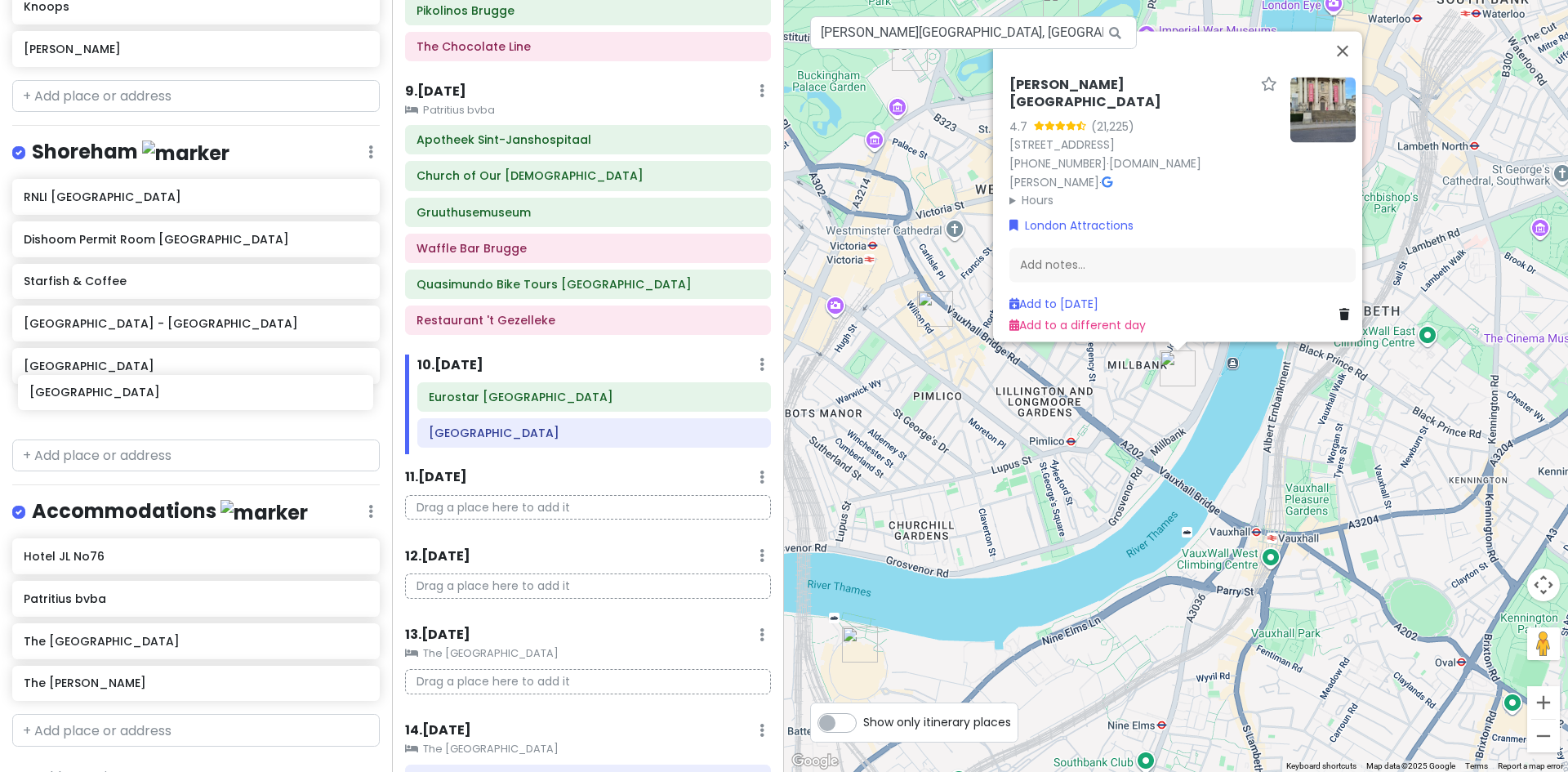
drag, startPoint x: 122, startPoint y: 232, endPoint x: 128, endPoint y: 395, distance: 163.1
click at [128, 395] on div "Europe 2026 Private Change Dates Make a Copy Delete Trip Give Feedback 💡 Suppor…" at bounding box center [196, 386] width 392 height 772
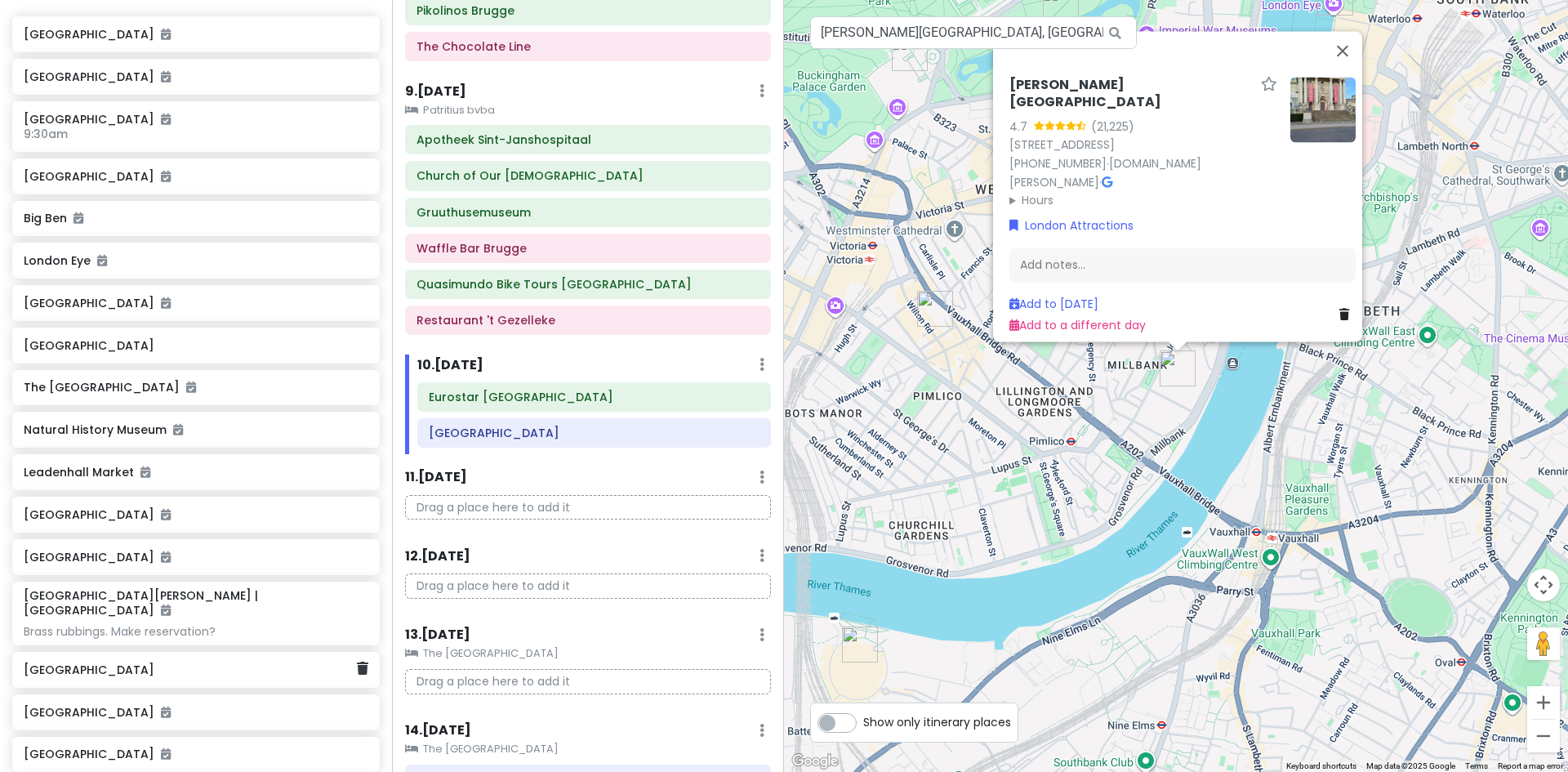
scroll to position [3484, 0]
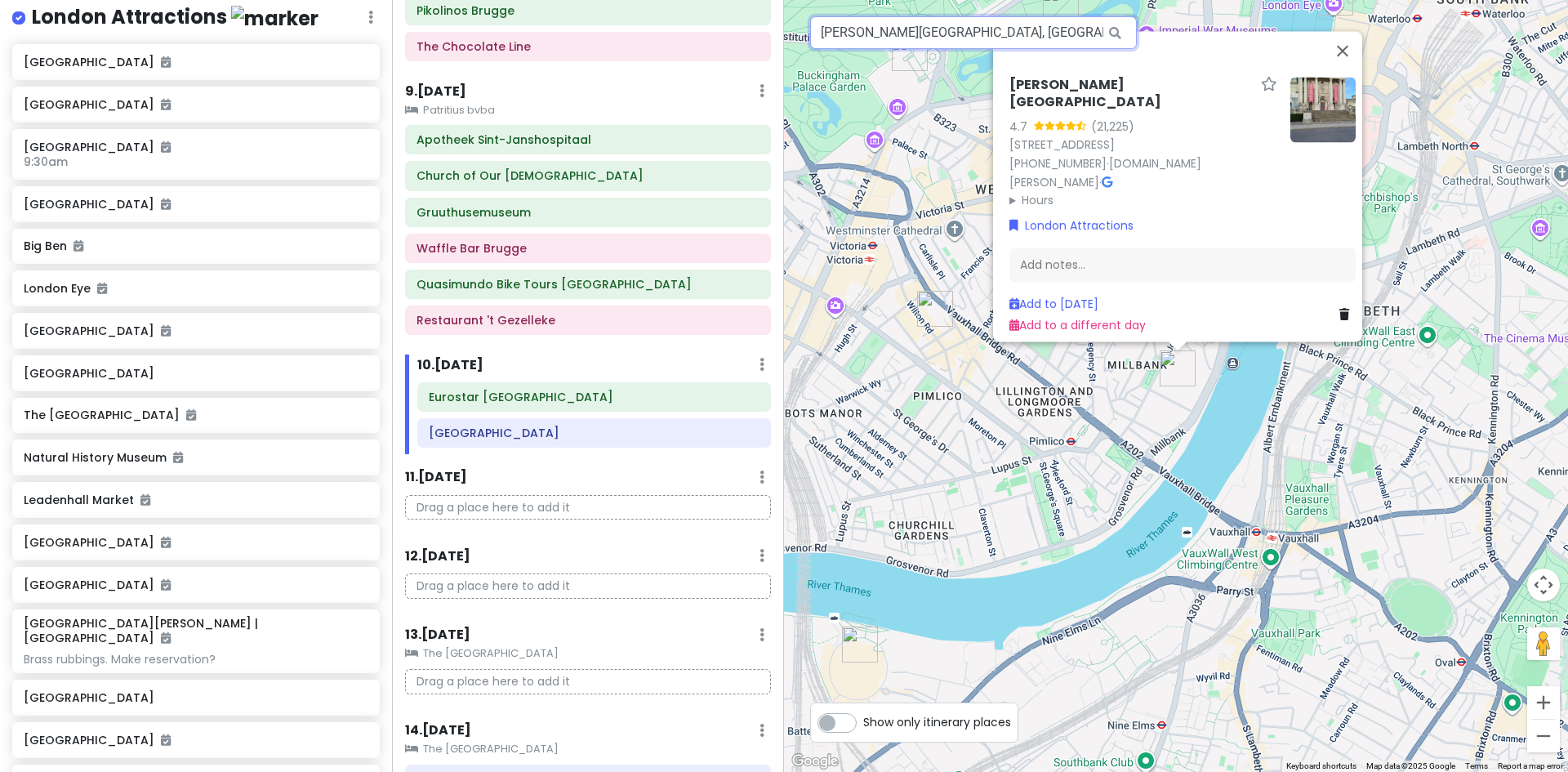
click at [1033, 27] on input "[PERSON_NAME][GEOGRAPHIC_DATA], [GEOGRAPHIC_DATA], [GEOGRAPHIC_DATA], [GEOGRAPH…" at bounding box center [973, 32] width 327 height 33
click at [1035, 25] on input "[PERSON_NAME][GEOGRAPHIC_DATA], [GEOGRAPHIC_DATA], [GEOGRAPHIC_DATA], [GEOGRAPH…" at bounding box center [973, 32] width 327 height 33
click at [1037, 24] on input "[PERSON_NAME][GEOGRAPHIC_DATA], [GEOGRAPHIC_DATA], [GEOGRAPHIC_DATA], [GEOGRAPH…" at bounding box center [973, 32] width 327 height 33
click at [1037, 30] on input "[PERSON_NAME][GEOGRAPHIC_DATA], [GEOGRAPHIC_DATA], [GEOGRAPHIC_DATA], [GEOGRAPH…" at bounding box center [973, 32] width 327 height 33
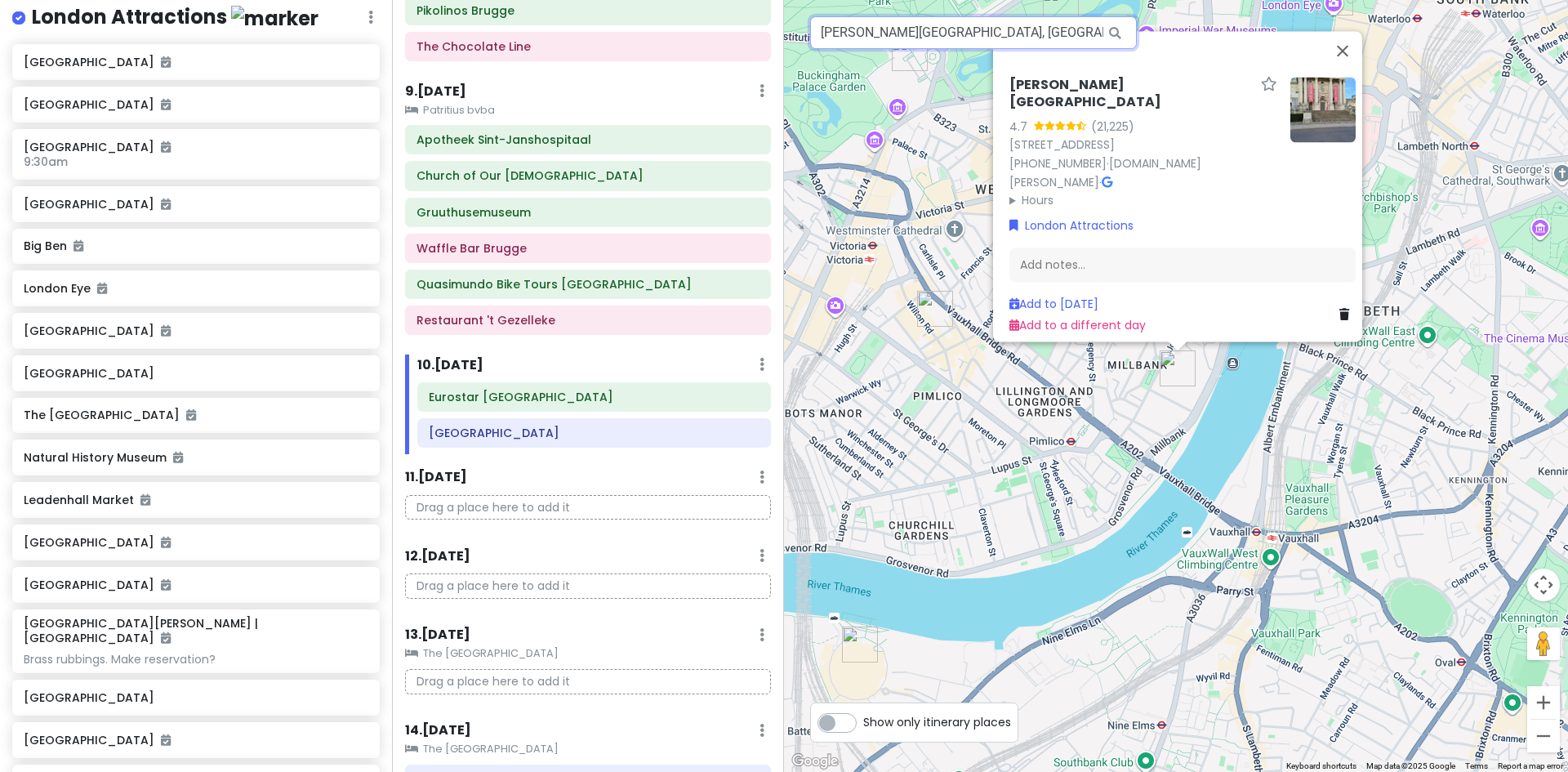
click at [1037, 30] on input "[PERSON_NAME][GEOGRAPHIC_DATA], [GEOGRAPHIC_DATA], [GEOGRAPHIC_DATA], [GEOGRAPH…" at bounding box center [973, 32] width 327 height 33
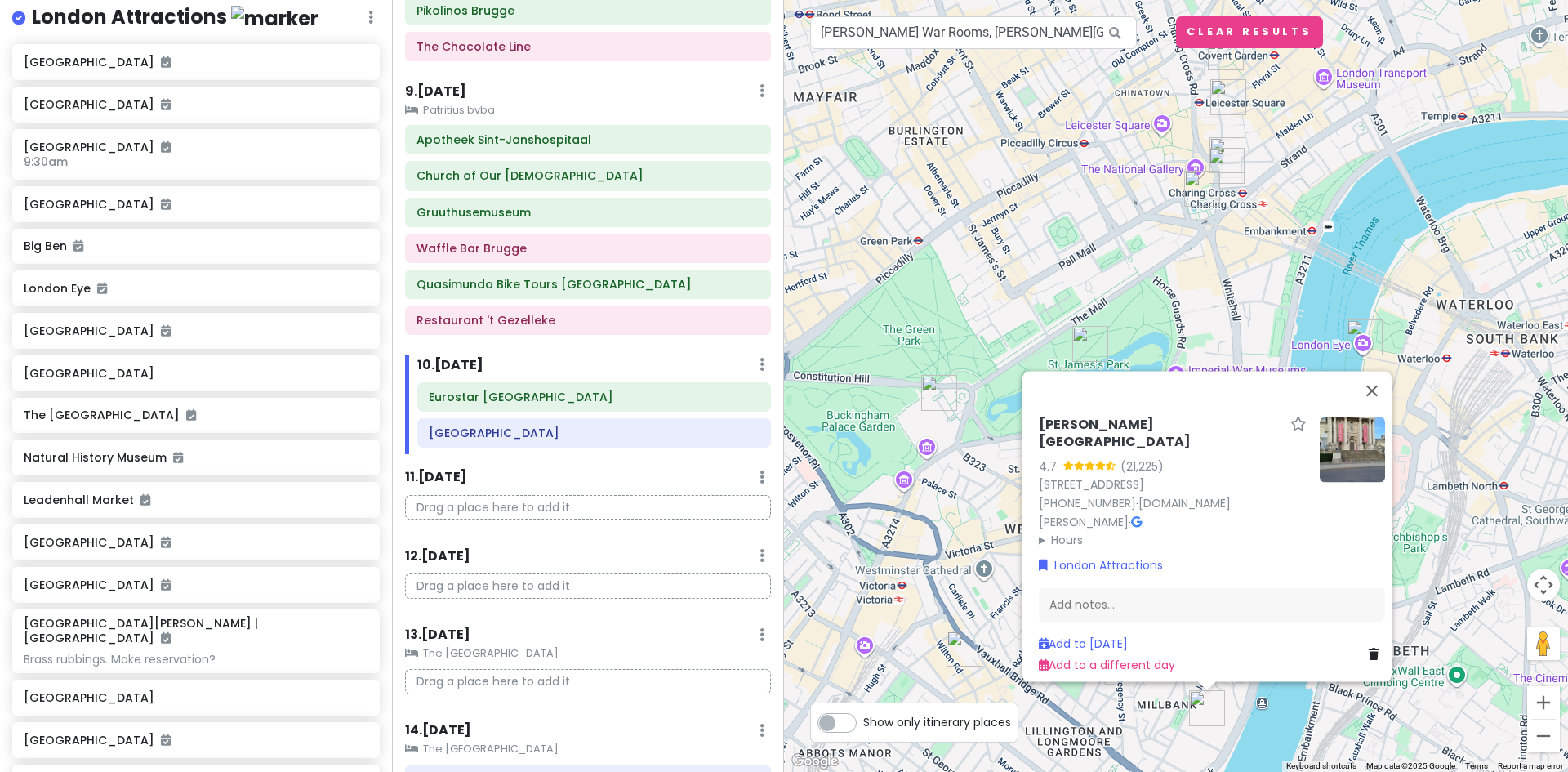
click at [1178, 389] on img at bounding box center [1176, 386] width 19 height 19
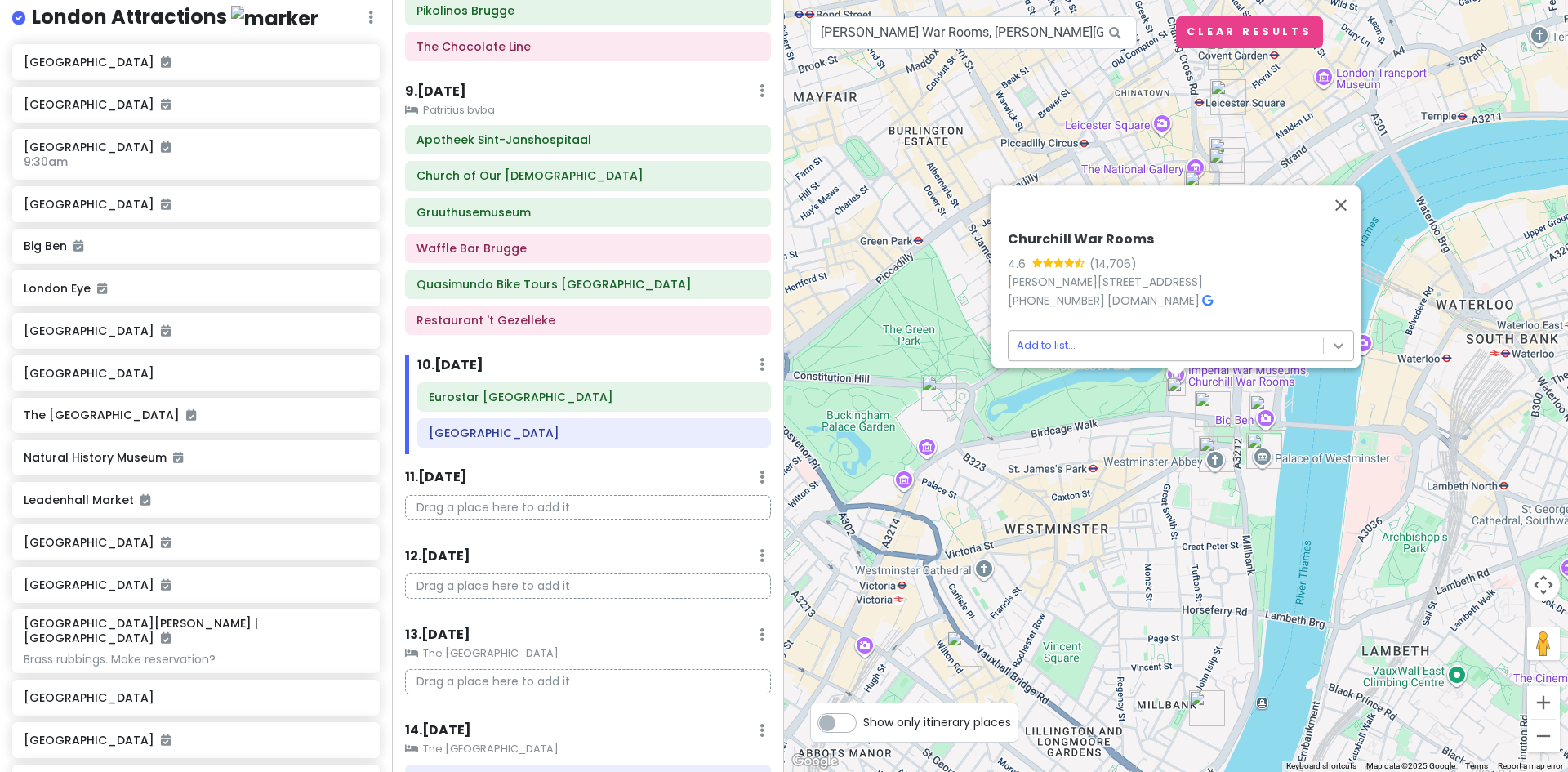
click at [1329, 340] on body "Europe 2026 Private Change Dates Make a Copy Delete Trip Give Feedback 💡 Suppor…" at bounding box center [784, 386] width 1568 height 772
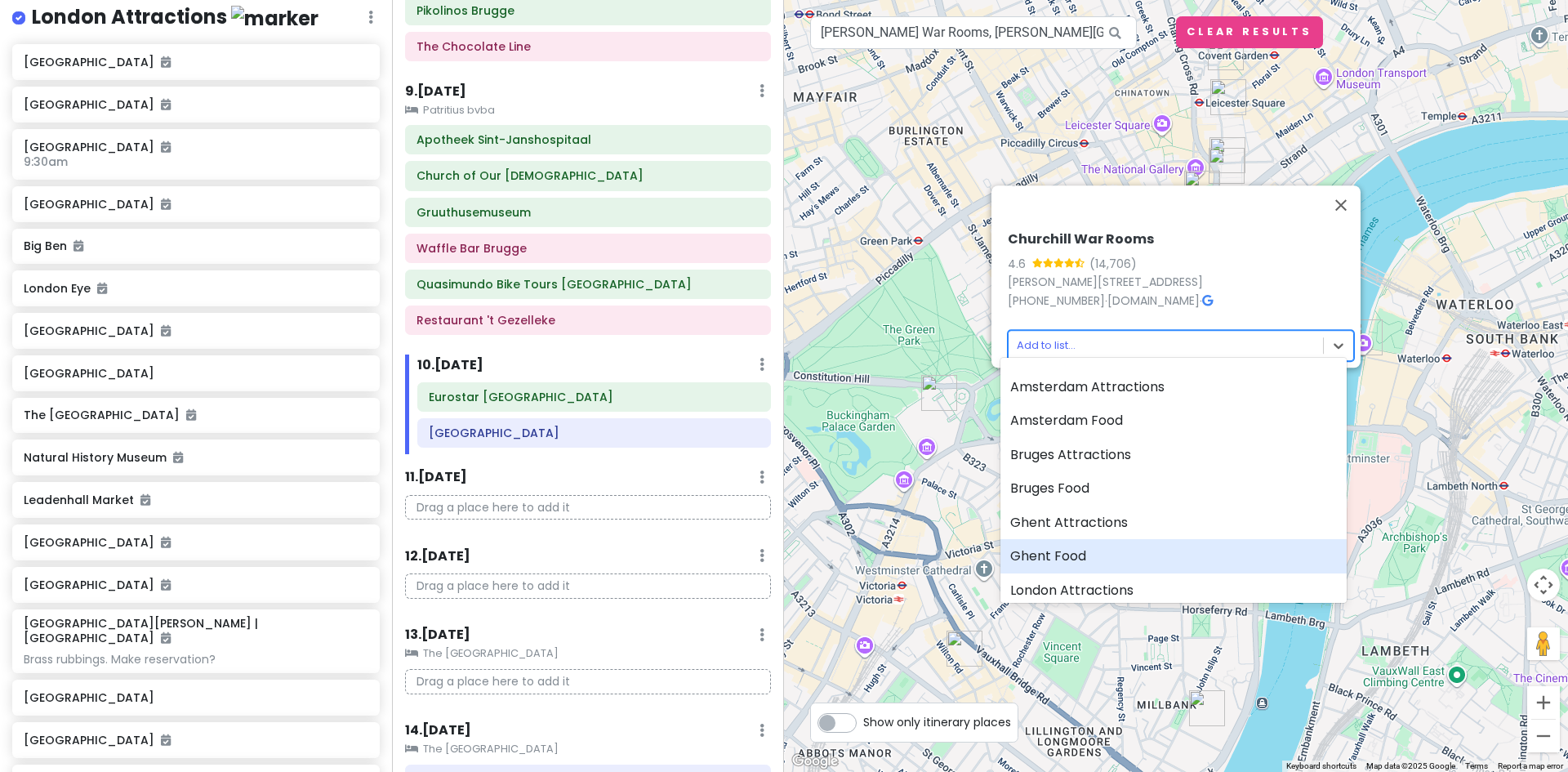
scroll to position [81, 0]
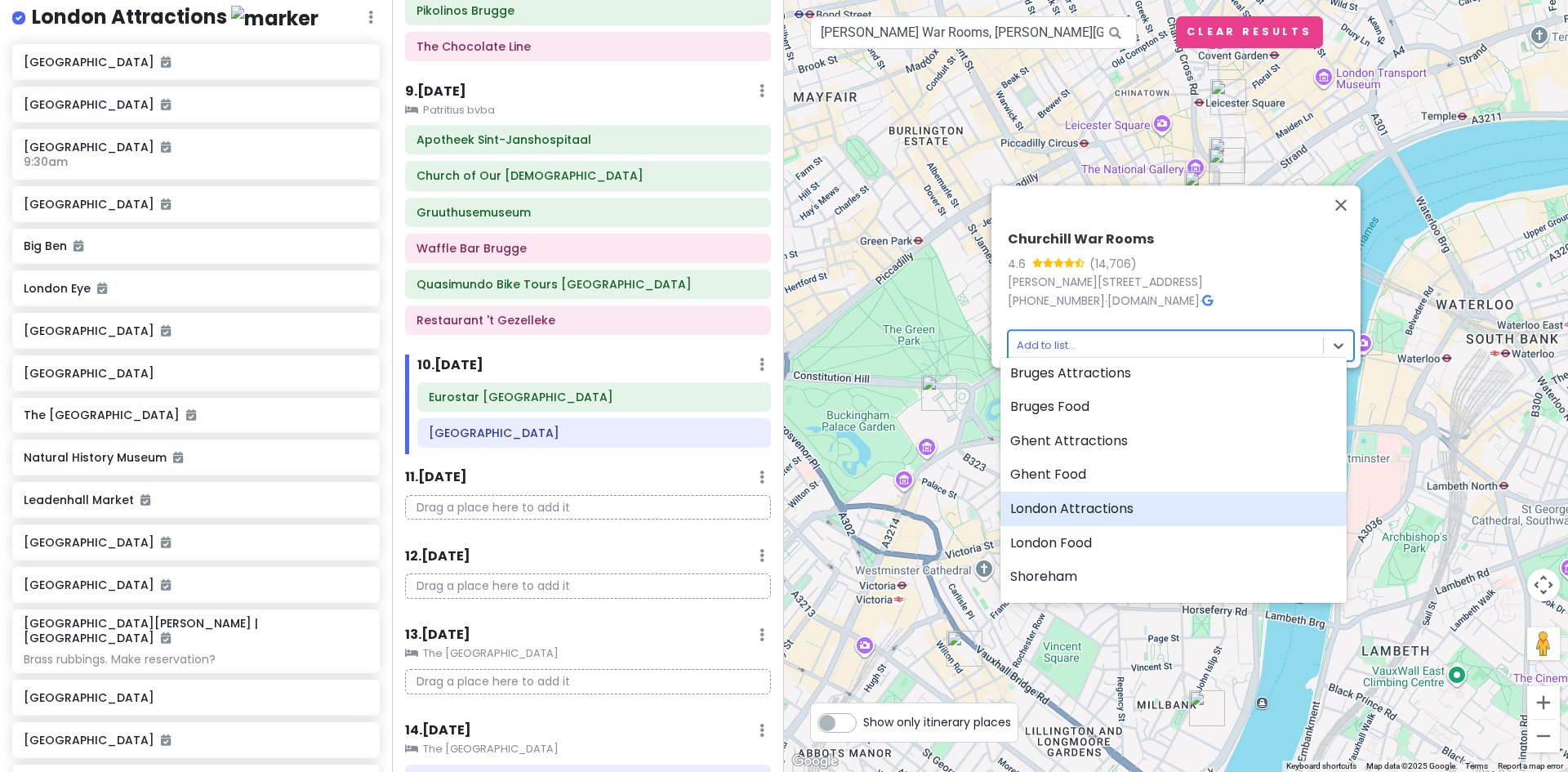
click at [1105, 509] on div "London Attractions" at bounding box center [1173, 509] width 347 height 34
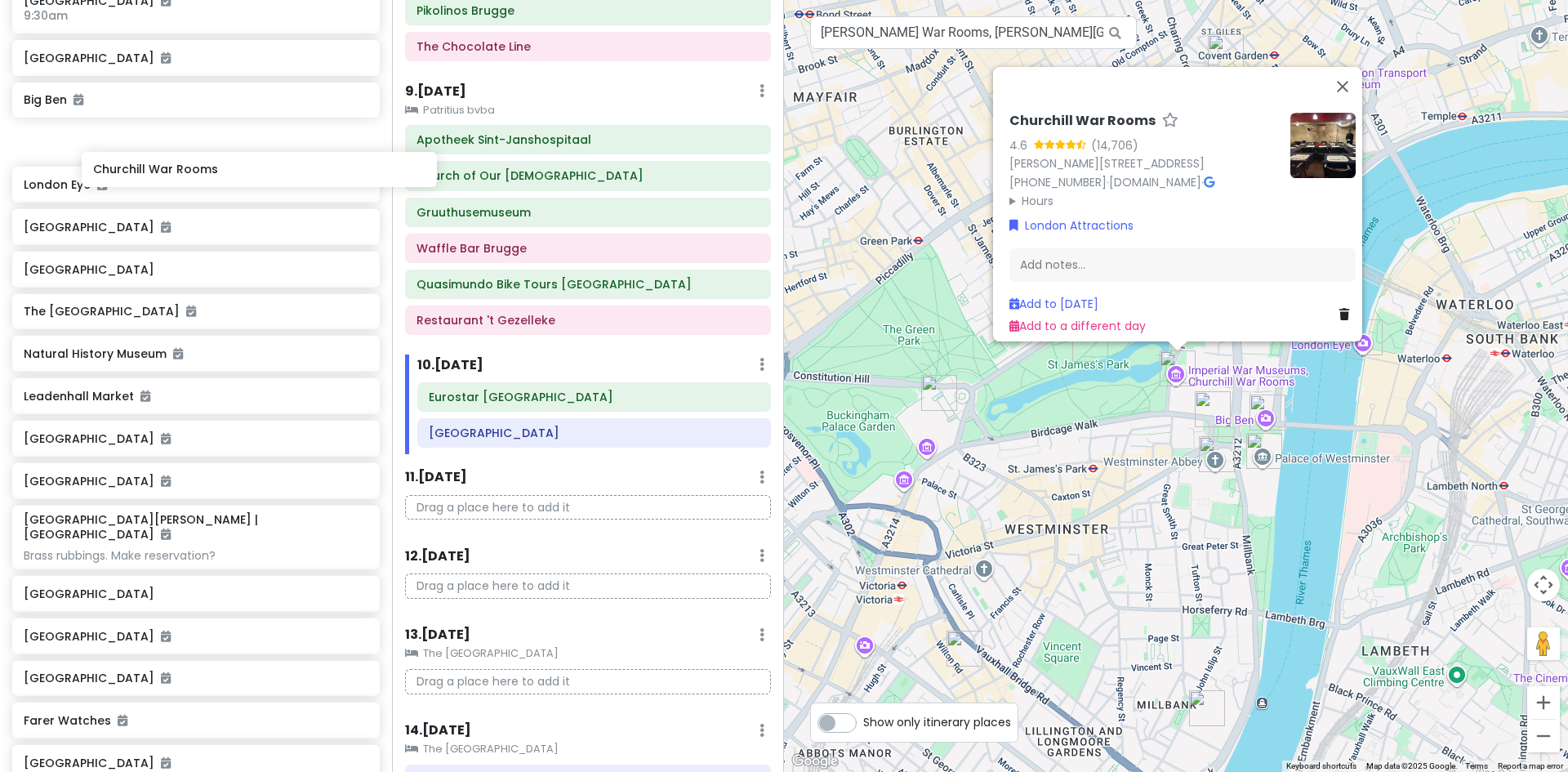
scroll to position [3628, 0]
drag, startPoint x: 77, startPoint y: 665, endPoint x: 148, endPoint y: 241, distance: 429.9
click at [80, 247] on div "[GEOGRAPHIC_DATA] [GEOGRAPHIC_DATA] [GEOGRAPHIC_DATA] 9:30am [GEOGRAPHIC_DATA] …" at bounding box center [196, 387] width 392 height 973
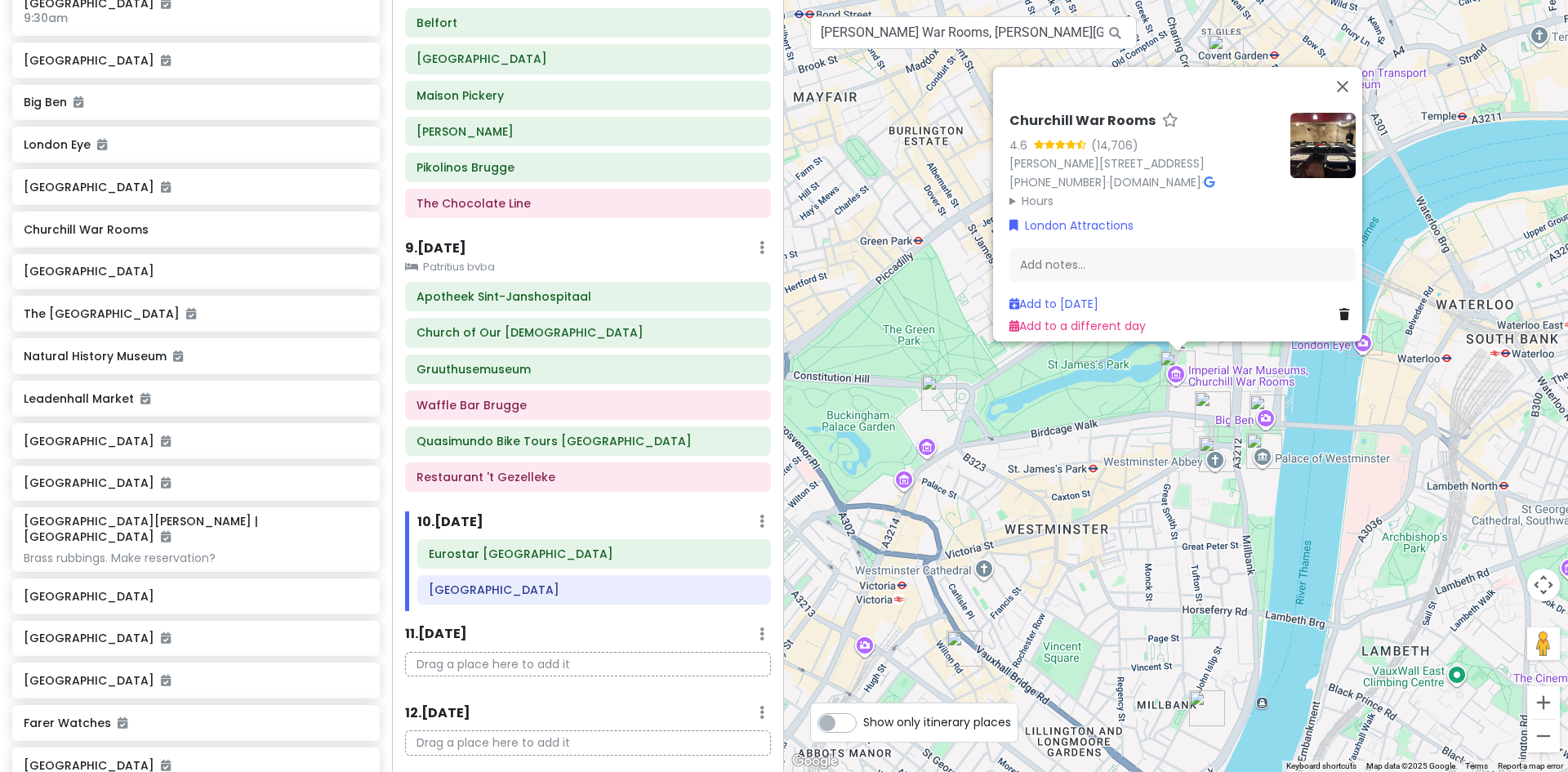
scroll to position [1062, 0]
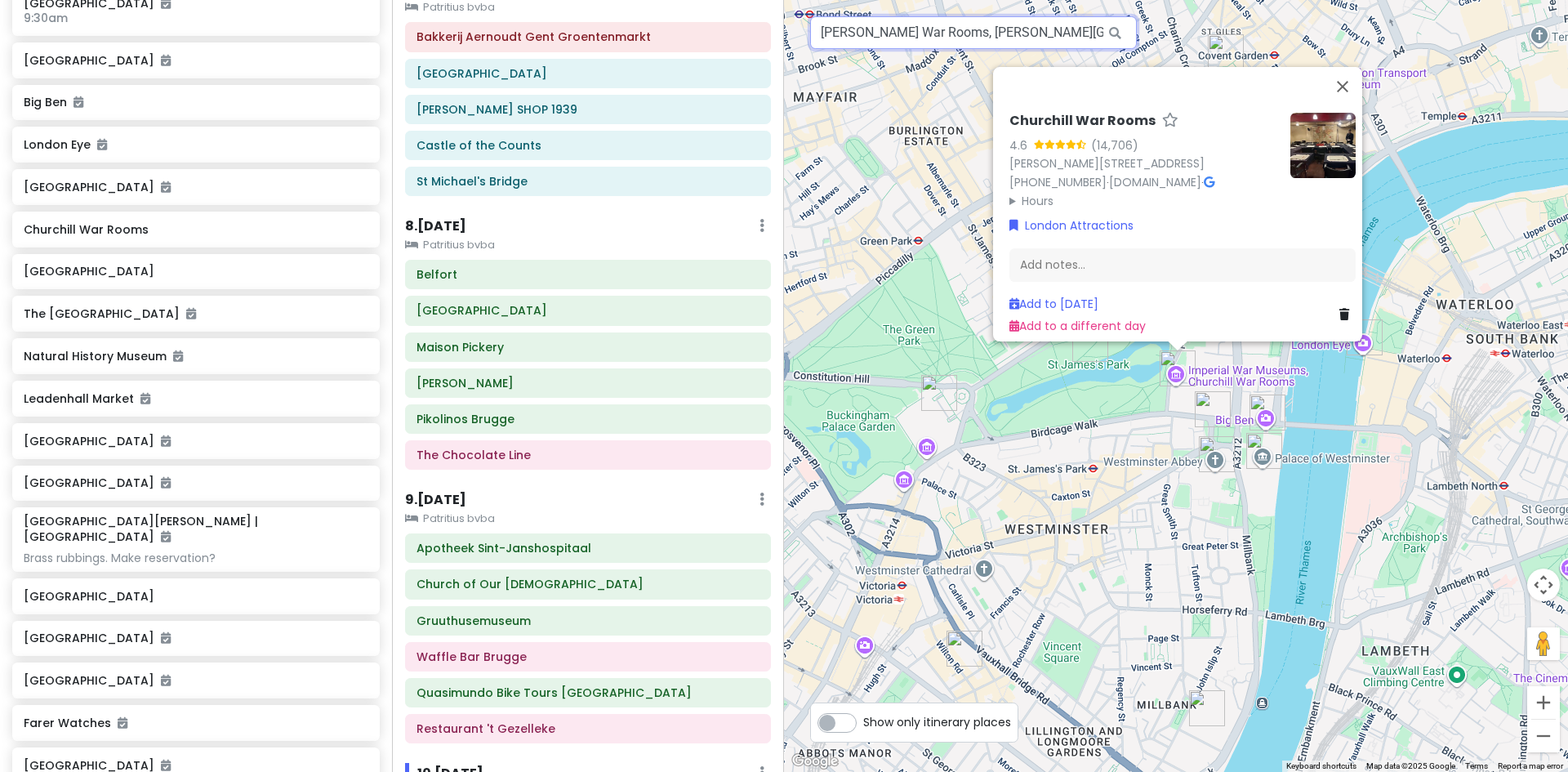
click at [1003, 29] on input "[PERSON_NAME] War Rooms, [PERSON_NAME][GEOGRAPHIC_DATA], [GEOGRAPHIC_DATA]" at bounding box center [973, 32] width 327 height 33
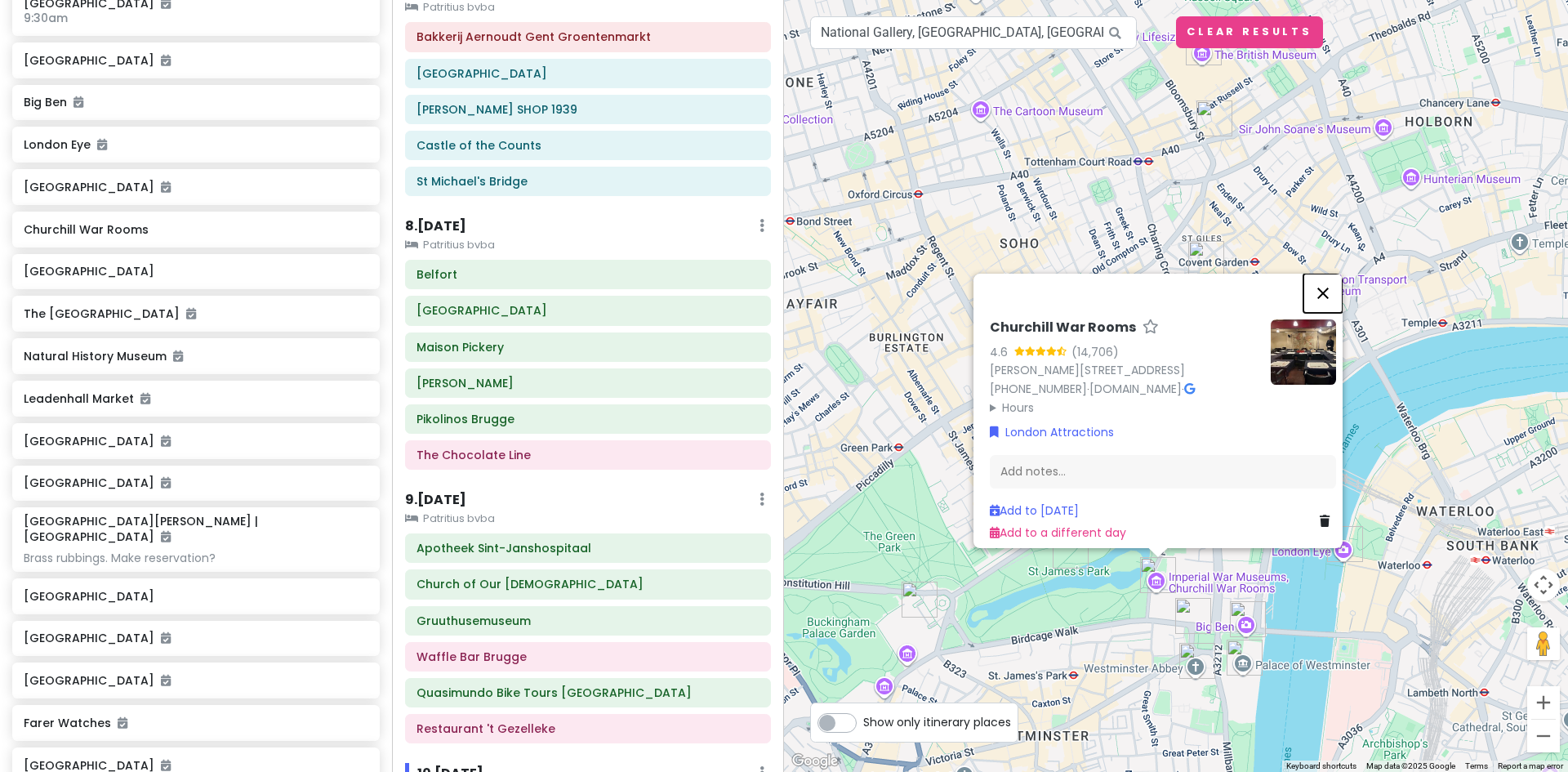
click at [1330, 288] on button "Close" at bounding box center [1323, 293] width 39 height 39
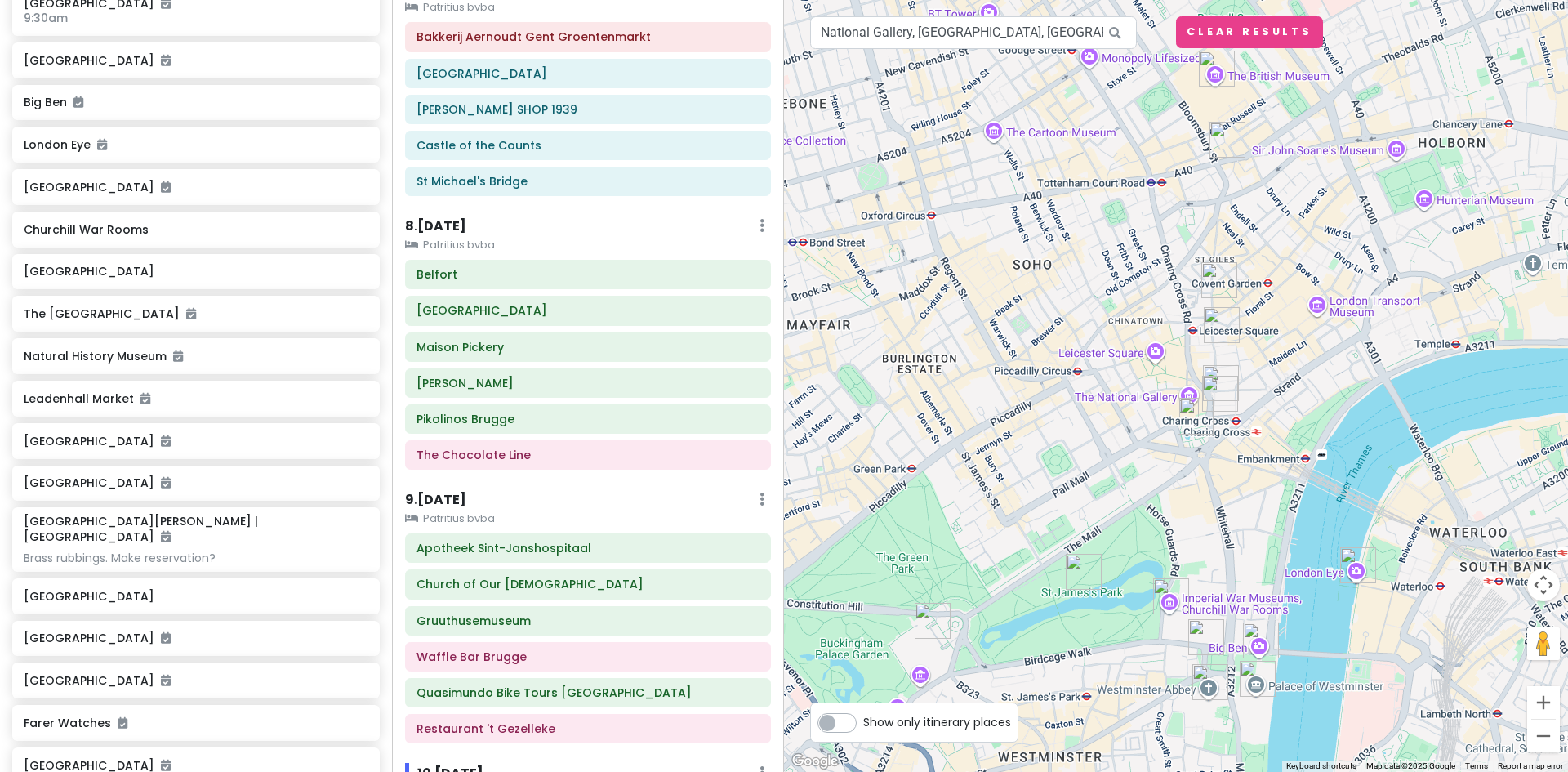
drag, startPoint x: 1291, startPoint y: 255, endPoint x: 1287, endPoint y: 194, distance: 61.1
click at [1287, 194] on div at bounding box center [1176, 386] width 784 height 772
click at [1189, 409] on img at bounding box center [1189, 407] width 19 height 19
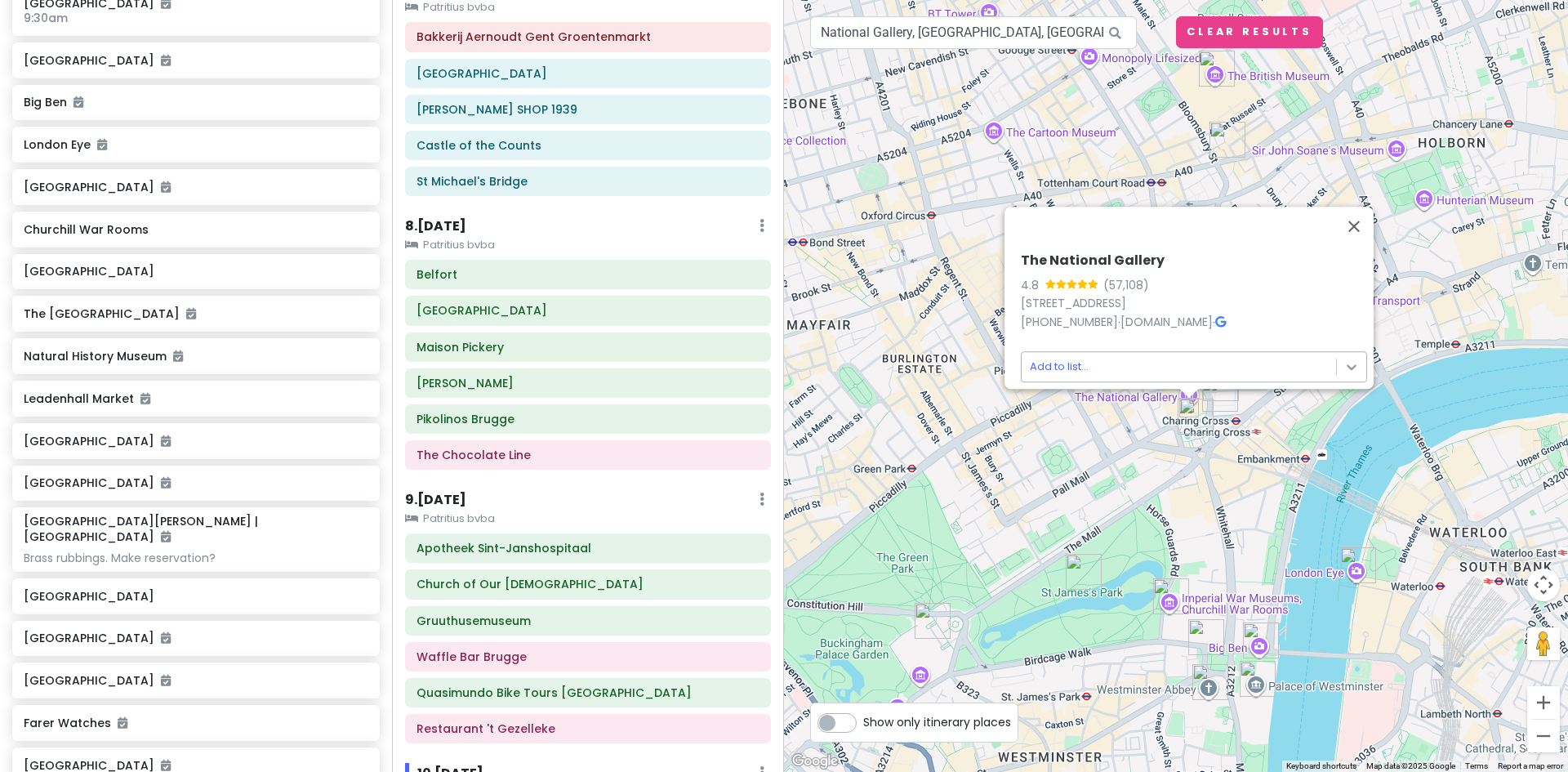
click at [1350, 353] on body "Europe 2026 Private Change Dates Make a Copy Delete Trip Give Feedback 💡 Suppor…" at bounding box center [784, 386] width 1568 height 772
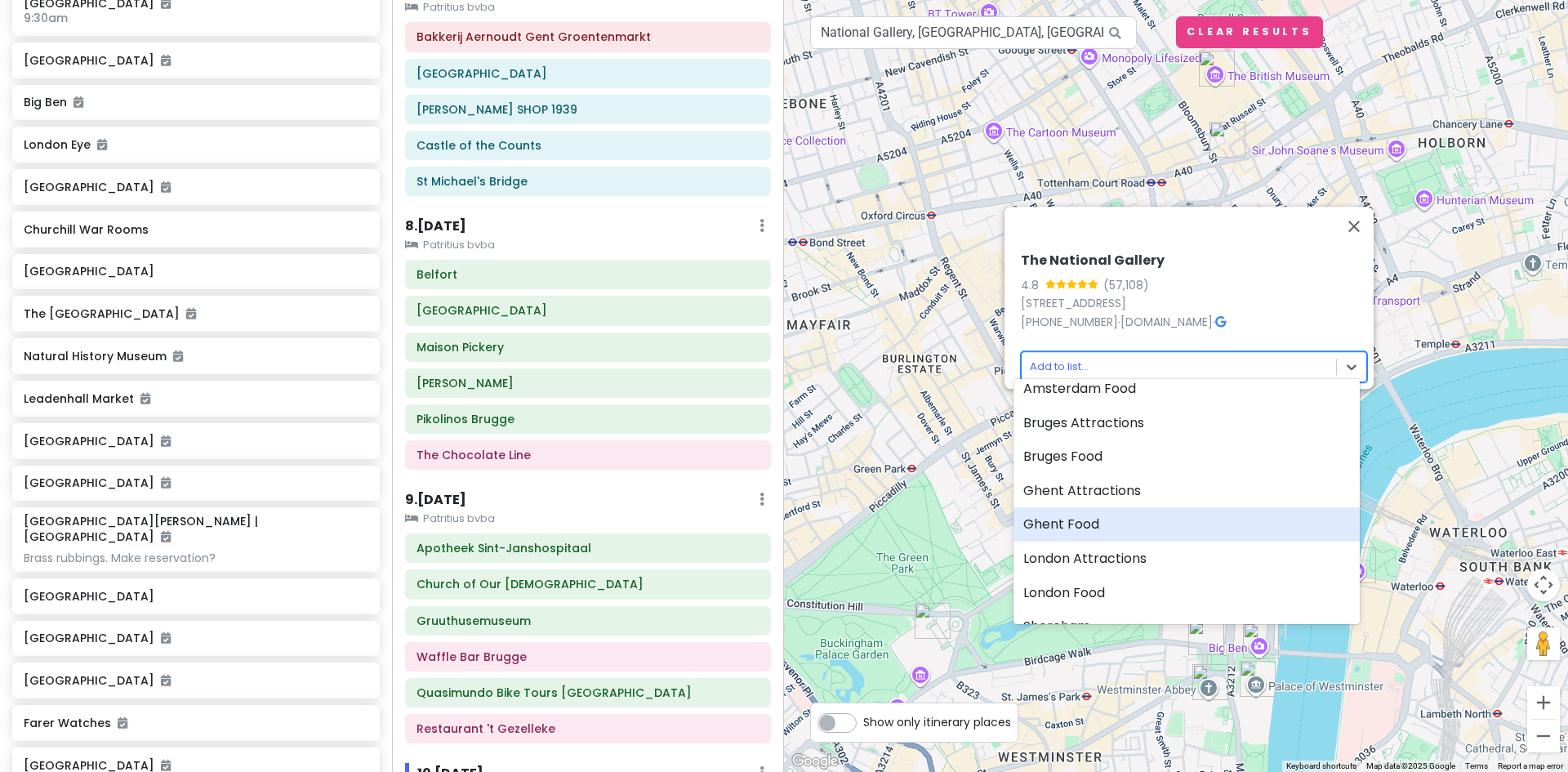
scroll to position [81, 0]
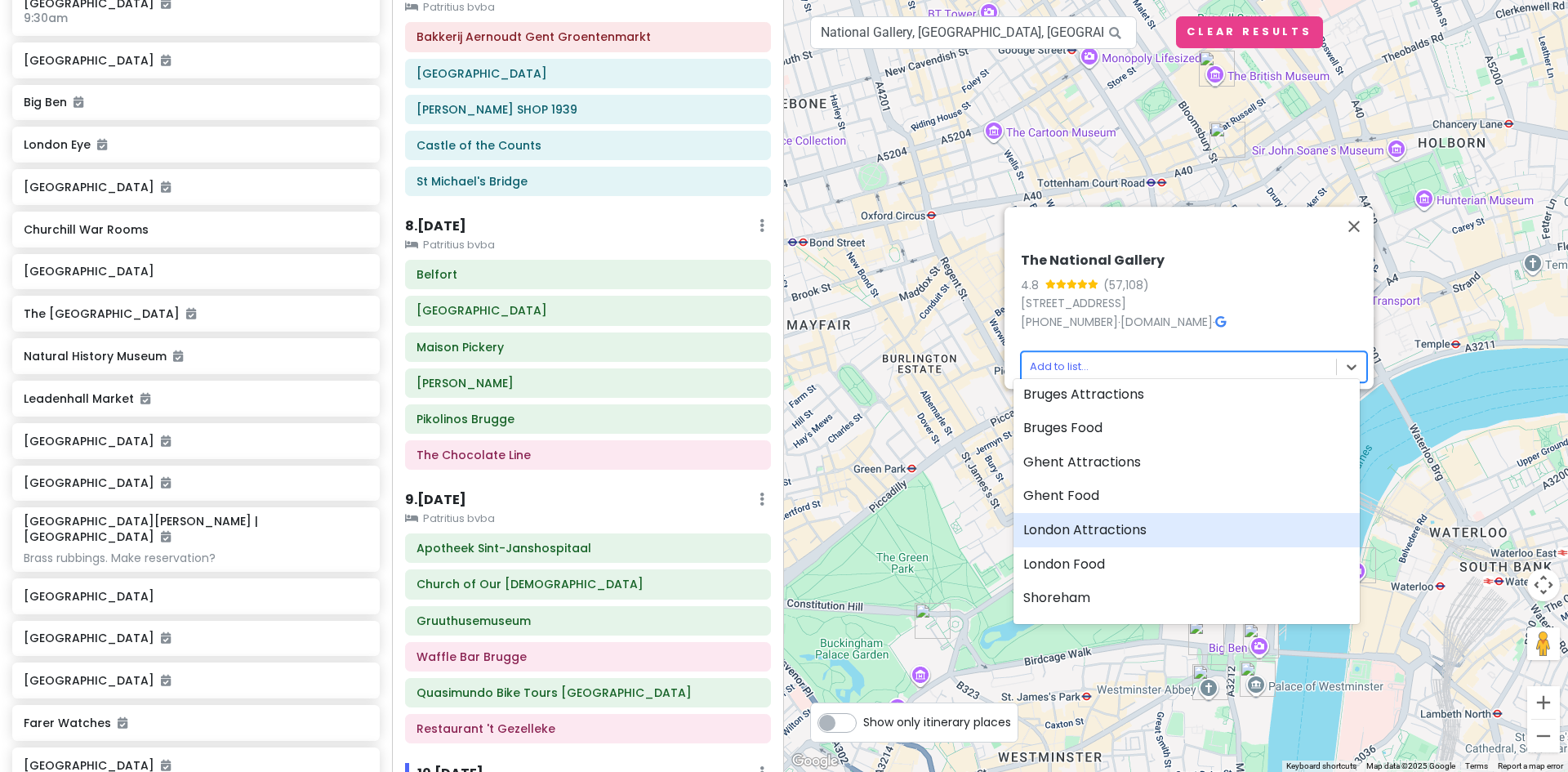
click at [1137, 517] on div "London Attractions" at bounding box center [1187, 529] width 347 height 34
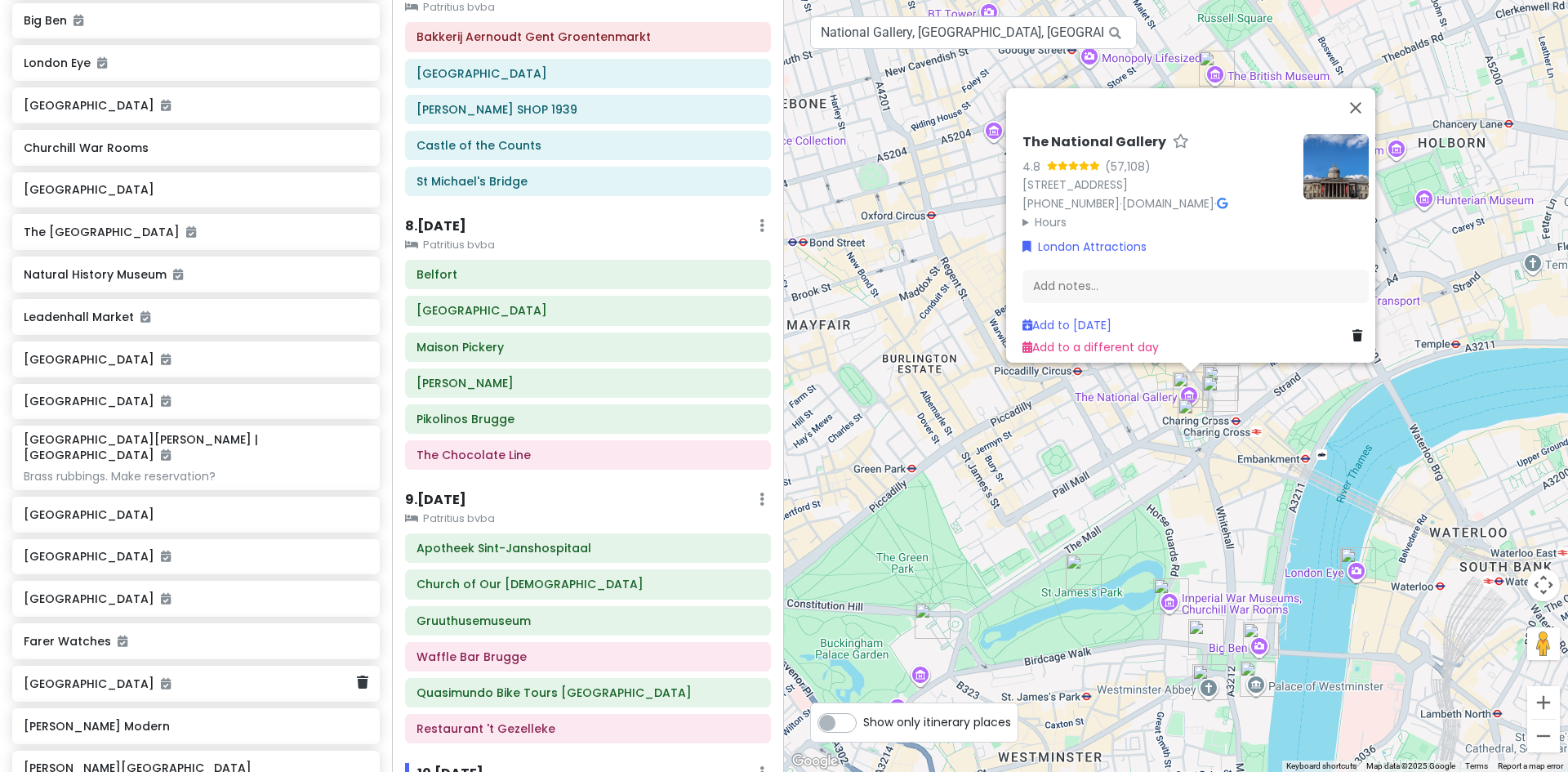
scroll to position [3791, 0]
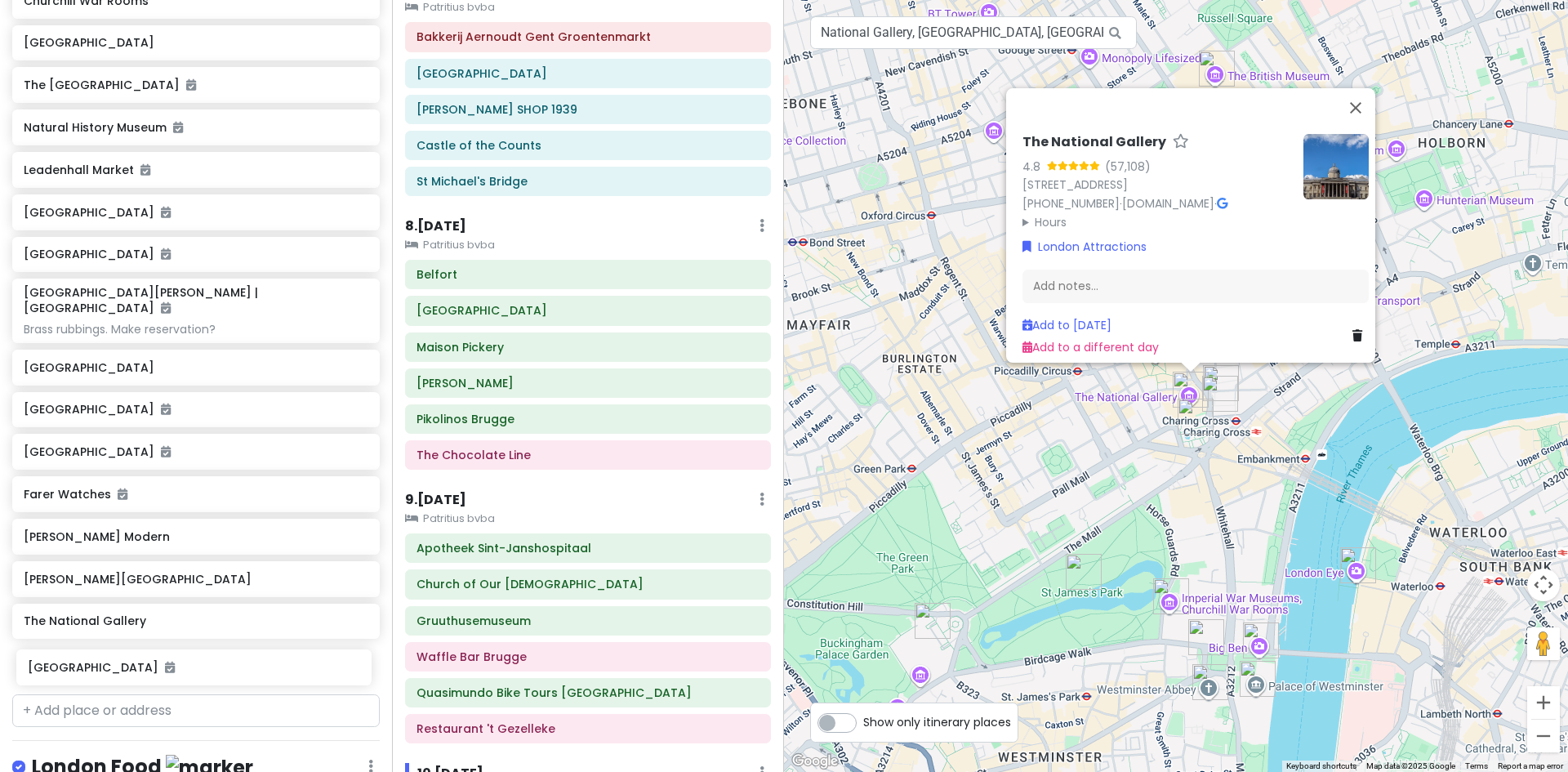
drag, startPoint x: 81, startPoint y: 595, endPoint x: 78, endPoint y: 649, distance: 54.1
click at [85, 665] on div "Europe 2026 Private Change Dates Make a Copy Delete Trip Give Feedback 💡 Suppor…" at bounding box center [196, 386] width 392 height 772
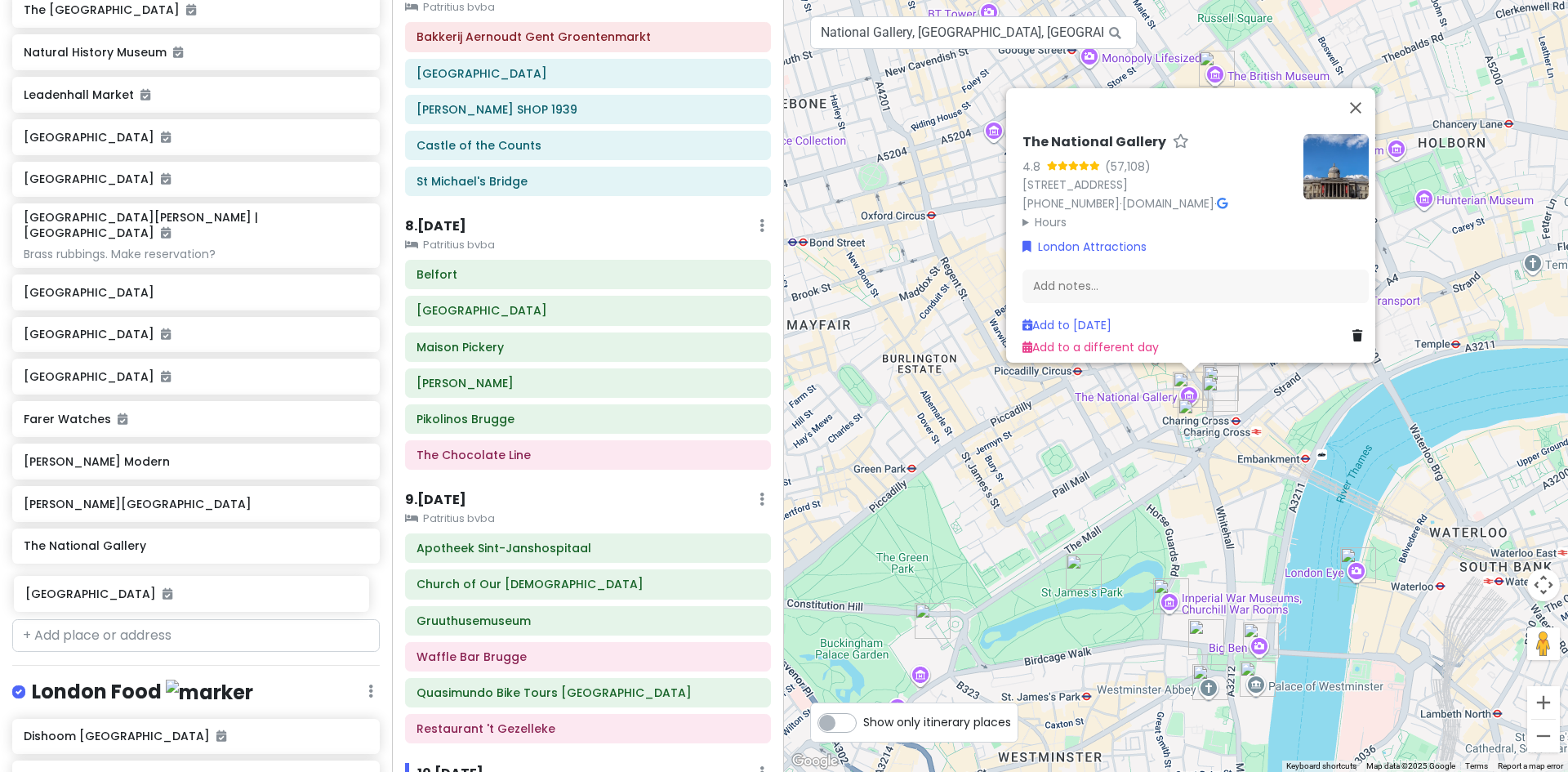
scroll to position [3942, 0]
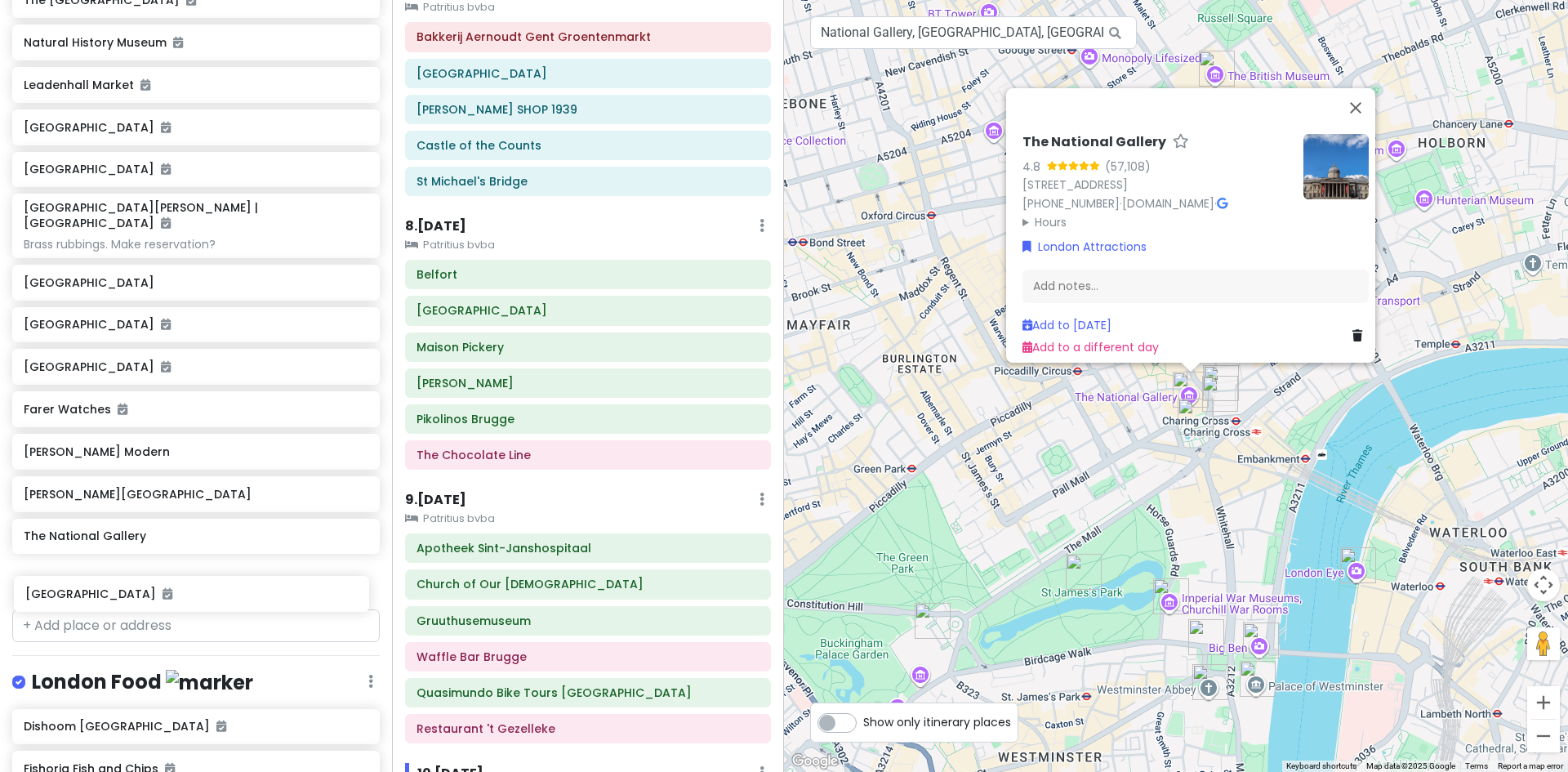
drag, startPoint x: 127, startPoint y: 529, endPoint x: 120, endPoint y: 587, distance: 58.4
click at [120, 587] on div "[GEOGRAPHIC_DATA] [GEOGRAPHIC_DATA] [GEOGRAPHIC_DATA] 9:30am [GEOGRAPHIC_DATA] …" at bounding box center [196, 95] width 392 height 1016
drag, startPoint x: 80, startPoint y: 398, endPoint x: 94, endPoint y: 509, distance: 111.9
click at [98, 514] on div "[GEOGRAPHIC_DATA] [GEOGRAPHIC_DATA] [GEOGRAPHIC_DATA] 9:30am [GEOGRAPHIC_DATA] …" at bounding box center [196, 94] width 392 height 1016
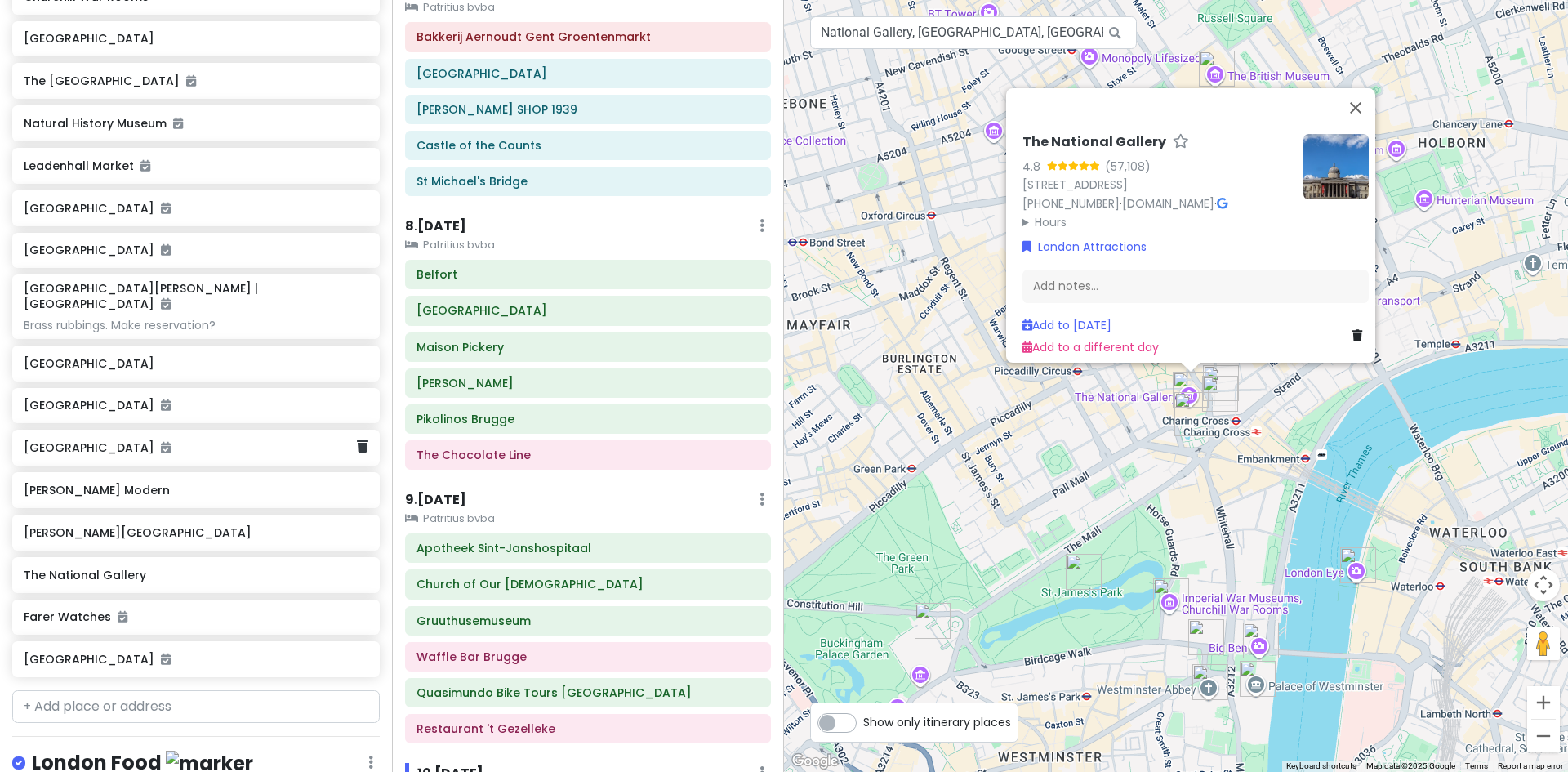
scroll to position [3779, 0]
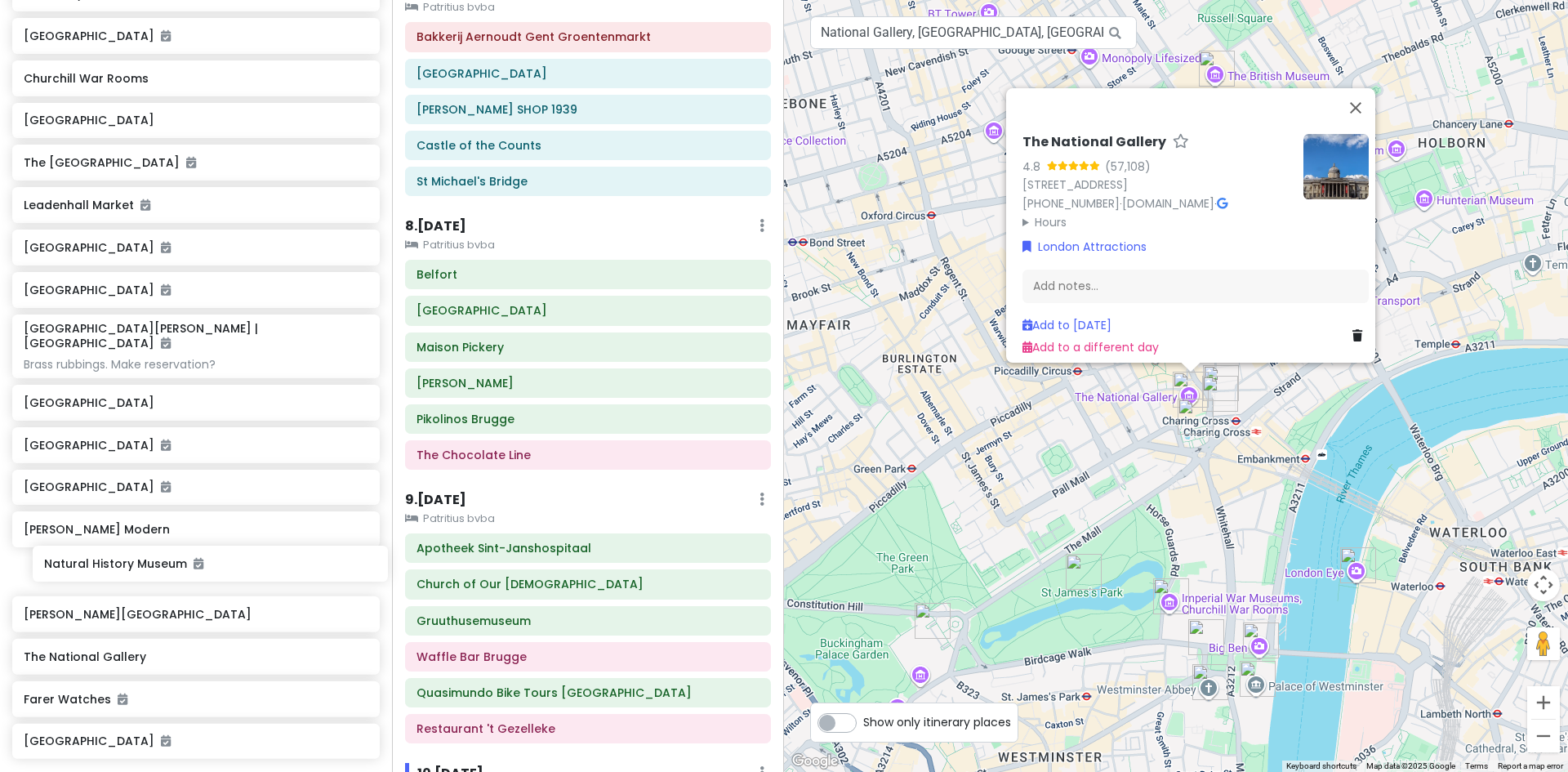
drag, startPoint x: 93, startPoint y: 211, endPoint x: 101, endPoint y: 558, distance: 347.1
click at [111, 565] on div "[GEOGRAPHIC_DATA] [GEOGRAPHIC_DATA] [GEOGRAPHIC_DATA] 9:30am [GEOGRAPHIC_DATA] …" at bounding box center [196, 257] width 392 height 1016
drag, startPoint x: 86, startPoint y: 533, endPoint x: 88, endPoint y: 555, distance: 22.1
click at [88, 555] on div "[GEOGRAPHIC_DATA] [GEOGRAPHIC_DATA] [GEOGRAPHIC_DATA] 9:30am [GEOGRAPHIC_DATA] …" at bounding box center [196, 257] width 392 height 1016
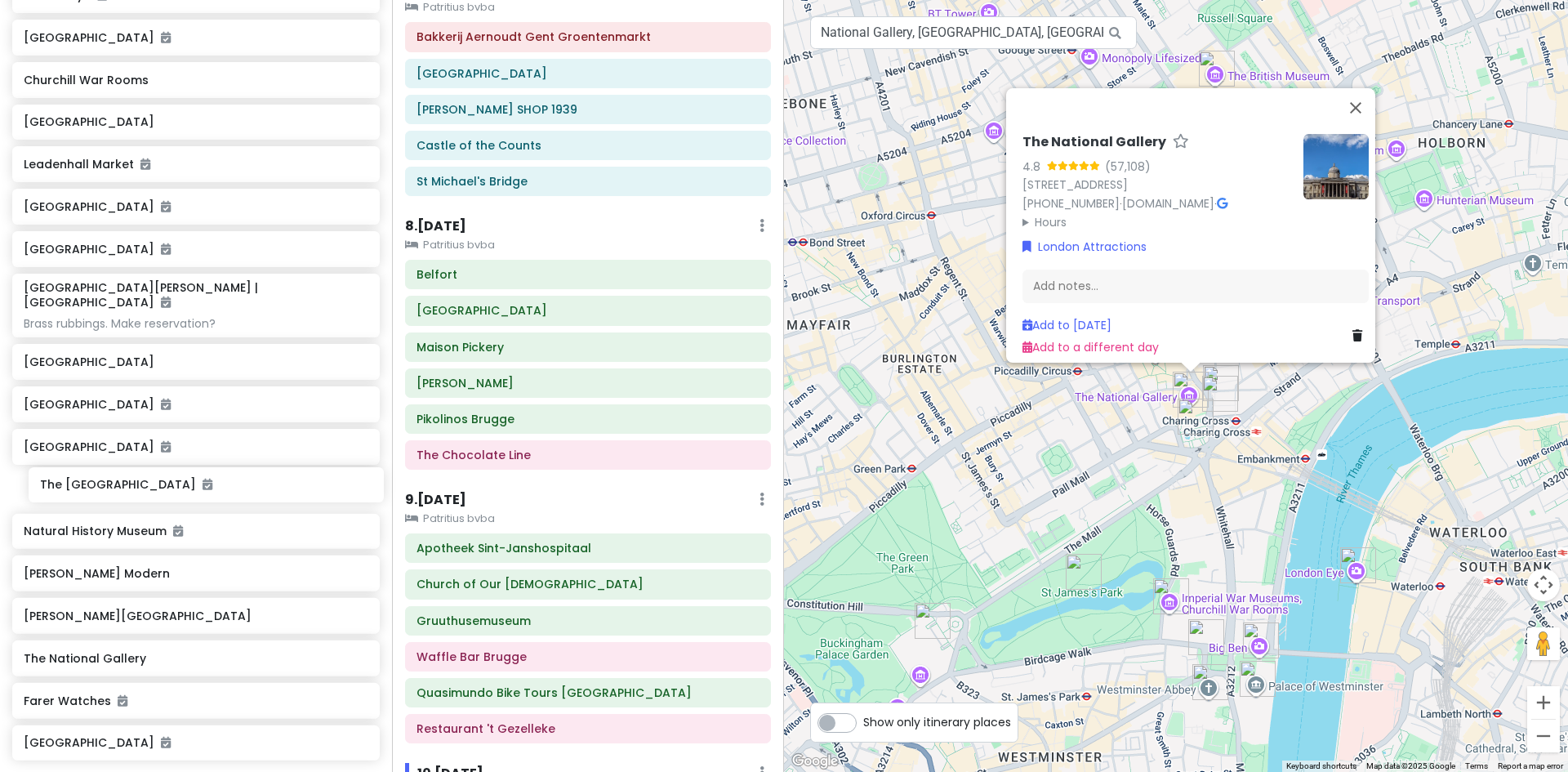
drag, startPoint x: 89, startPoint y: 174, endPoint x: 97, endPoint y: 488, distance: 314.1
click at [103, 491] on div "[GEOGRAPHIC_DATA] [GEOGRAPHIC_DATA] [GEOGRAPHIC_DATA] 9:30am [GEOGRAPHIC_DATA] …" at bounding box center [196, 258] width 392 height 1016
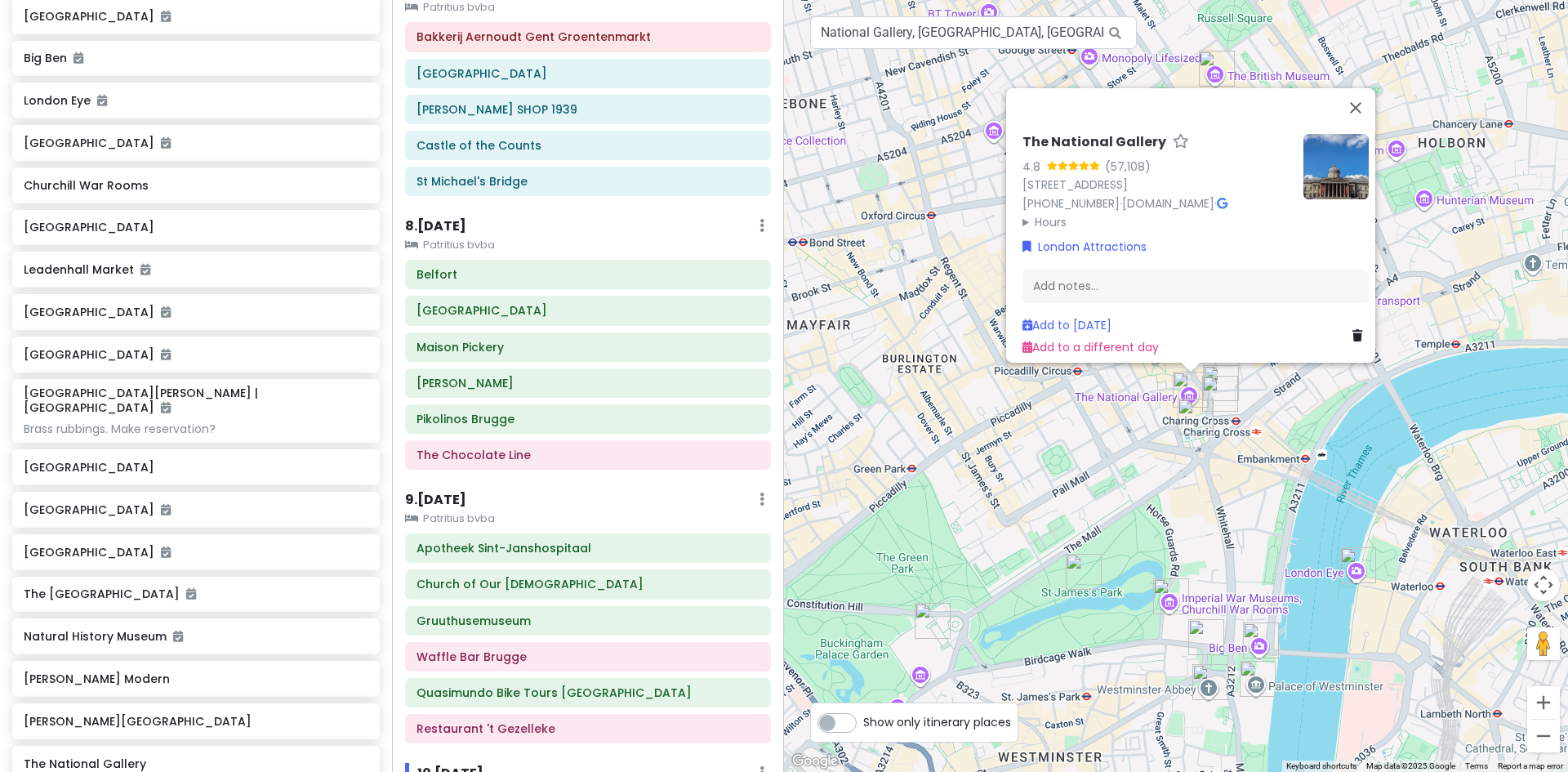
scroll to position [3533, 0]
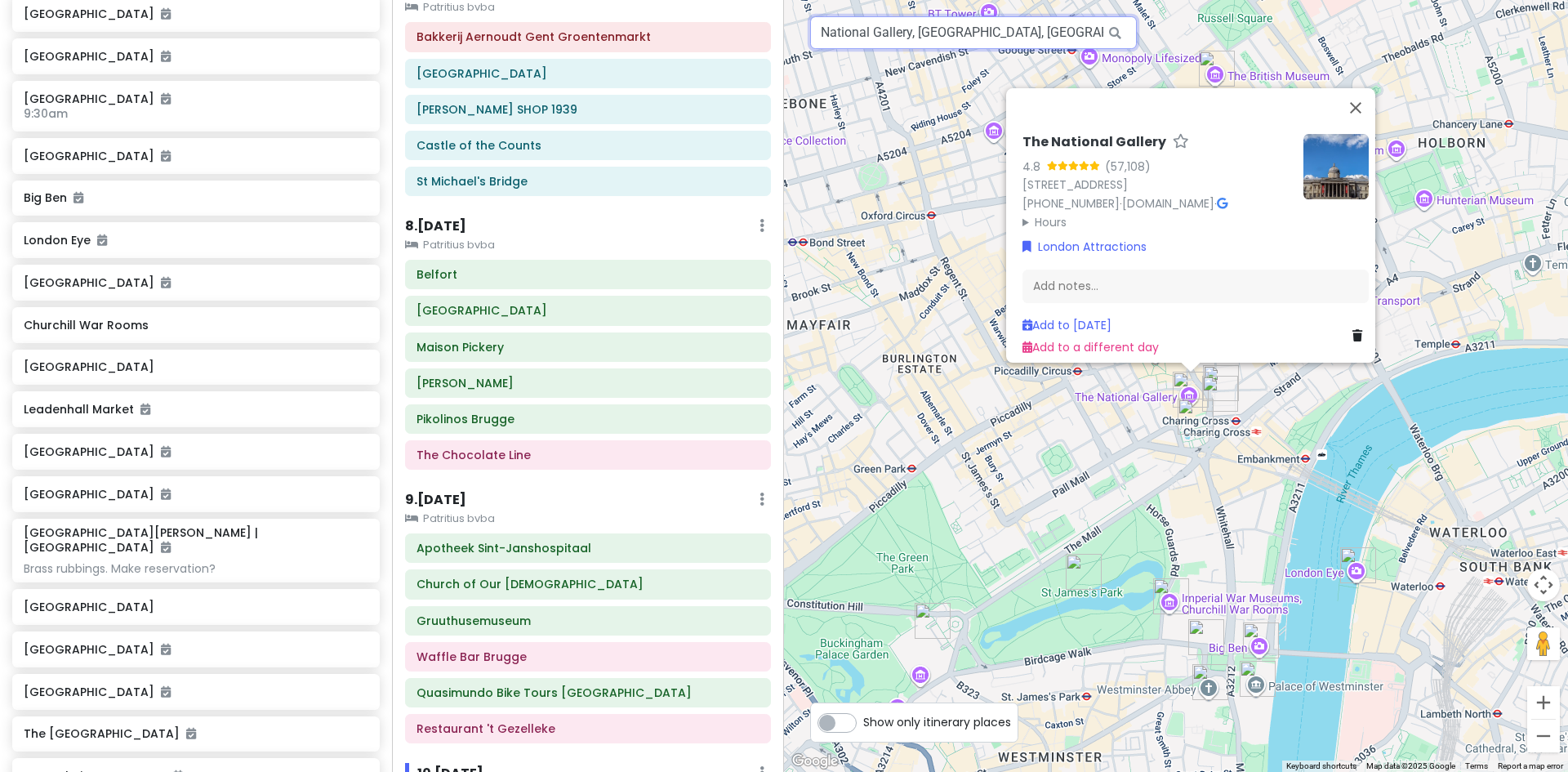
click at [951, 29] on input "National Gallery, [GEOGRAPHIC_DATA], [GEOGRAPHIC_DATA], [GEOGRAPHIC_DATA]" at bounding box center [973, 32] width 327 height 33
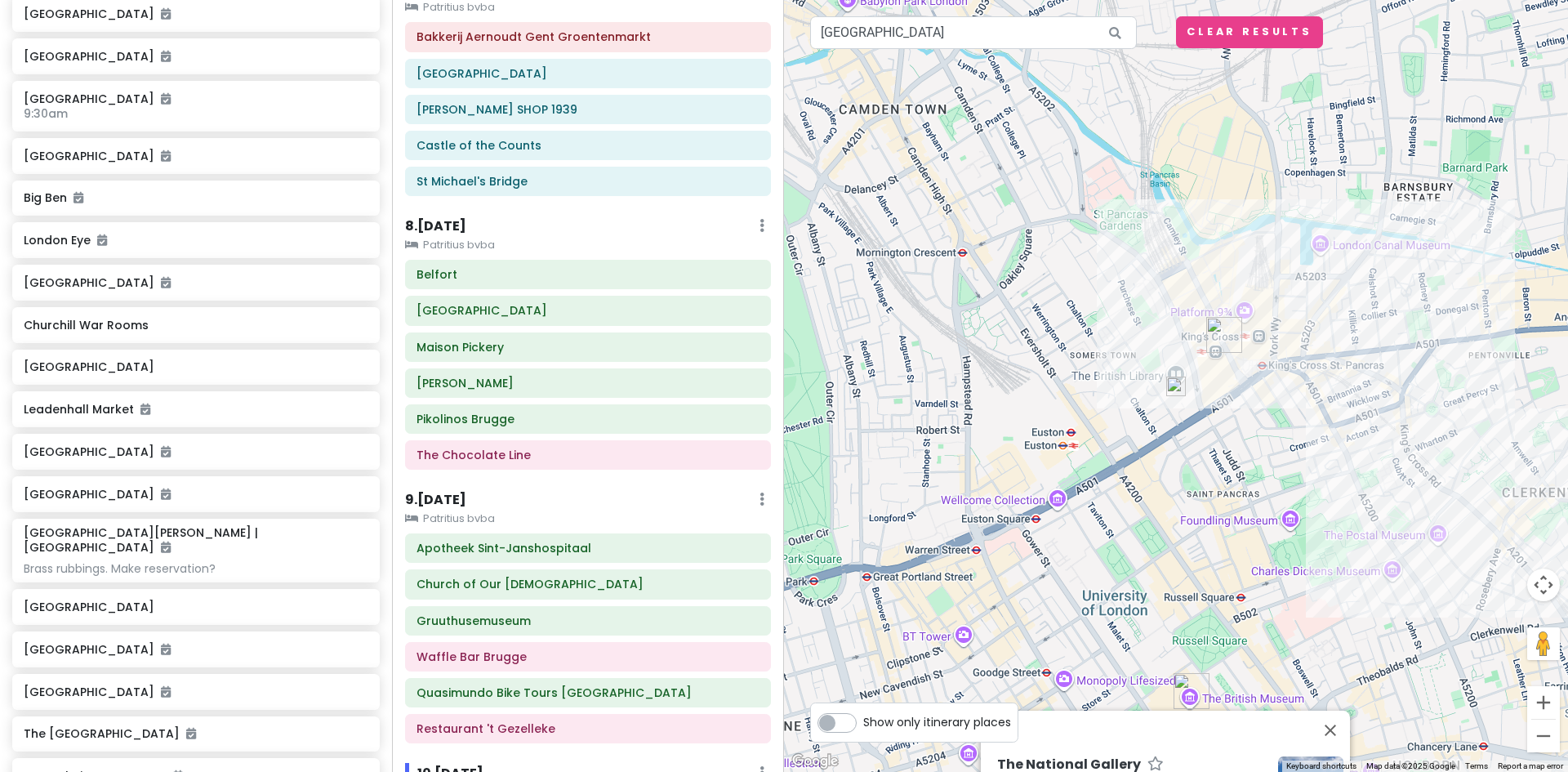
click at [1175, 389] on img at bounding box center [1176, 386] width 19 height 19
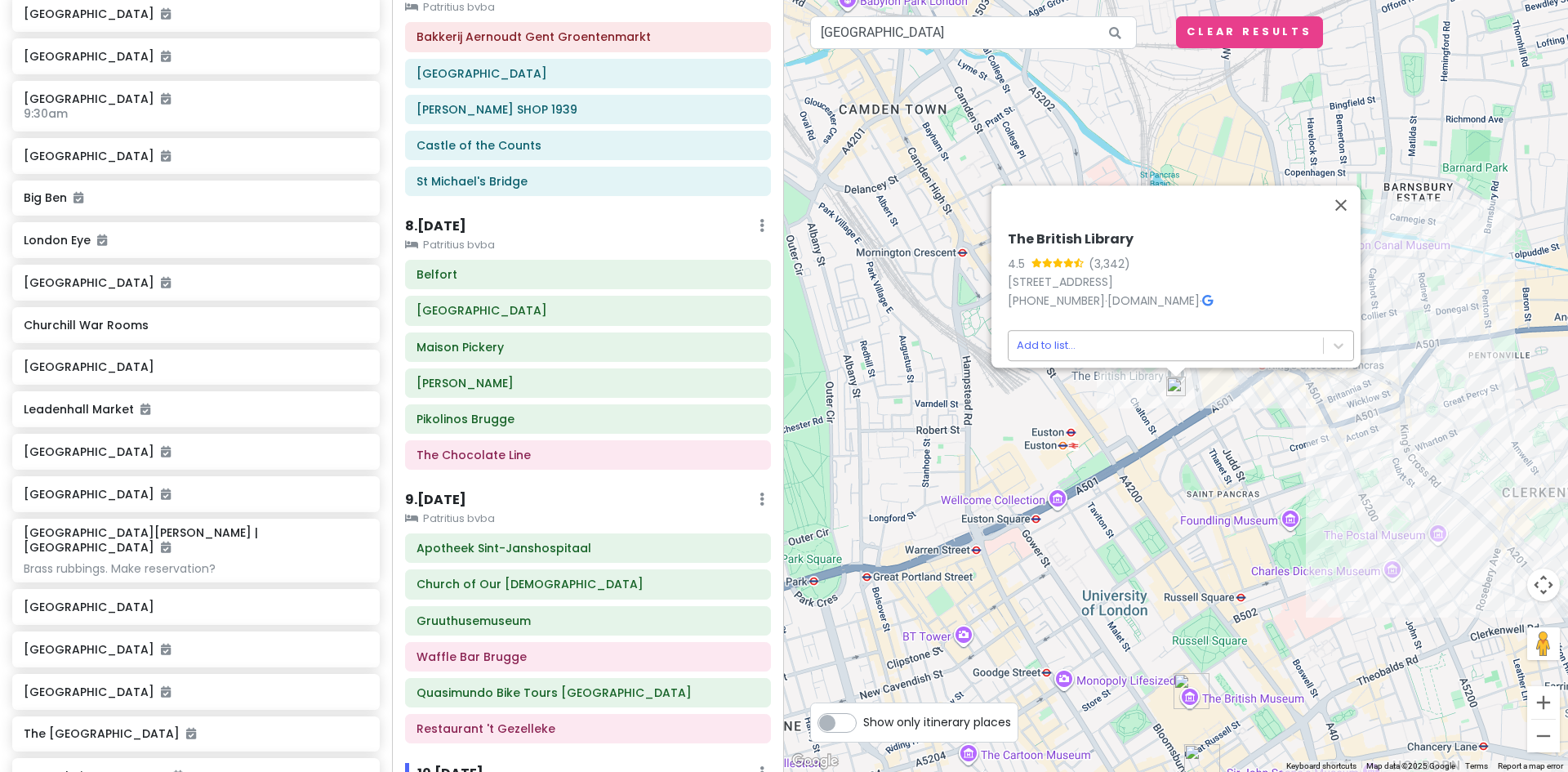
click at [1207, 333] on body "Europe 2026 Private Change Dates Make a Copy Delete Trip Give Feedback 💡 Suppor…" at bounding box center [784, 386] width 1568 height 772
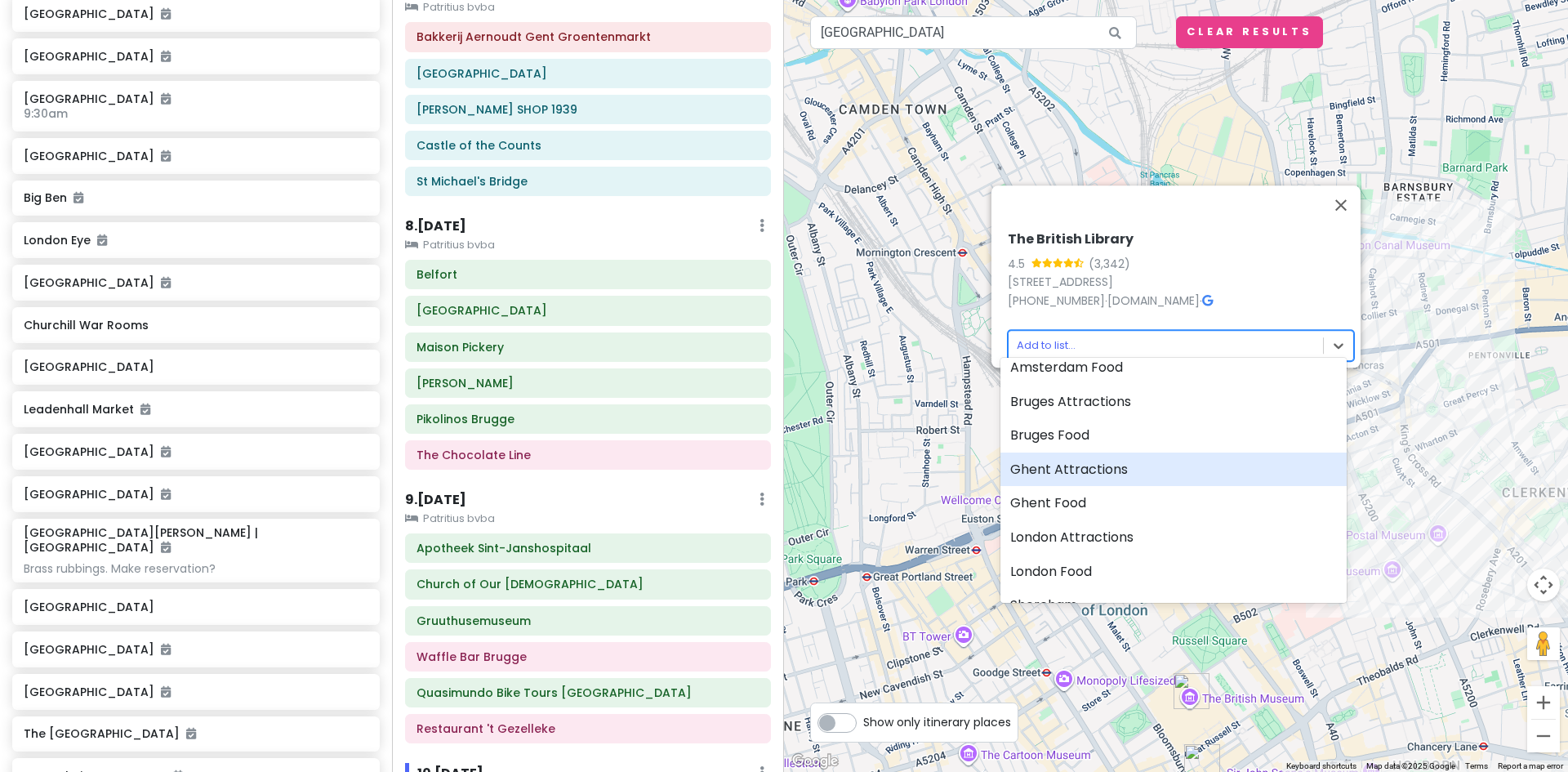
scroll to position [81, 0]
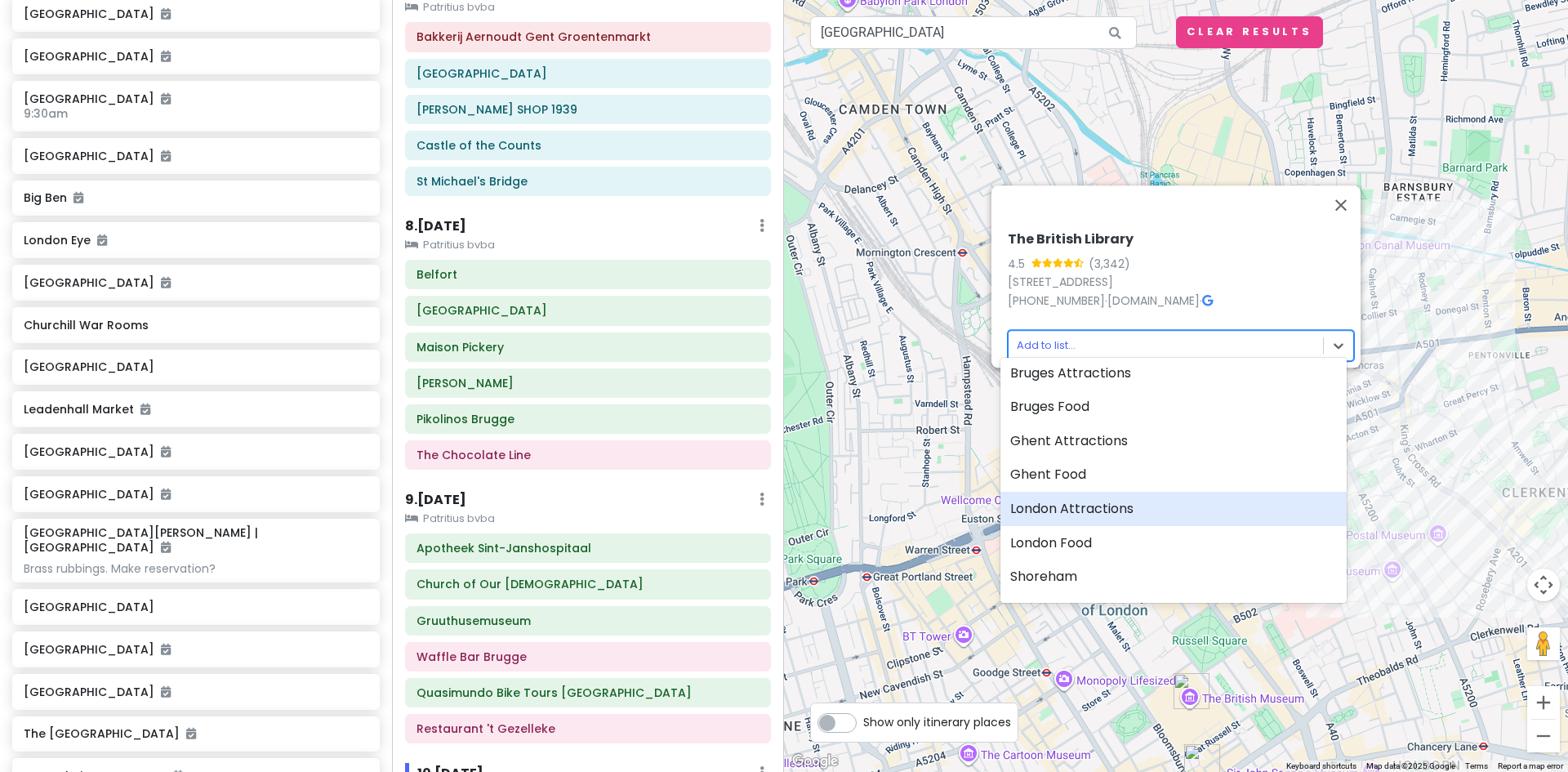
click at [1121, 503] on div "London Attractions" at bounding box center [1173, 509] width 347 height 34
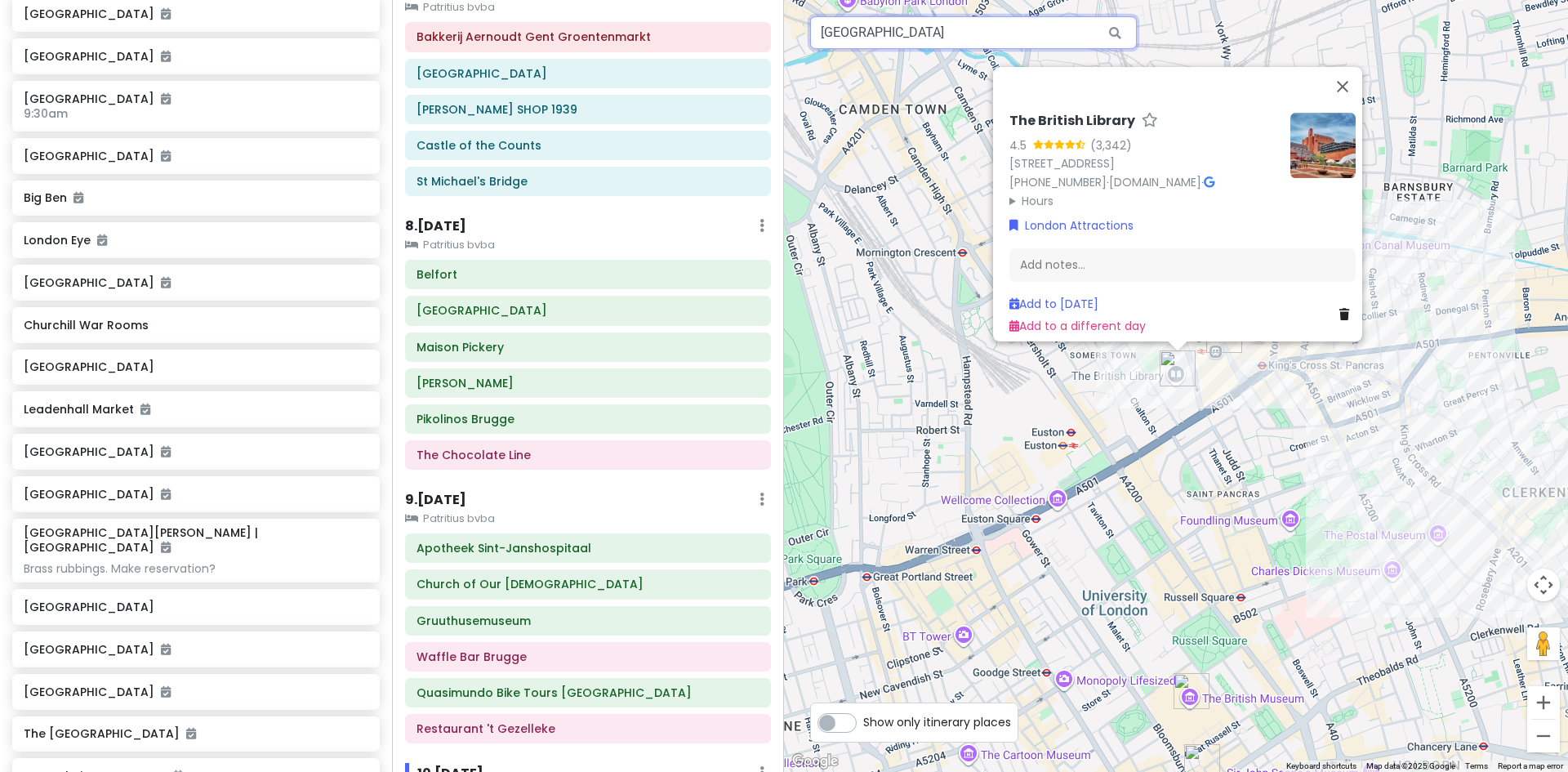
click at [1074, 40] on input "[GEOGRAPHIC_DATA]" at bounding box center [973, 32] width 327 height 33
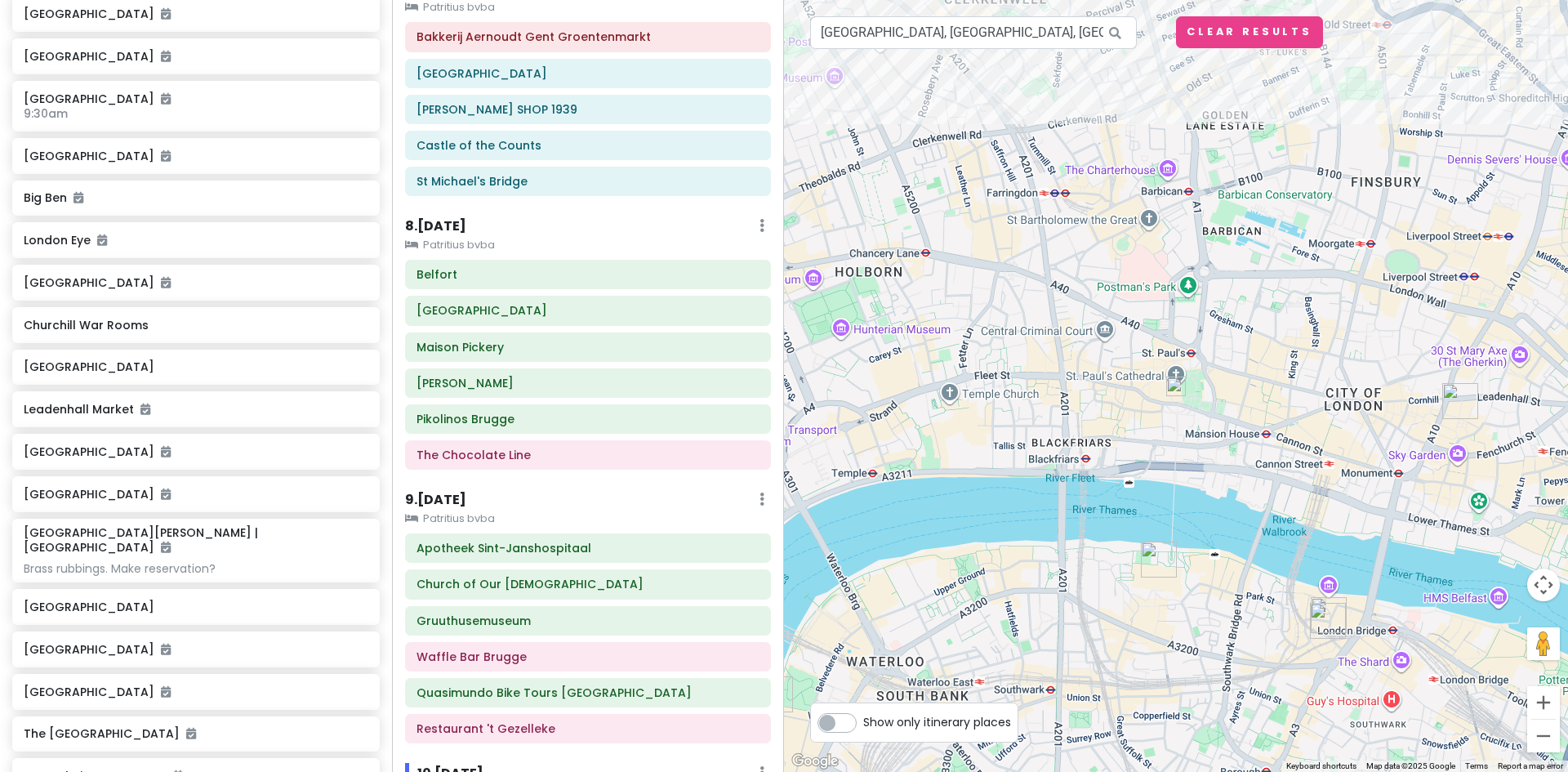
click at [1174, 387] on img at bounding box center [1176, 386] width 19 height 19
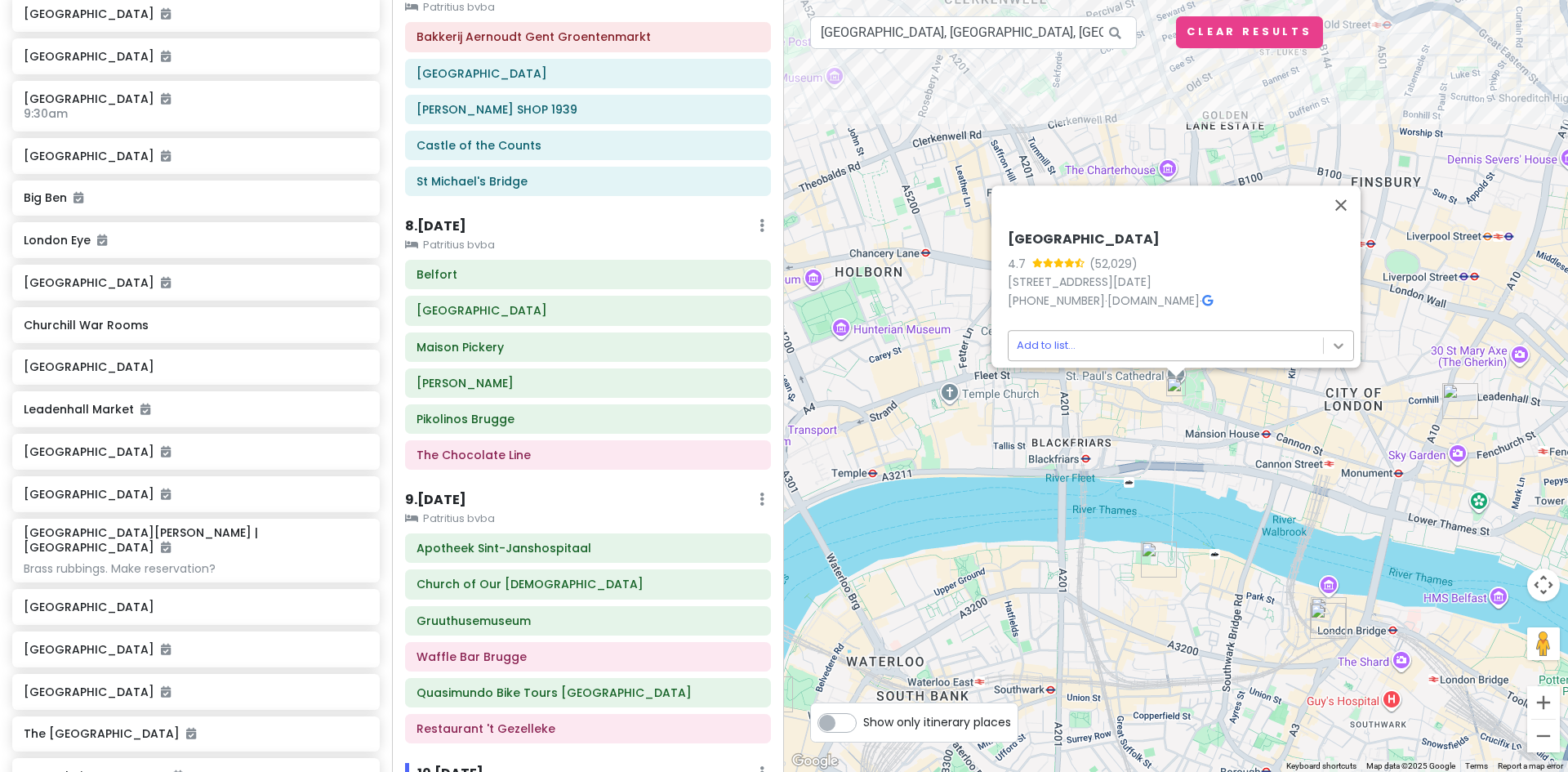
click at [1339, 328] on body "Europe 2026 Private Change Dates Make a Copy Delete Trip Give Feedback 💡 Suppor…" at bounding box center [784, 386] width 1568 height 772
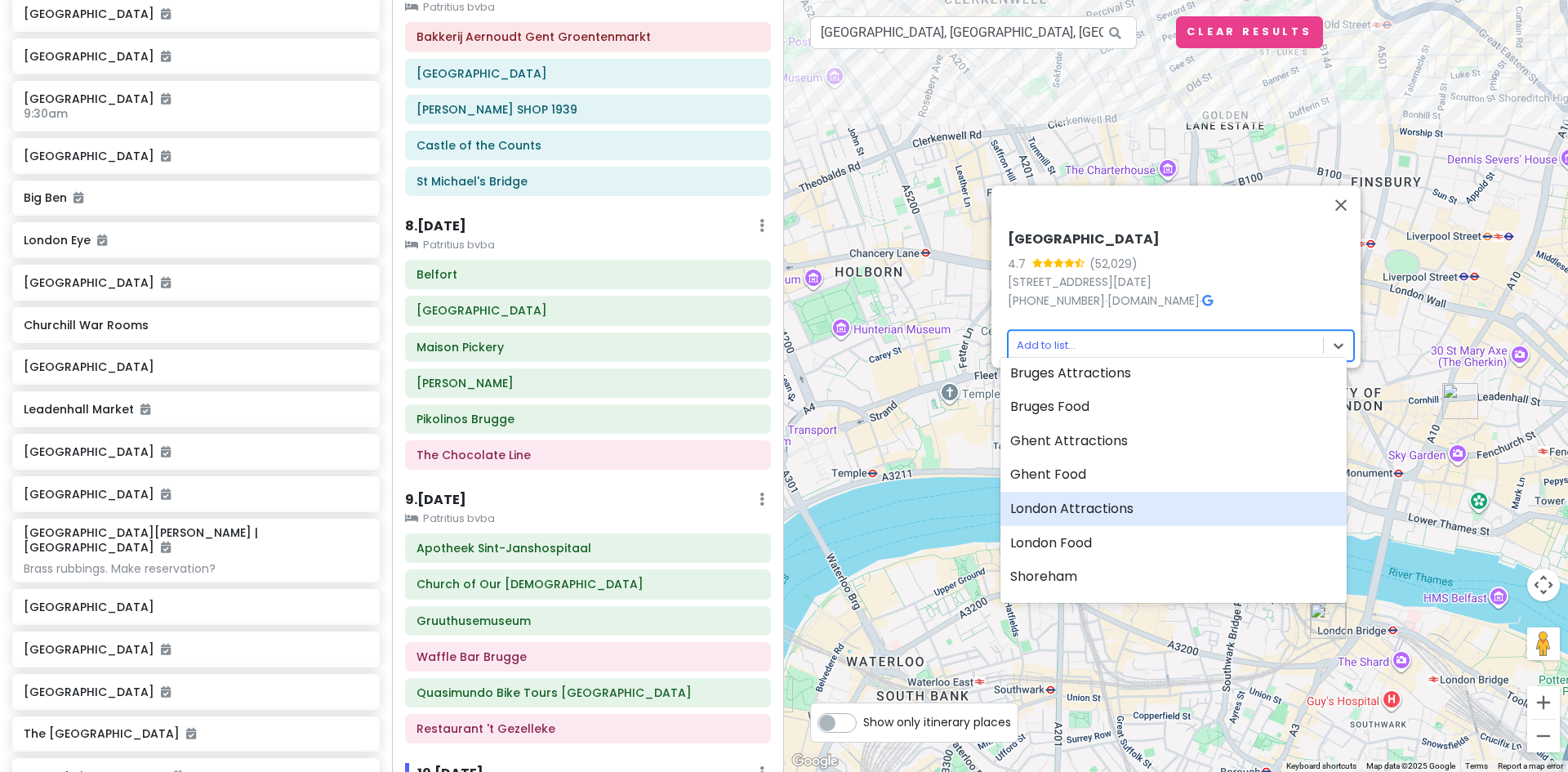
click at [1117, 507] on div "London Attractions" at bounding box center [1173, 509] width 347 height 34
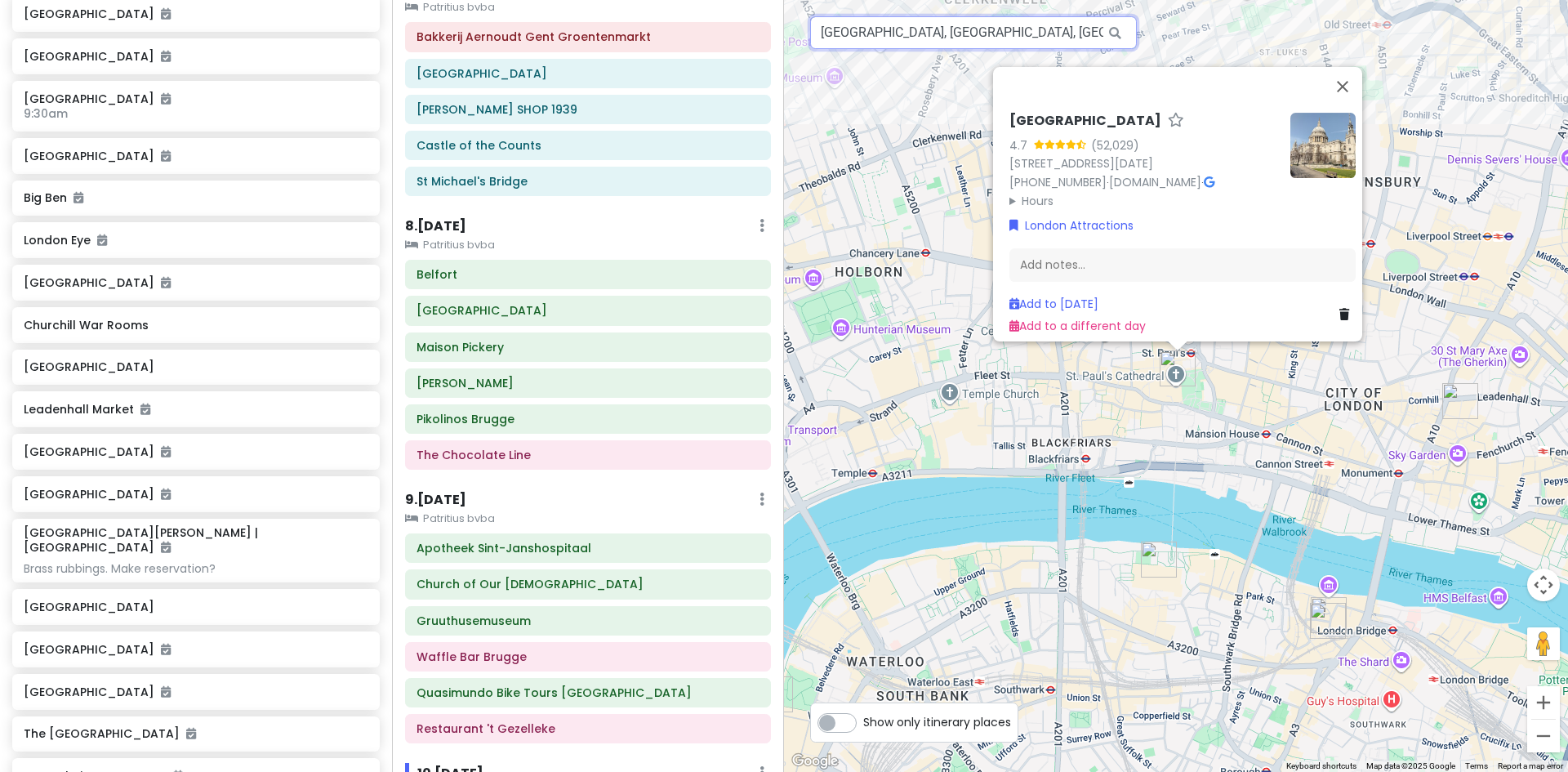
click at [1051, 27] on input "[GEOGRAPHIC_DATA], [GEOGRAPHIC_DATA], [GEOGRAPHIC_DATA]" at bounding box center [973, 32] width 327 height 33
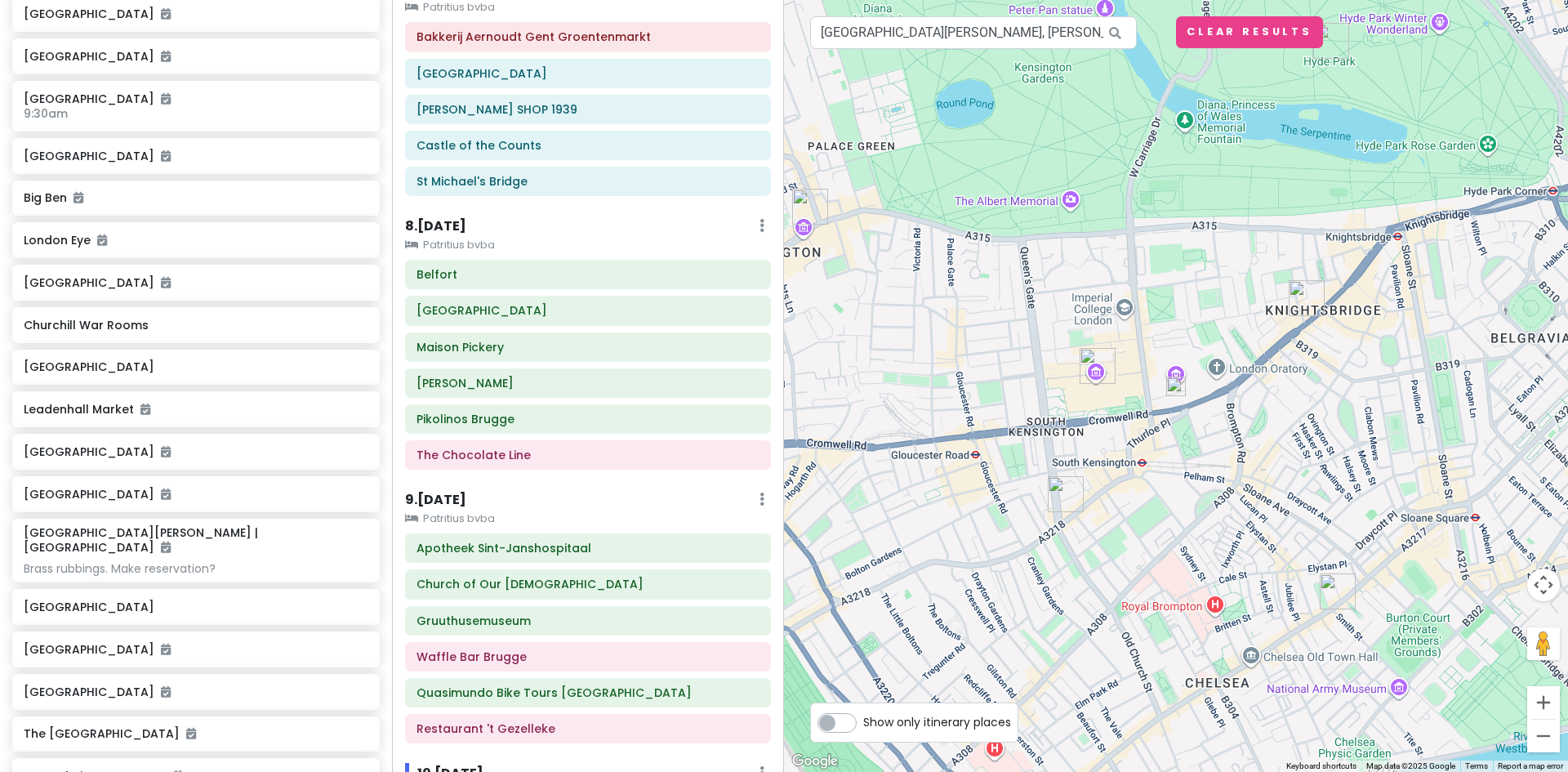
click at [1182, 393] on img at bounding box center [1176, 386] width 19 height 19
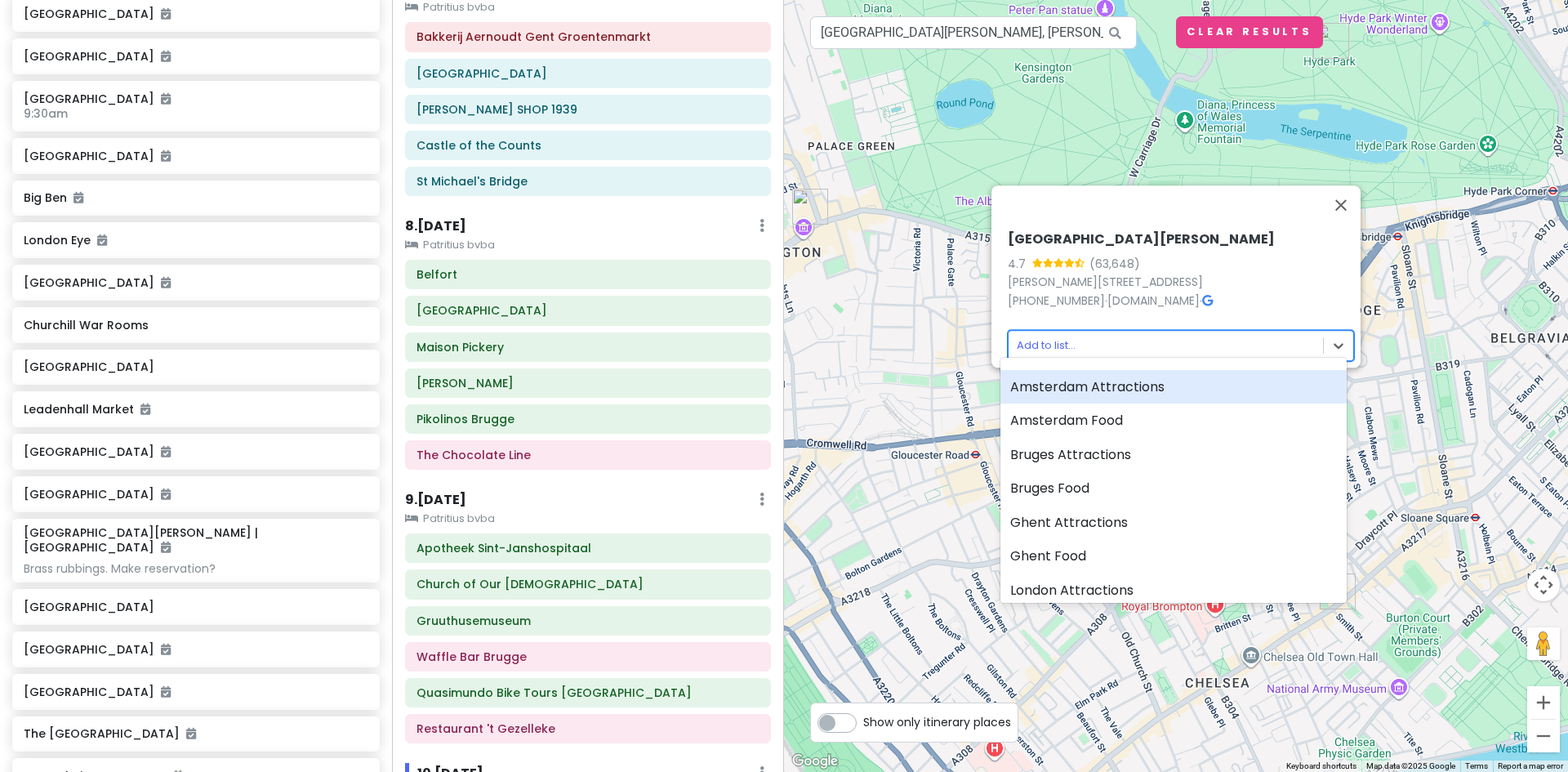
click at [1175, 335] on body "Europe 2026 Private Change Dates Make a Copy Delete Trip Give Feedback 💡 Suppor…" at bounding box center [784, 386] width 1568 height 772
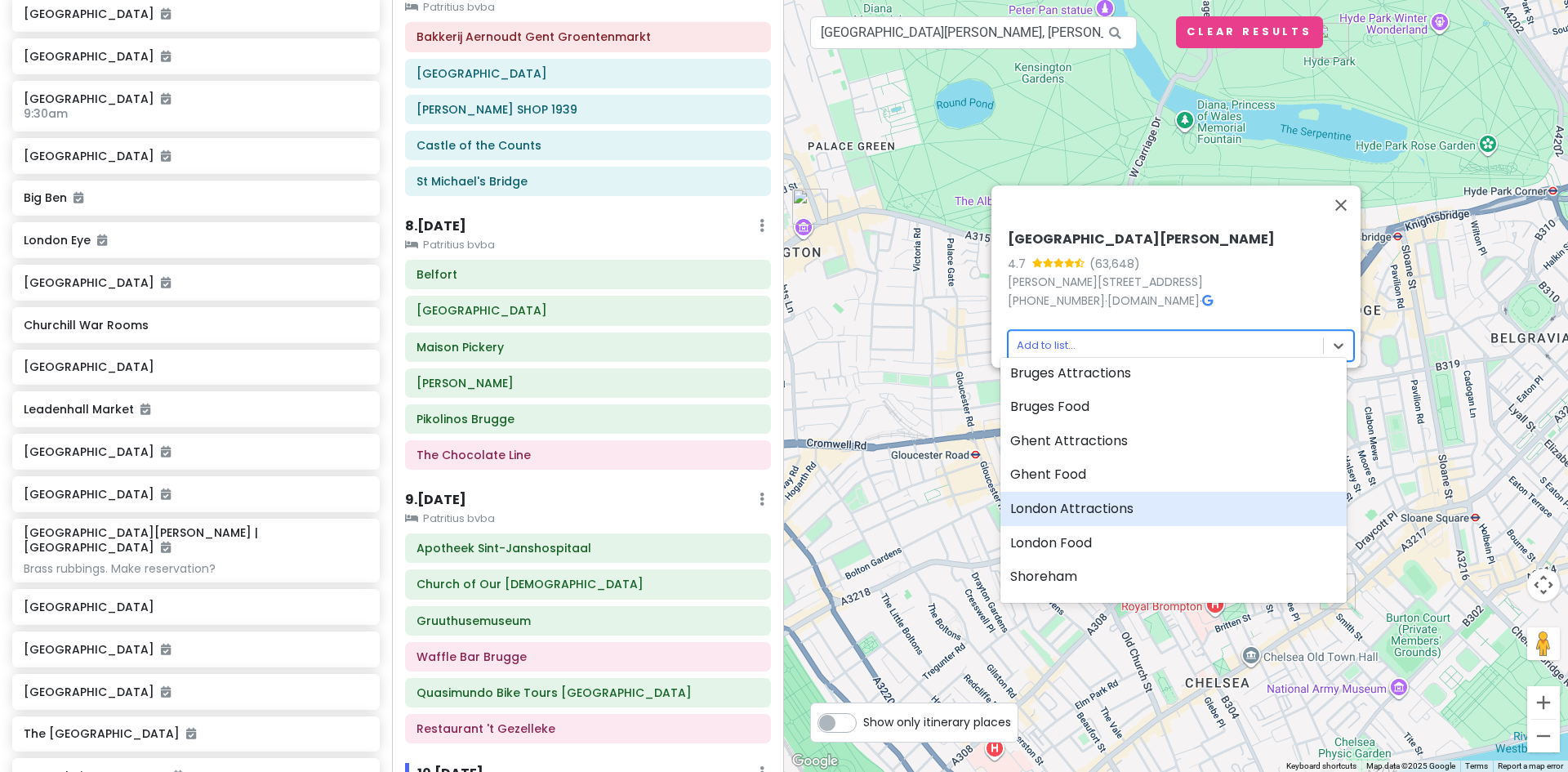
click at [1126, 509] on div "London Attractions" at bounding box center [1173, 509] width 347 height 34
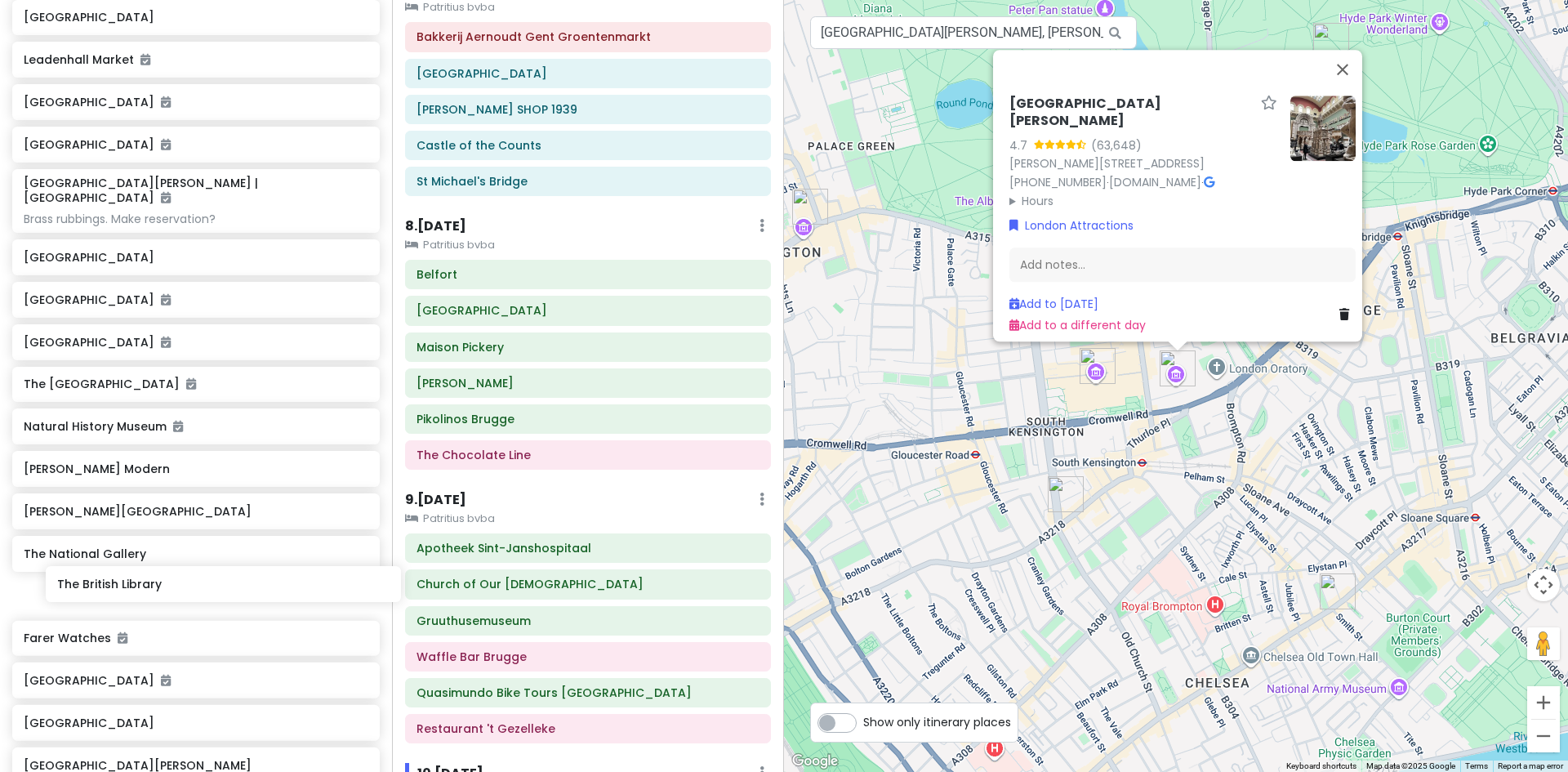
scroll to position [3884, 0]
drag, startPoint x: 66, startPoint y: 701, endPoint x: 67, endPoint y: 580, distance: 121.0
click at [67, 580] on div "[GEOGRAPHIC_DATA] [GEOGRAPHIC_DATA] [GEOGRAPHIC_DATA] 9:30am [GEOGRAPHIC_DATA] …" at bounding box center [196, 215] width 392 height 1142
drag, startPoint x: 66, startPoint y: 546, endPoint x: 68, endPoint y: 462, distance: 84.0
click at [71, 462] on div "[GEOGRAPHIC_DATA] [GEOGRAPHIC_DATA] [GEOGRAPHIC_DATA] 9:30am [GEOGRAPHIC_DATA] …" at bounding box center [196, 215] width 392 height 1142
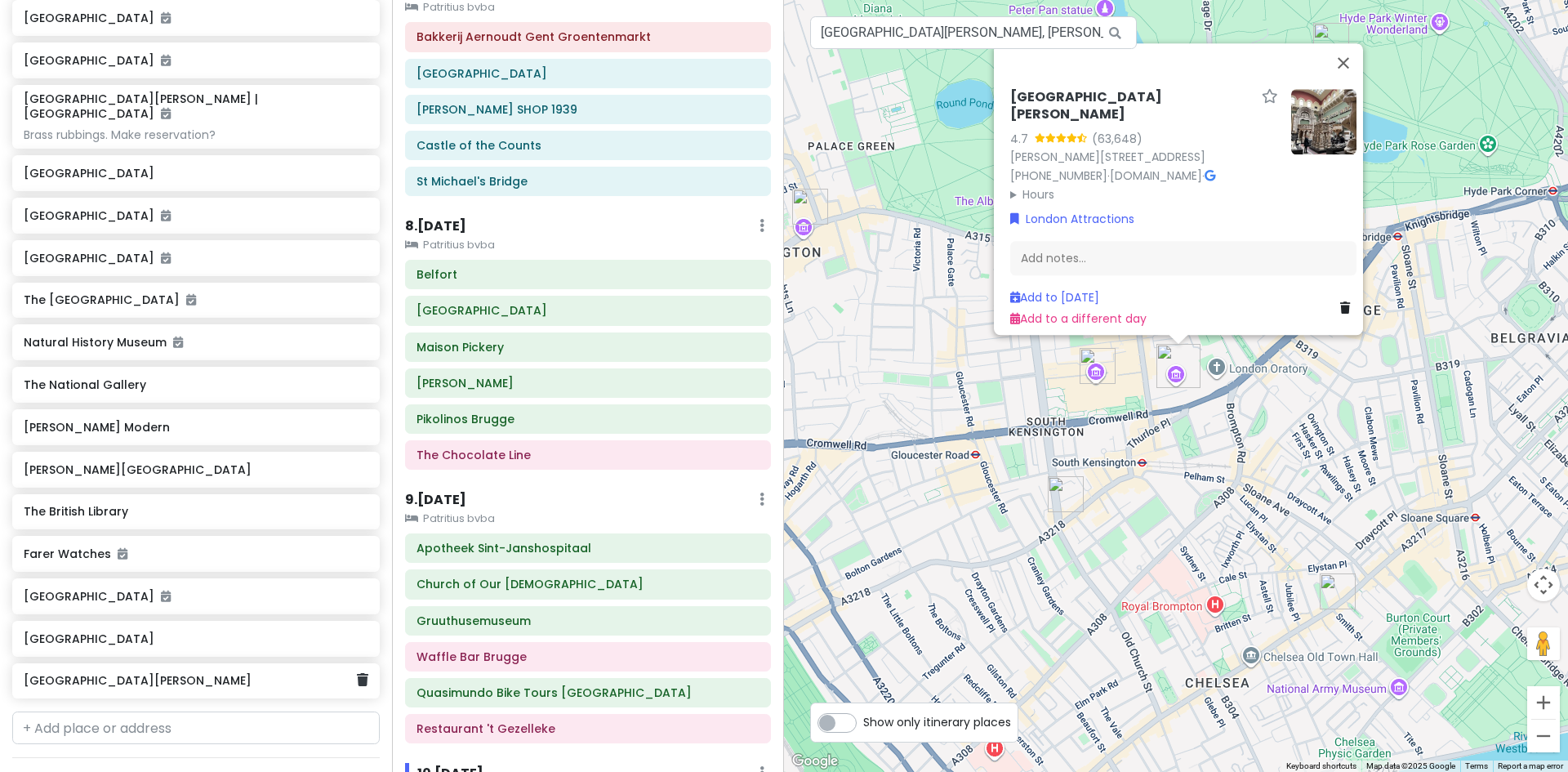
scroll to position [3970, 0]
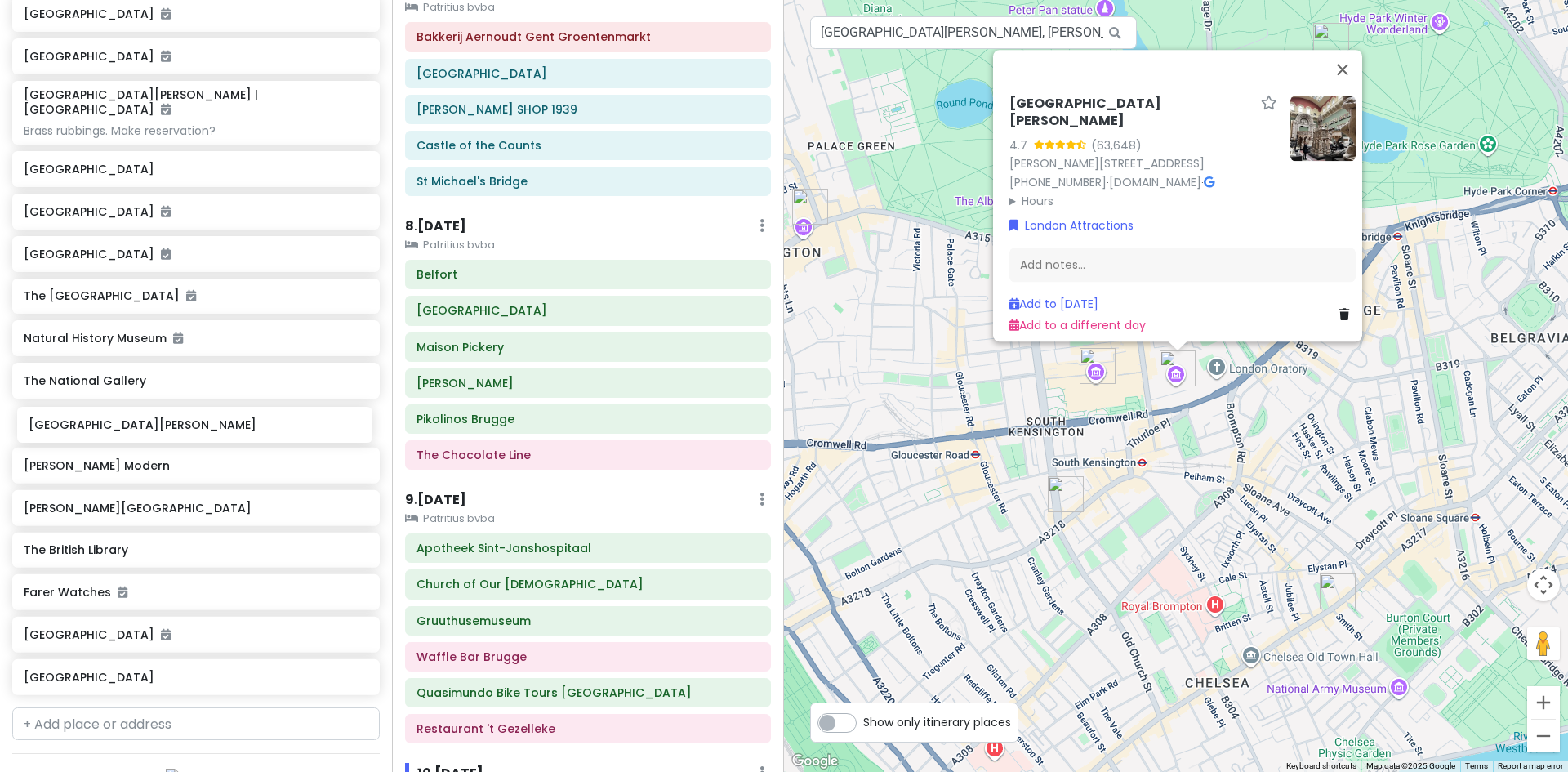
drag, startPoint x: 69, startPoint y: 676, endPoint x: 74, endPoint y: 430, distance: 246.1
click at [74, 430] on div "[GEOGRAPHIC_DATA] [GEOGRAPHIC_DATA] [GEOGRAPHIC_DATA] 9:30am [GEOGRAPHIC_DATA] …" at bounding box center [196, 129] width 392 height 1142
click at [1349, 79] on button "Close" at bounding box center [1342, 69] width 39 height 39
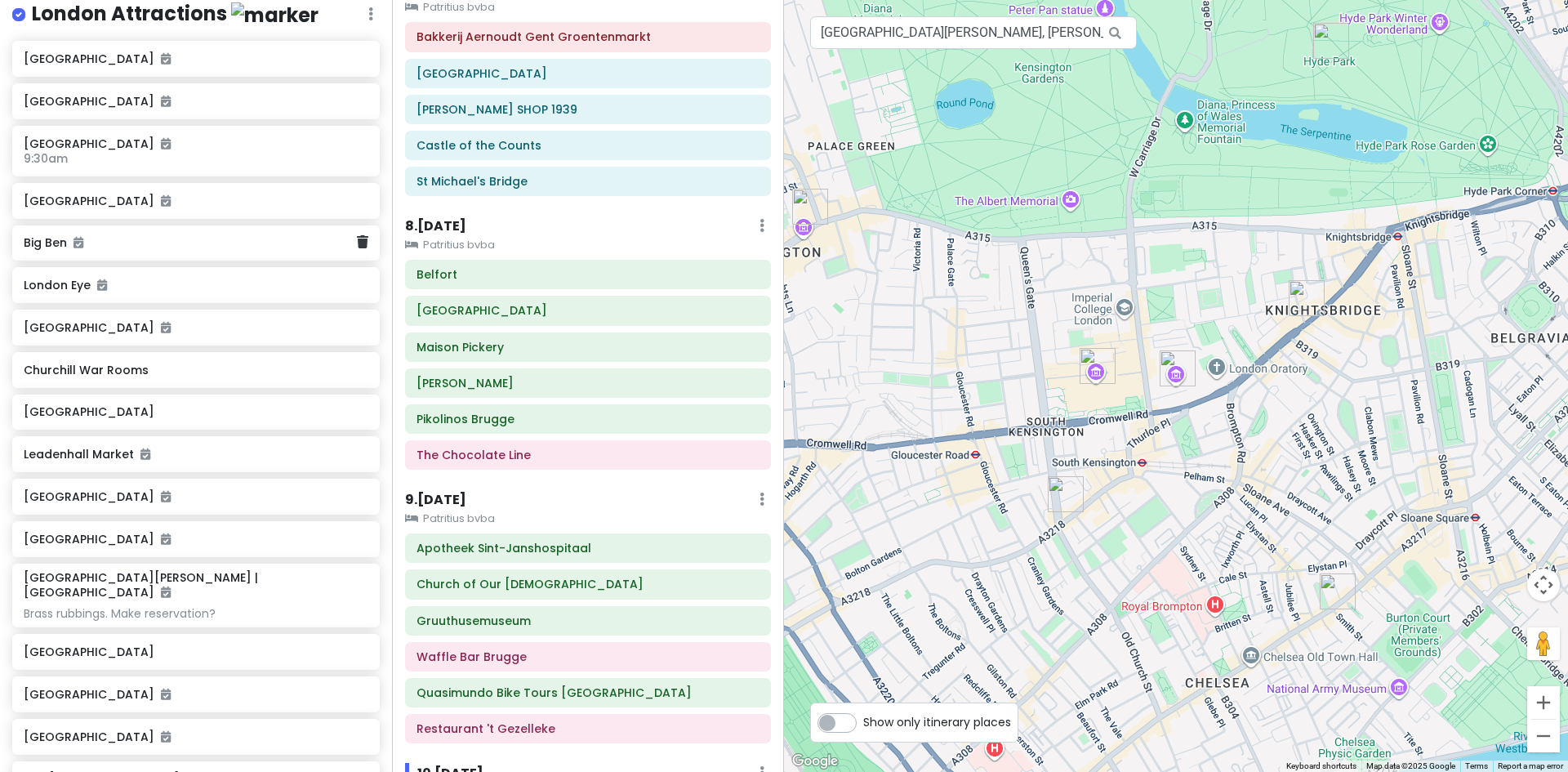
scroll to position [3317, 0]
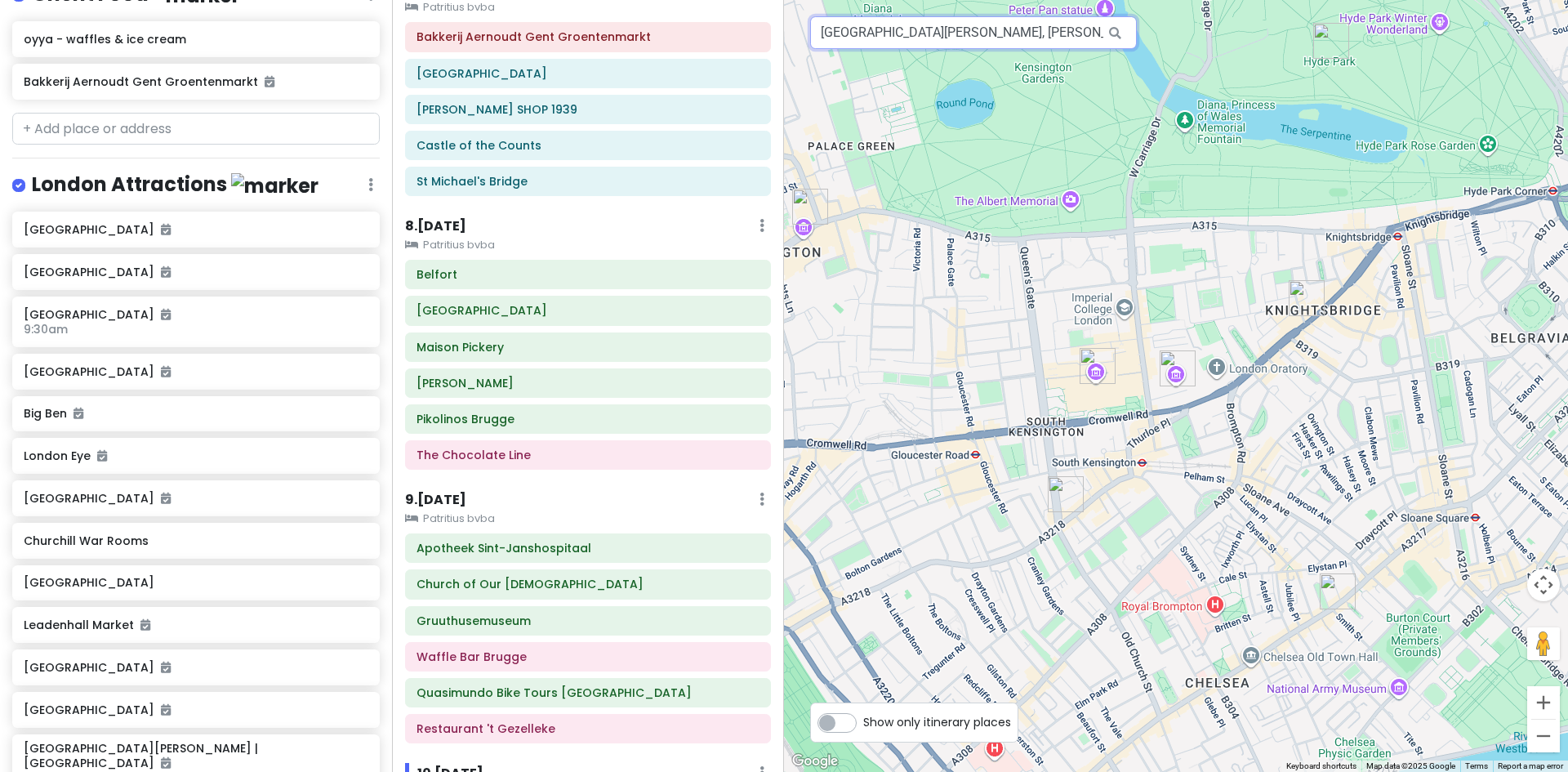
click at [1020, 43] on input "[GEOGRAPHIC_DATA][PERSON_NAME], [PERSON_NAME][GEOGRAPHIC_DATA], [GEOGRAPHIC_DAT…" at bounding box center [973, 32] width 327 height 33
click at [1022, 39] on input "[GEOGRAPHIC_DATA][PERSON_NAME], [PERSON_NAME][GEOGRAPHIC_DATA], [GEOGRAPHIC_DAT…" at bounding box center [973, 32] width 327 height 33
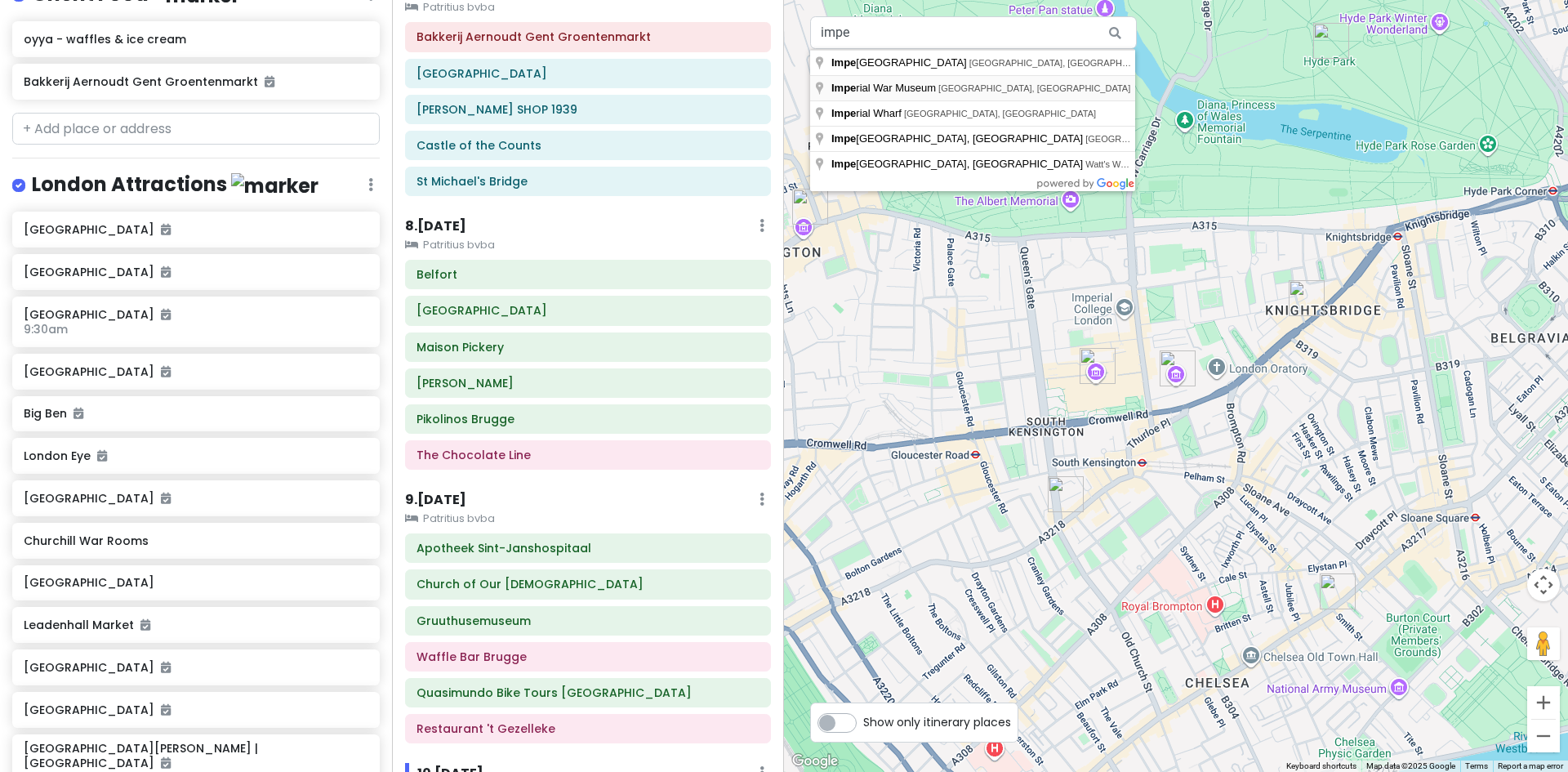
type input "[GEOGRAPHIC_DATA], [GEOGRAPHIC_DATA], [GEOGRAPHIC_DATA]"
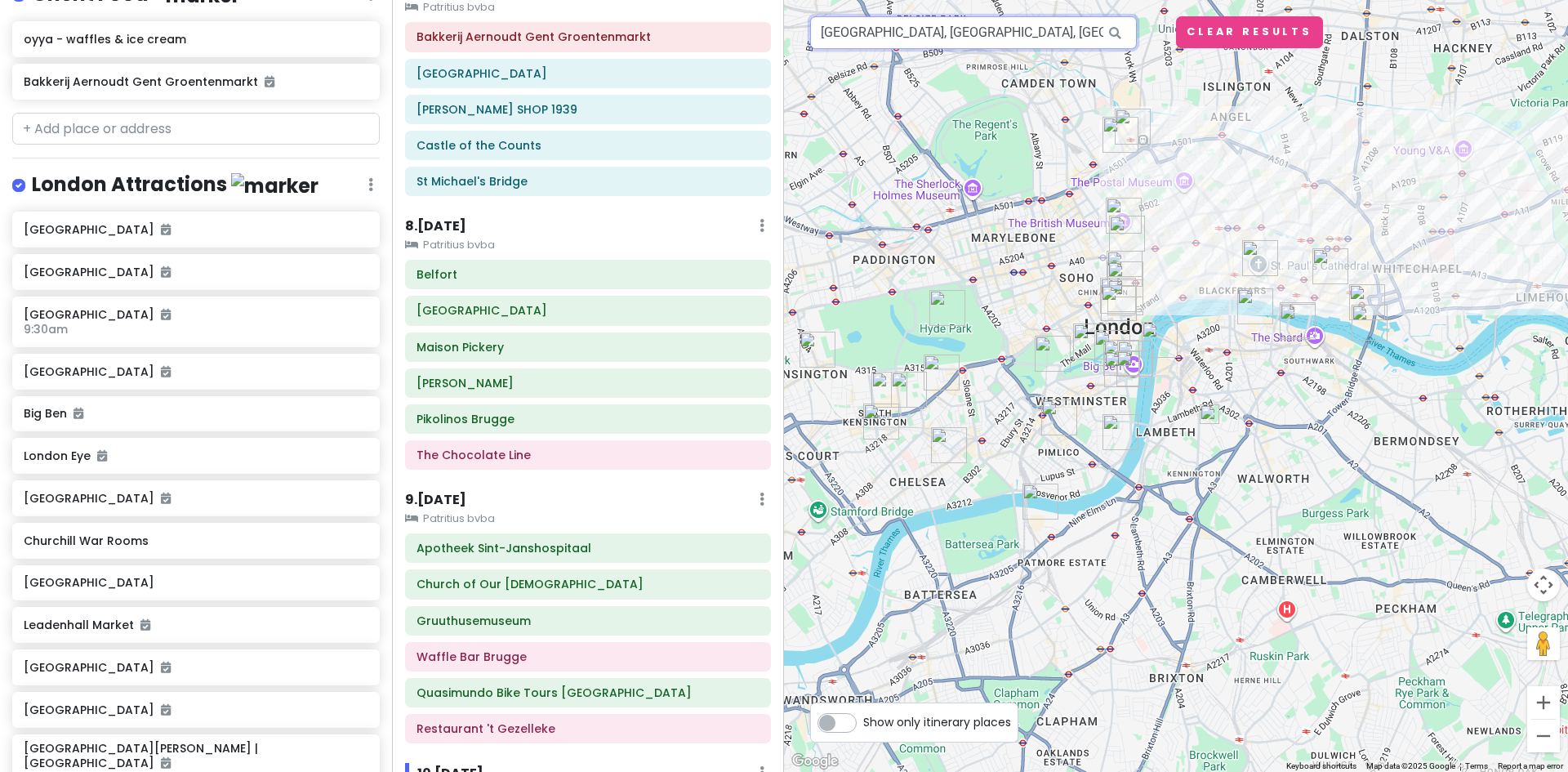
click at [1068, 32] on input "[GEOGRAPHIC_DATA], [GEOGRAPHIC_DATA], [GEOGRAPHIC_DATA]" at bounding box center [973, 32] width 327 height 33
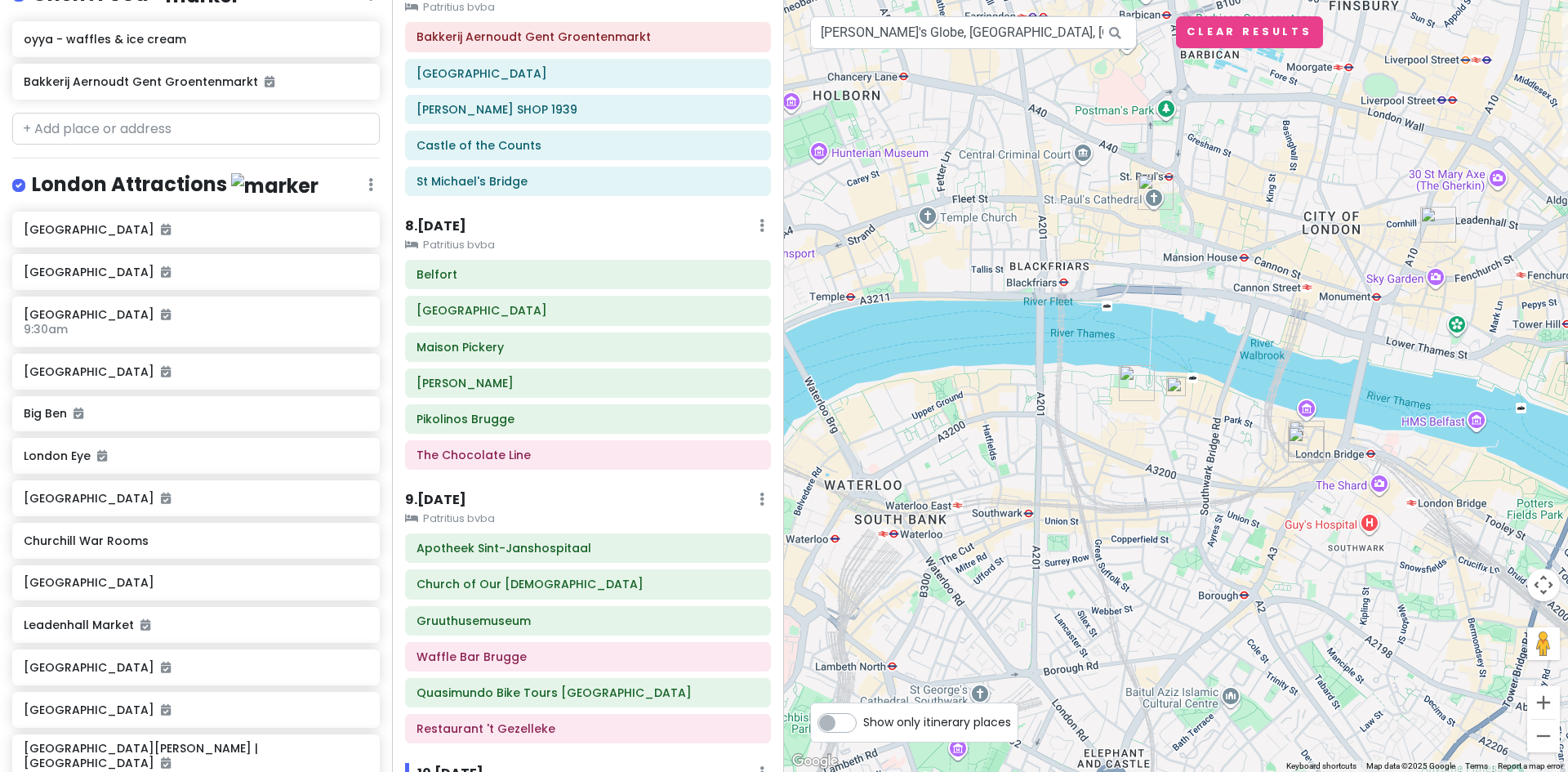
click at [1180, 384] on img at bounding box center [1176, 386] width 19 height 19
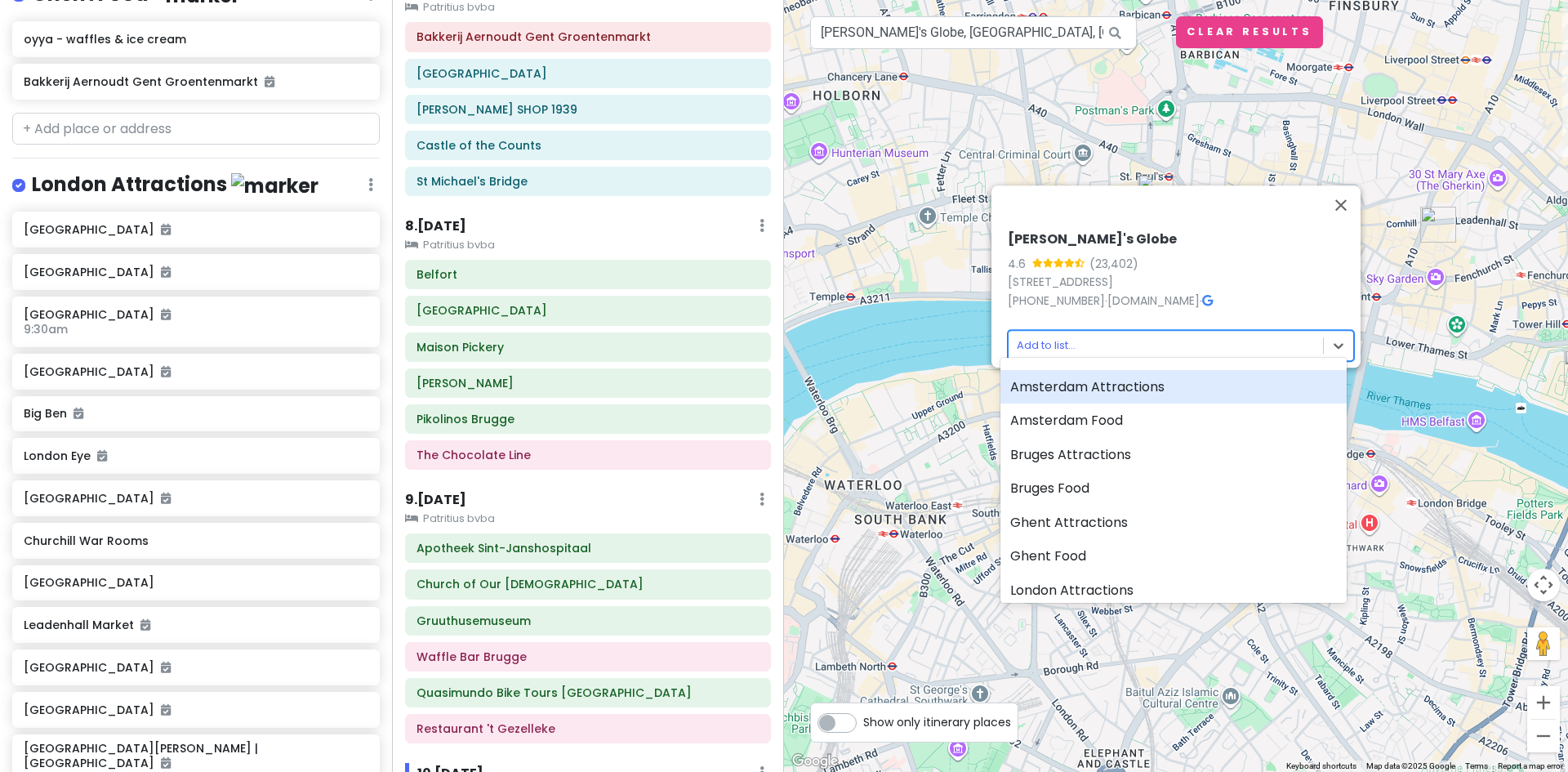
click at [1152, 327] on body "Europe 2026 Private Change Dates Make a Copy Delete Trip Give Feedback 💡 Suppor…" at bounding box center [784, 386] width 1568 height 772
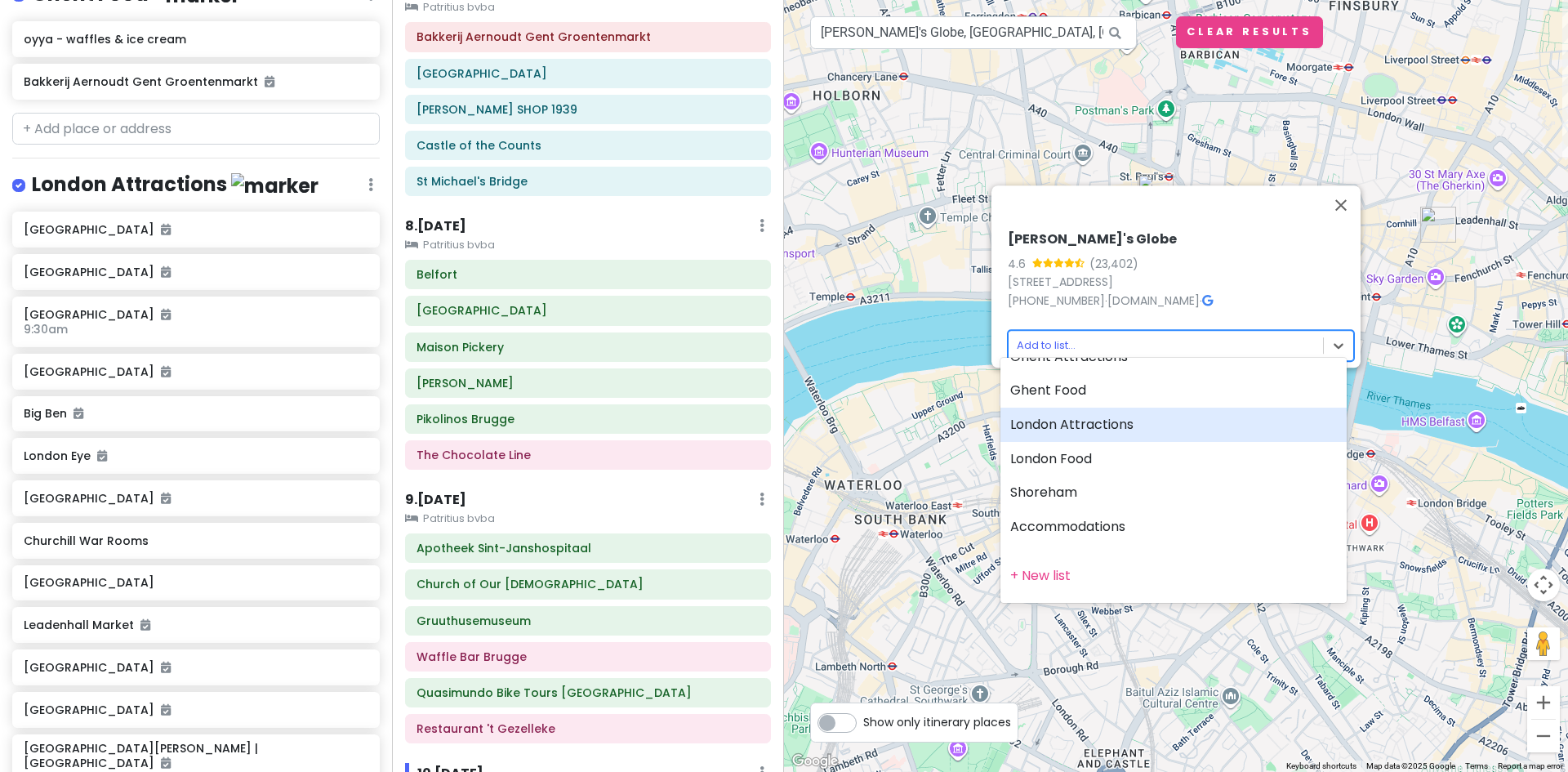
click at [1085, 438] on div "London Attractions" at bounding box center [1173, 425] width 347 height 34
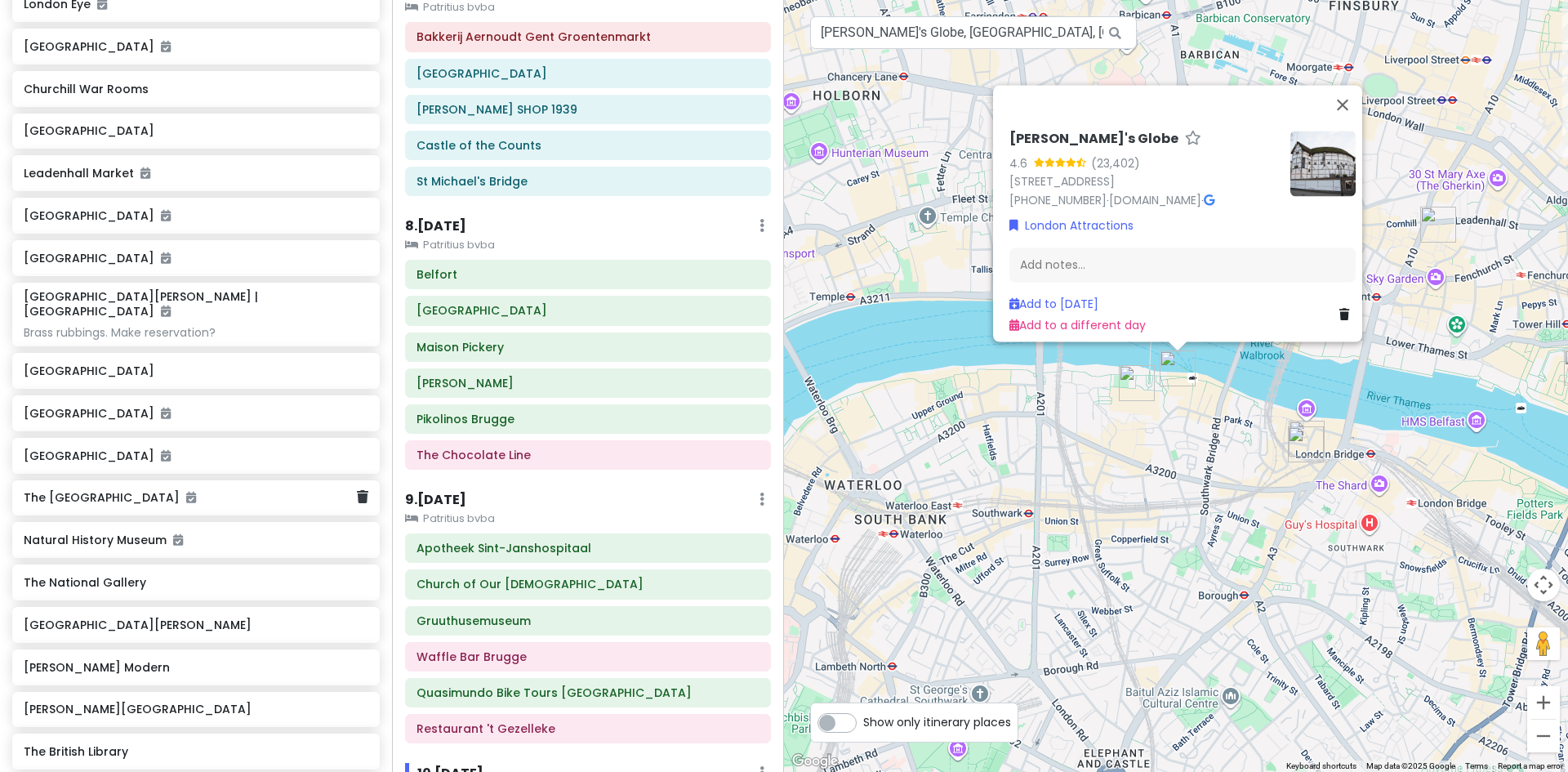
scroll to position [3807, 0]
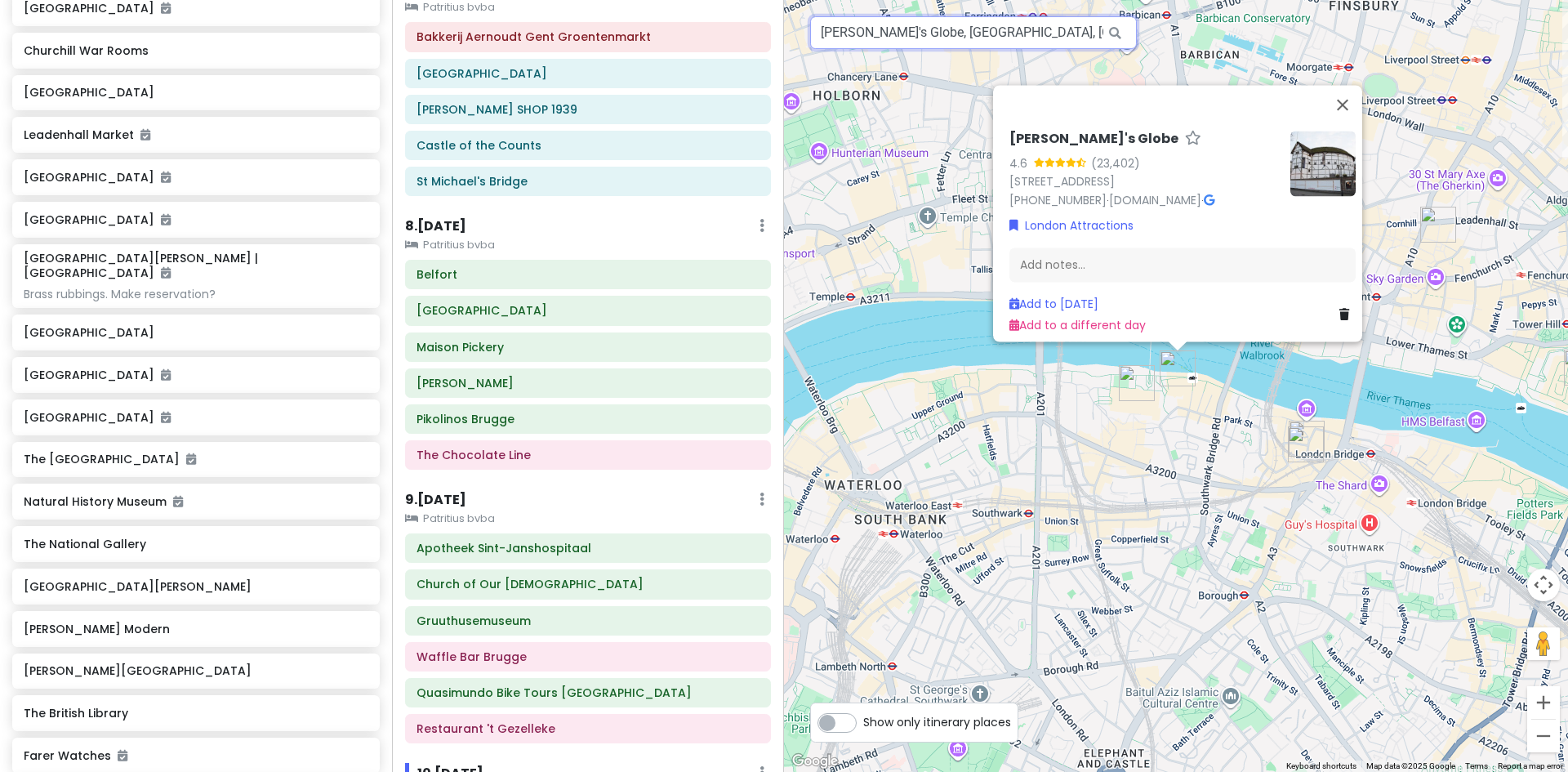
click at [1043, 36] on input "[PERSON_NAME]'s Globe, [GEOGRAPHIC_DATA], [GEOGRAPHIC_DATA], [GEOGRAPHIC_DATA]" at bounding box center [973, 32] width 327 height 33
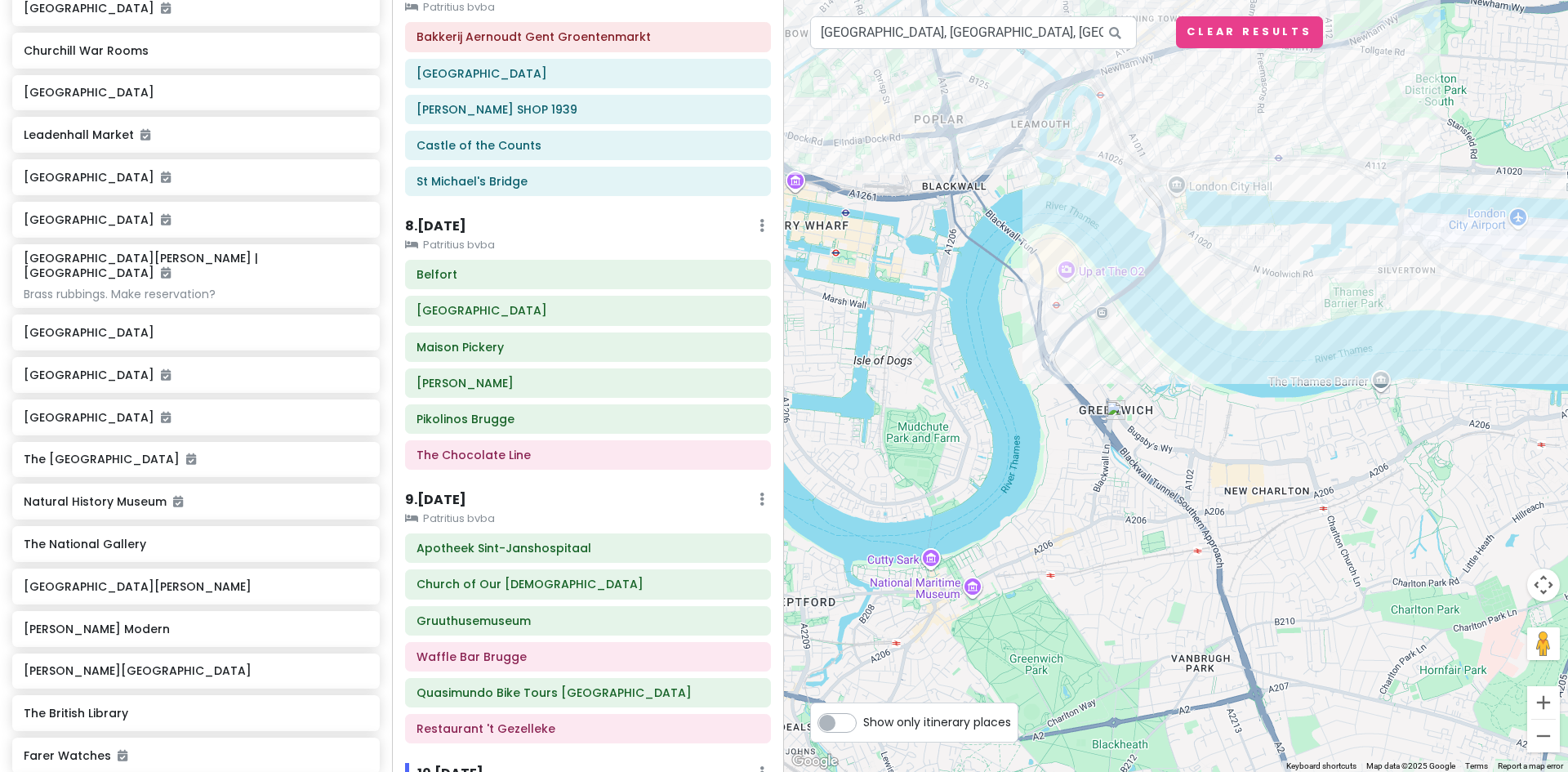
click at [1069, 273] on div "[PERSON_NAME]'s Globe 4.6 (23,402) [STREET_ADDRESS] [PHONE_NUMBER] · [DOMAIN_NA…" at bounding box center [1176, 386] width 784 height 772
click at [1010, 39] on input "[GEOGRAPHIC_DATA], [GEOGRAPHIC_DATA], [GEOGRAPHIC_DATA]" at bounding box center [973, 32] width 327 height 33
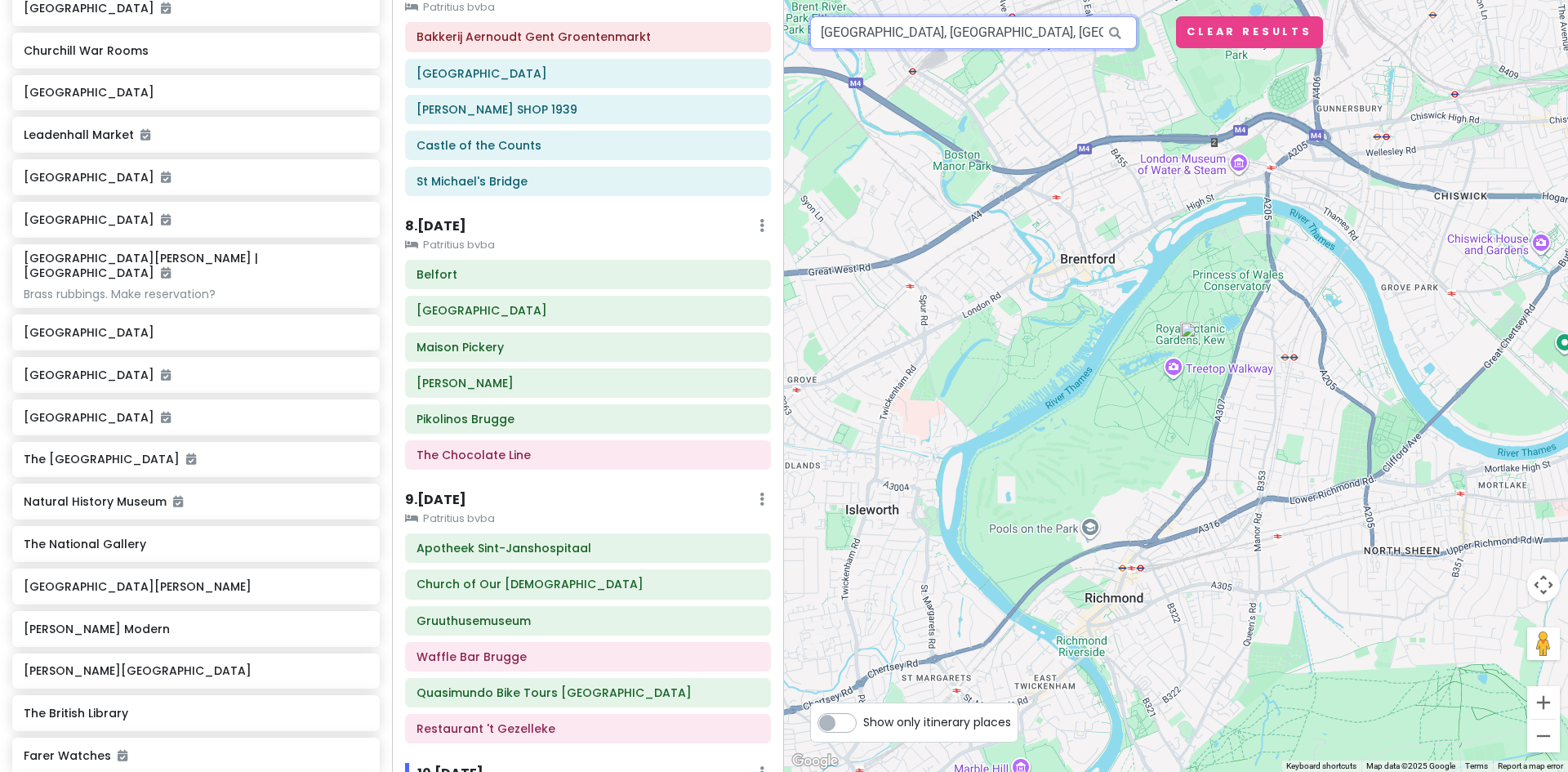
click at [1001, 23] on input "[GEOGRAPHIC_DATA], [GEOGRAPHIC_DATA], [GEOGRAPHIC_DATA]" at bounding box center [973, 32] width 327 height 33
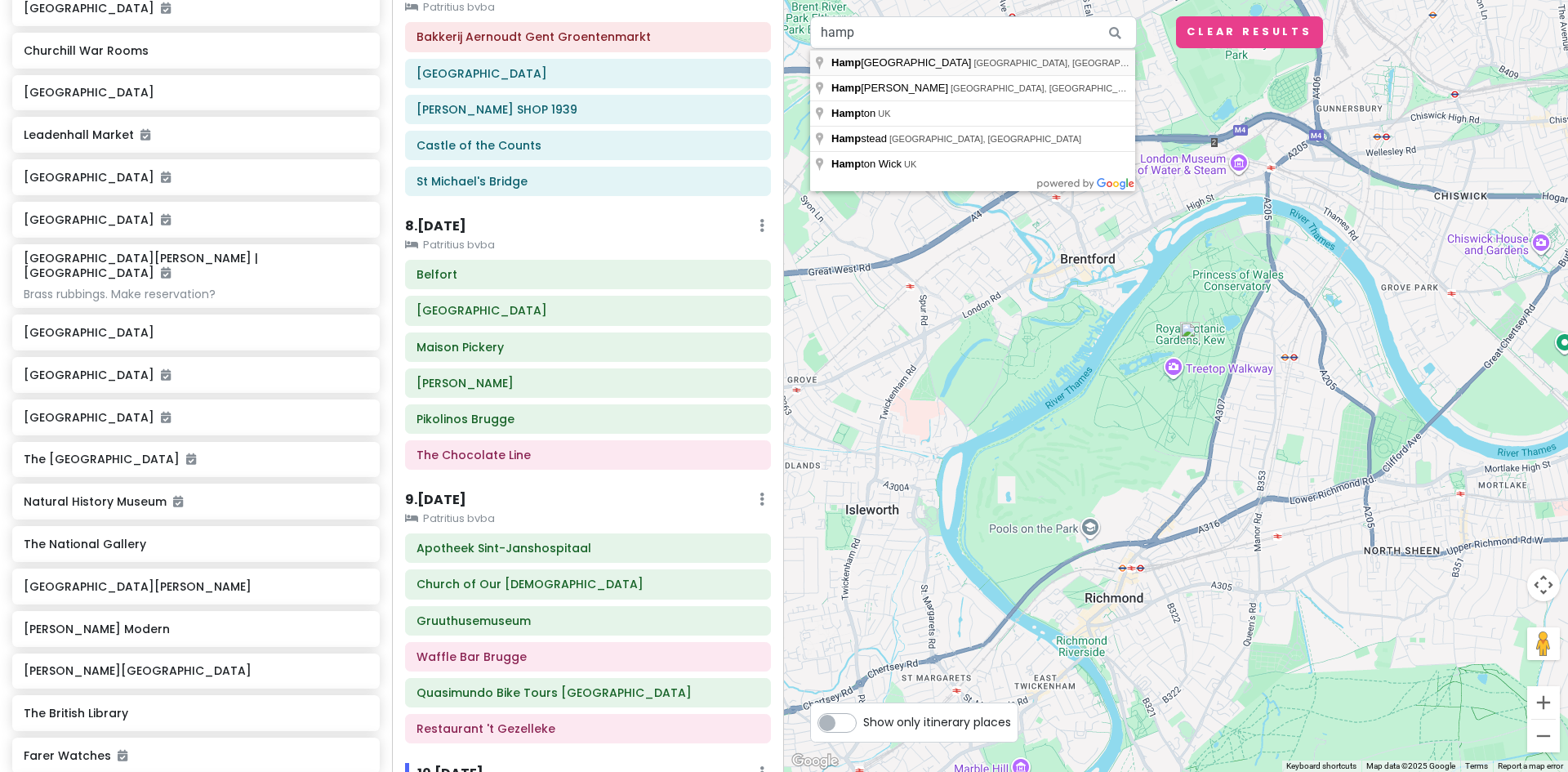
type input "[GEOGRAPHIC_DATA], [GEOGRAPHIC_DATA], [GEOGRAPHIC_DATA], [GEOGRAPHIC_DATA], [GE…"
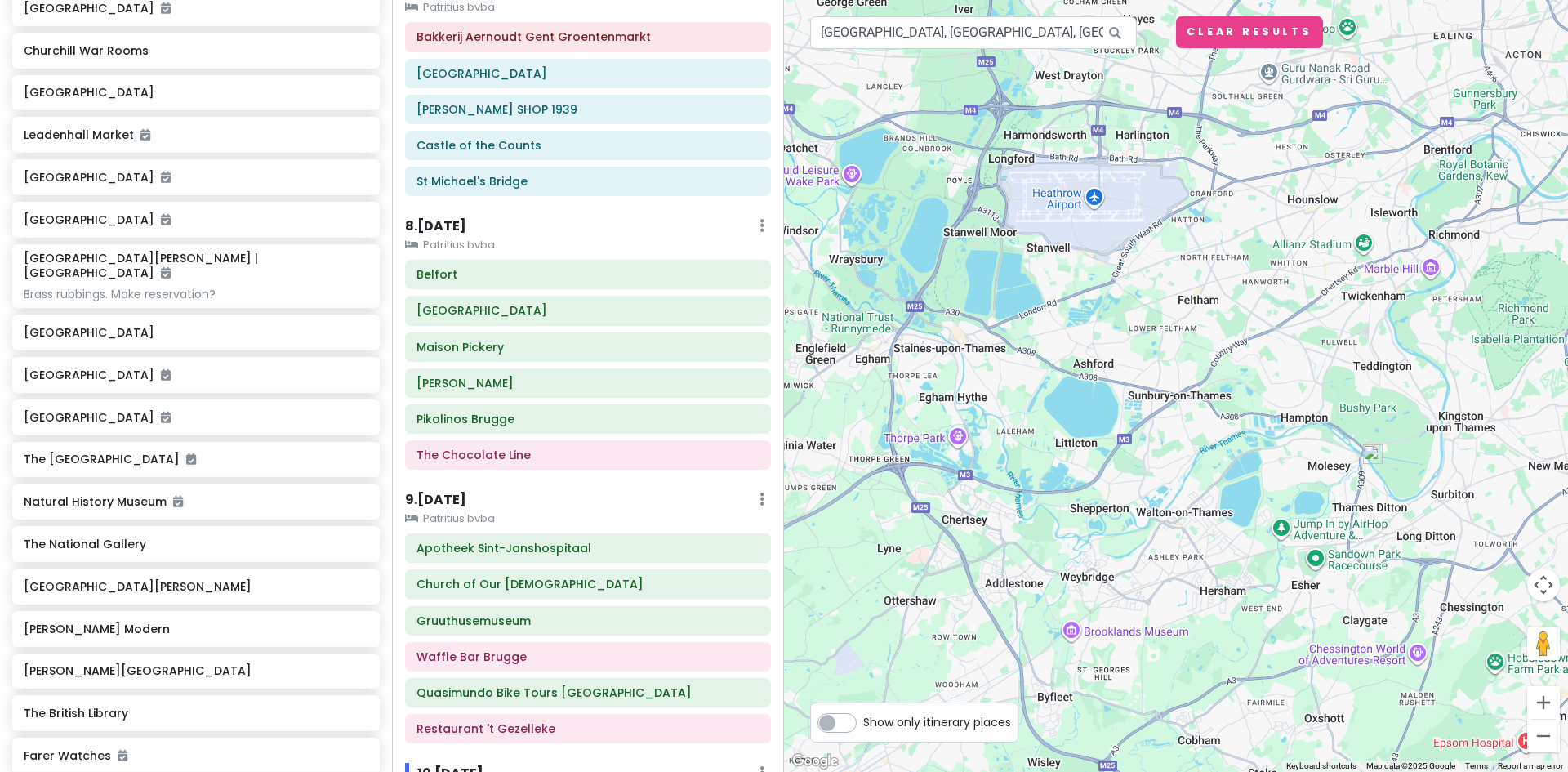
click at [1374, 458] on img at bounding box center [1372, 453] width 19 height 19
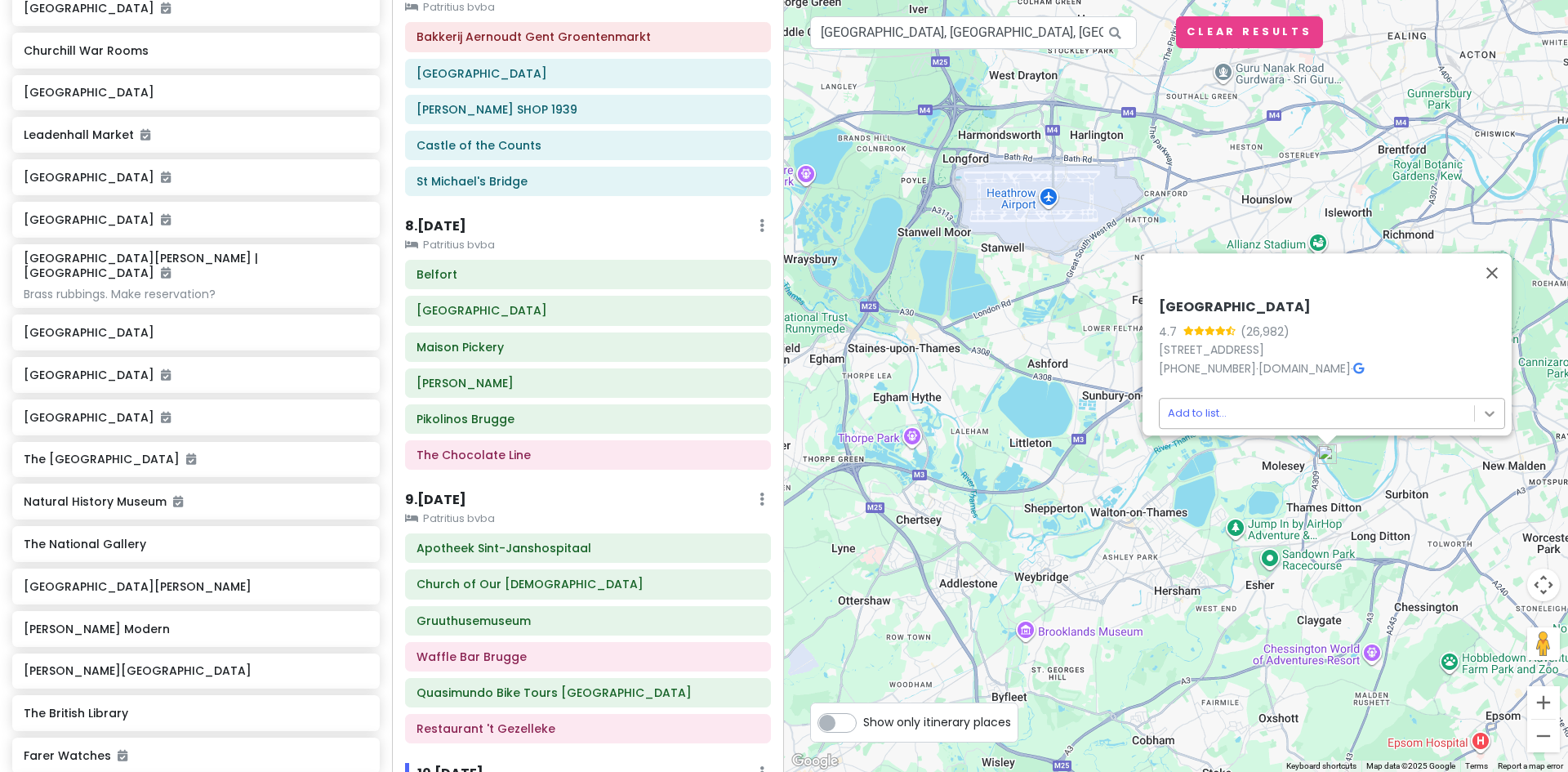
click at [1486, 403] on body "Europe 2026 Private Change Dates Make a Copy Delete Trip Give Feedback 💡 Suppor…" at bounding box center [784, 386] width 1568 height 772
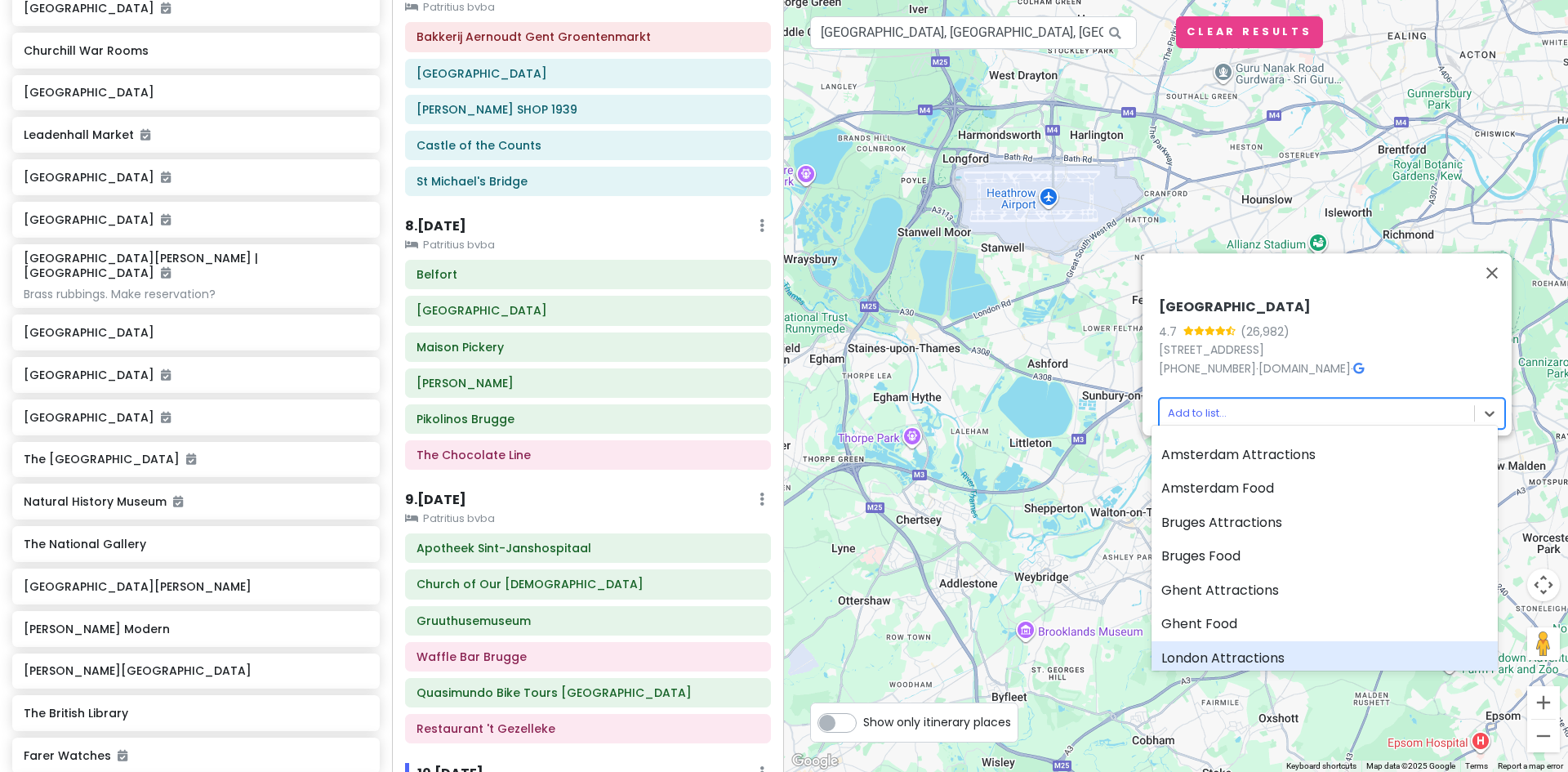
click at [1251, 653] on div "London Attractions" at bounding box center [1325, 658] width 347 height 34
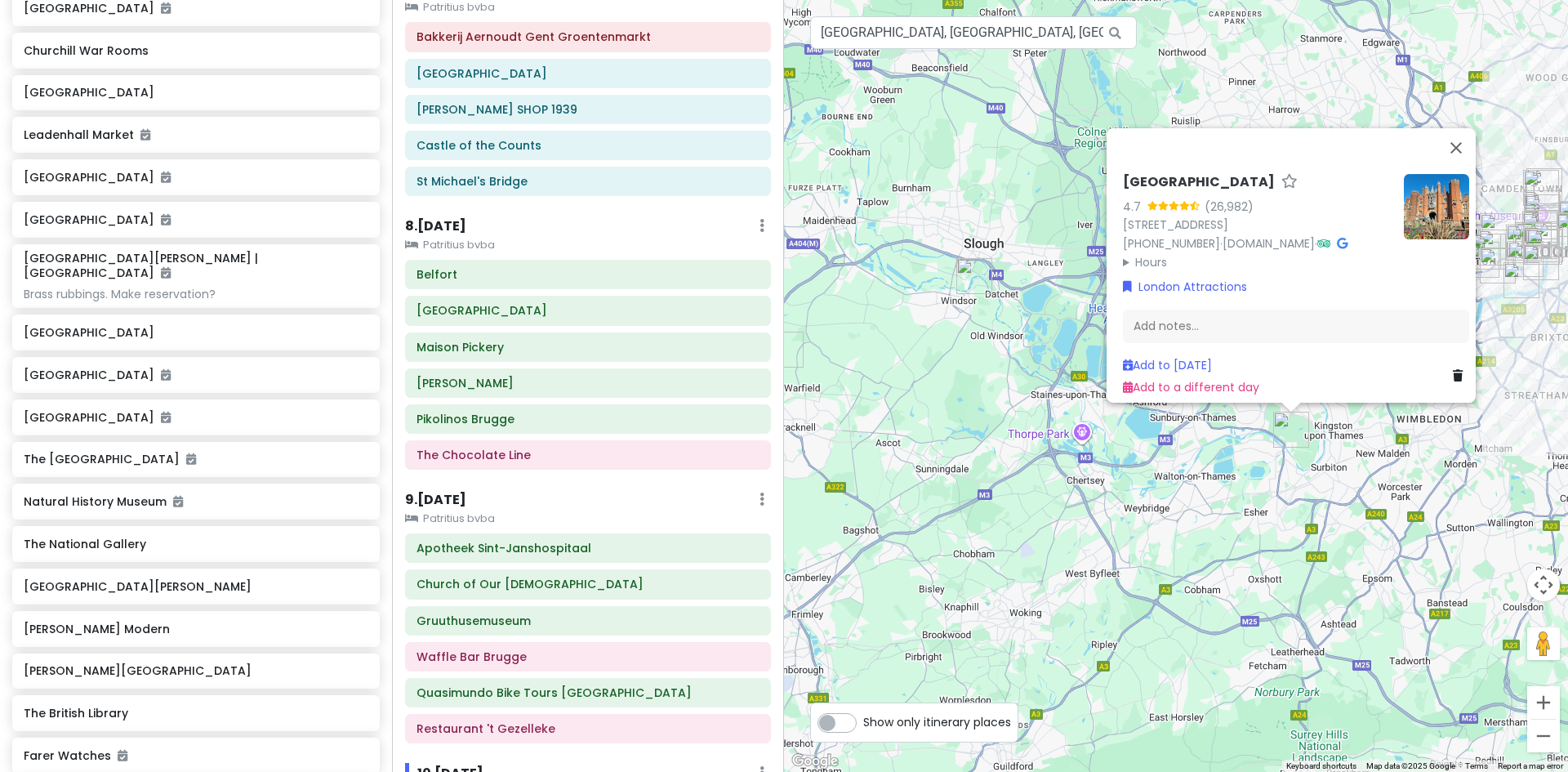
click at [971, 275] on img "Windsor Castle" at bounding box center [975, 276] width 36 height 36
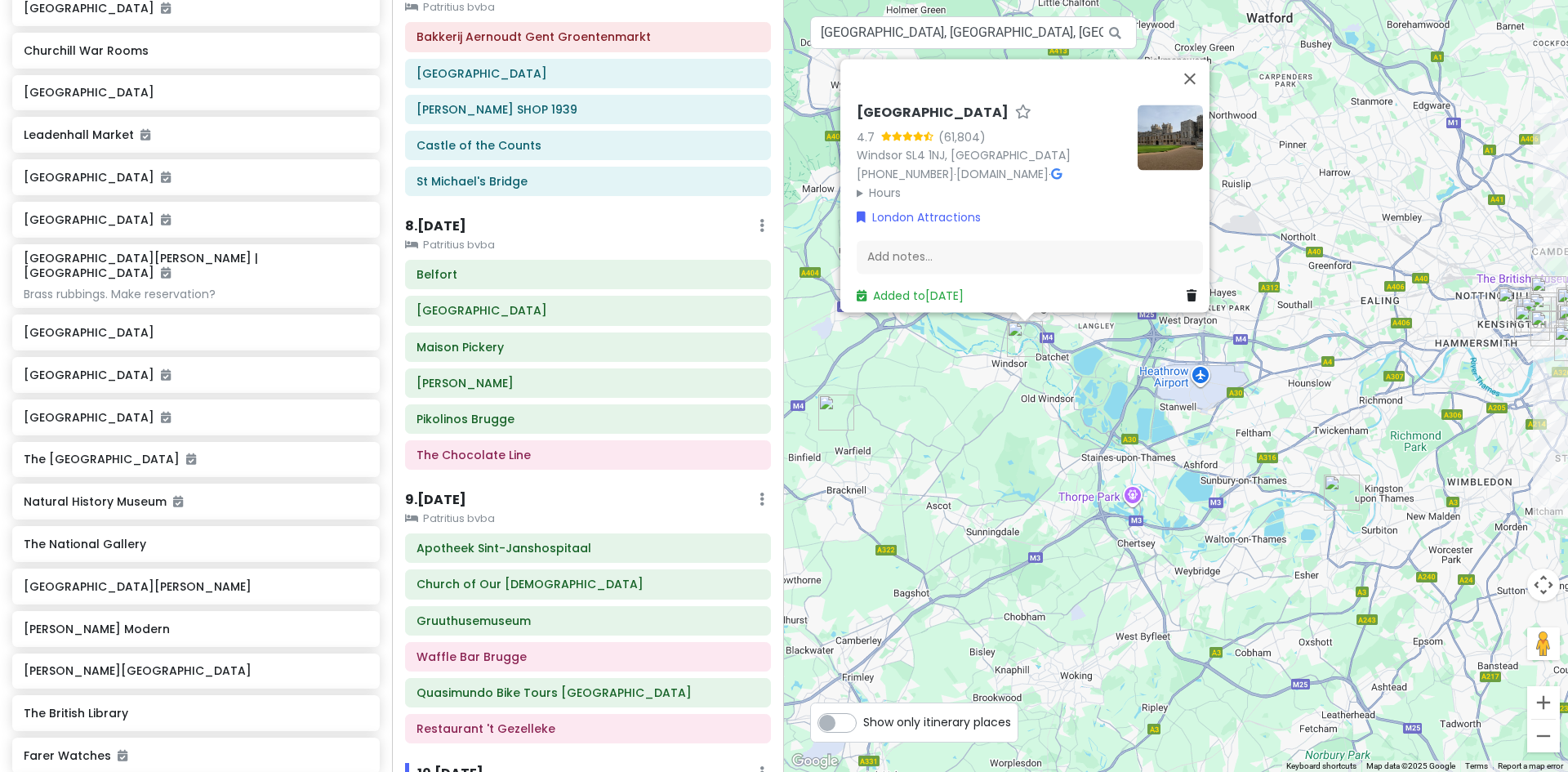
click at [835, 413] on img "Farer Watches" at bounding box center [836, 412] width 36 height 36
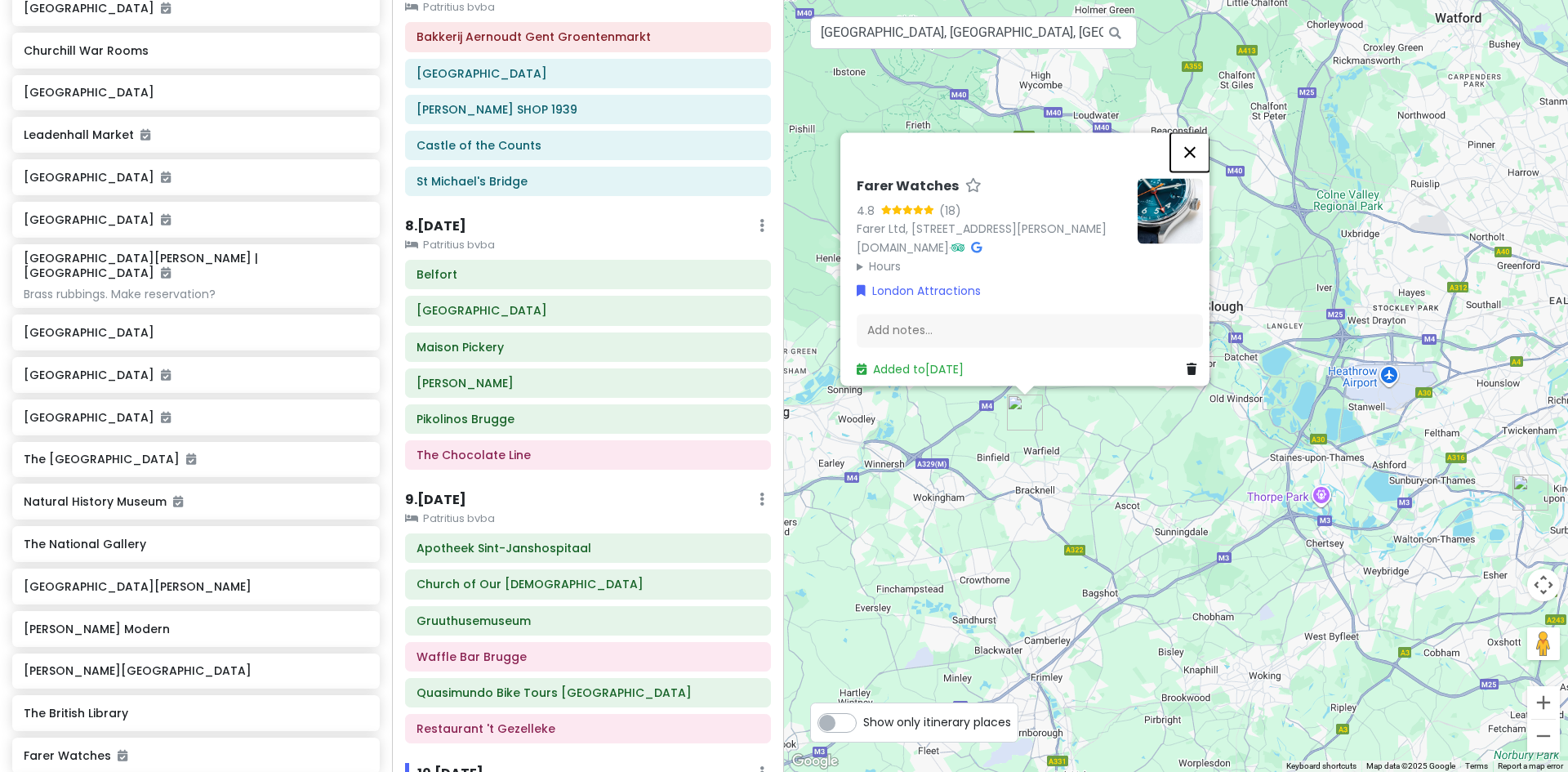
click at [1193, 133] on button "Close" at bounding box center [1189, 152] width 39 height 39
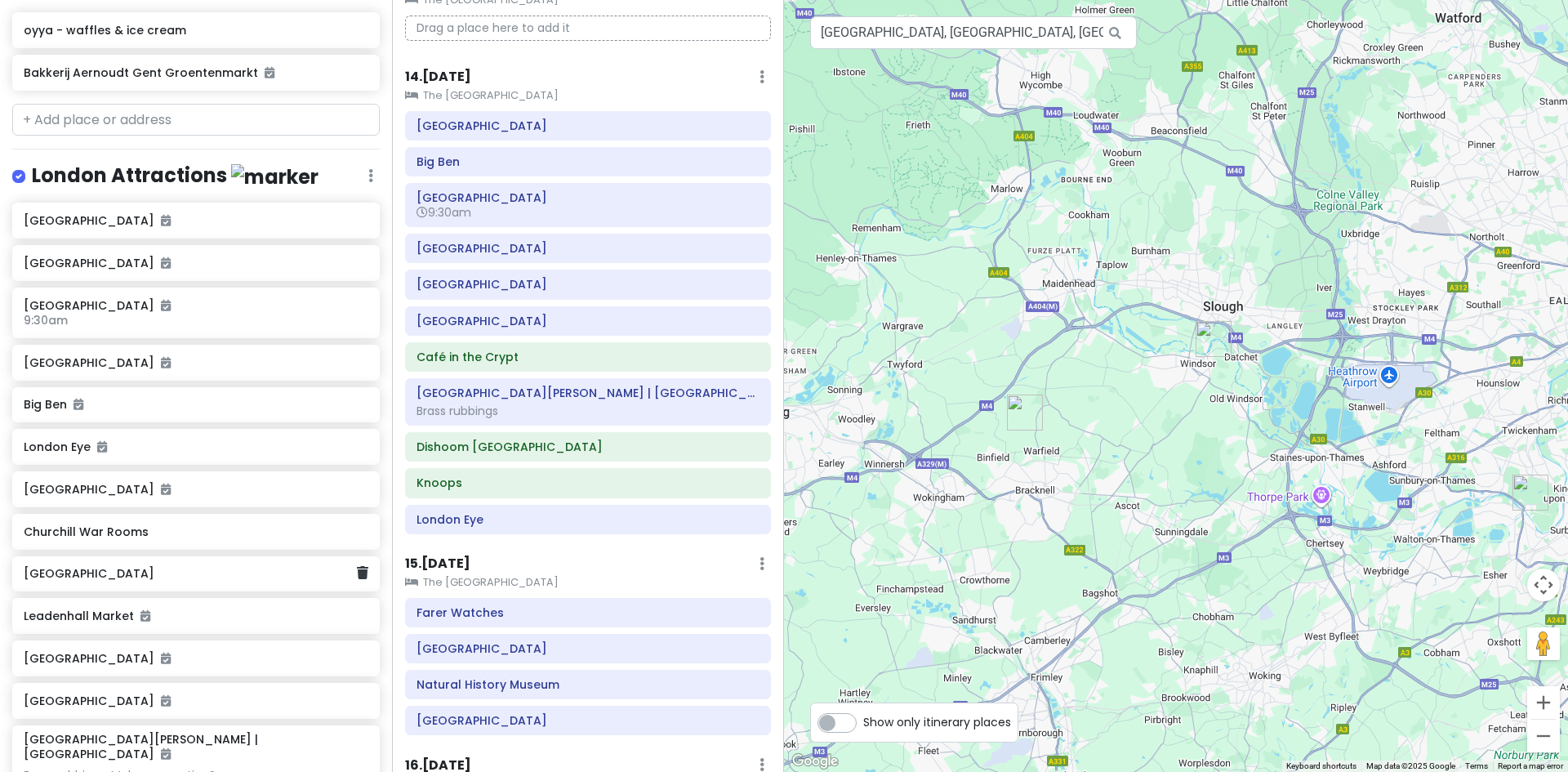
scroll to position [3317, 0]
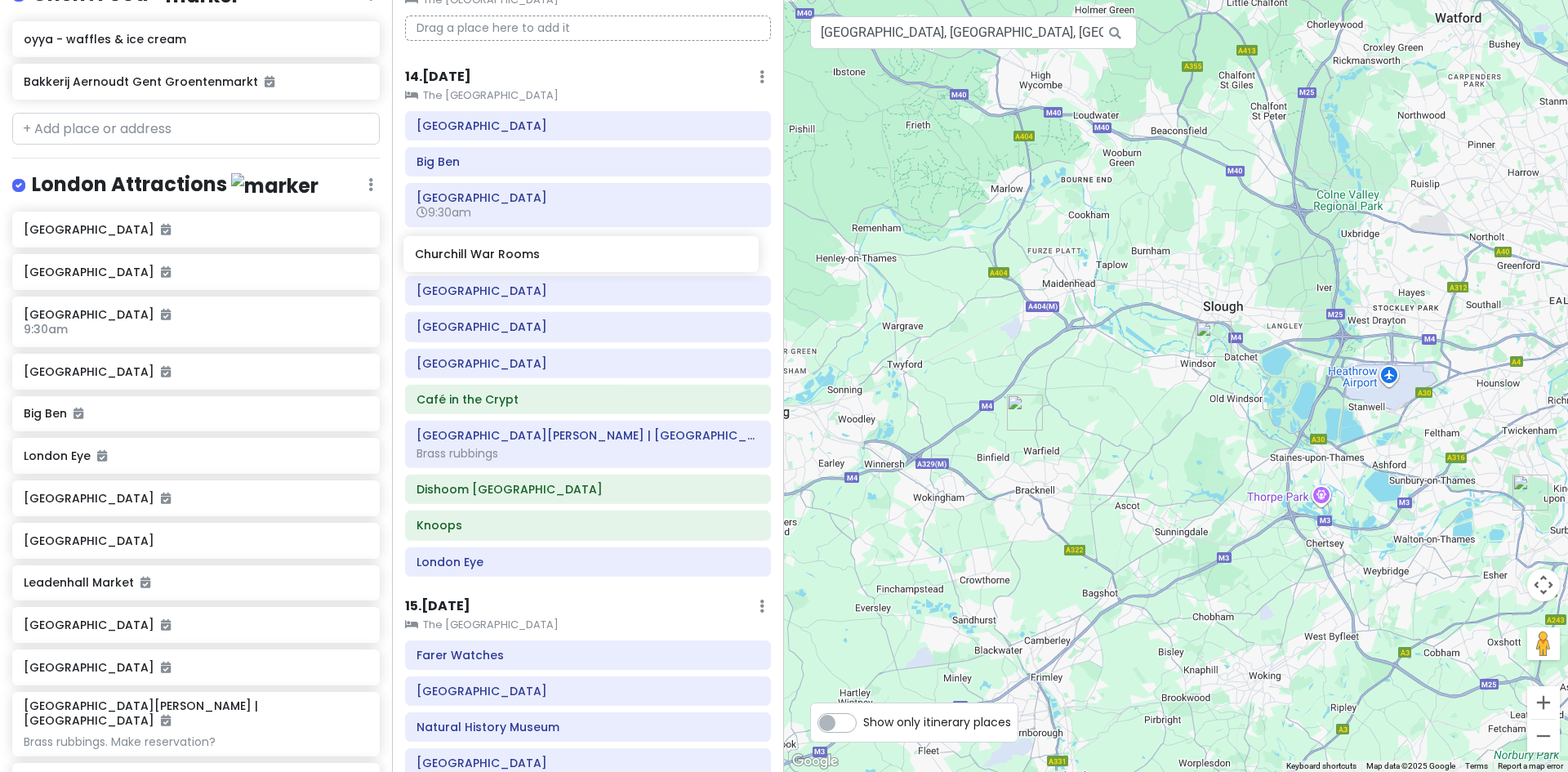
drag, startPoint x: 102, startPoint y: 545, endPoint x: 496, endPoint y: 255, distance: 489.2
click at [494, 255] on div "Europe 2026 Private Change Dates Make a Copy Delete Trip Give Feedback 💡 Suppor…" at bounding box center [784, 386] width 1568 height 772
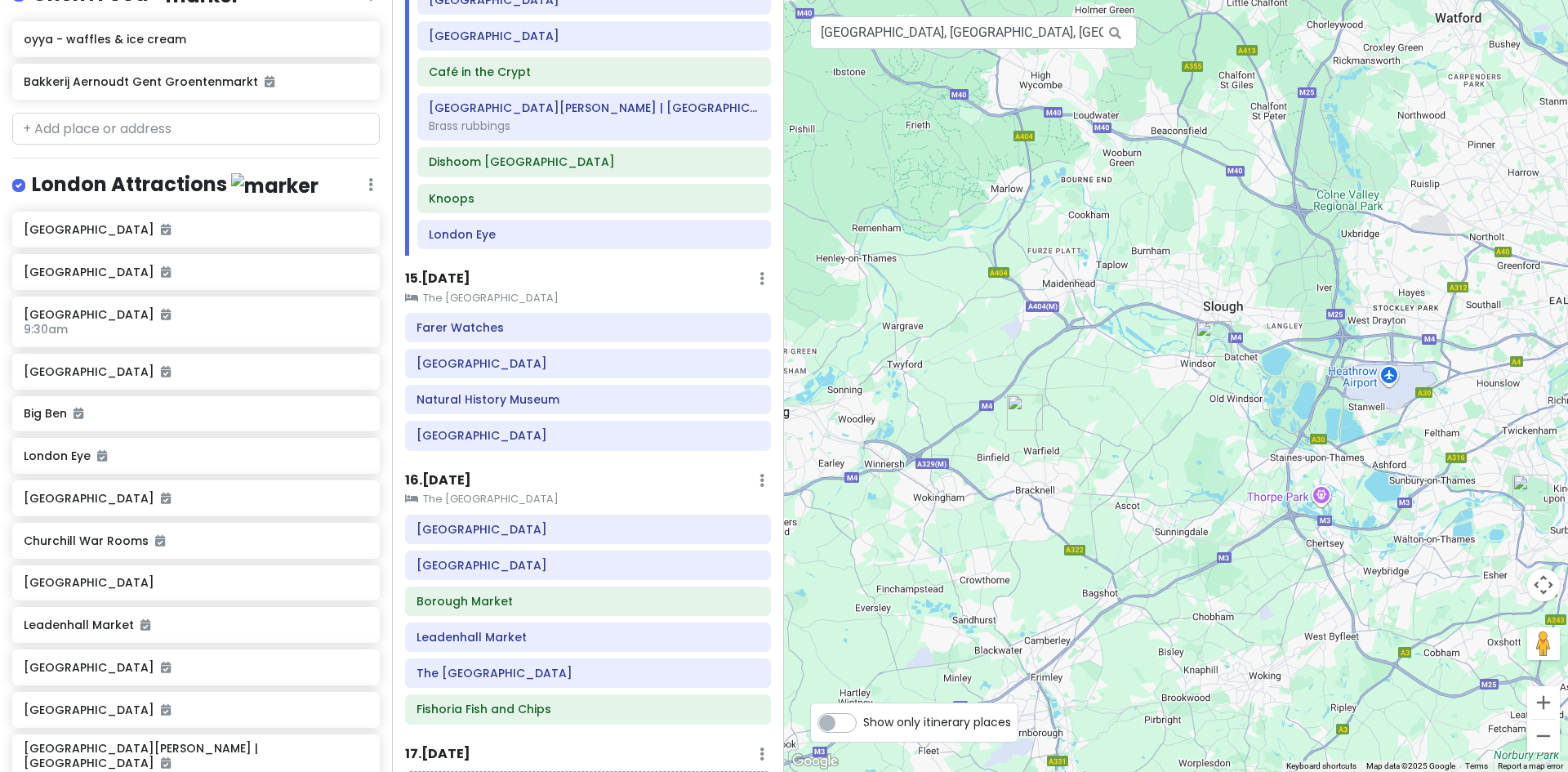
scroll to position [2454, 0]
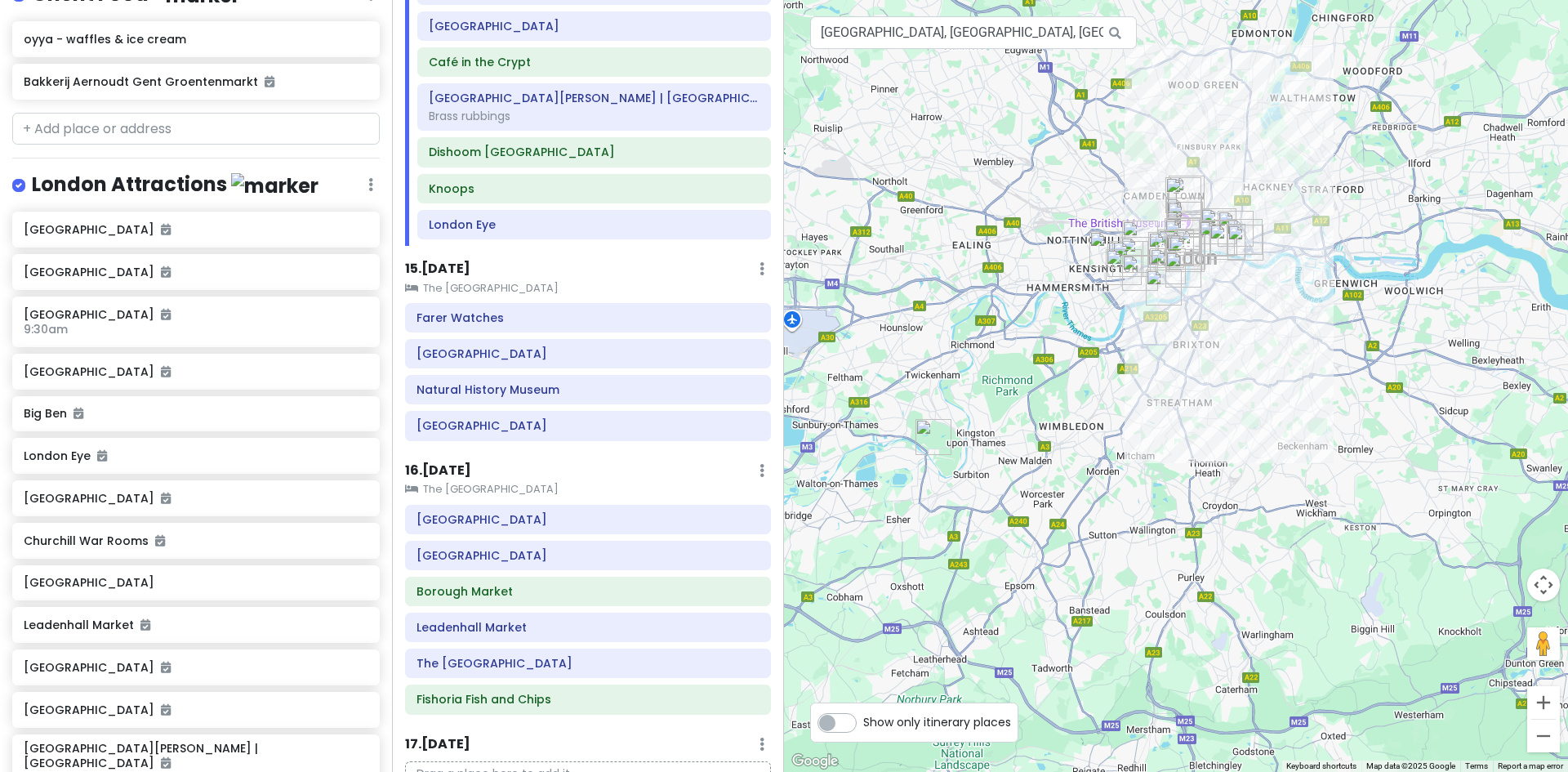
drag, startPoint x: 1369, startPoint y: 378, endPoint x: 765, endPoint y: 321, distance: 606.7
click at [761, 323] on div "Europe 2026 Private Change Dates Make a Copy Delete Trip Give Feedback 💡 Suppor…" at bounding box center [784, 386] width 1568 height 772
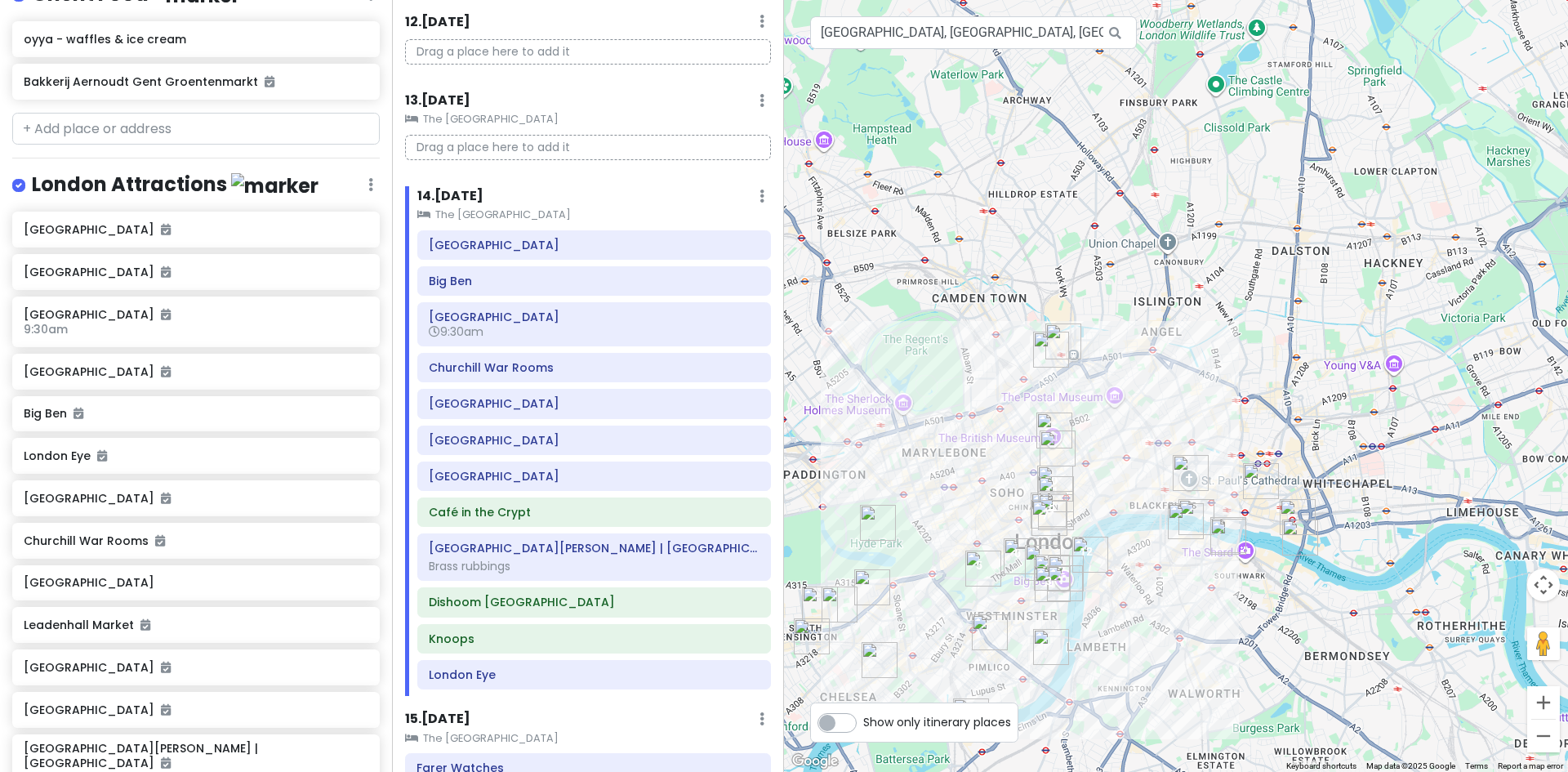
scroll to position [1964, 0]
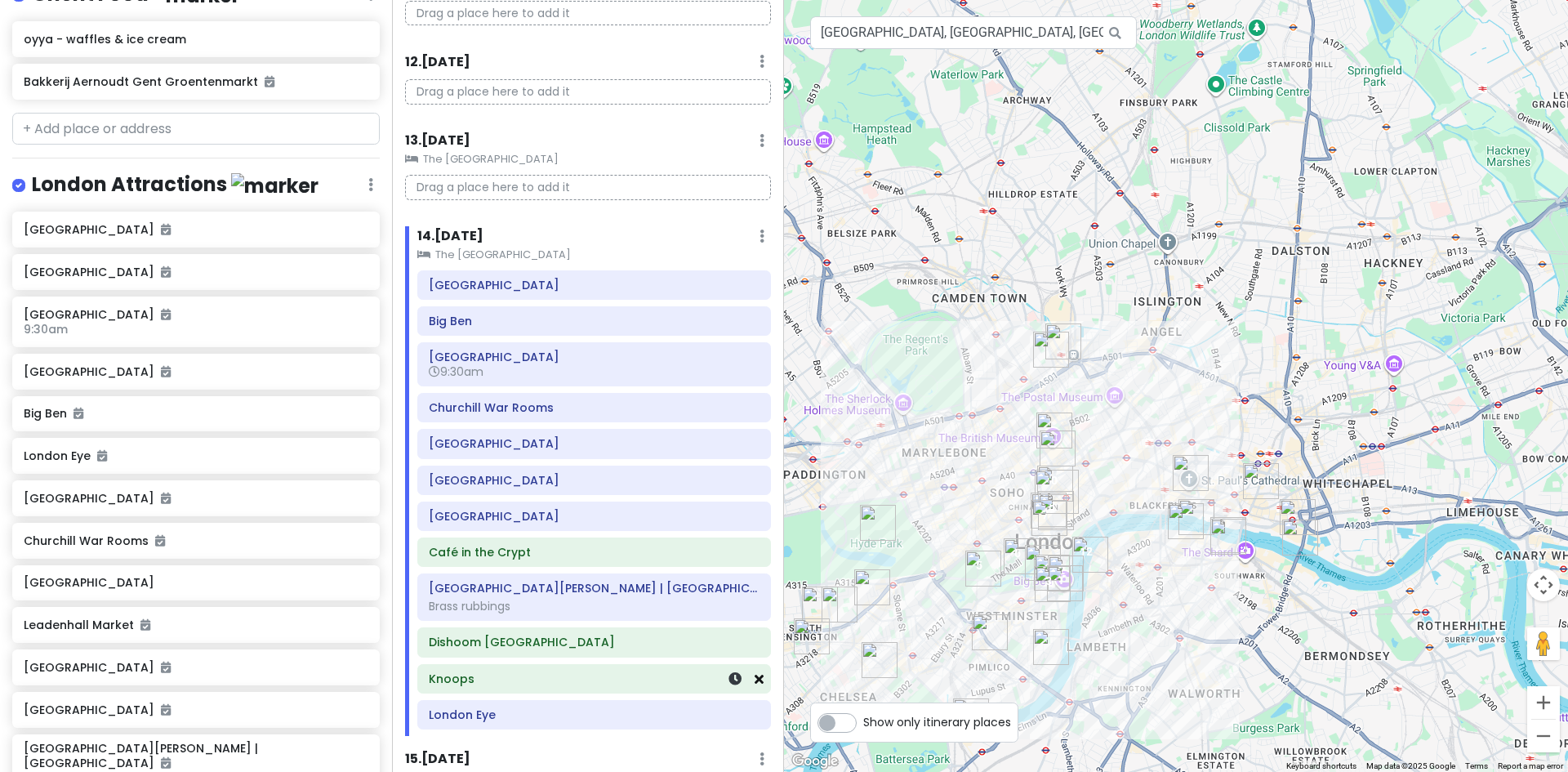
click at [755, 681] on icon at bounding box center [759, 679] width 9 height 13
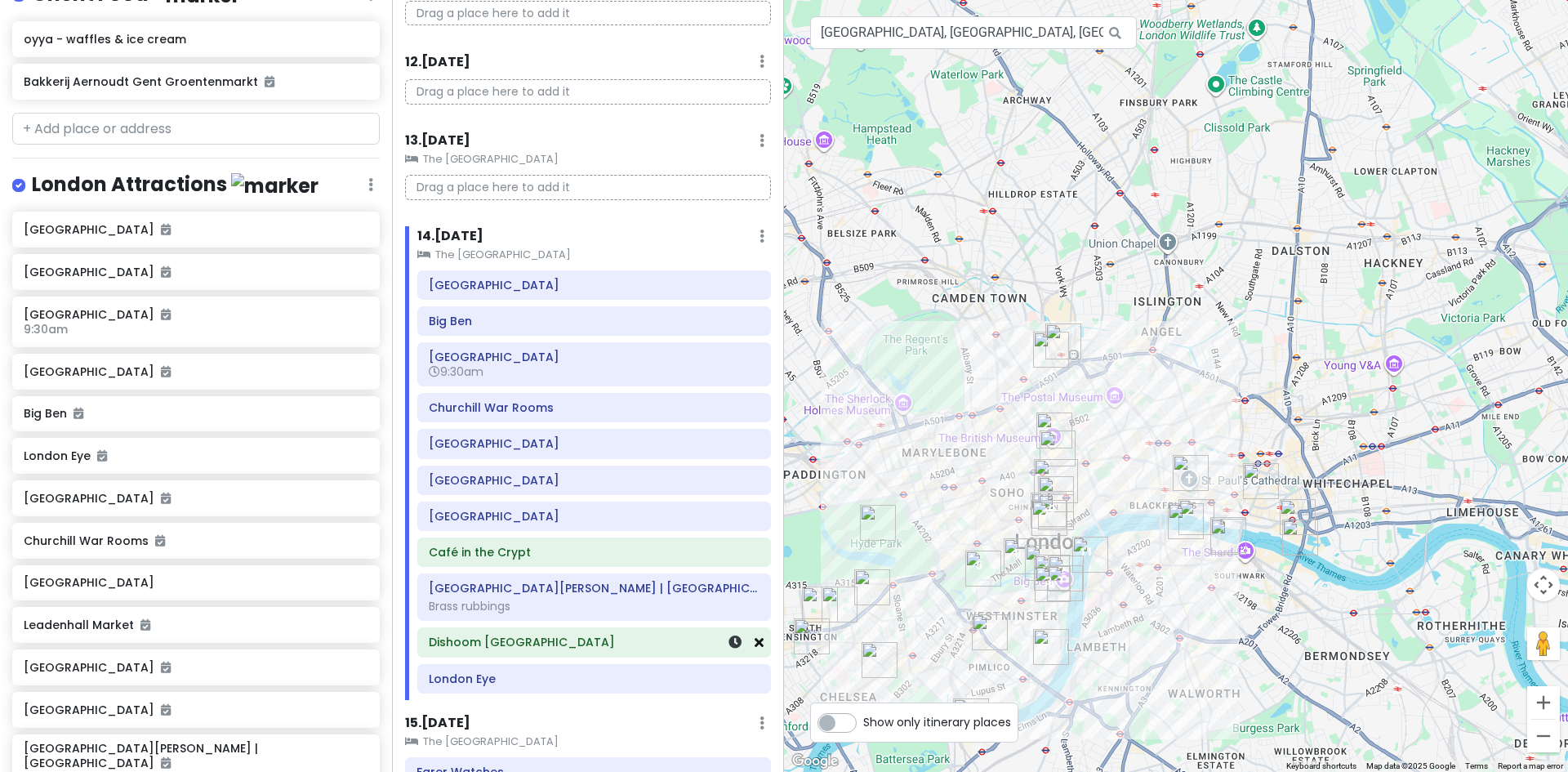
click at [755, 647] on icon at bounding box center [759, 642] width 9 height 13
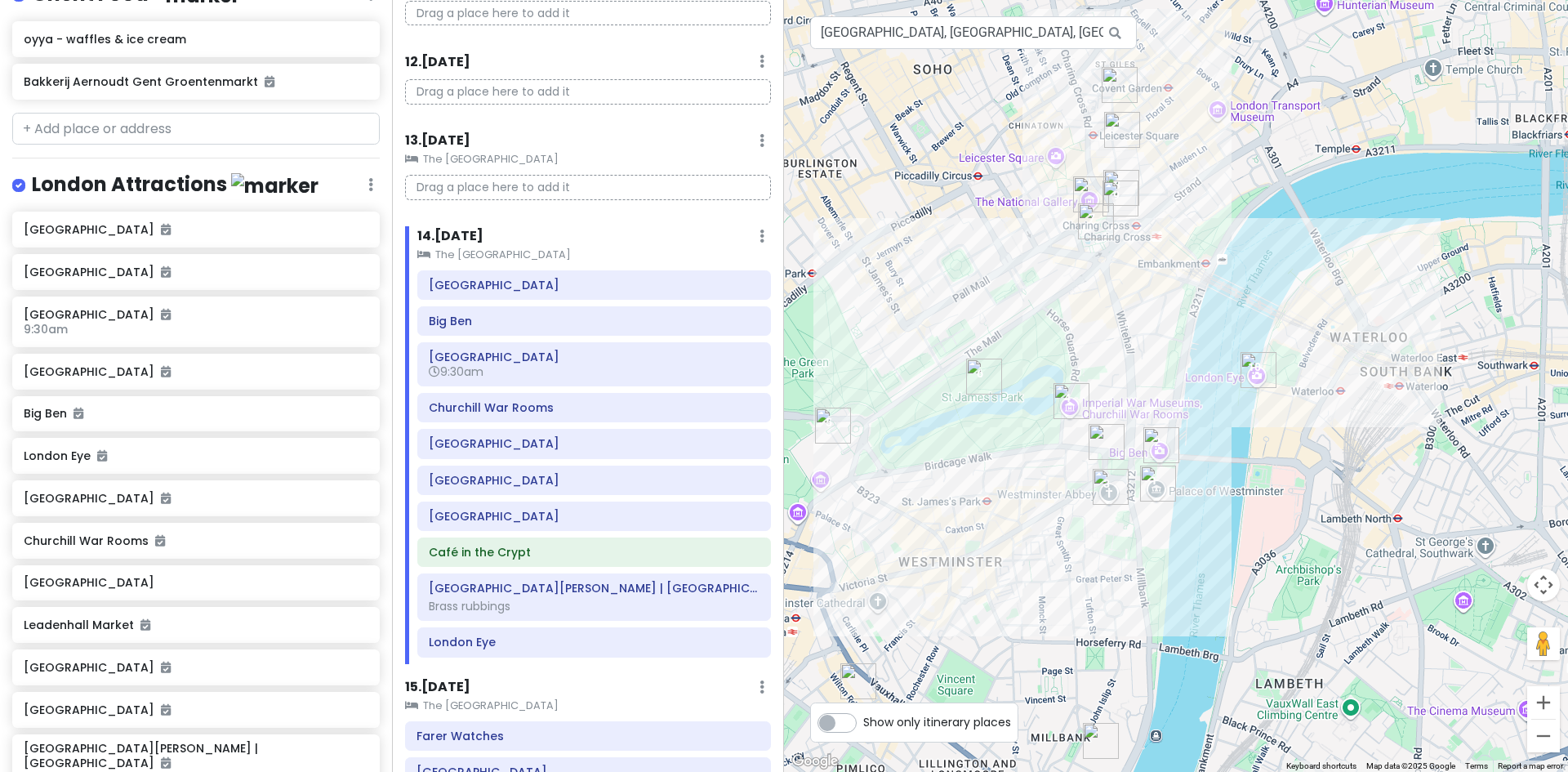
drag, startPoint x: 1060, startPoint y: 582, endPoint x: 1242, endPoint y: 462, distance: 218.0
click at [1243, 462] on div at bounding box center [1176, 386] width 784 height 772
click at [755, 284] on icon at bounding box center [759, 285] width 9 height 13
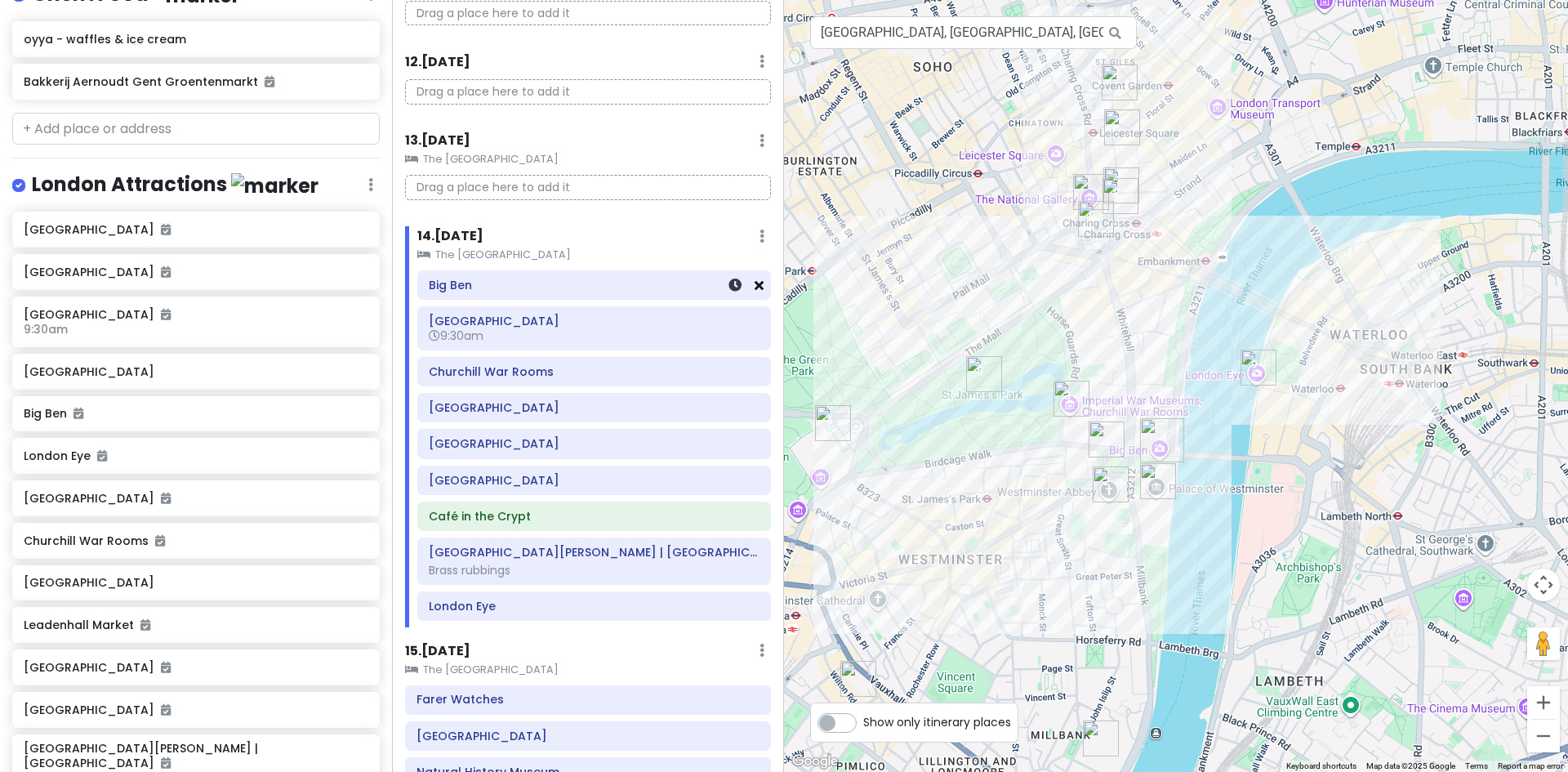
click at [755, 289] on icon at bounding box center [759, 285] width 9 height 13
